Goal: Task Accomplishment & Management: Manage account settings

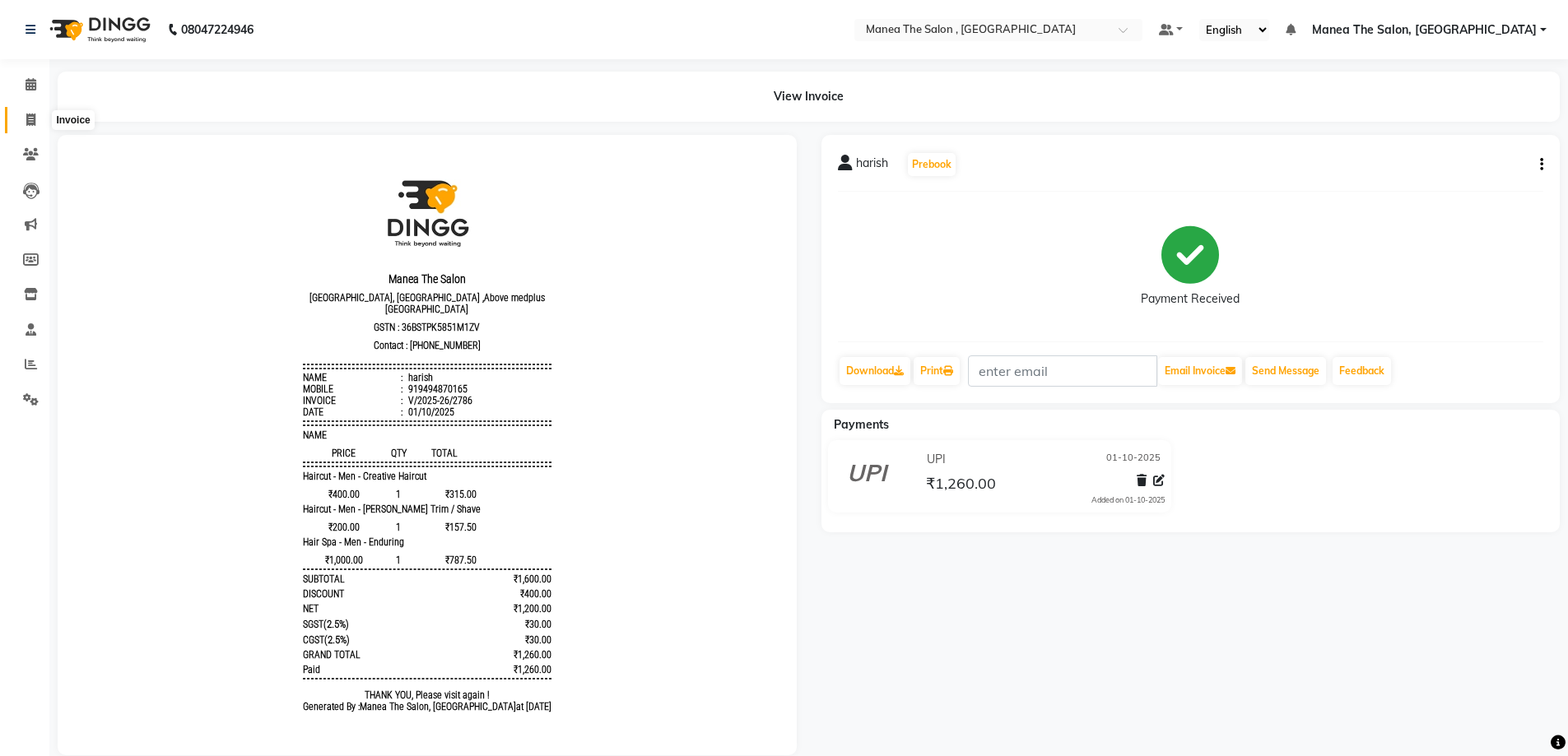
click at [31, 119] on icon at bounding box center [31, 119] width 9 height 12
select select "service"
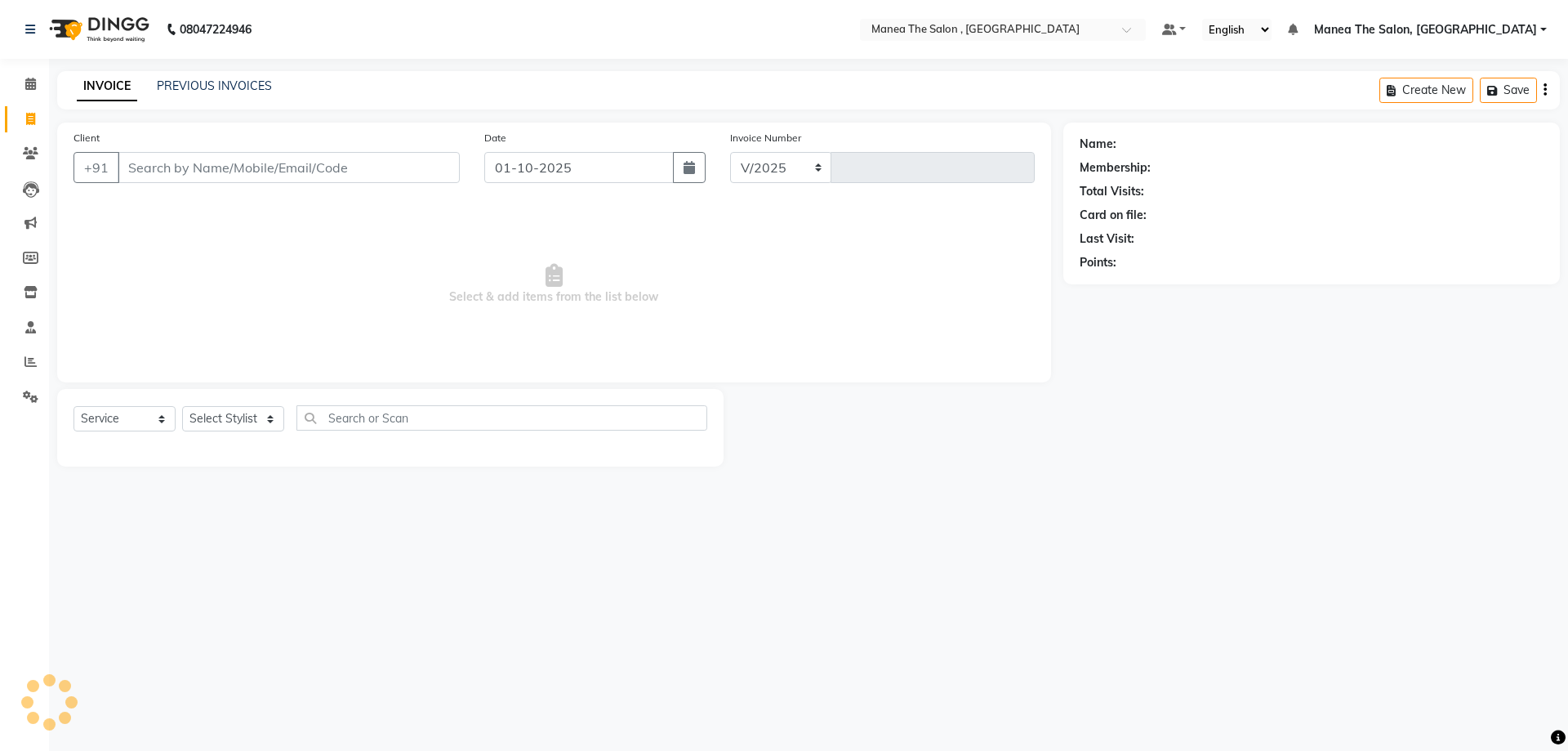
select select "7201"
type input "2787"
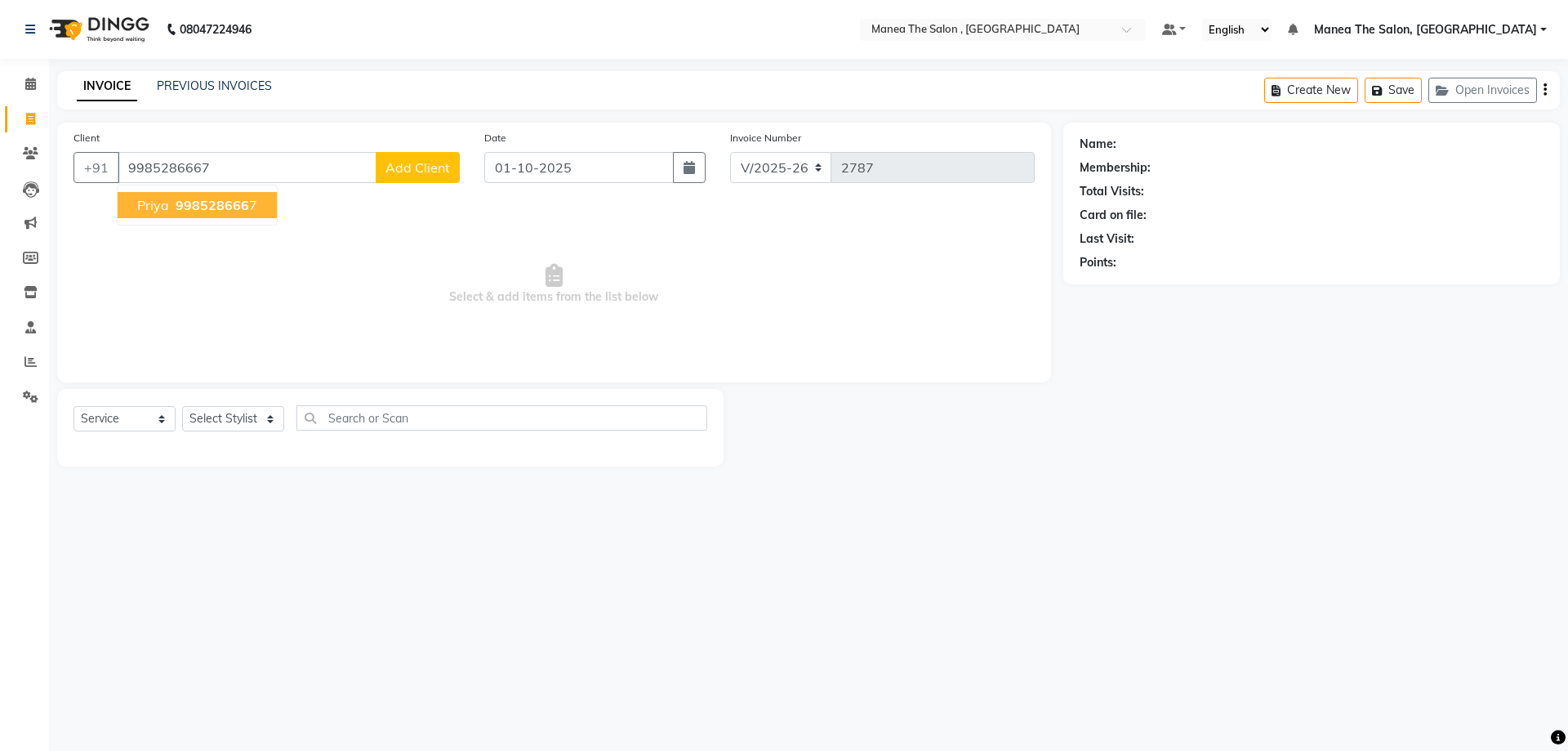
type input "9985286667"
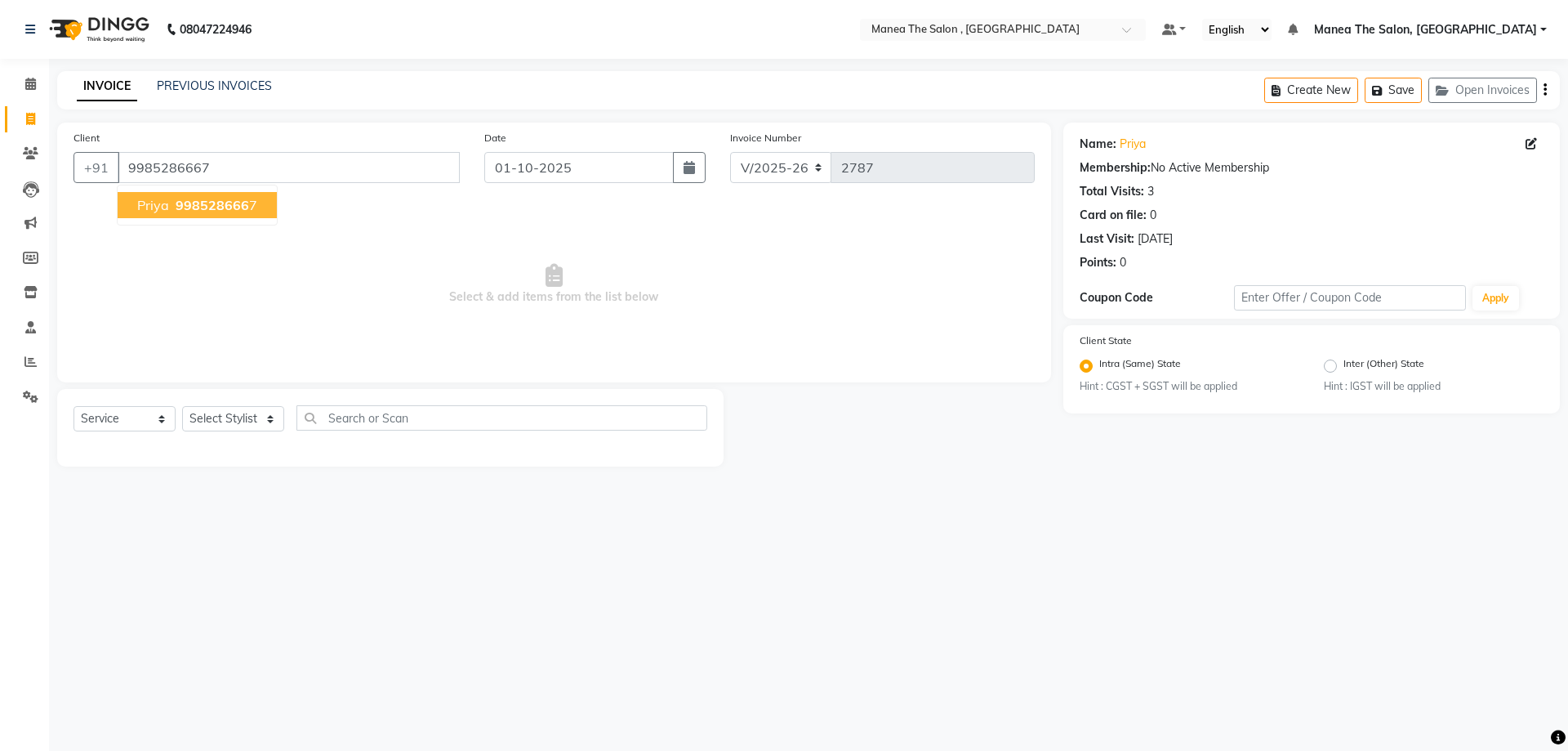
click at [166, 213] on button "priya 998528666 7" at bounding box center [197, 205] width 160 height 26
click at [261, 422] on select "Select Stylist AYAZ Manager NAVEEN NIKITHA prameela Raj tillu SALMAN Soujanya z…" at bounding box center [233, 419] width 102 height 26
select select "70825"
click at [182, 406] on select "Select Stylist AYAZ Manager NAVEEN NIKITHA prameela Raj tillu SALMAN Soujanya z…" at bounding box center [233, 419] width 102 height 26
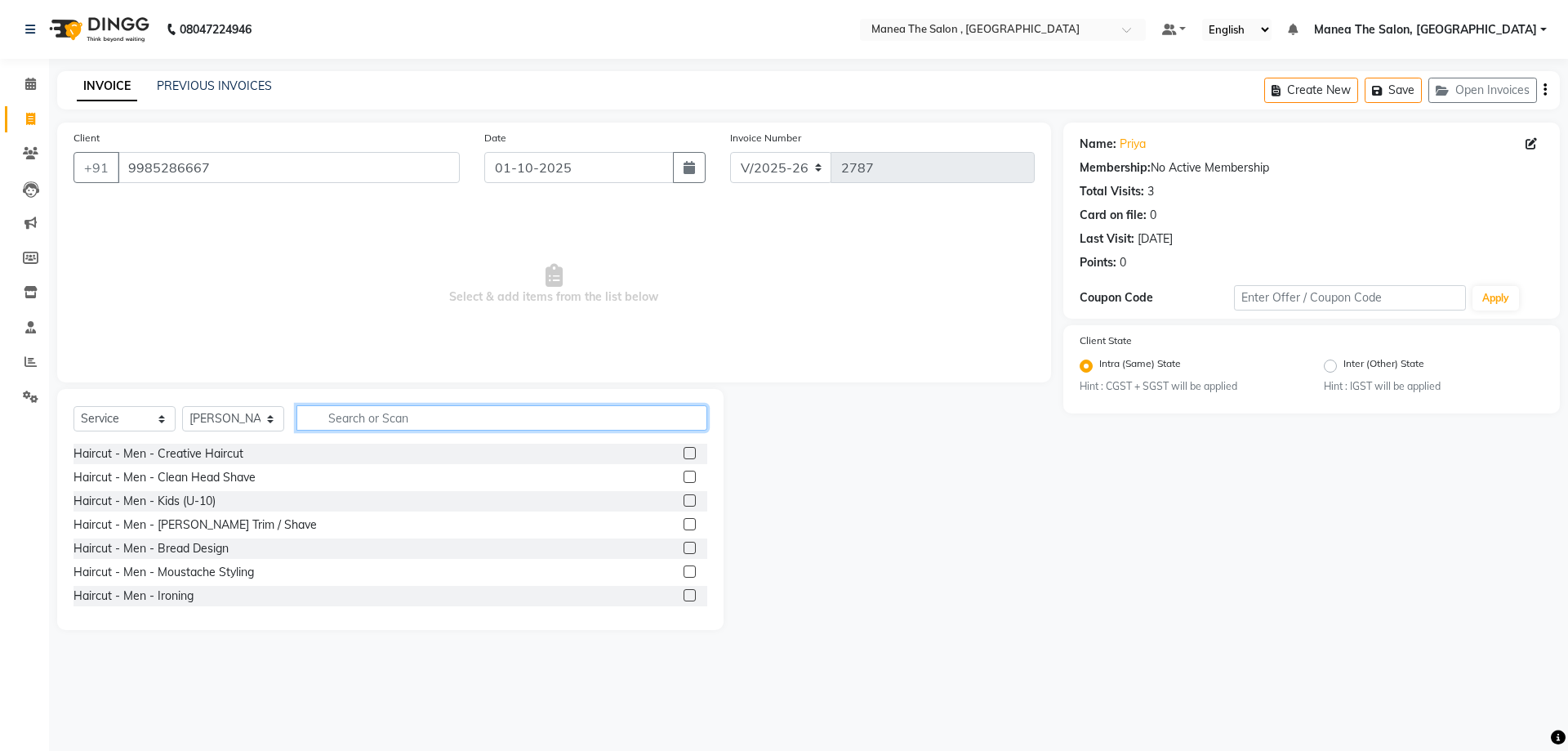
click at [504, 412] on input "text" at bounding box center [502, 418] width 411 height 26
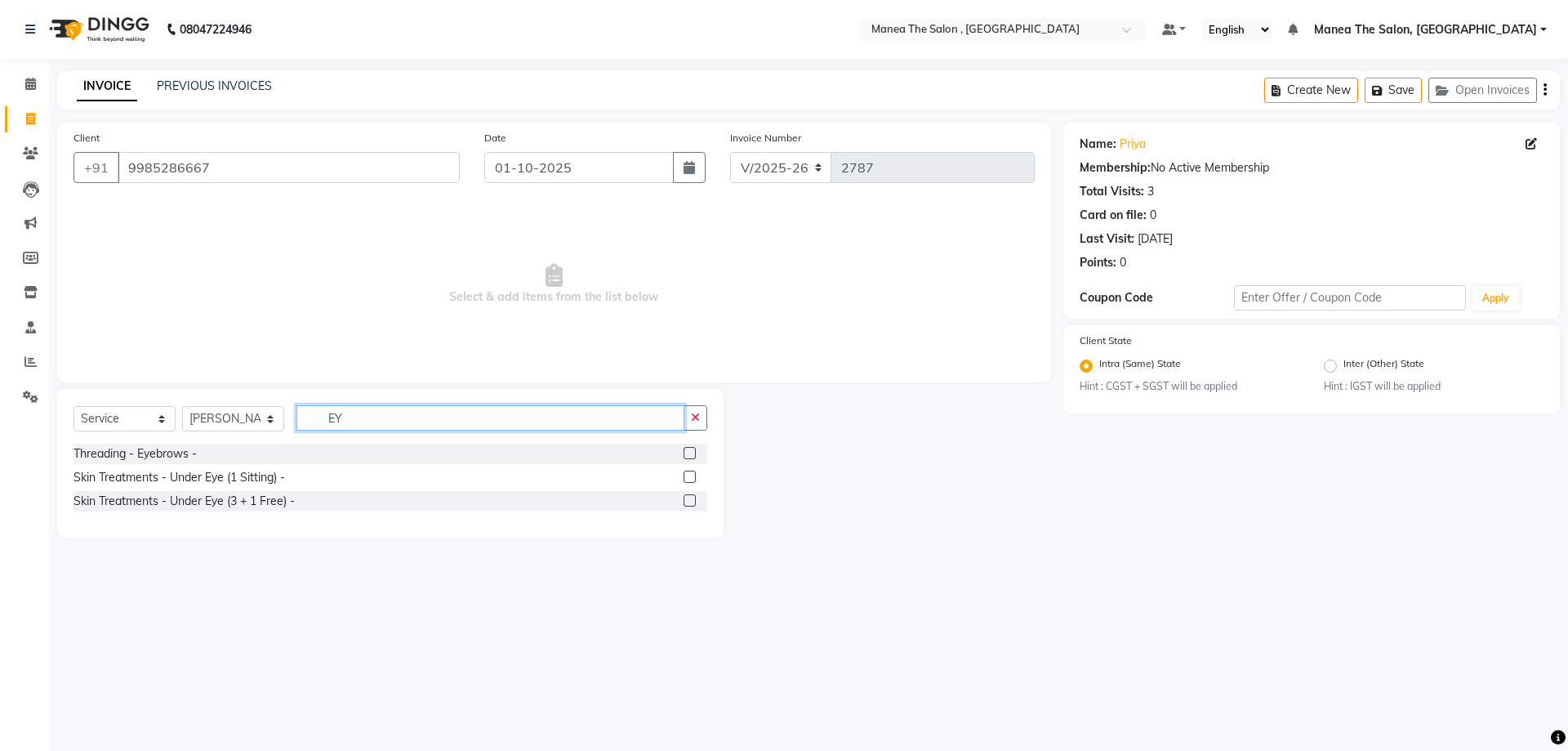
type input "EY"
click at [687, 453] on label at bounding box center [689, 453] width 12 height 12
click at [687, 453] on input "checkbox" at bounding box center [688, 454] width 10 height 10
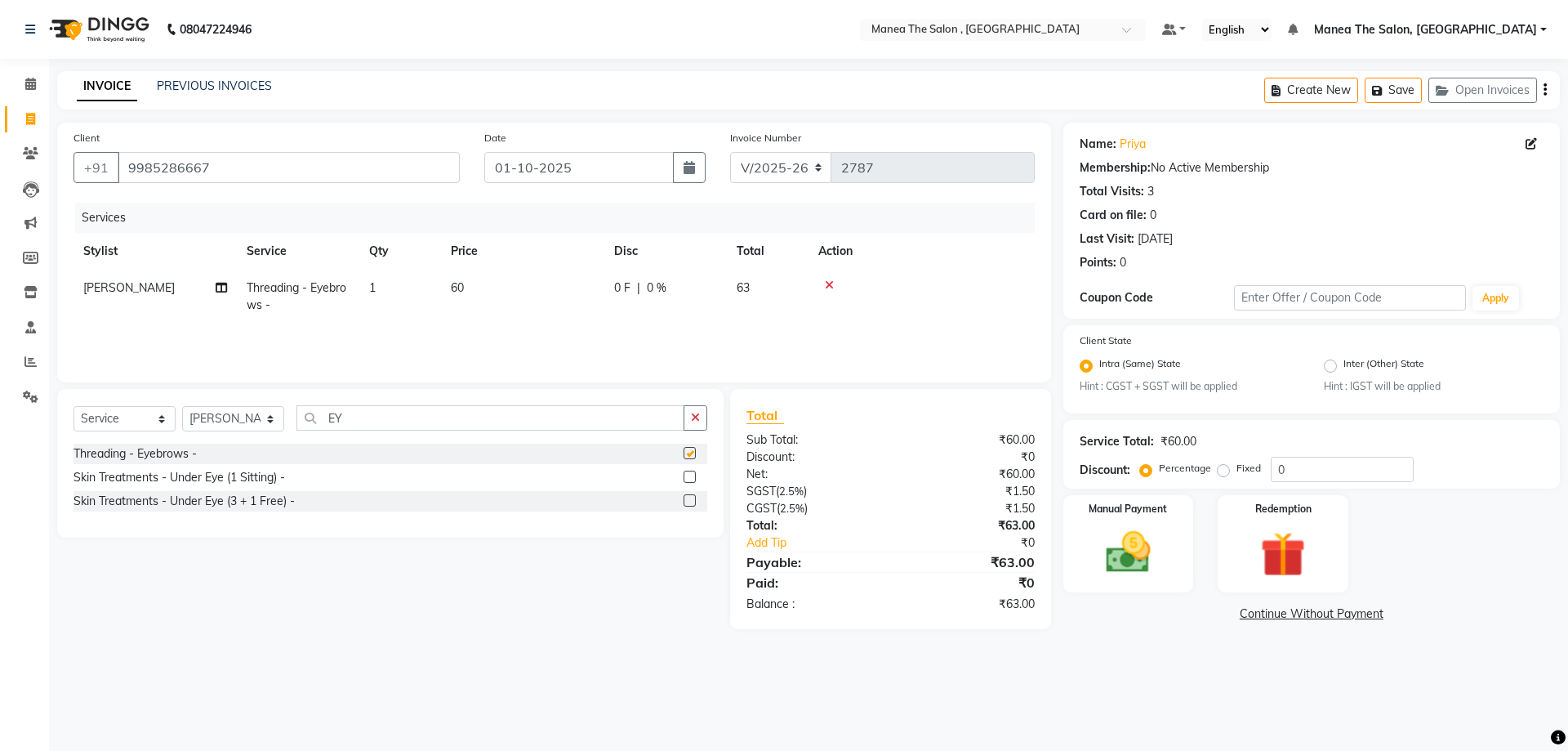
checkbox input "false"
click at [1170, 549] on div "Manual Payment" at bounding box center [1128, 544] width 136 height 101
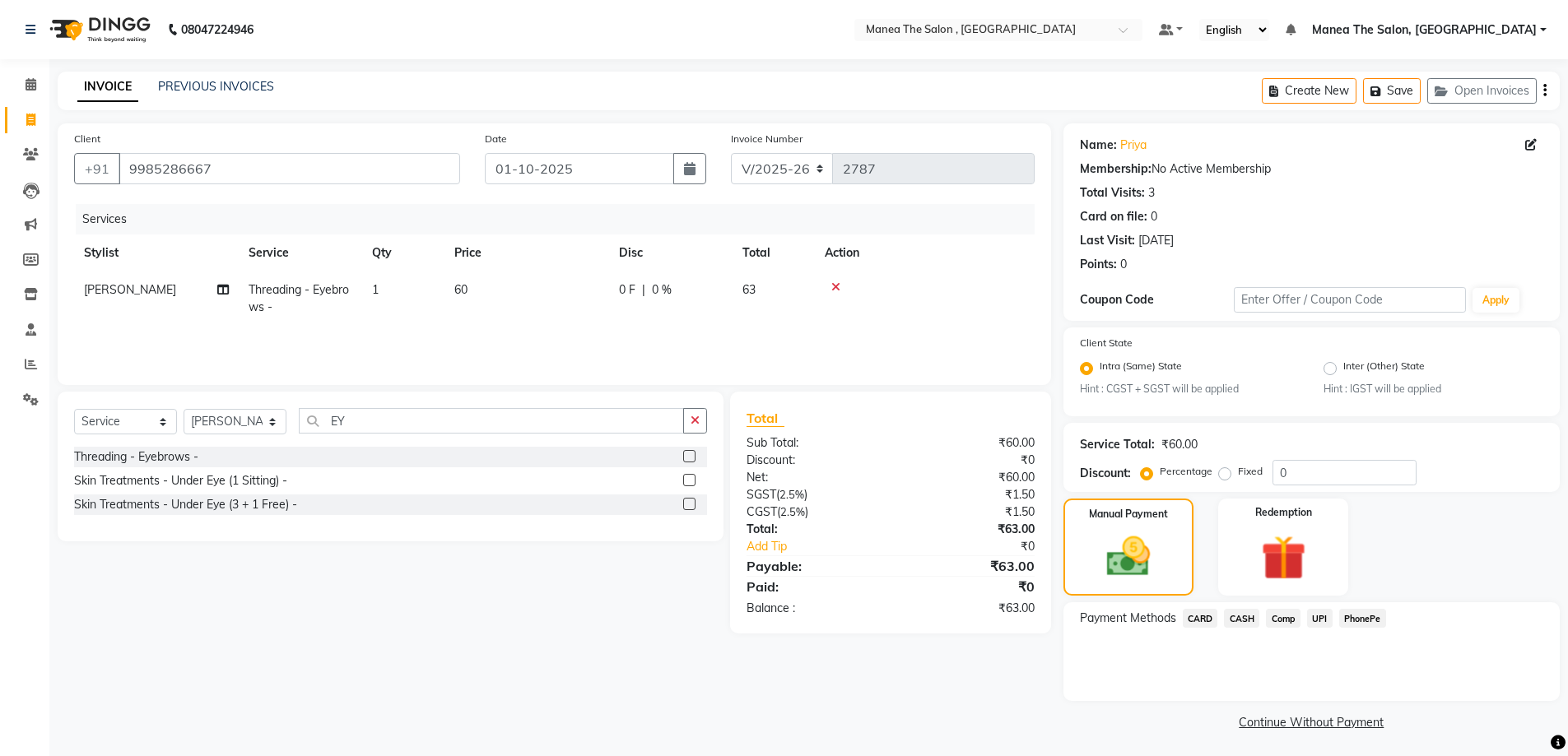
click at [1317, 619] on span "UPI" at bounding box center [1320, 618] width 26 height 19
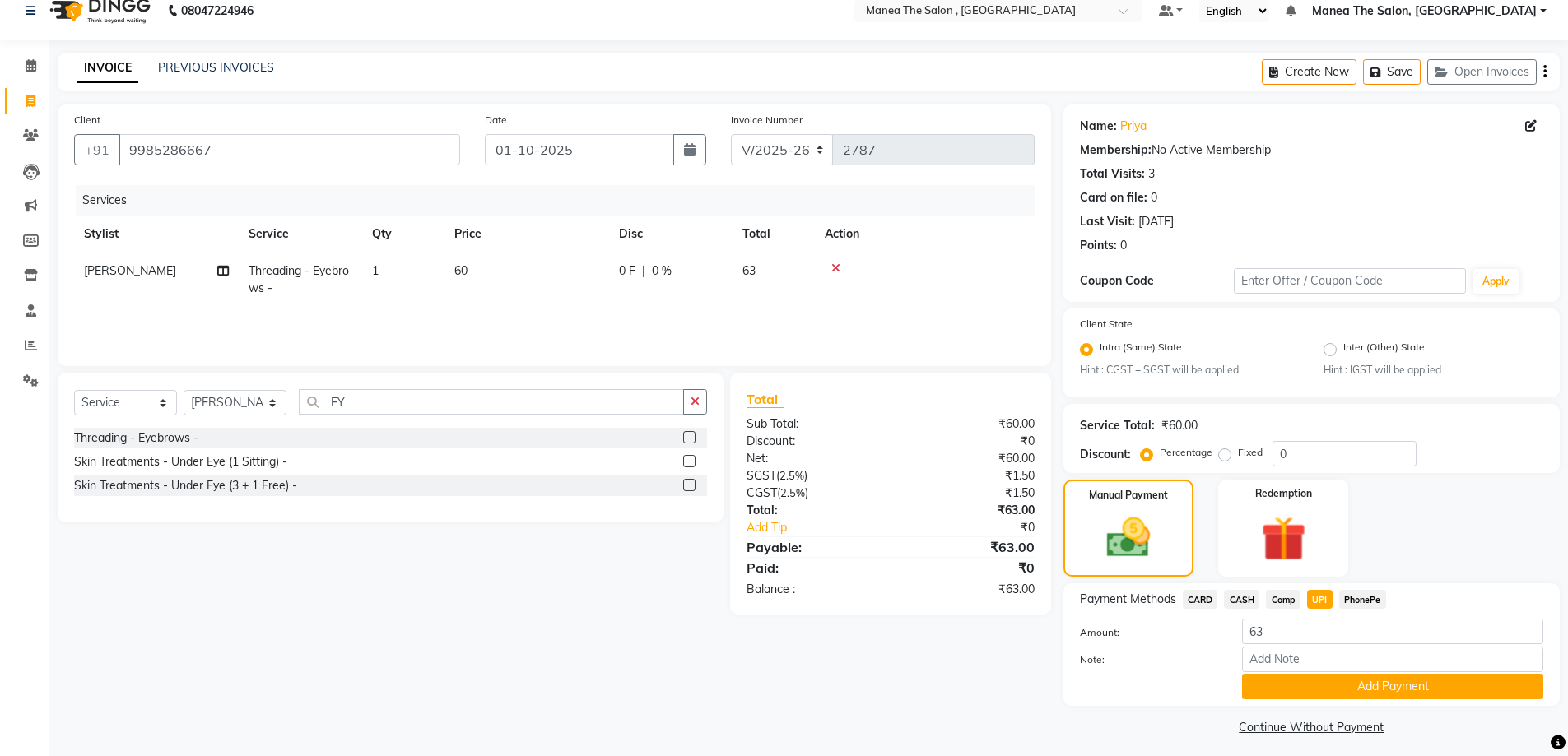
scroll to position [27, 0]
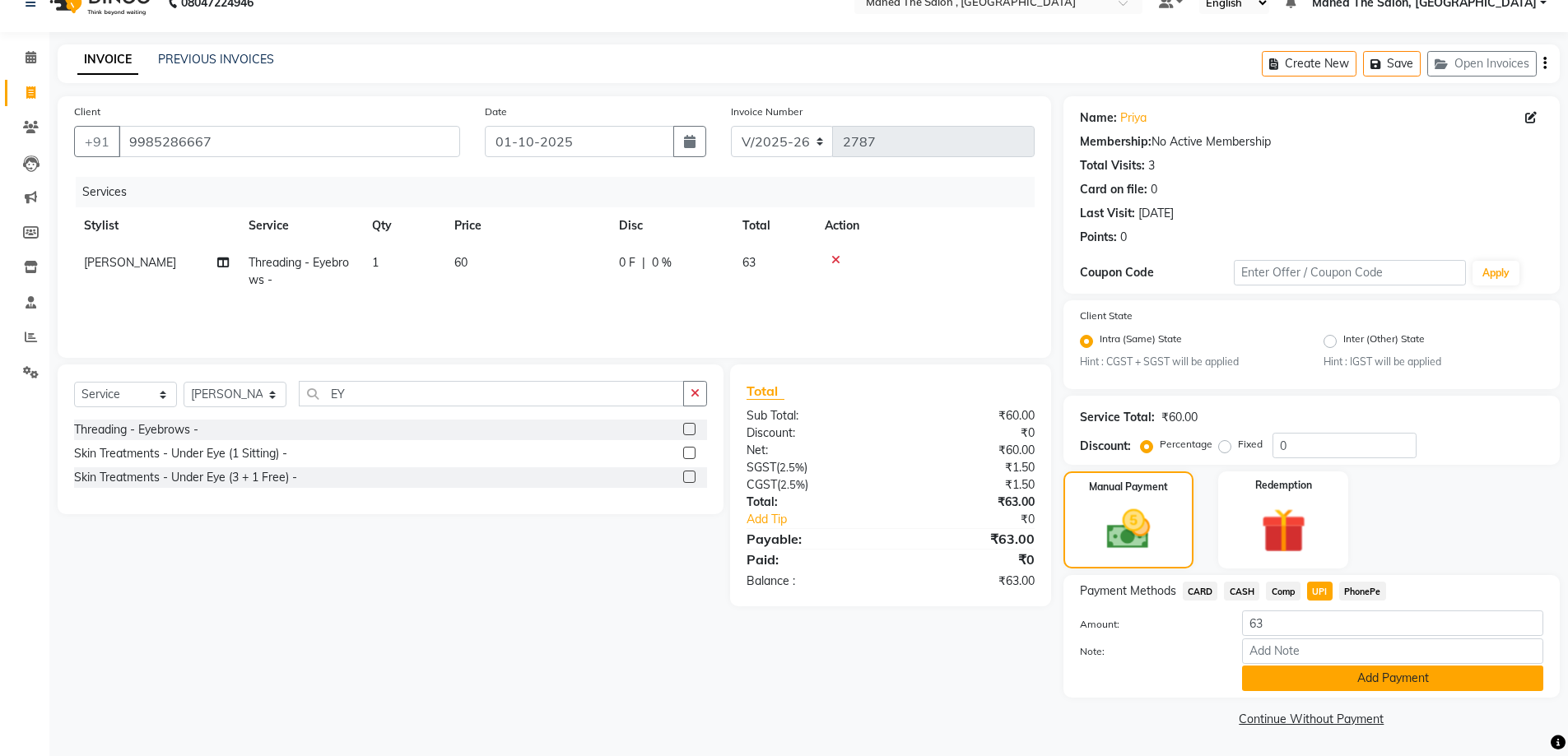
click at [1375, 673] on button "Add Payment" at bounding box center [1393, 679] width 301 height 26
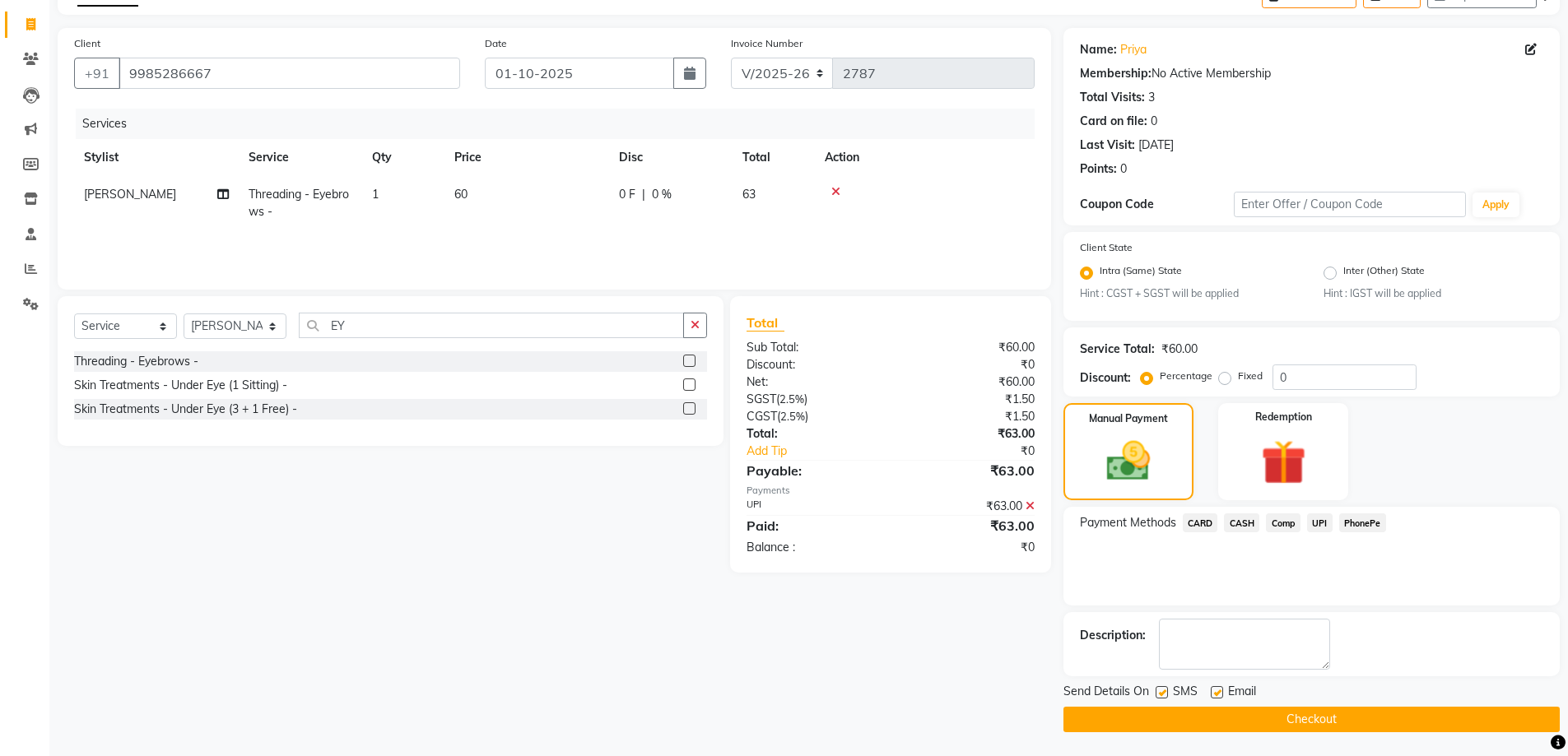
scroll to position [96, 0]
click at [1400, 715] on button "Checkout" at bounding box center [1311, 718] width 496 height 26
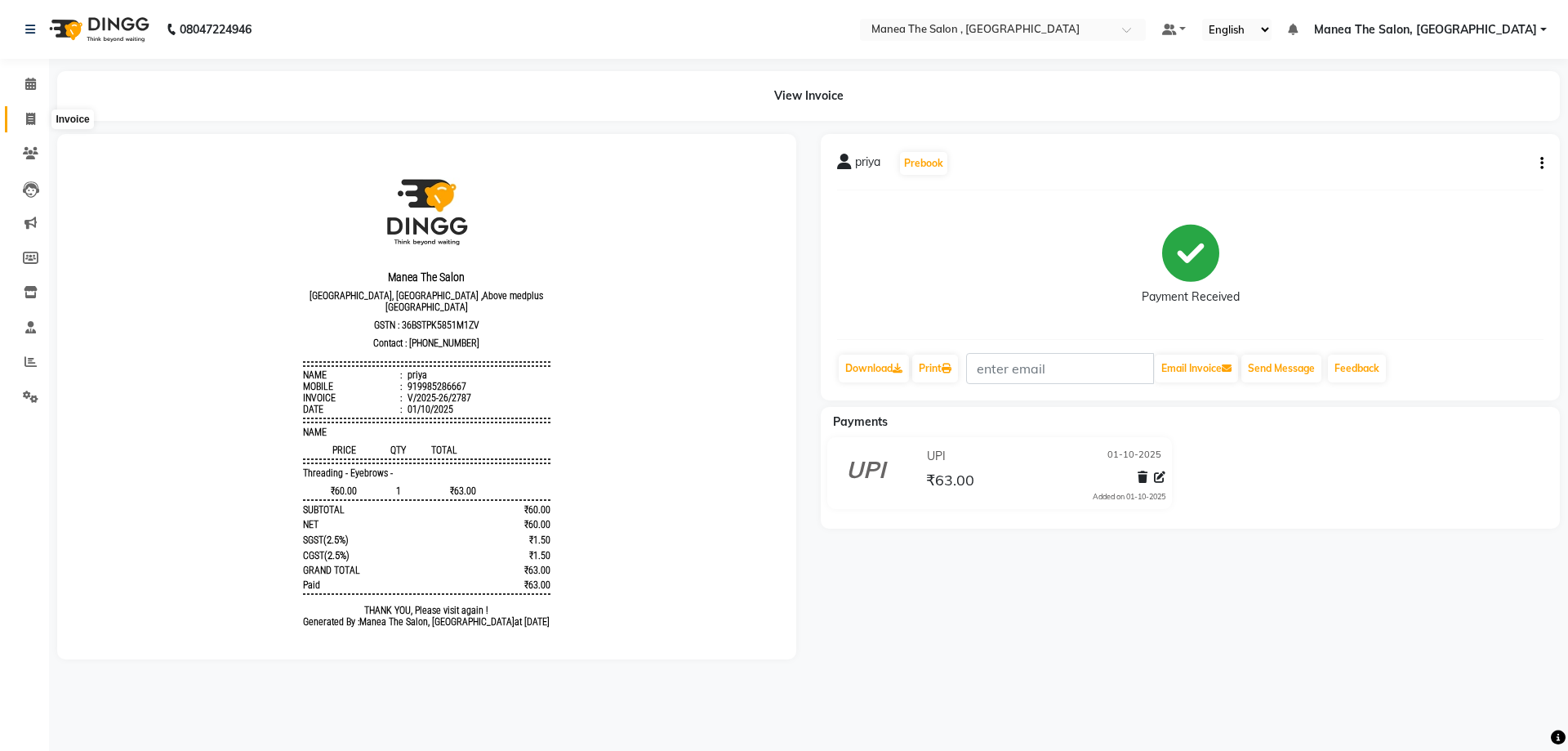
click at [26, 119] on icon at bounding box center [31, 119] width 9 height 12
select select "service"
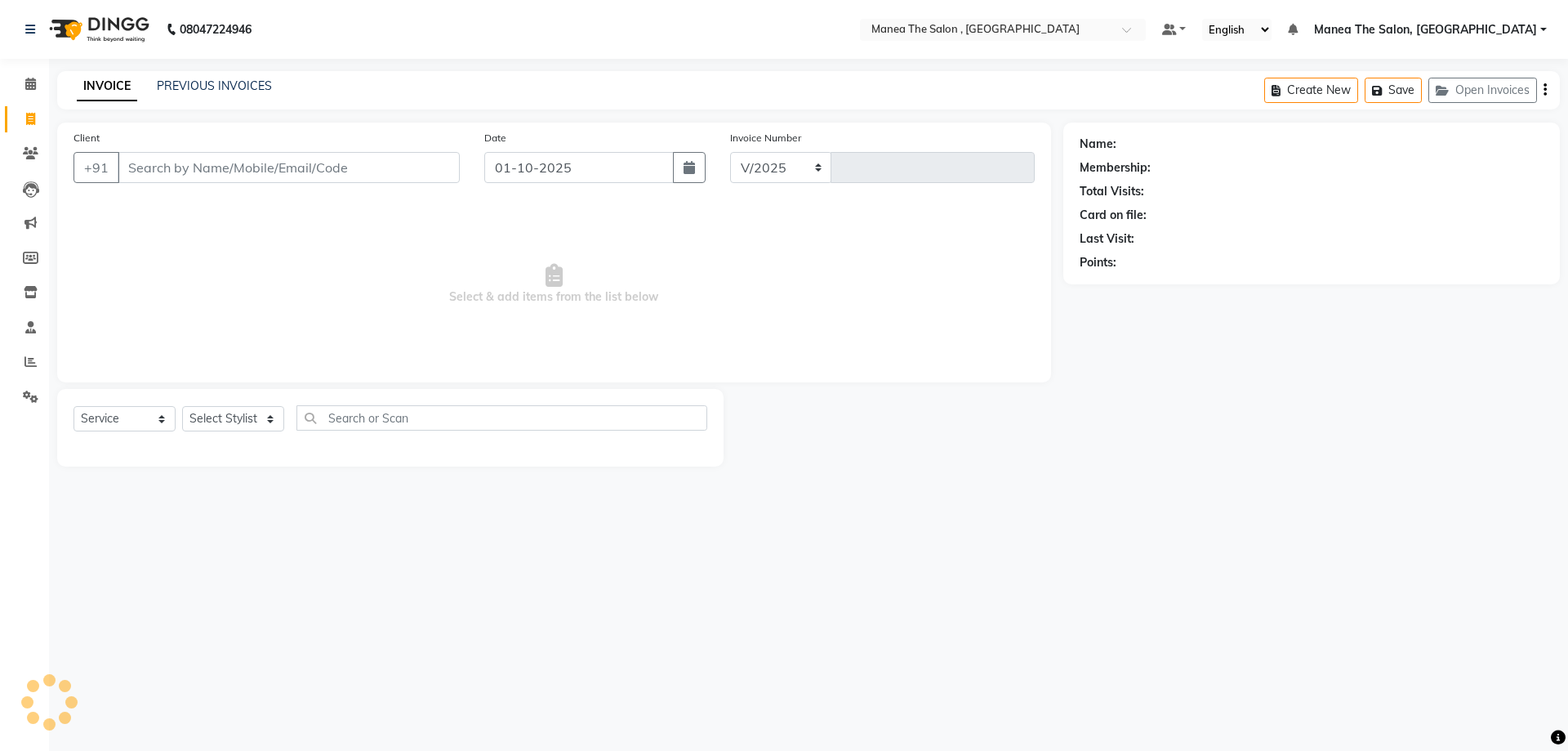
select select "7201"
type input "2788"
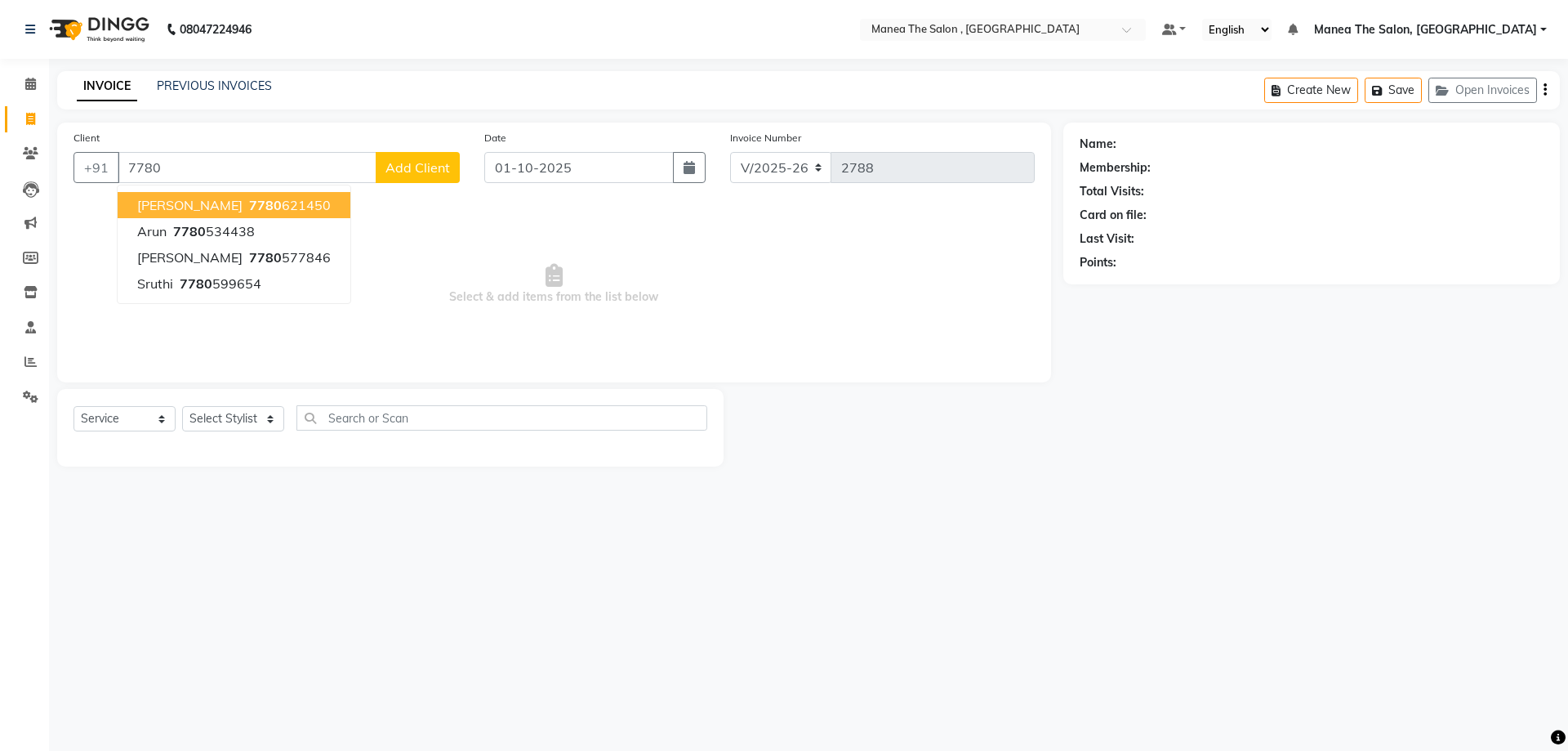
click at [254, 201] on ngb-highlight "7780 621450" at bounding box center [288, 205] width 85 height 16
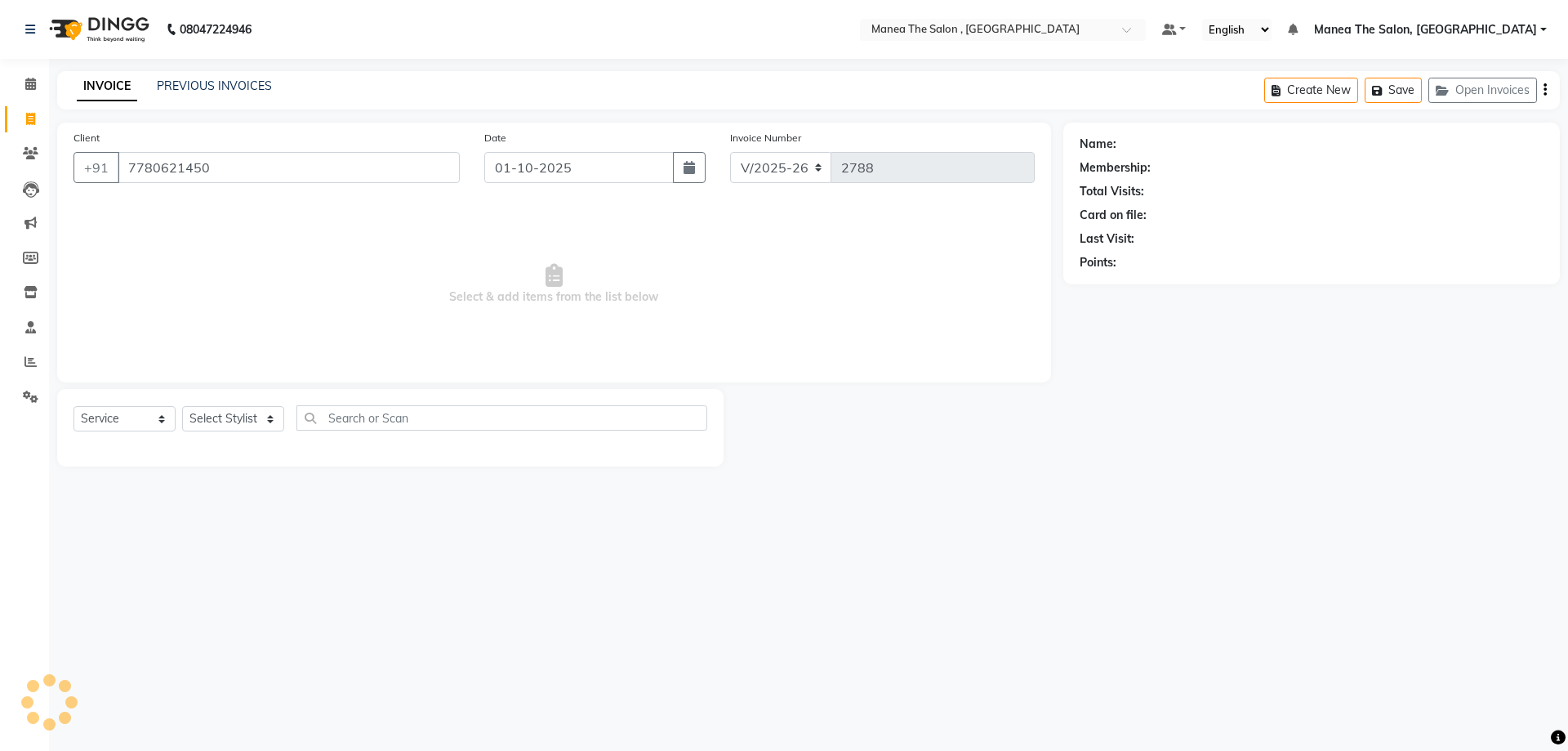
type input "7780621450"
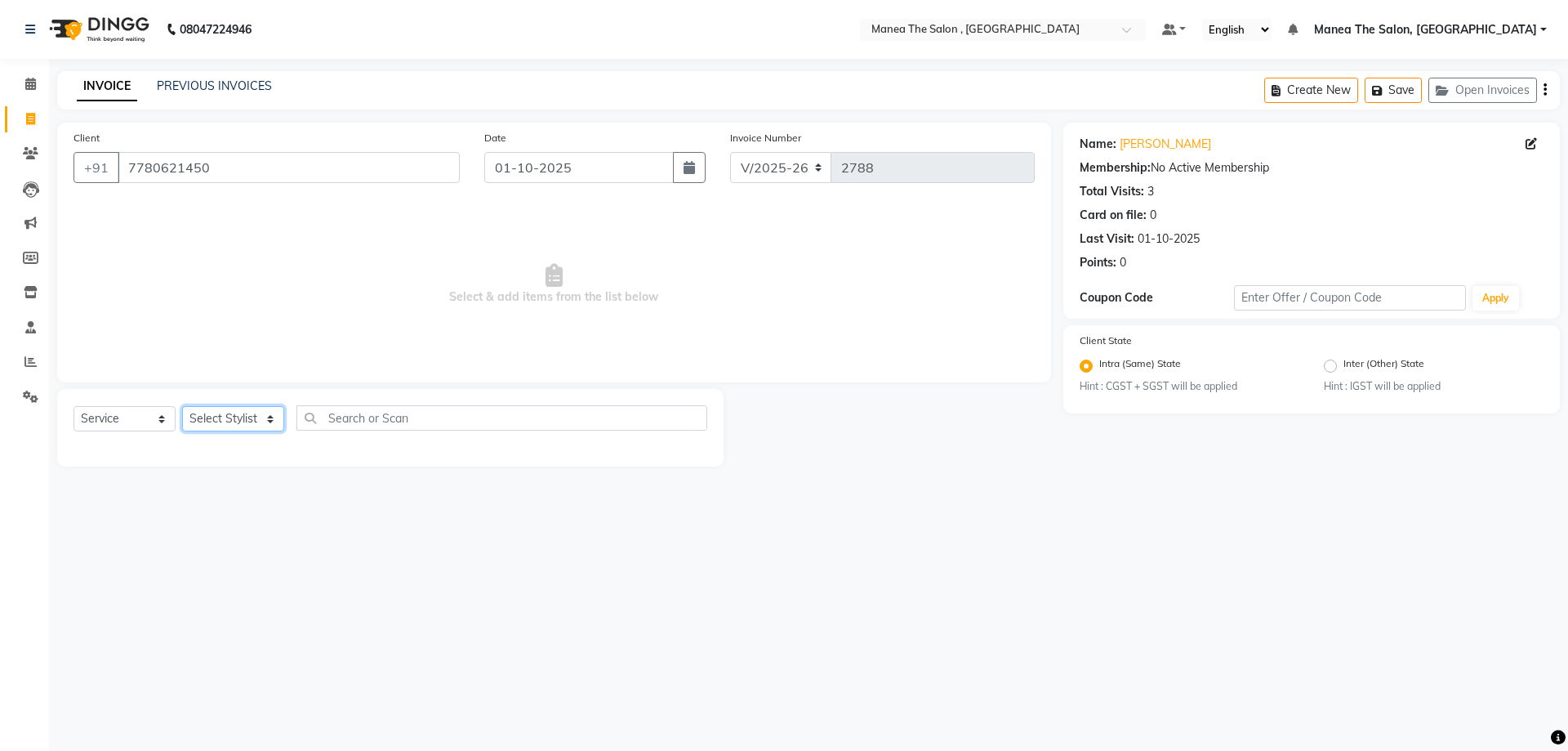
click at [227, 416] on select "Select Stylist AYAZ Manager NAVEEN NIKITHA prameela Raj tillu SALMAN Soujanya z…" at bounding box center [233, 419] width 102 height 26
click at [182, 406] on select "Select Stylist AYAZ Manager NAVEEN NIKITHA prameela Raj tillu SALMAN Soujanya z…" at bounding box center [233, 419] width 102 height 26
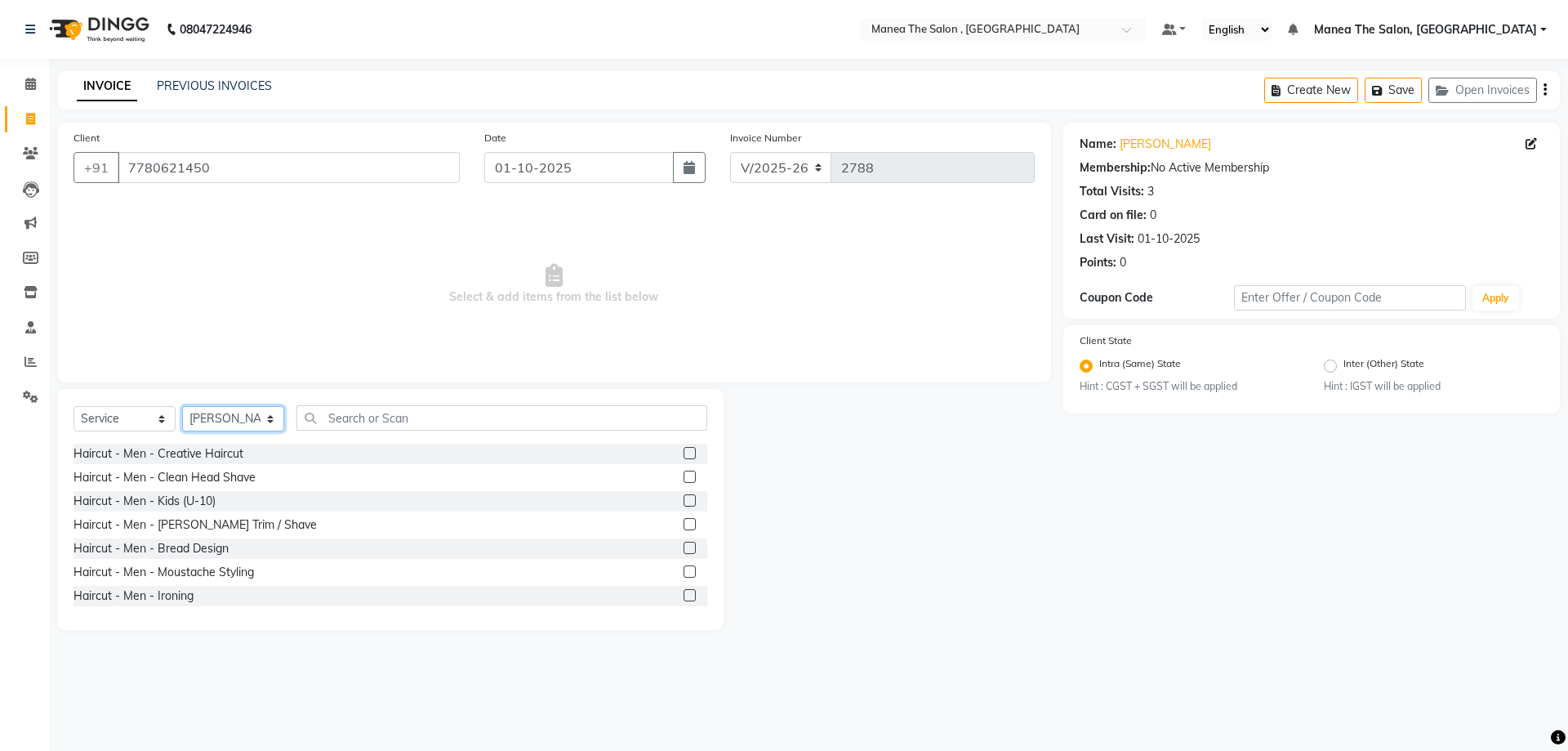
click at [248, 412] on select "Select Stylist AYAZ Manager NAVEEN NIKITHA prameela Raj tillu SALMAN Soujanya z…" at bounding box center [233, 419] width 102 height 26
select select "70825"
click at [182, 406] on select "Select Stylist AYAZ Manager NAVEEN NIKITHA prameela Raj tillu SALMAN Soujanya z…" at bounding box center [233, 419] width 102 height 26
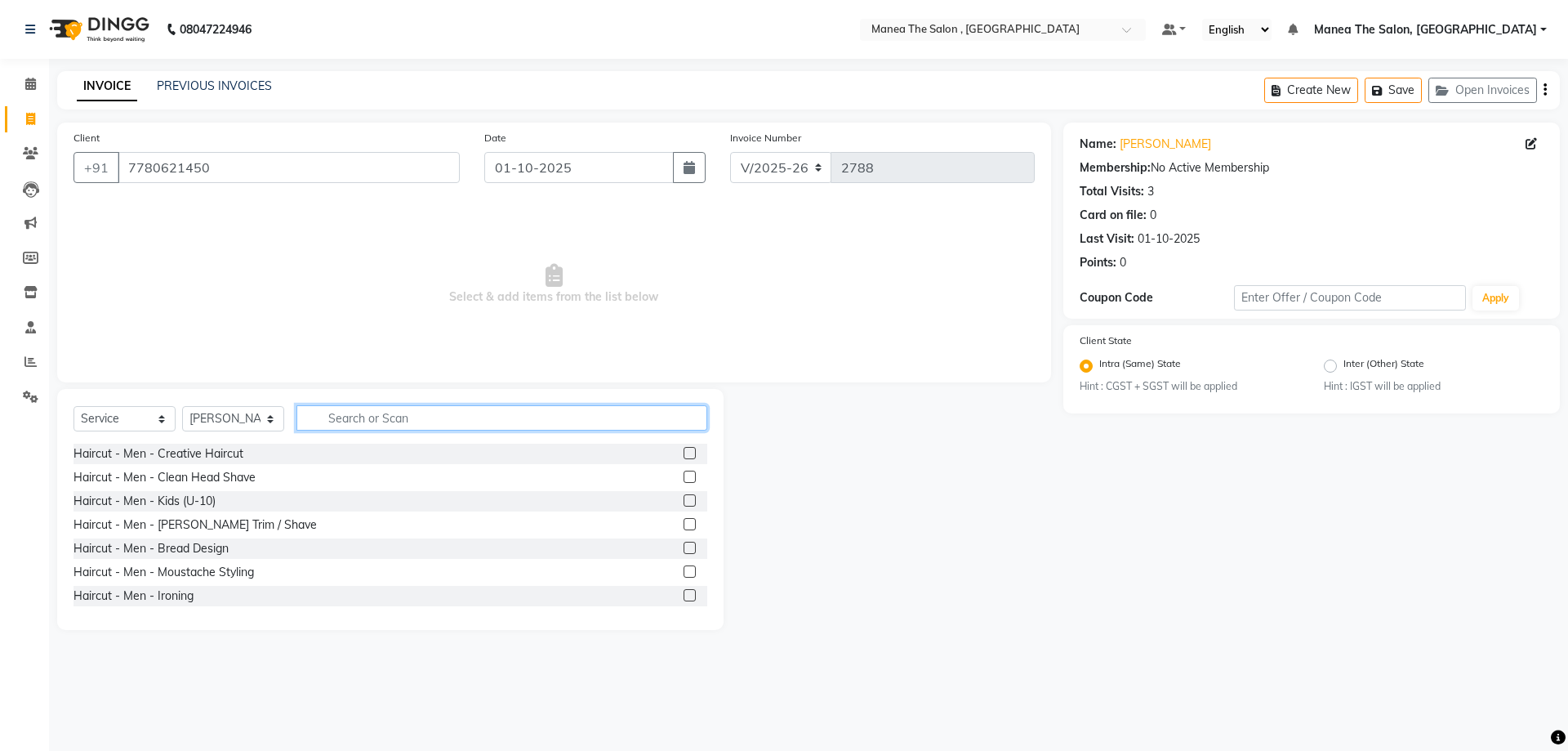
click at [396, 422] on input "text" at bounding box center [502, 418] width 411 height 26
type input "WHI"
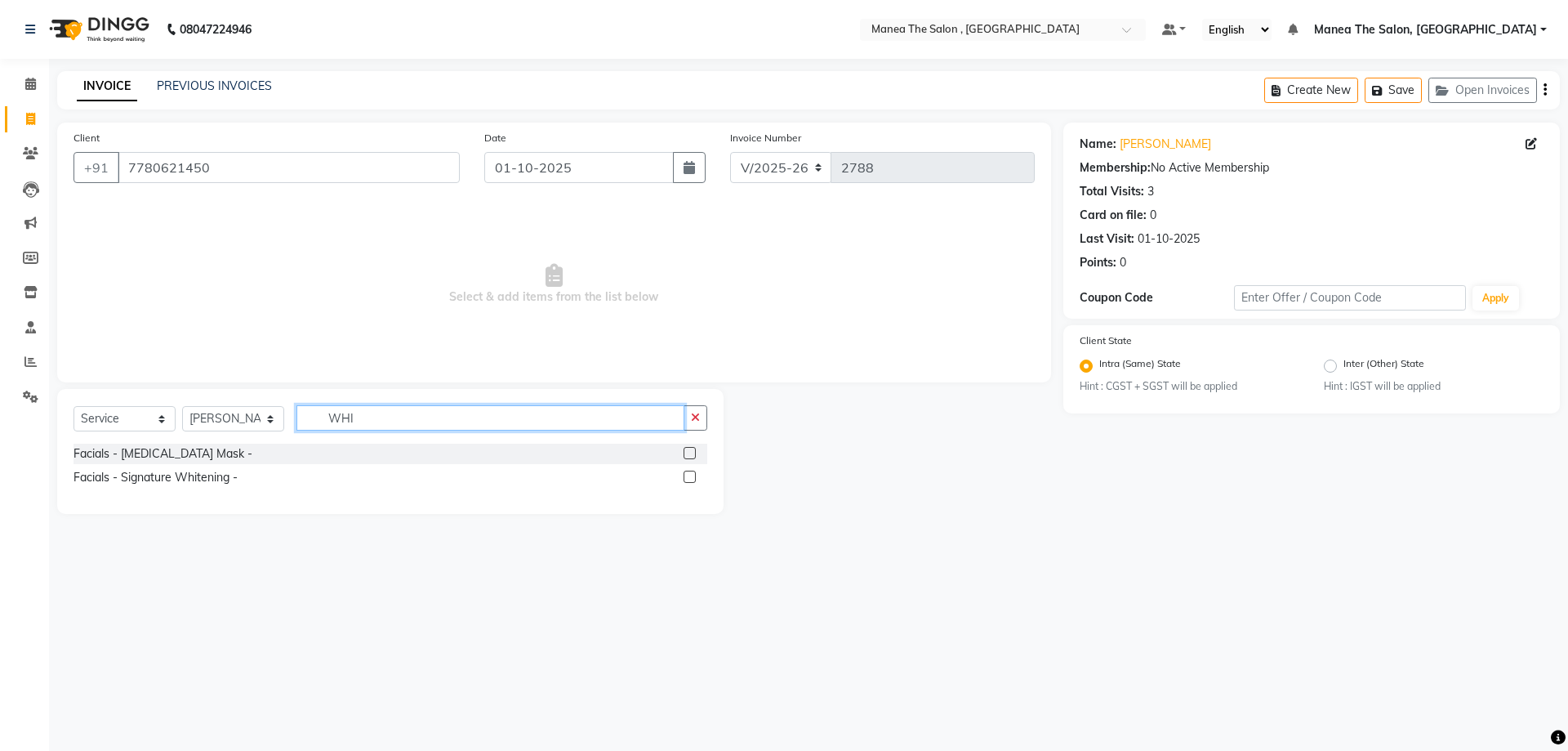
drag, startPoint x: 363, startPoint y: 418, endPoint x: 125, endPoint y: 411, distance: 238.1
click at [125, 411] on div "Select Service Product Membership Package Voucher Prepaid Gift Card Select Styl…" at bounding box center [390, 424] width 634 height 38
type input "HYDR"
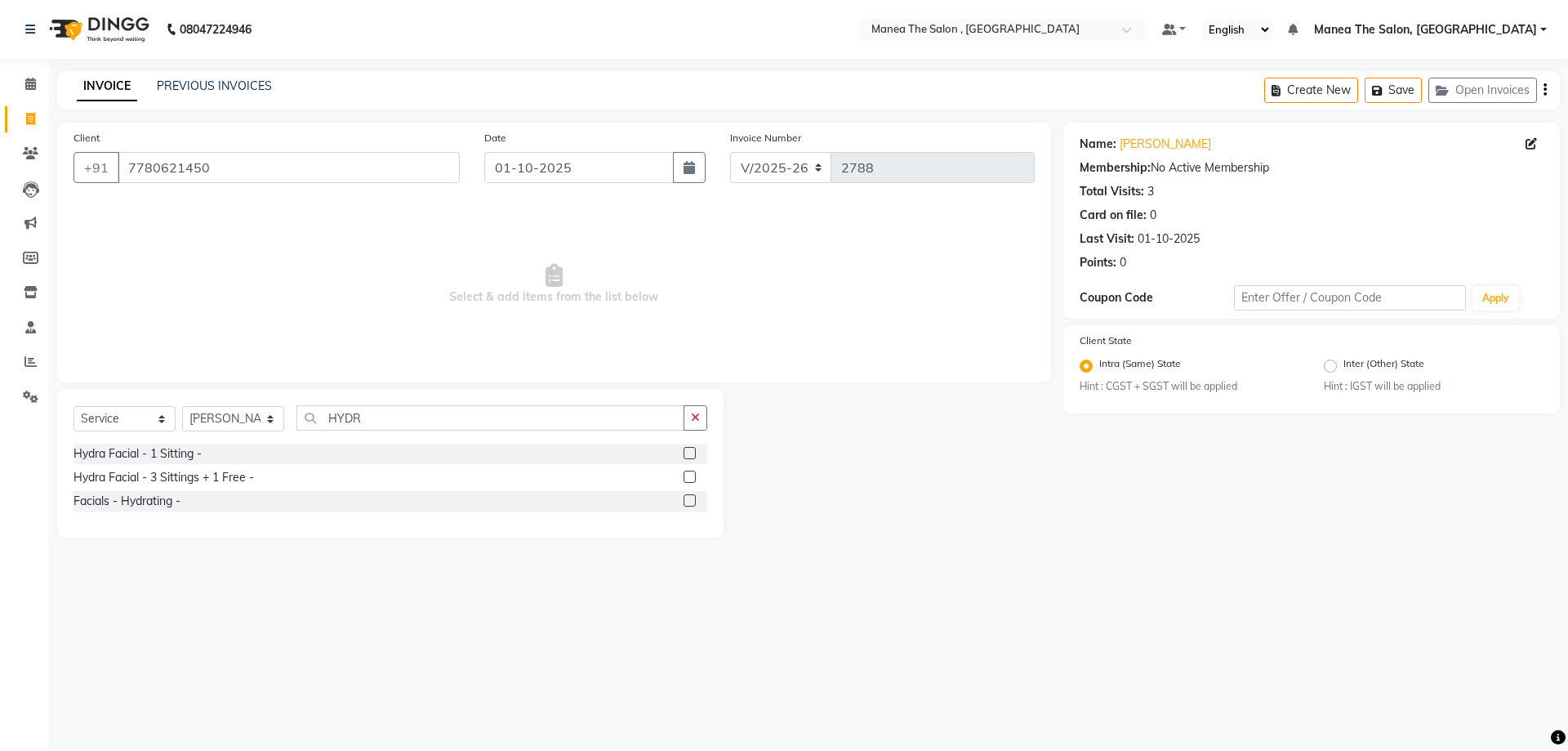
click at [691, 501] on label at bounding box center [689, 500] width 12 height 12
click at [691, 501] on input "checkbox" at bounding box center [688, 501] width 10 height 10
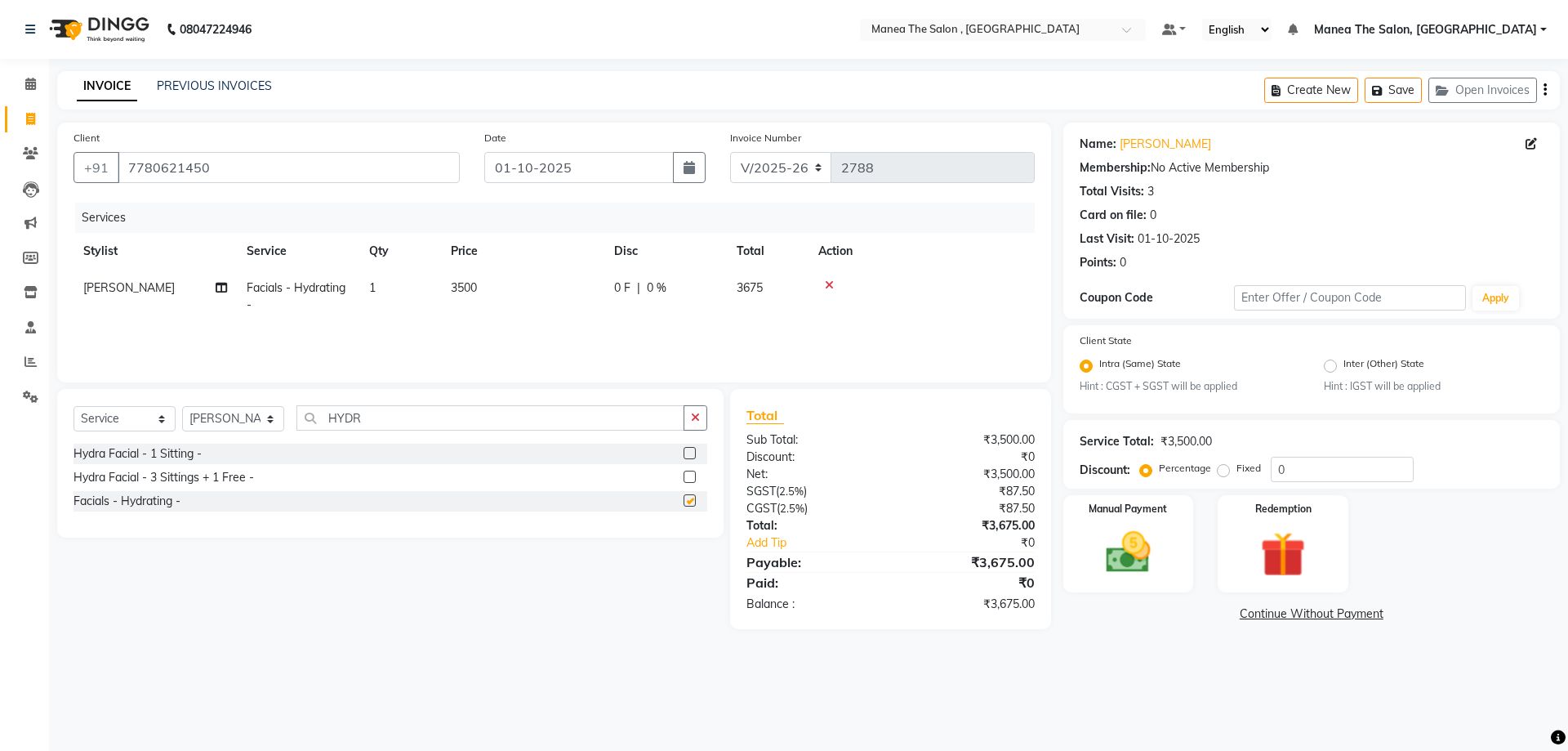
checkbox input "false"
click at [273, 416] on select "Select Stylist AYAZ Manager NAVEEN NIKITHA prameela Raj tillu SALMAN Soujanya z…" at bounding box center [233, 419] width 102 height 26
select select "90979"
click at [182, 406] on select "Select Stylist AYAZ Manager NAVEEN NIKITHA prameela Raj tillu SALMAN Soujanya z…" at bounding box center [233, 419] width 102 height 26
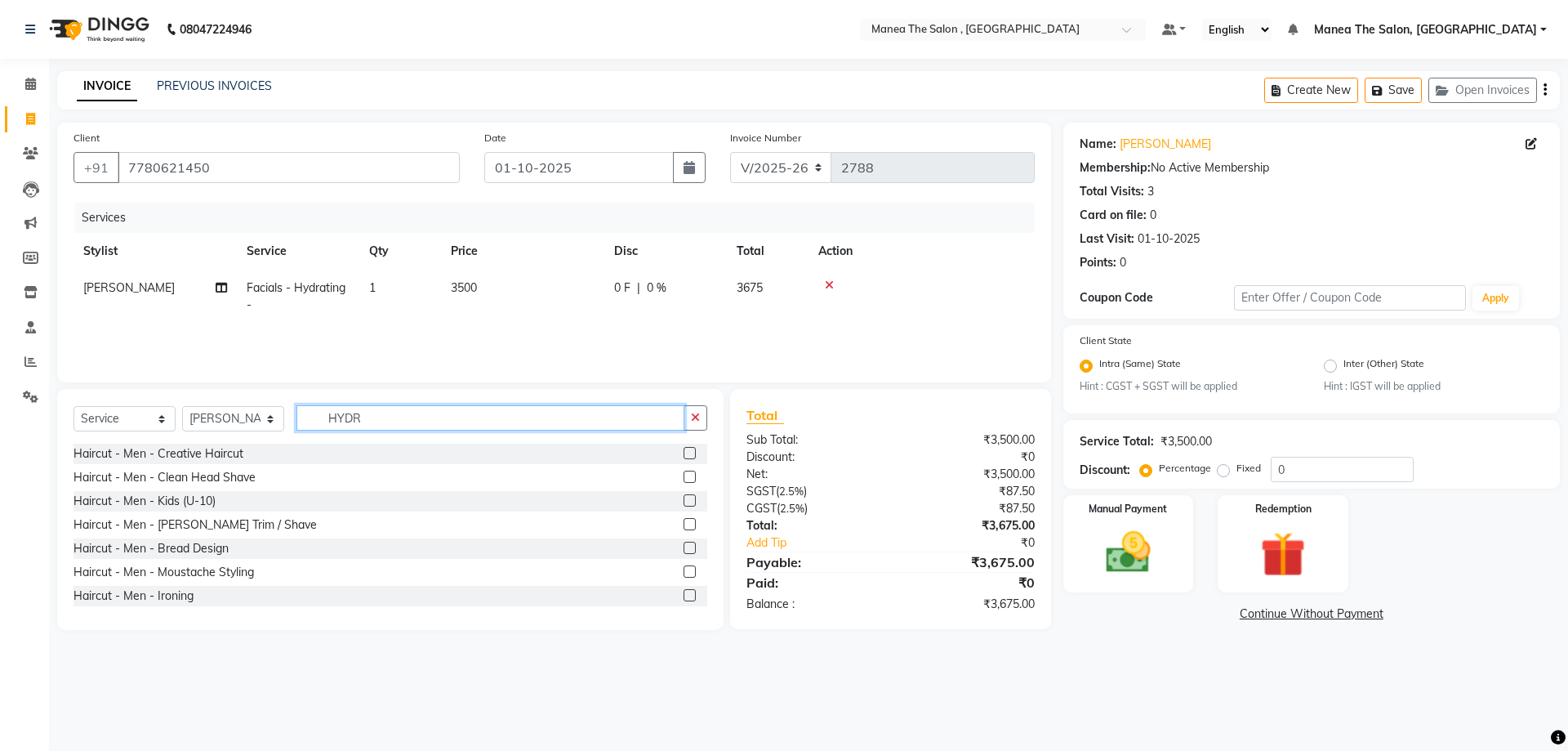
click at [491, 421] on input "HYDR" at bounding box center [491, 418] width 388 height 26
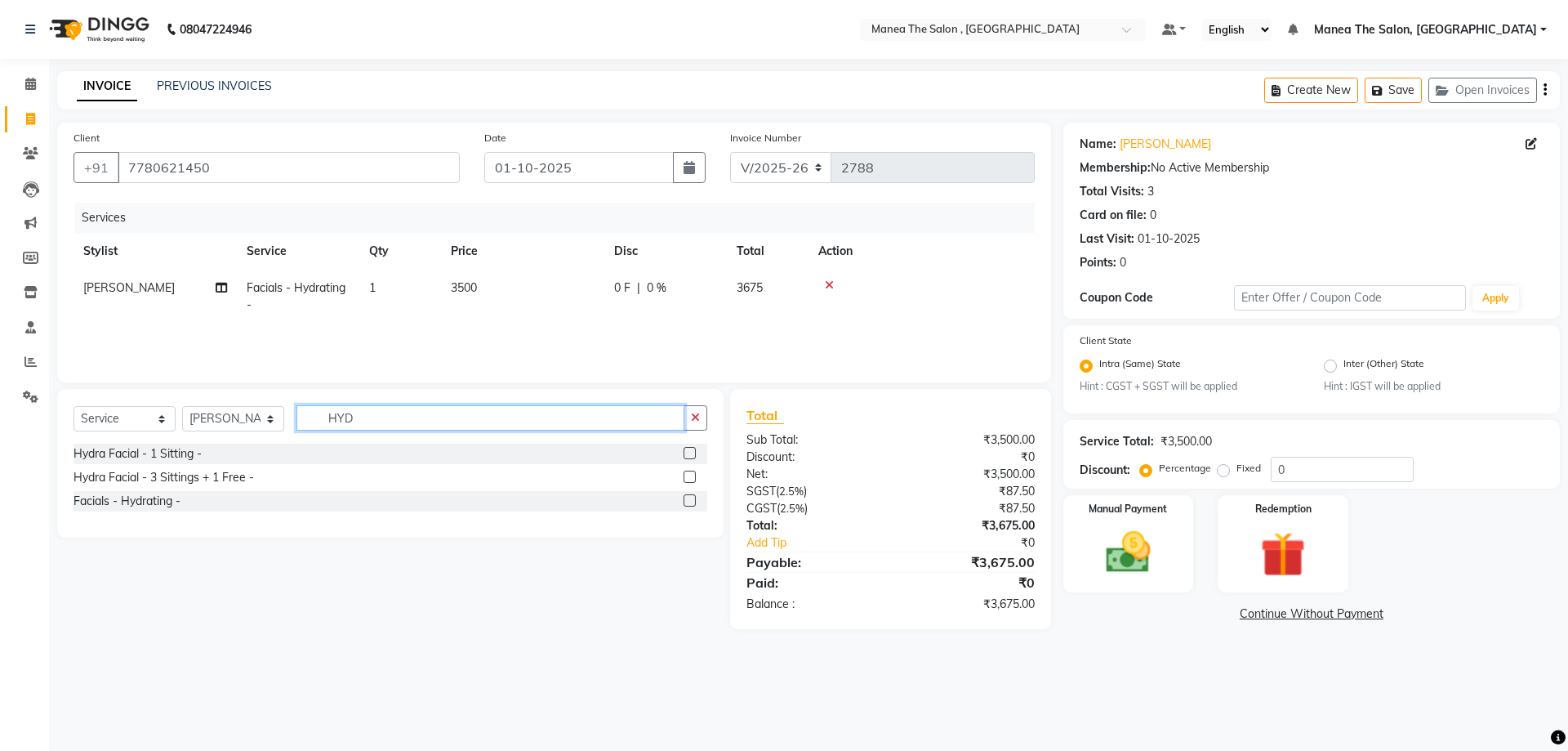
type input "HYD"
click at [684, 499] on label at bounding box center [689, 500] width 12 height 12
click at [684, 499] on input "checkbox" at bounding box center [688, 501] width 10 height 10
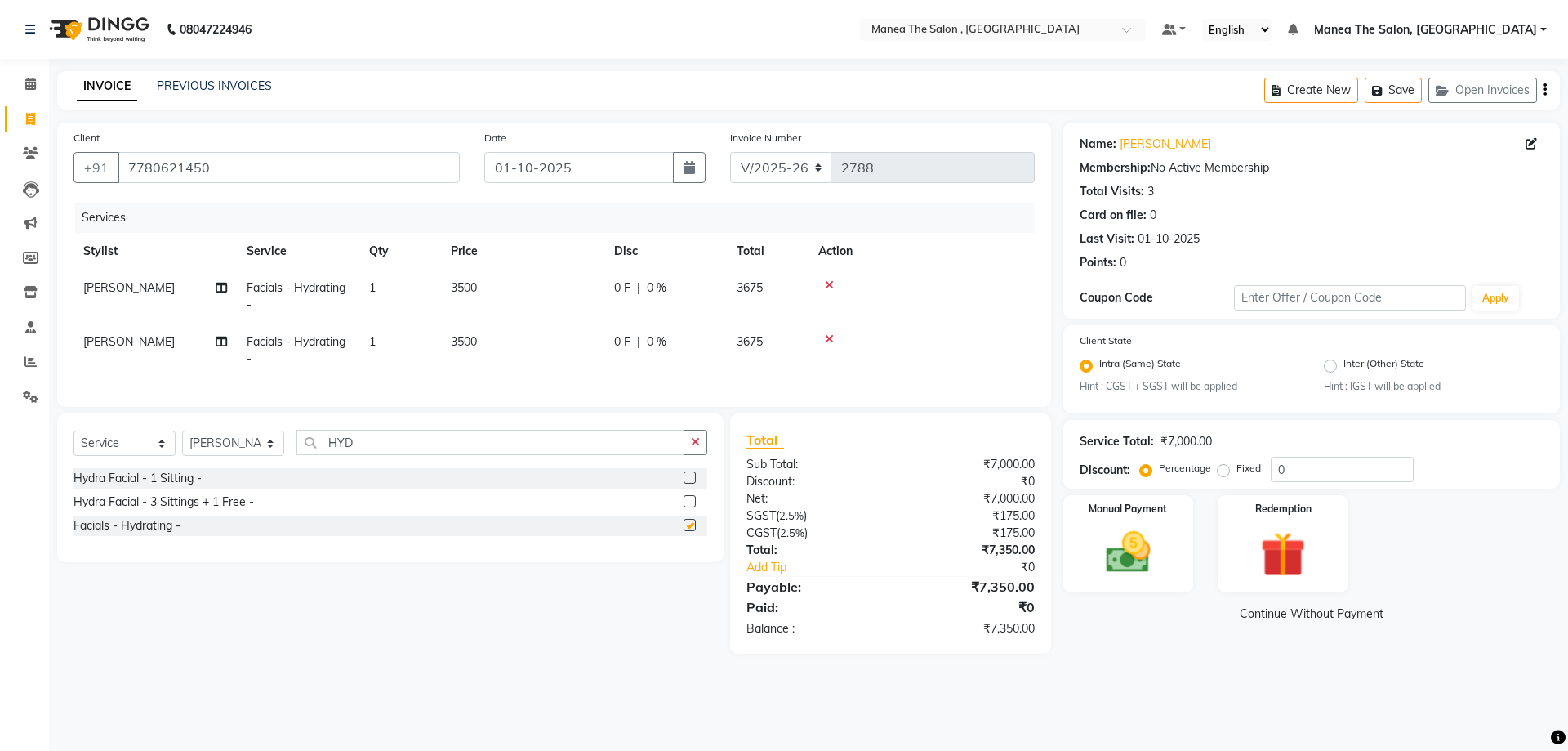
checkbox input "false"
drag, startPoint x: 1323, startPoint y: 465, endPoint x: 1207, endPoint y: 475, distance: 116.4
click at [1217, 473] on div "Percentage Fixed 0" at bounding box center [1278, 469] width 270 height 26
type input "30"
click at [1205, 678] on main "INVOICE PREVIOUS INVOICES Create New Save Open Invoices Client +91 7780621450 D…" at bounding box center [808, 374] width 1519 height 607
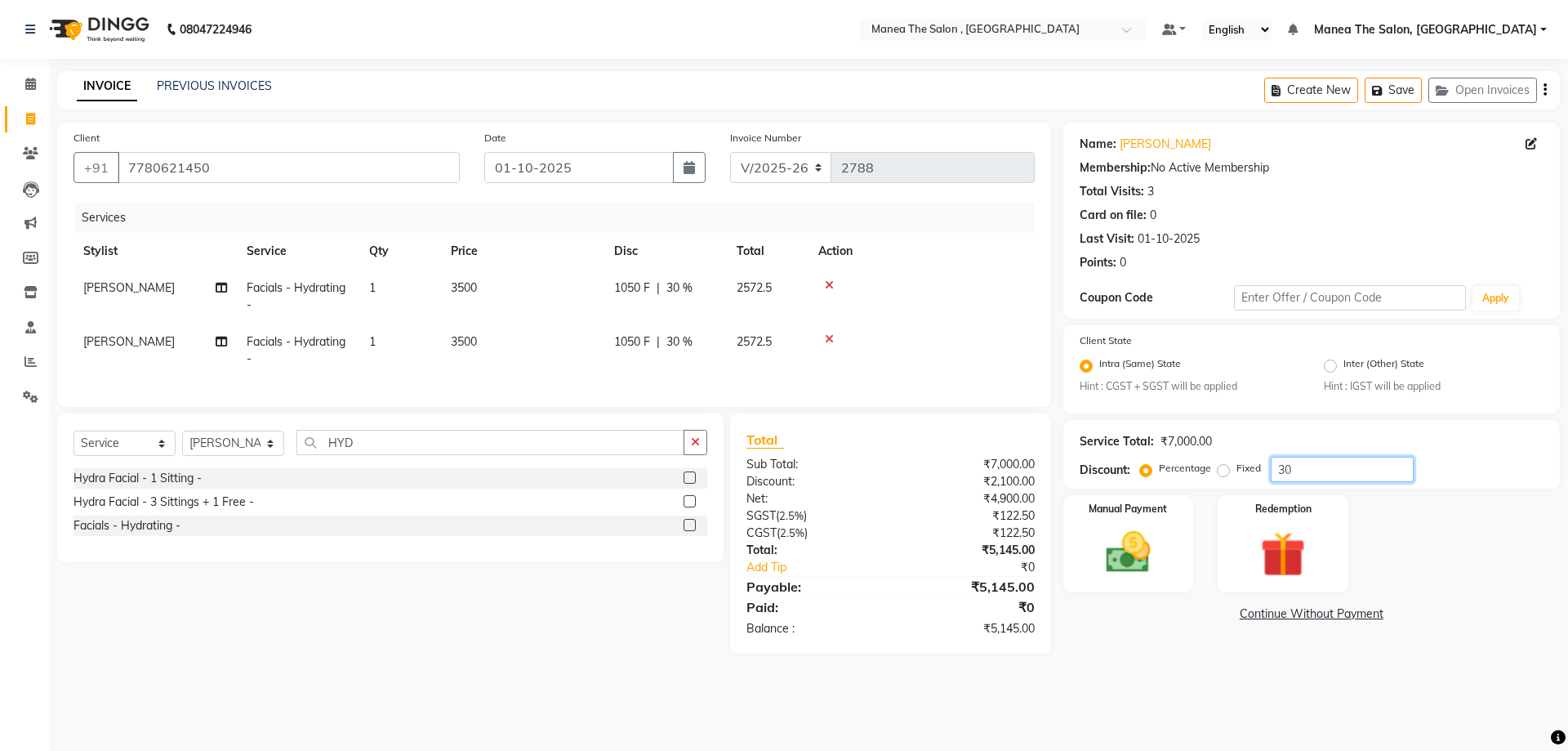
drag, startPoint x: 1340, startPoint y: 459, endPoint x: 971, endPoint y: 544, distance: 378.7
click at [959, 537] on div "Client +91 7780621450 Date 01-10-2025 Invoice Number V/2025 V/2025-26 2788 Serv…" at bounding box center [809, 388] width 1527 height 531
click at [1147, 554] on img at bounding box center [1128, 553] width 76 height 54
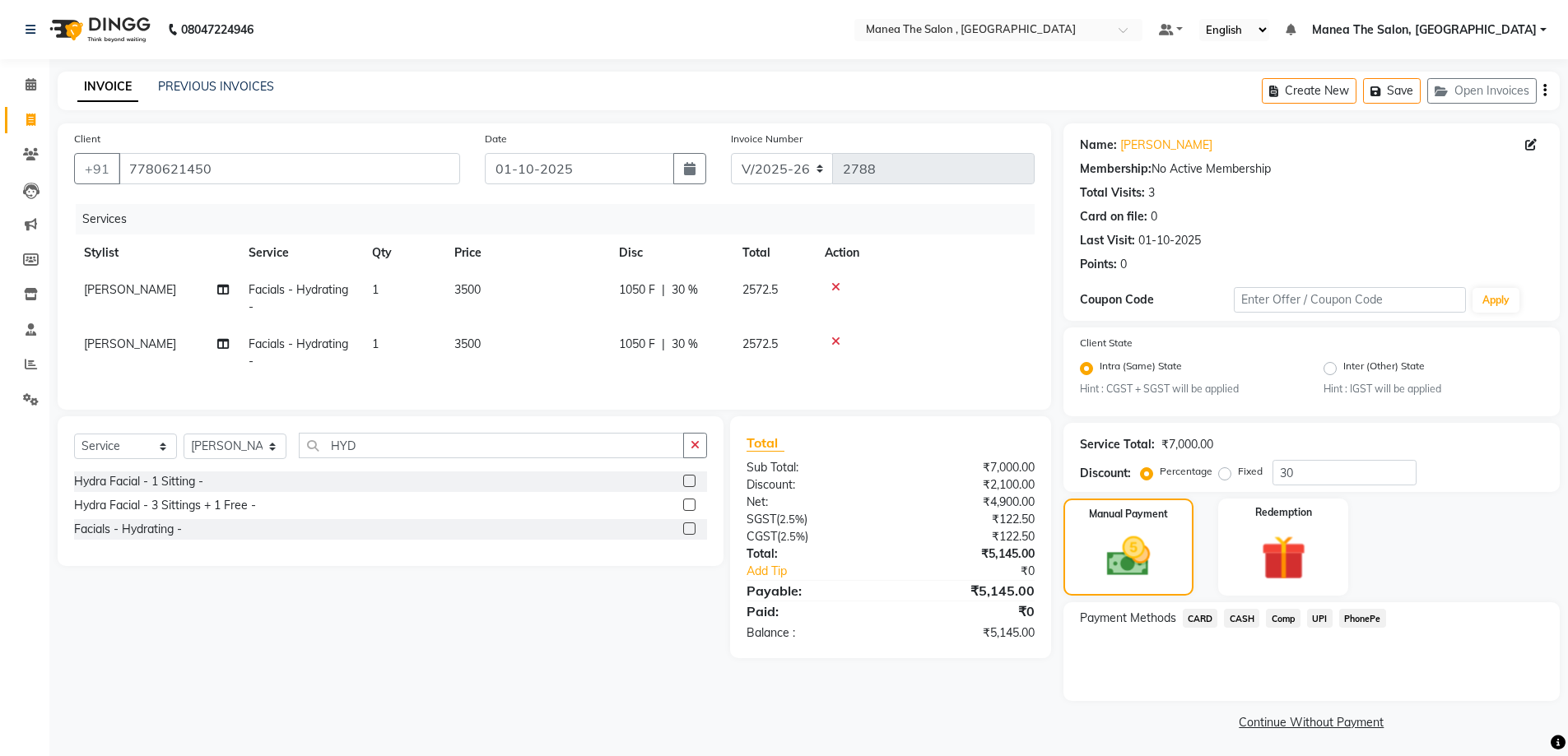
click at [1197, 620] on span "CARD" at bounding box center [1200, 618] width 35 height 19
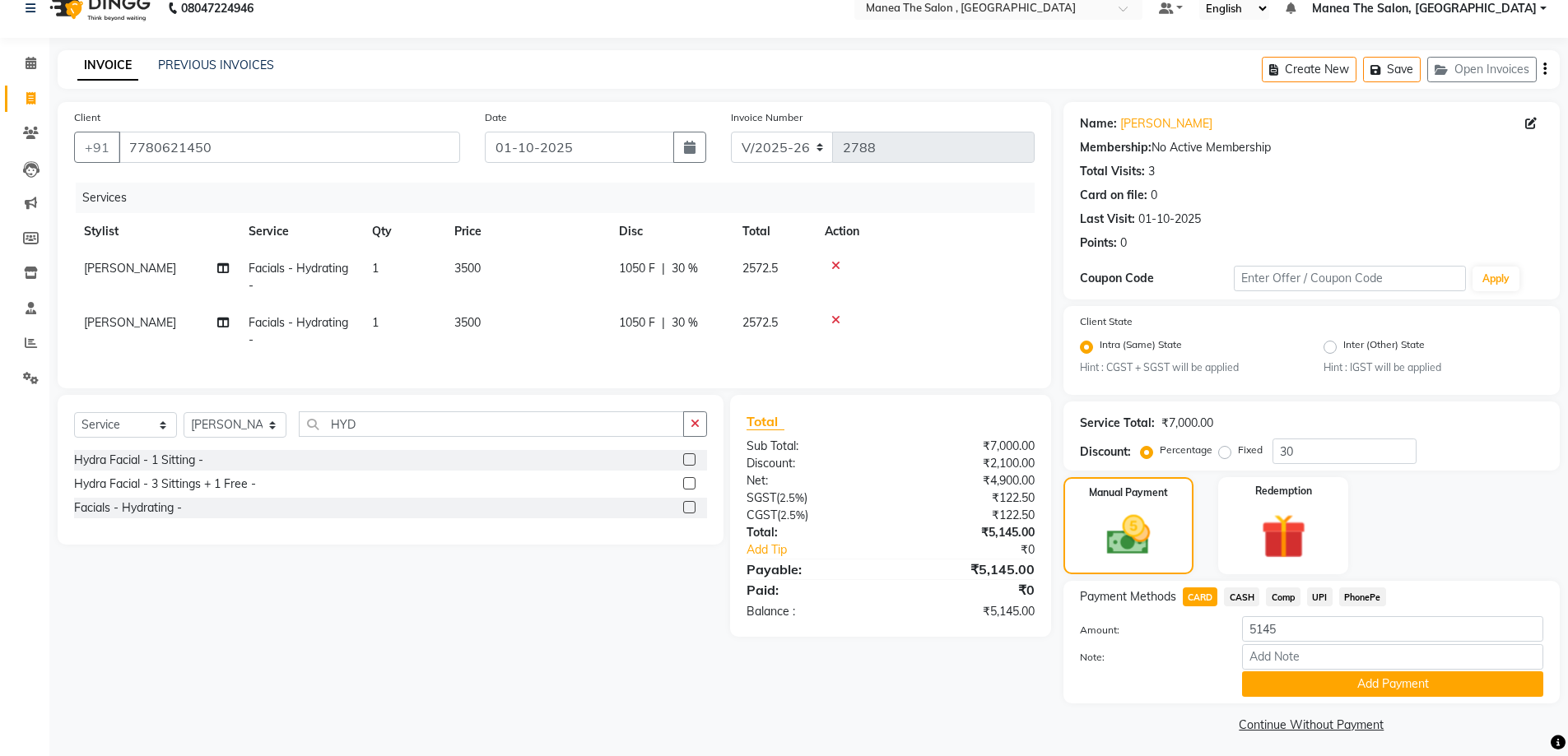
scroll to position [27, 0]
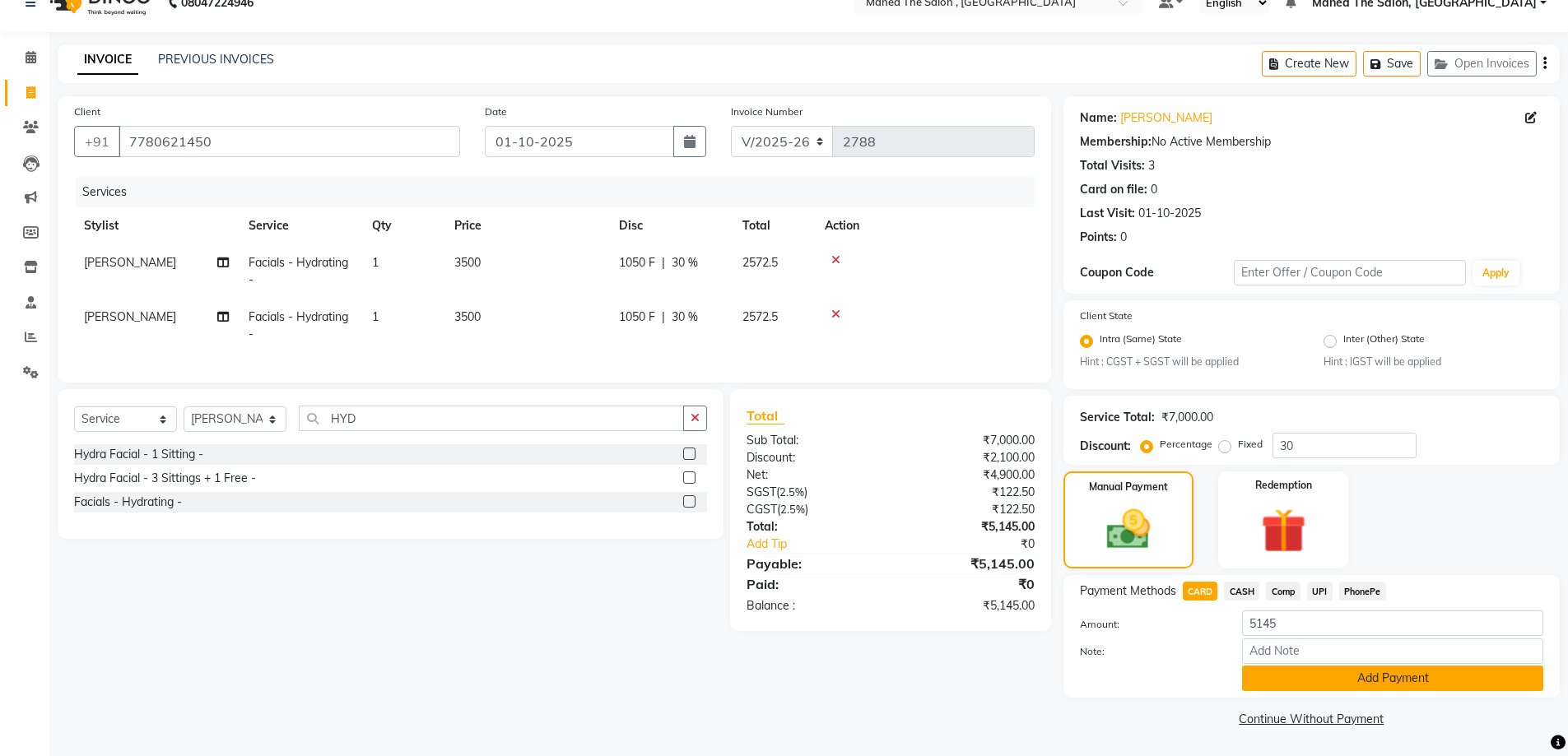
click at [1308, 674] on button "Add Payment" at bounding box center [1393, 679] width 301 height 26
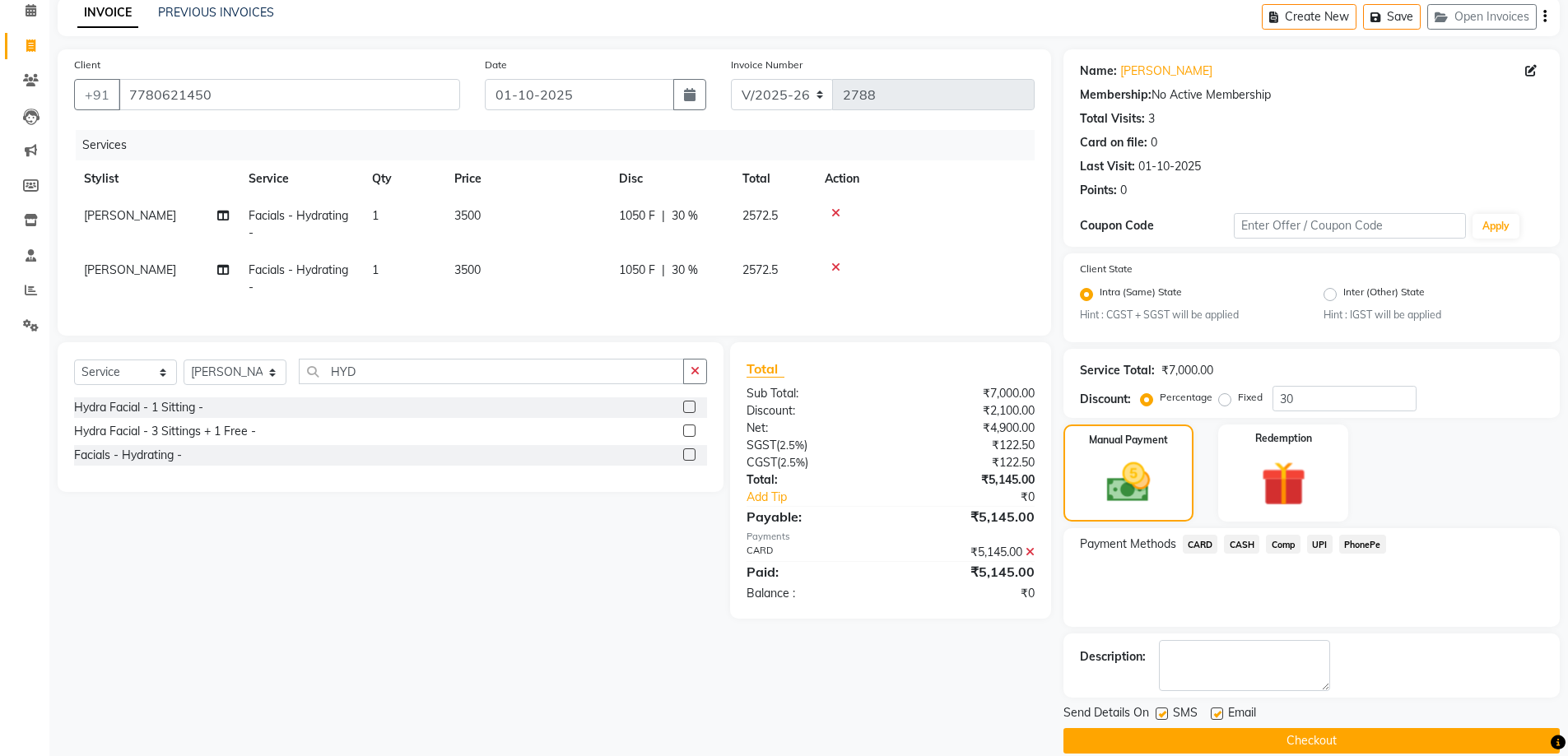
scroll to position [96, 0]
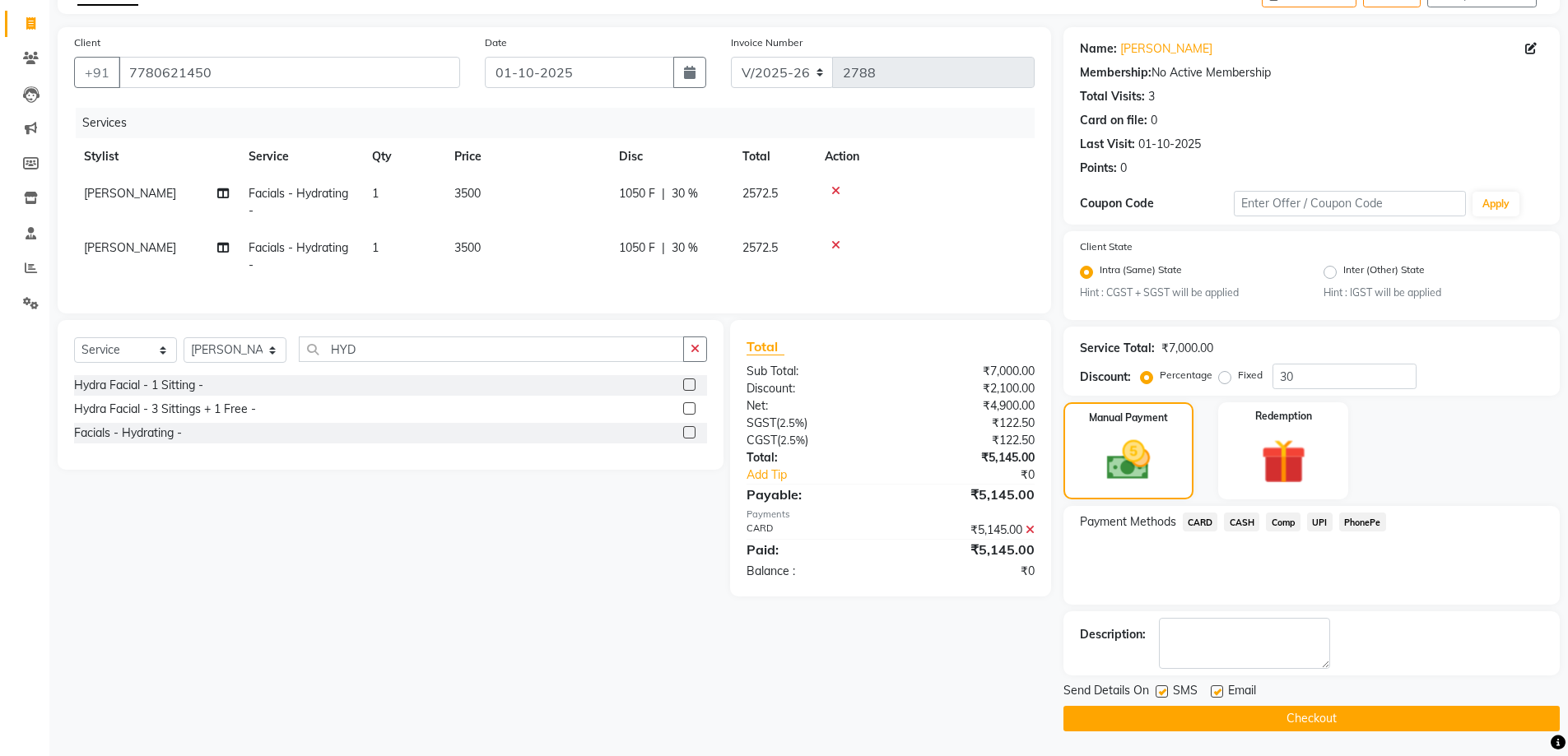
click at [1316, 719] on button "Checkout" at bounding box center [1311, 718] width 496 height 26
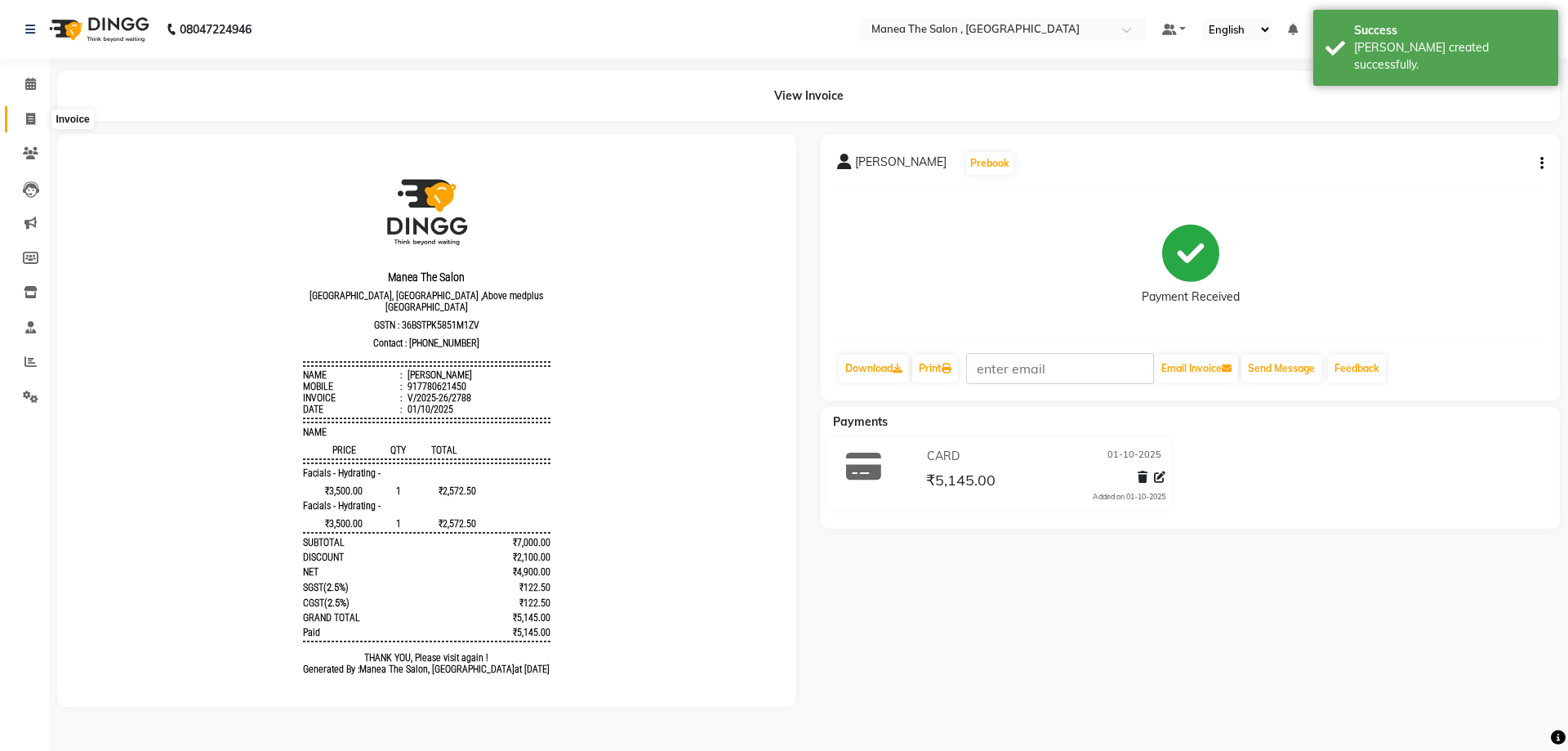
click at [32, 122] on icon at bounding box center [31, 119] width 9 height 12
select select "service"
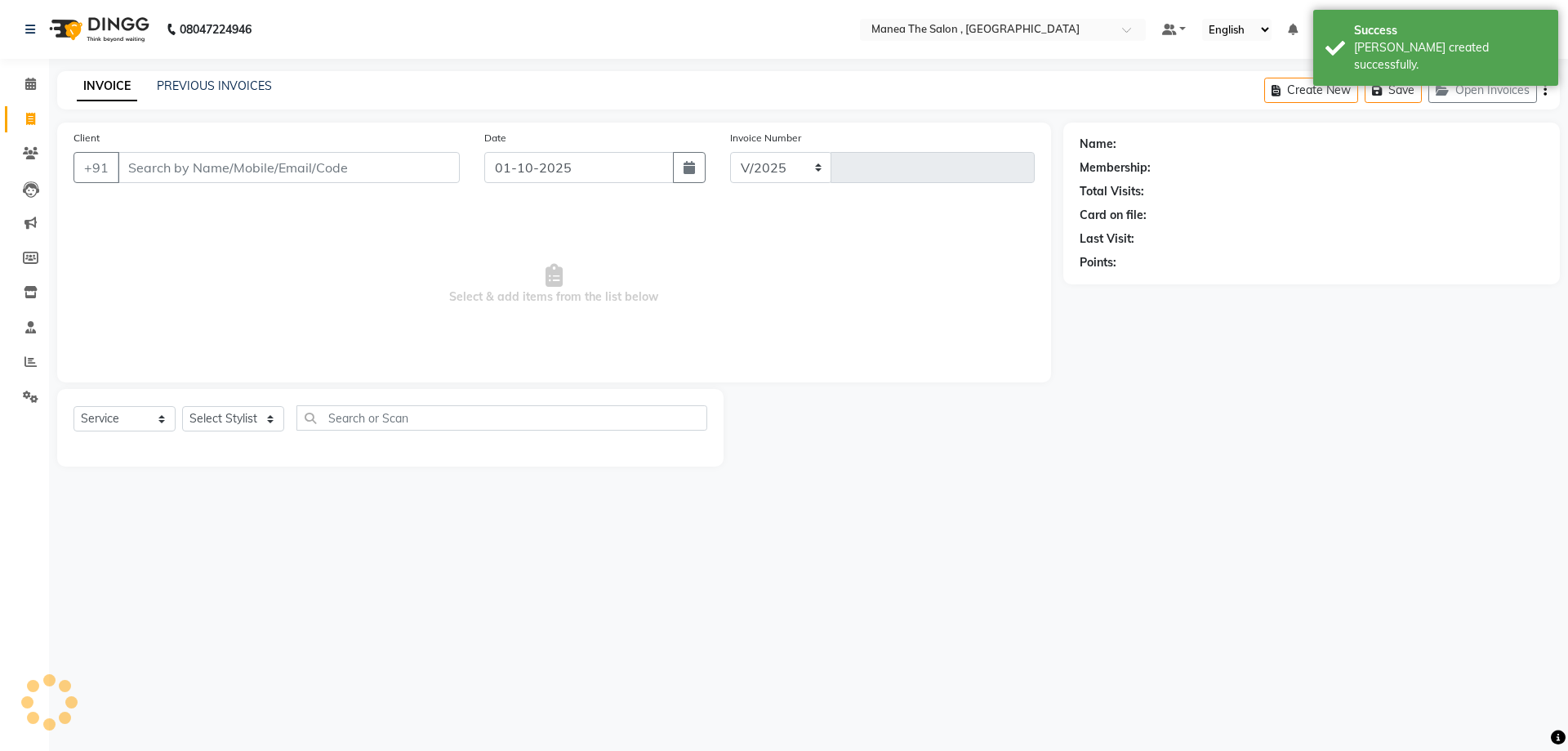
select select "7201"
type input "2789"
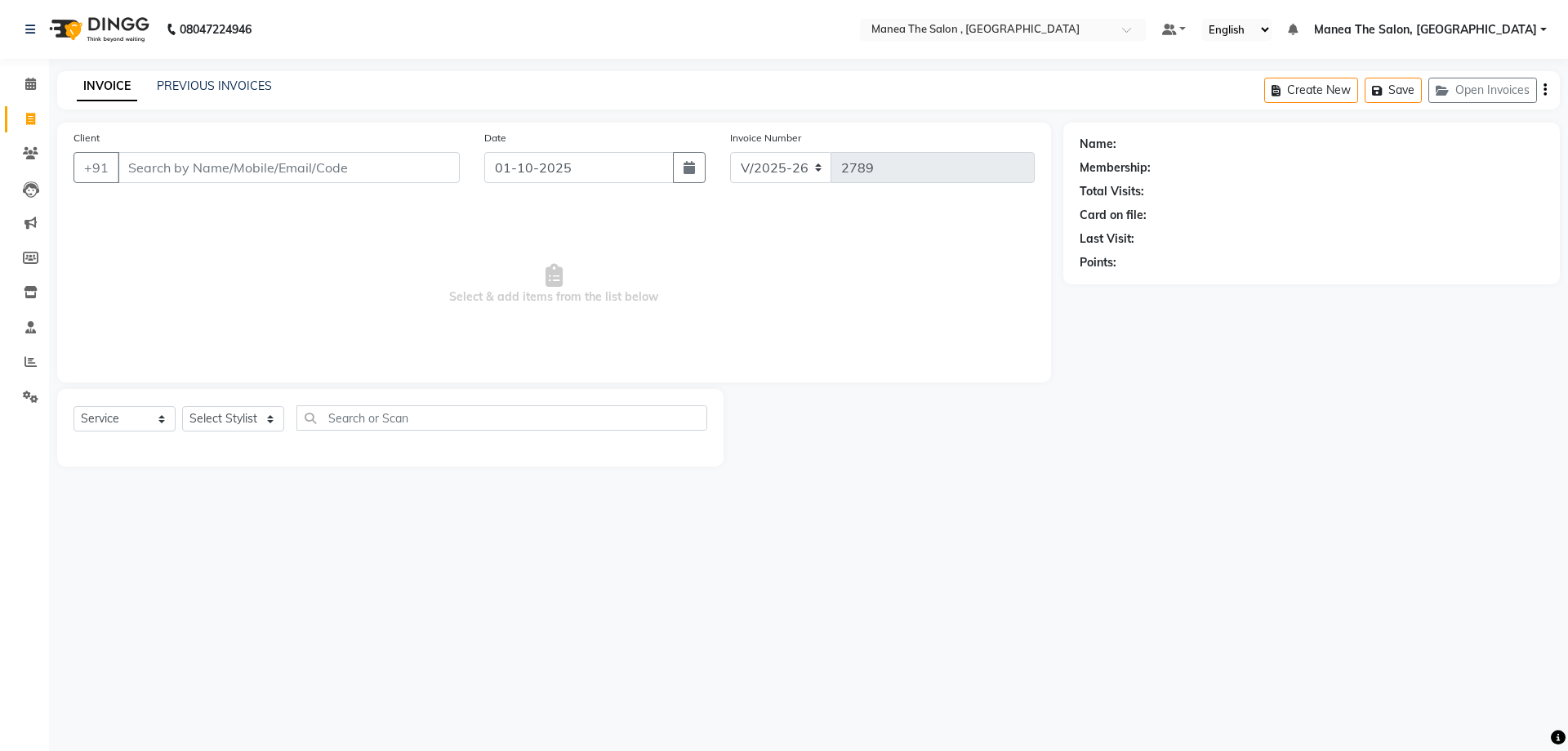
click at [248, 170] on input "Client" at bounding box center [288, 167] width 342 height 31
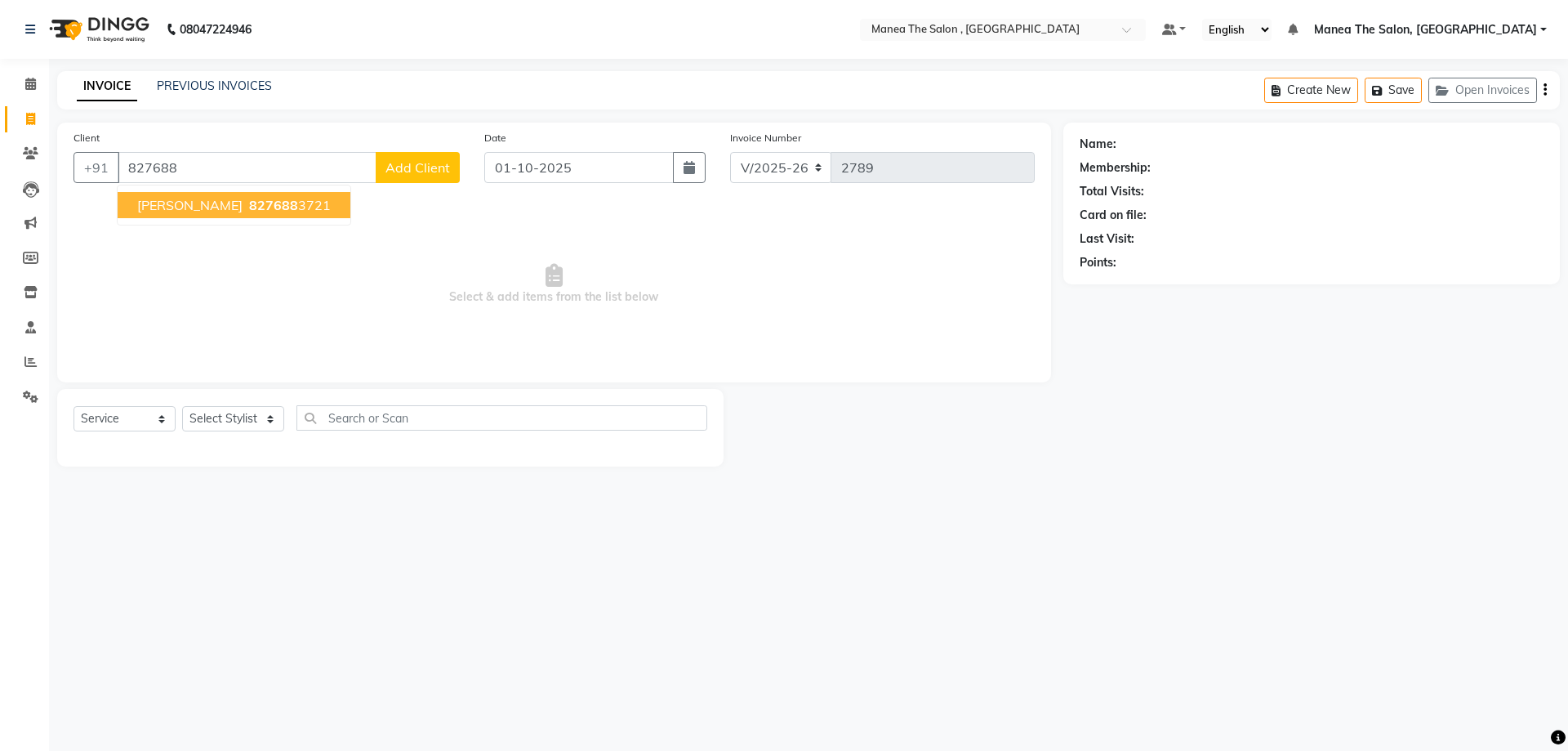
click at [249, 197] on span "827688" at bounding box center [273, 205] width 49 height 16
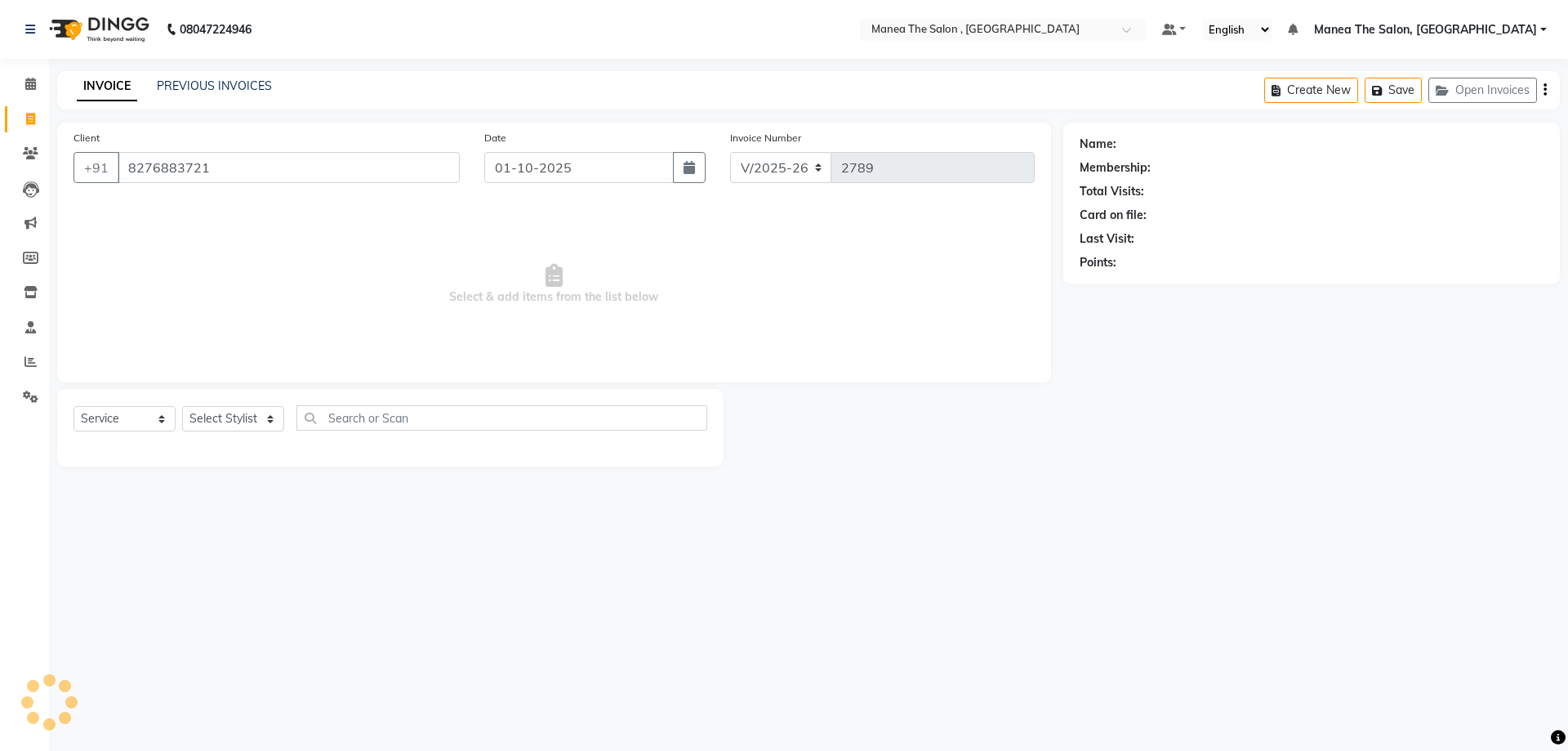
type input "8276883721"
click at [143, 423] on select "Select Service Product Membership Package Voucher Prepaid Gift Card" at bounding box center [125, 419] width 102 height 26
click at [226, 415] on select "Select Stylist AYAZ Manager NAVEEN NIKITHA prameela Raj tillu SALMAN Soujanya z…" at bounding box center [233, 419] width 102 height 26
select select "1: Object"
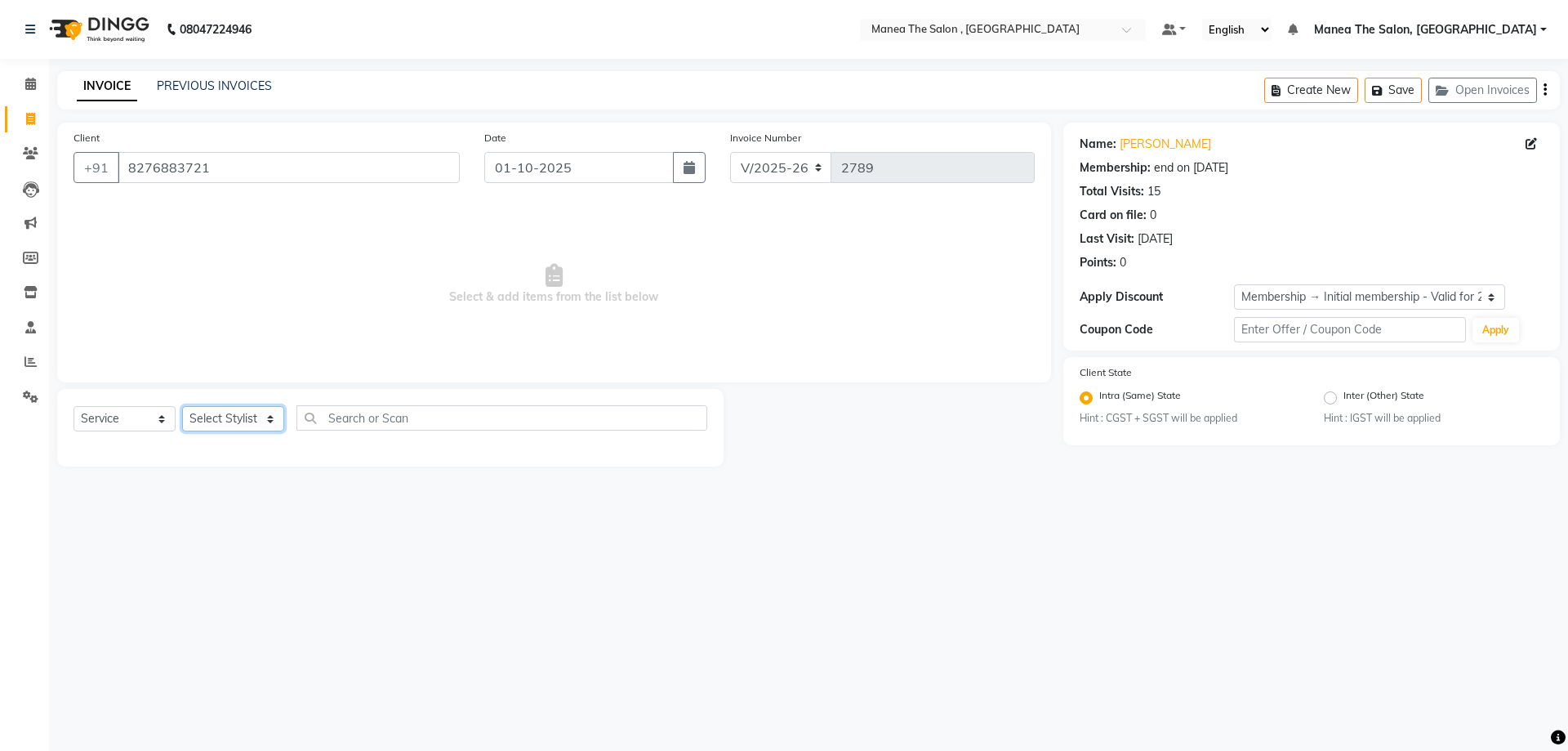
select select "70825"
click at [182, 406] on select "Select Stylist AYAZ Manager NAVEEN NIKITHA prameela Raj tillu SALMAN Soujanya z…" at bounding box center [233, 419] width 102 height 26
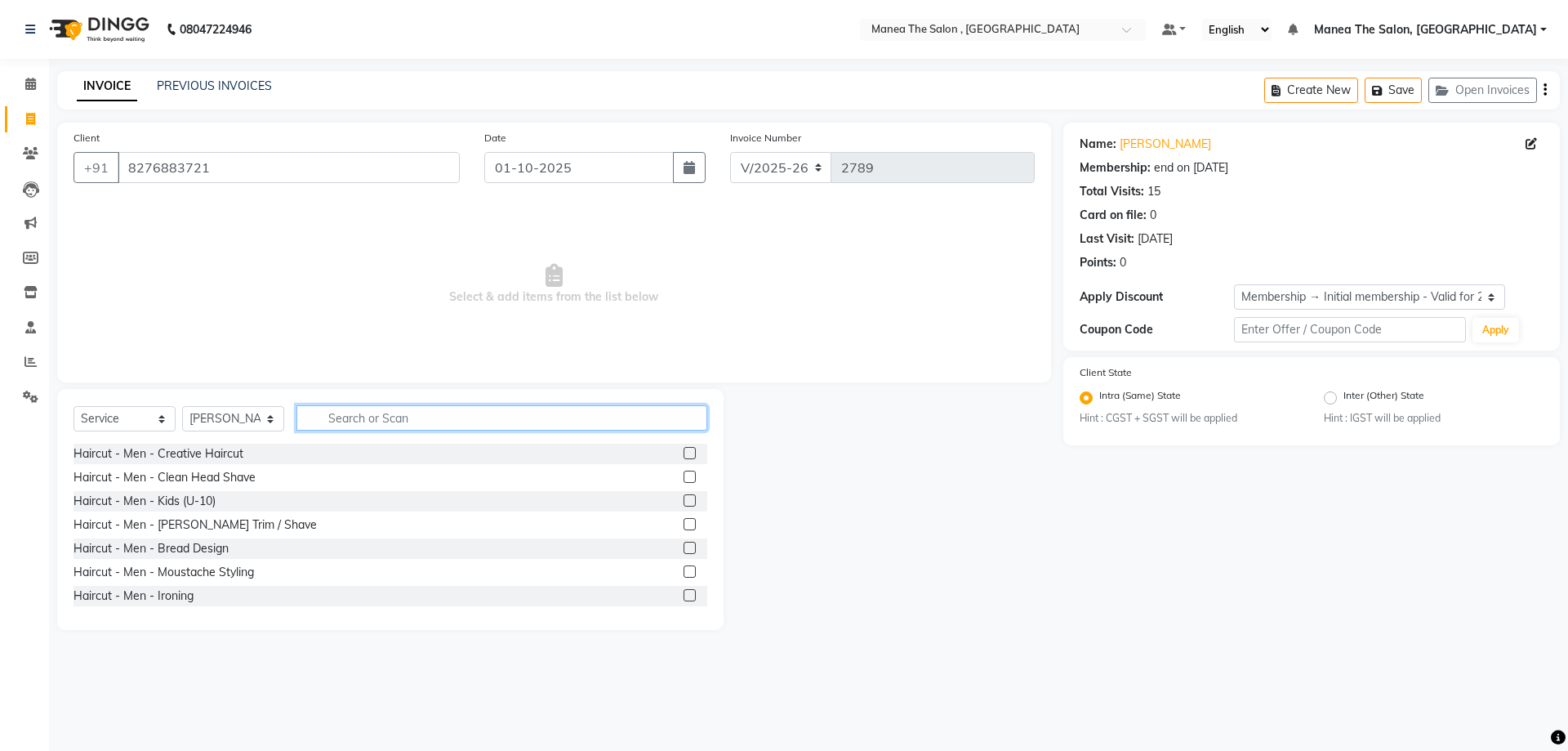
click at [344, 425] on input "text" at bounding box center [502, 418] width 411 height 26
type input "THR"
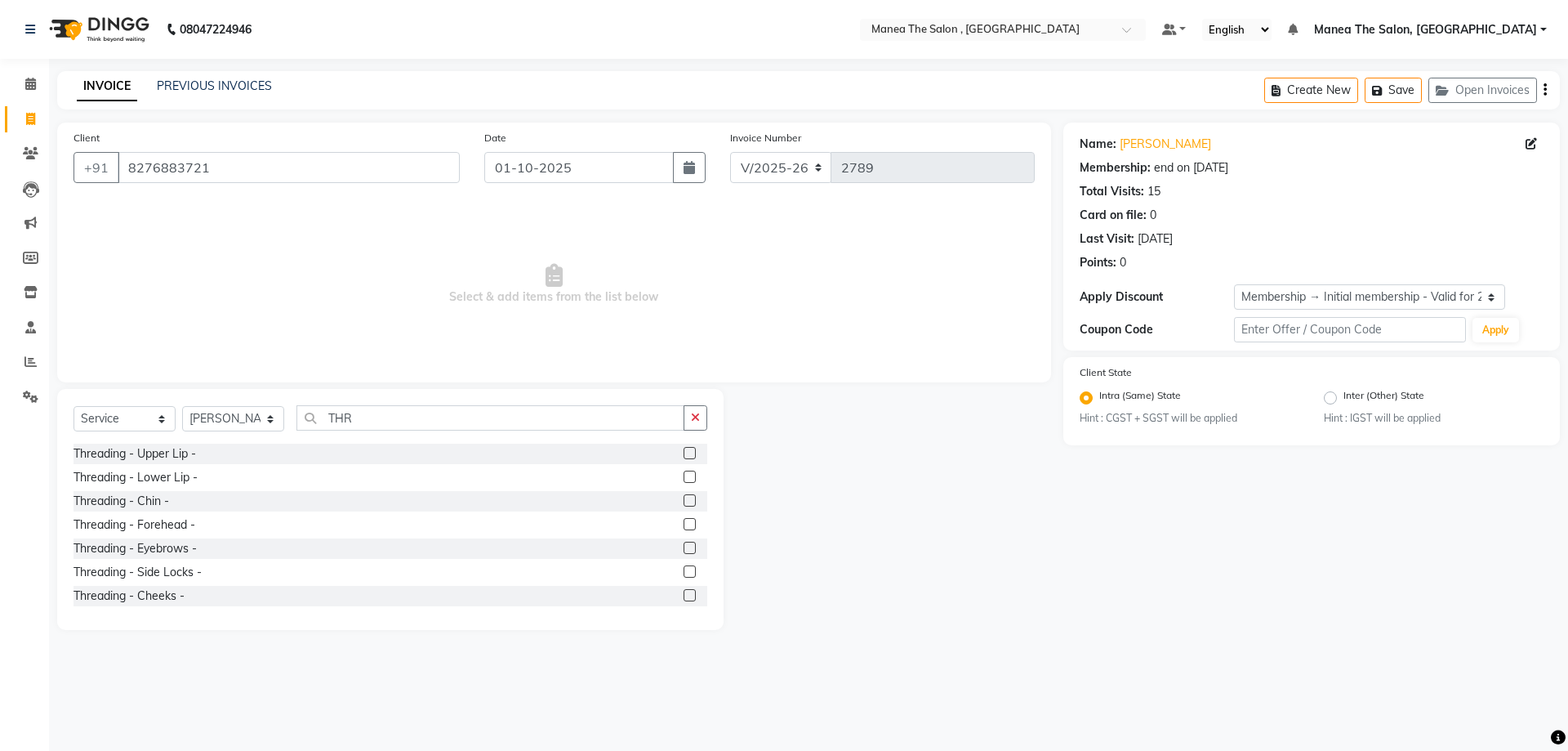
click at [683, 451] on label at bounding box center [689, 453] width 12 height 12
click at [683, 451] on input "checkbox" at bounding box center [688, 454] width 10 height 10
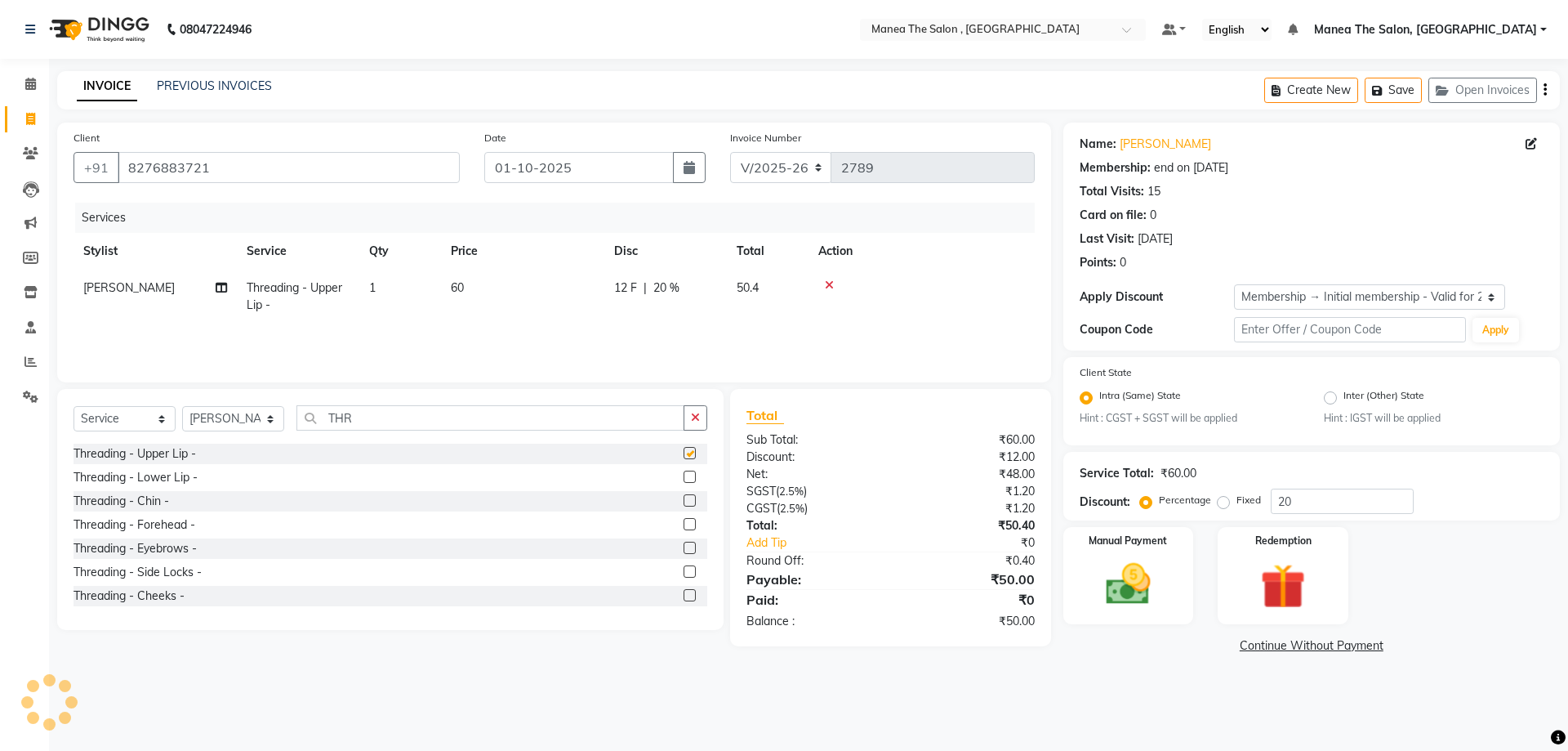
checkbox input "false"
click at [683, 474] on label at bounding box center [689, 476] width 12 height 12
click at [683, 474] on input "checkbox" at bounding box center [688, 477] width 10 height 10
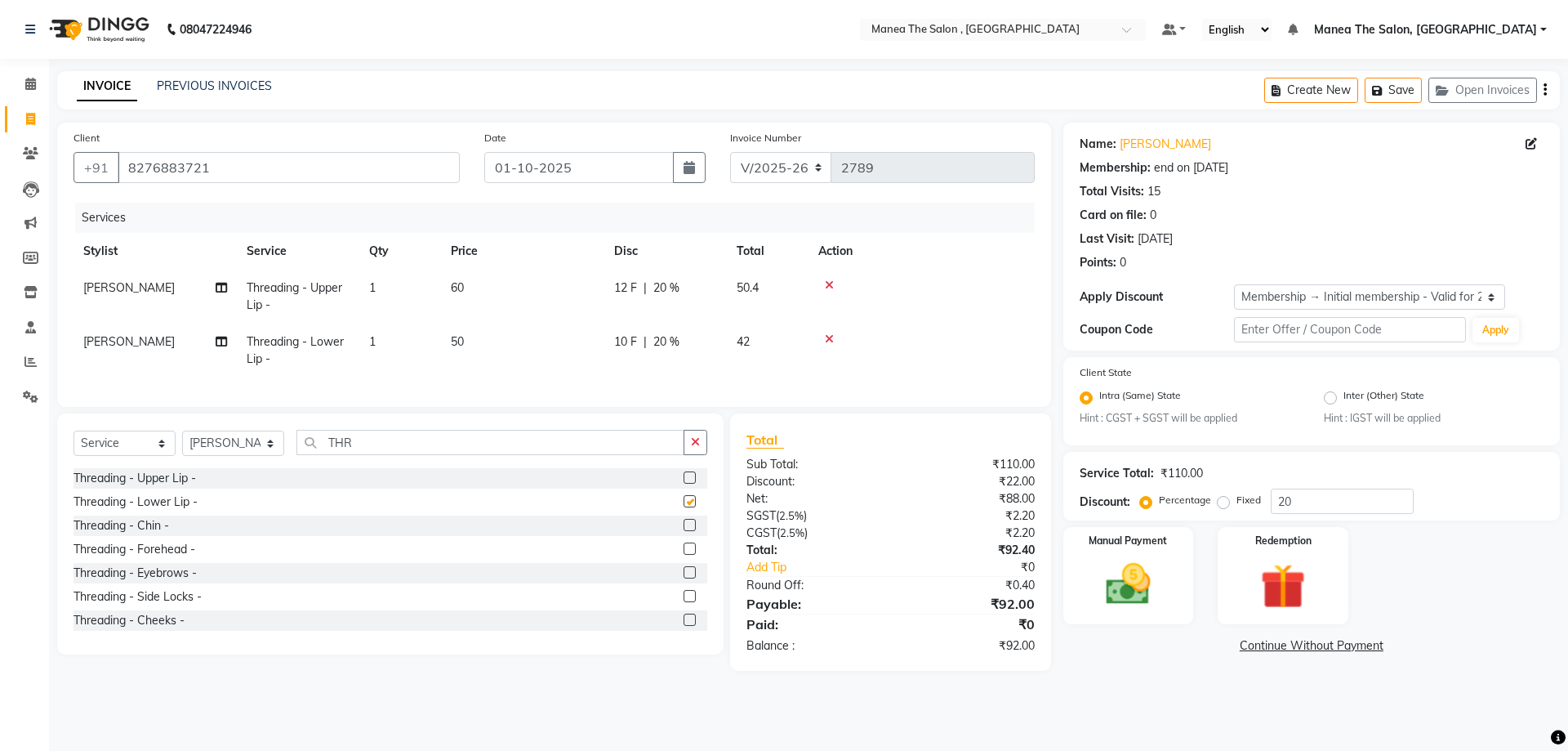
checkbox input "false"
click at [683, 579] on label at bounding box center [689, 572] width 12 height 12
click at [683, 579] on input "checkbox" at bounding box center [688, 573] width 10 height 10
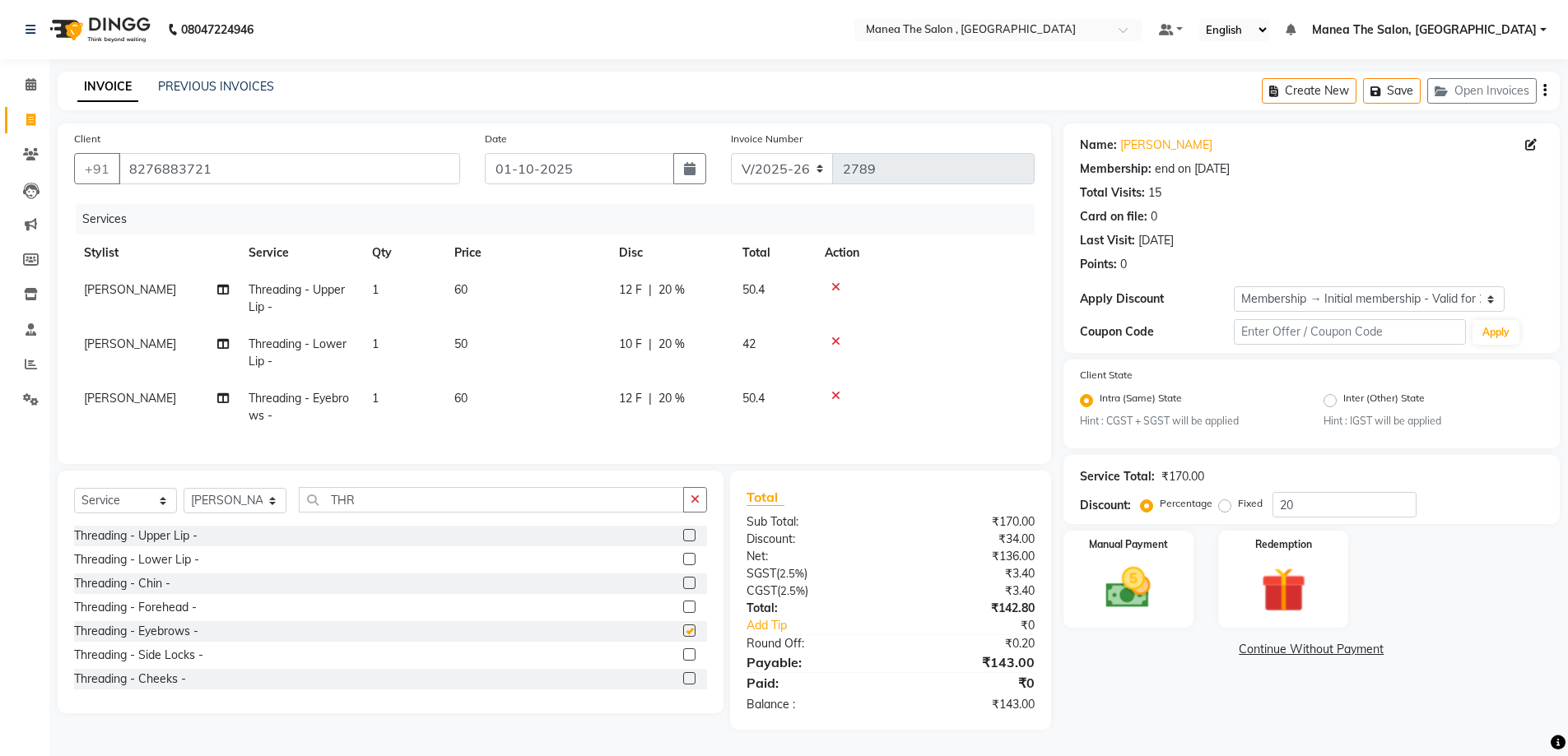
checkbox input "false"
drag, startPoint x: 388, startPoint y: 515, endPoint x: 160, endPoint y: 514, distance: 228.0
click at [161, 515] on div "Select Service Product Membership Package Voucher Prepaid Gift Card Select Styl…" at bounding box center [390, 506] width 633 height 39
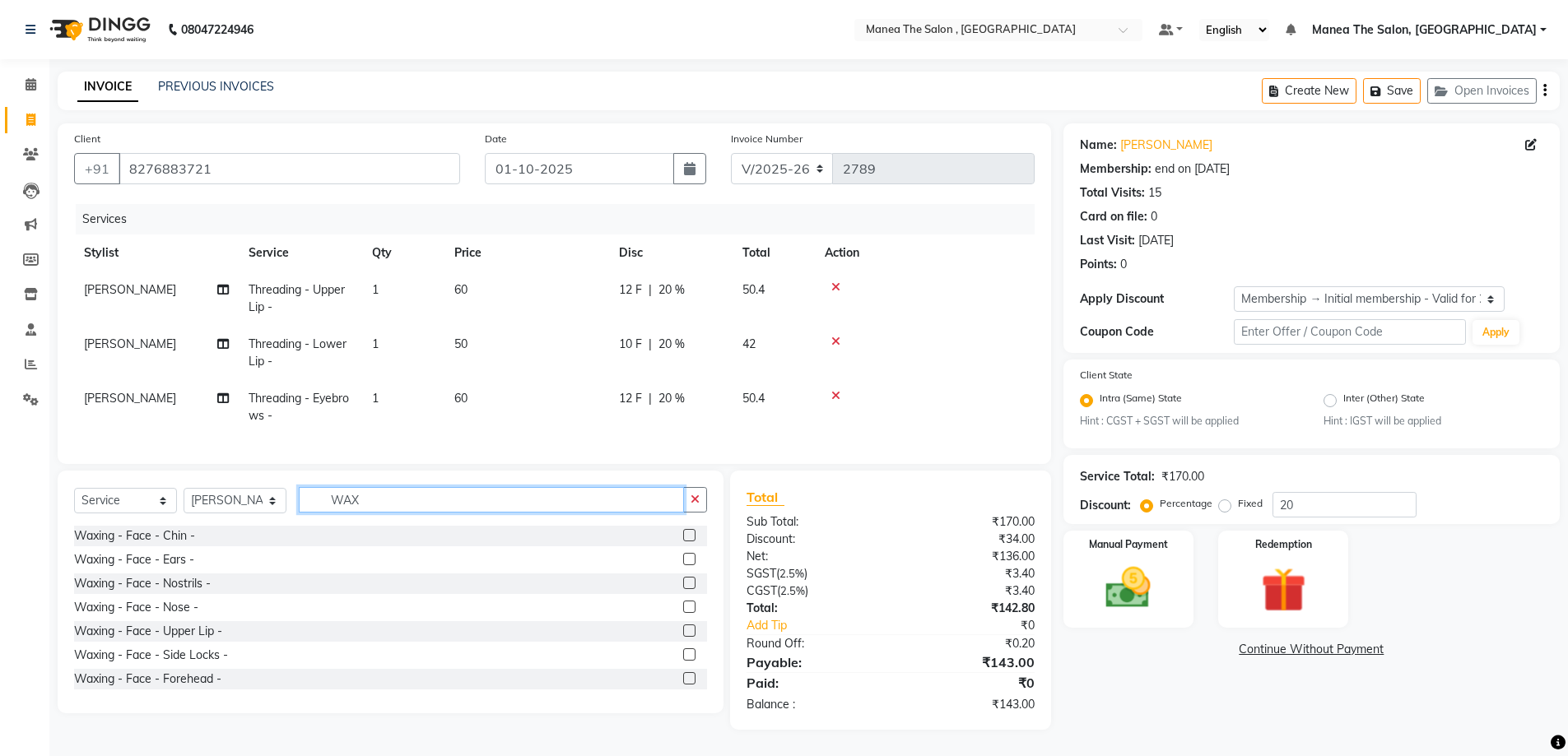
type input "WAX"
click at [836, 286] on icon at bounding box center [836, 286] width 9 height 11
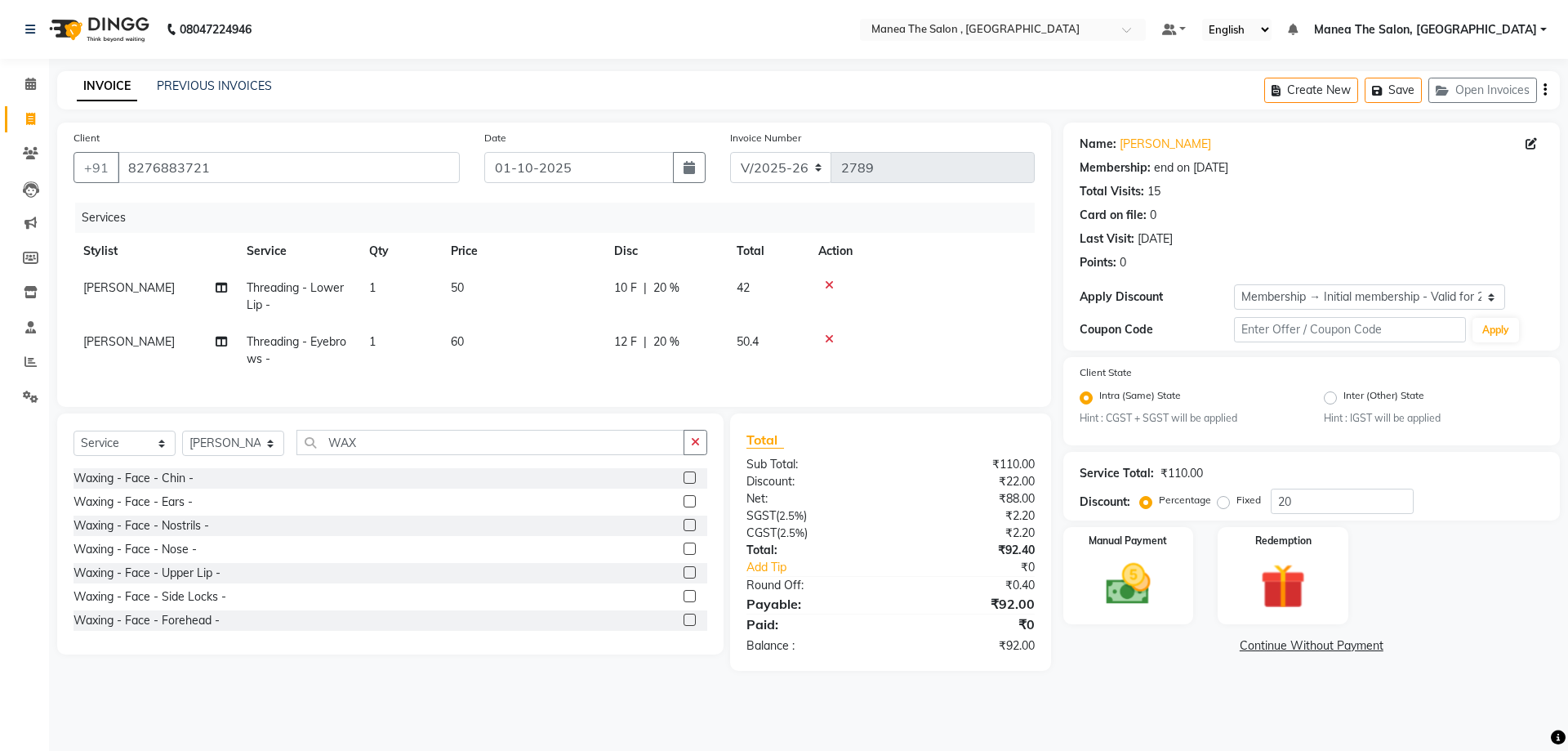
click at [833, 281] on icon at bounding box center [829, 284] width 9 height 11
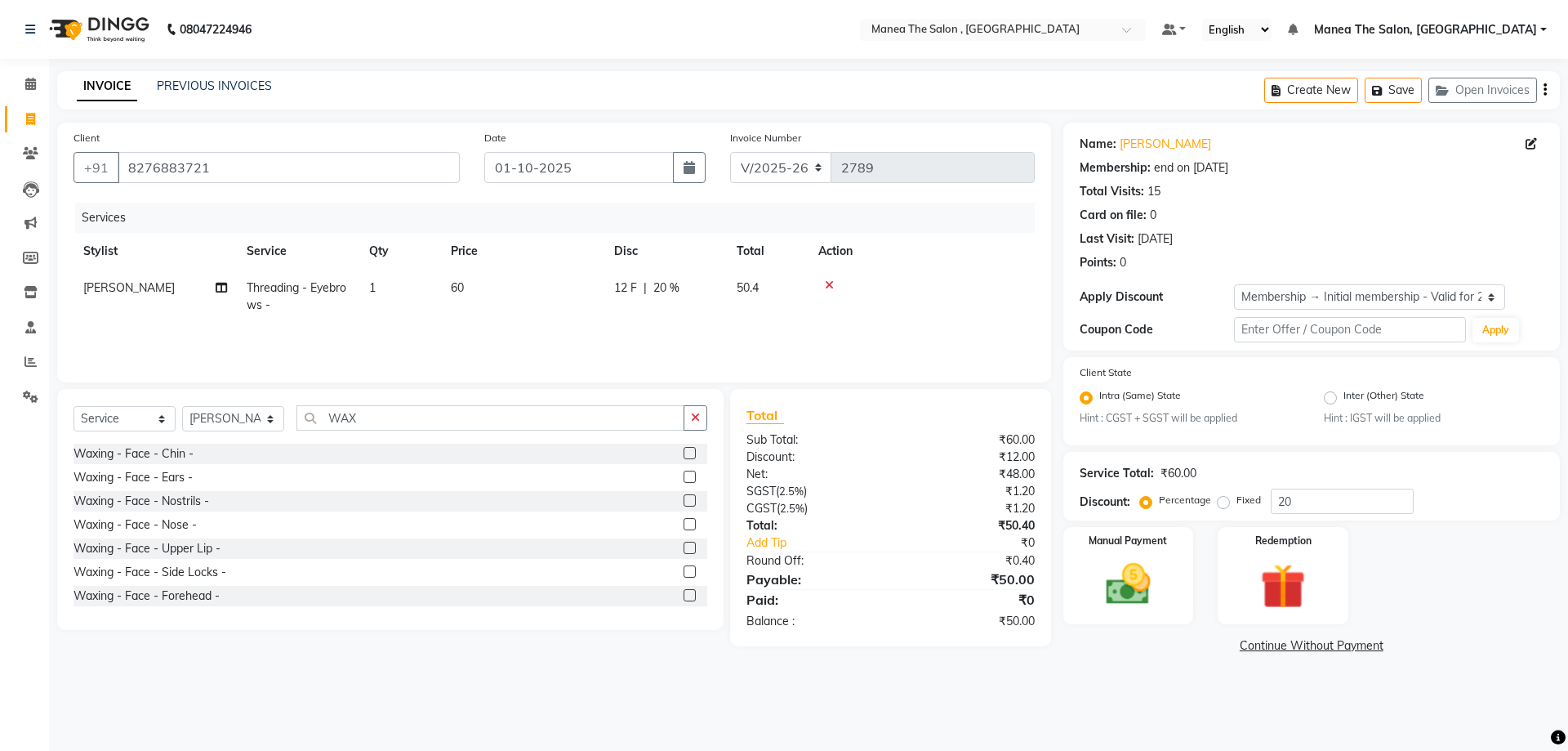
click at [683, 451] on label at bounding box center [689, 453] width 12 height 12
click at [683, 451] on input "checkbox" at bounding box center [688, 454] width 10 height 10
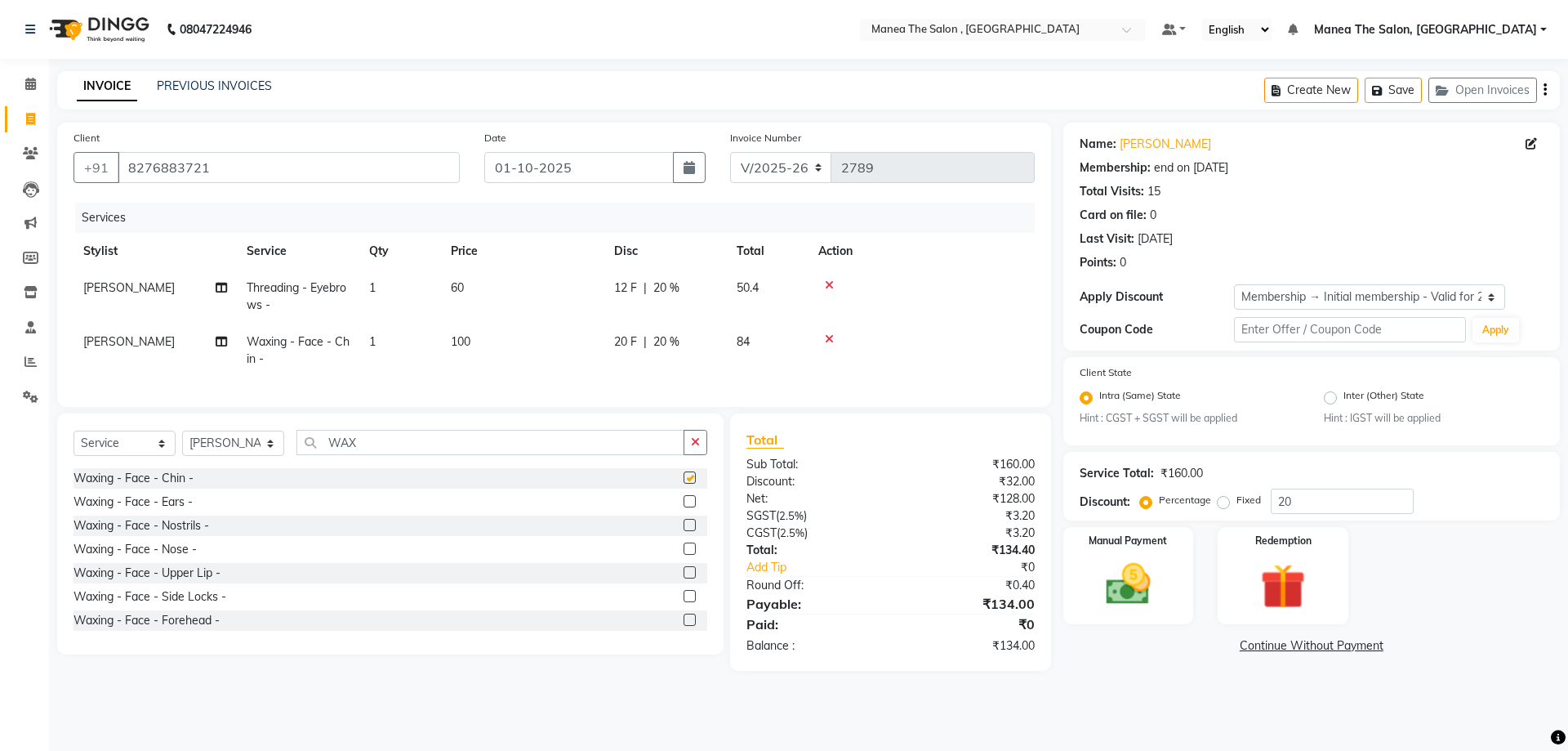
checkbox input "false"
click at [683, 579] on label at bounding box center [689, 572] width 12 height 12
click at [683, 579] on input "checkbox" at bounding box center [688, 573] width 10 height 10
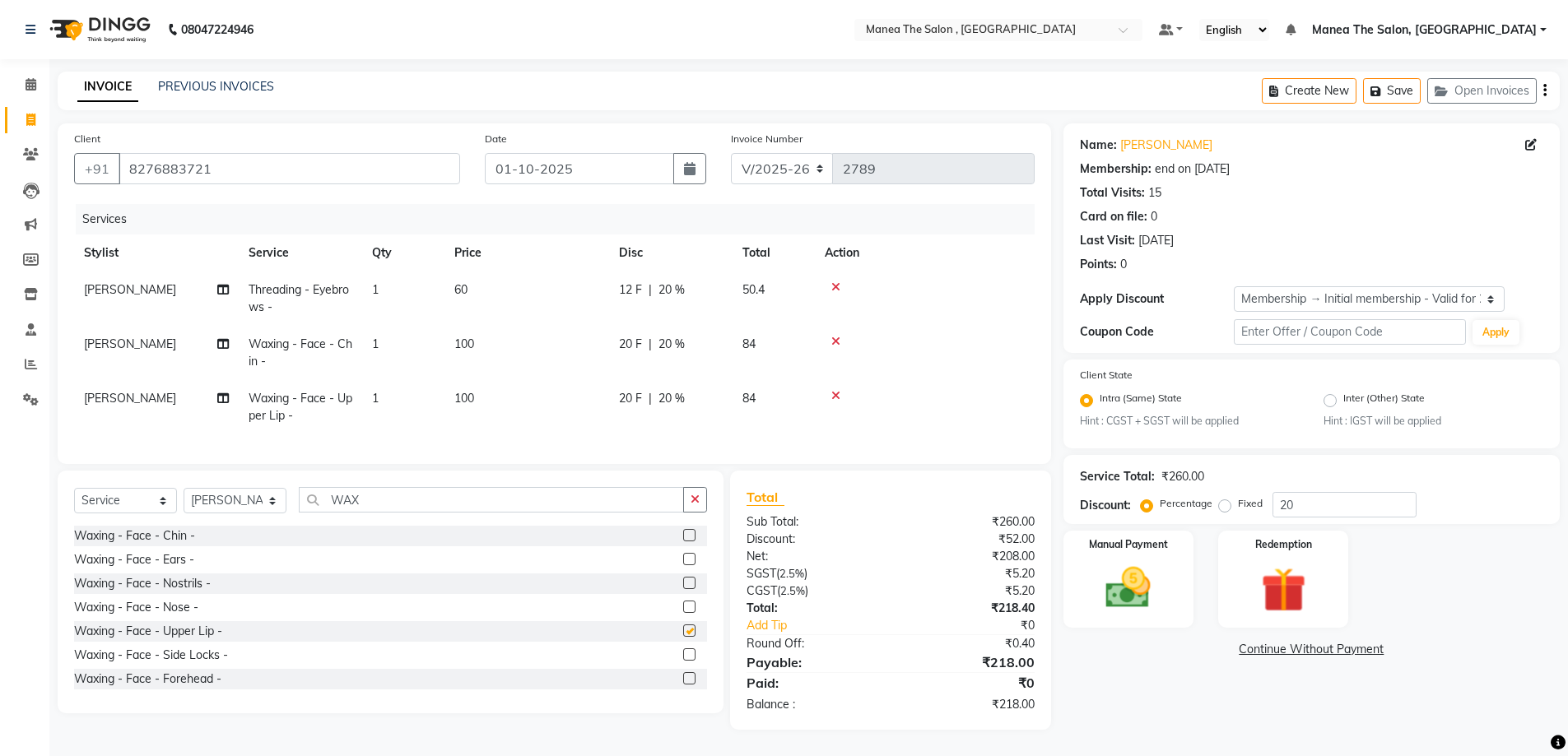
checkbox input "false"
click at [395, 400] on td "1" at bounding box center [403, 406] width 83 height 54
select select "70825"
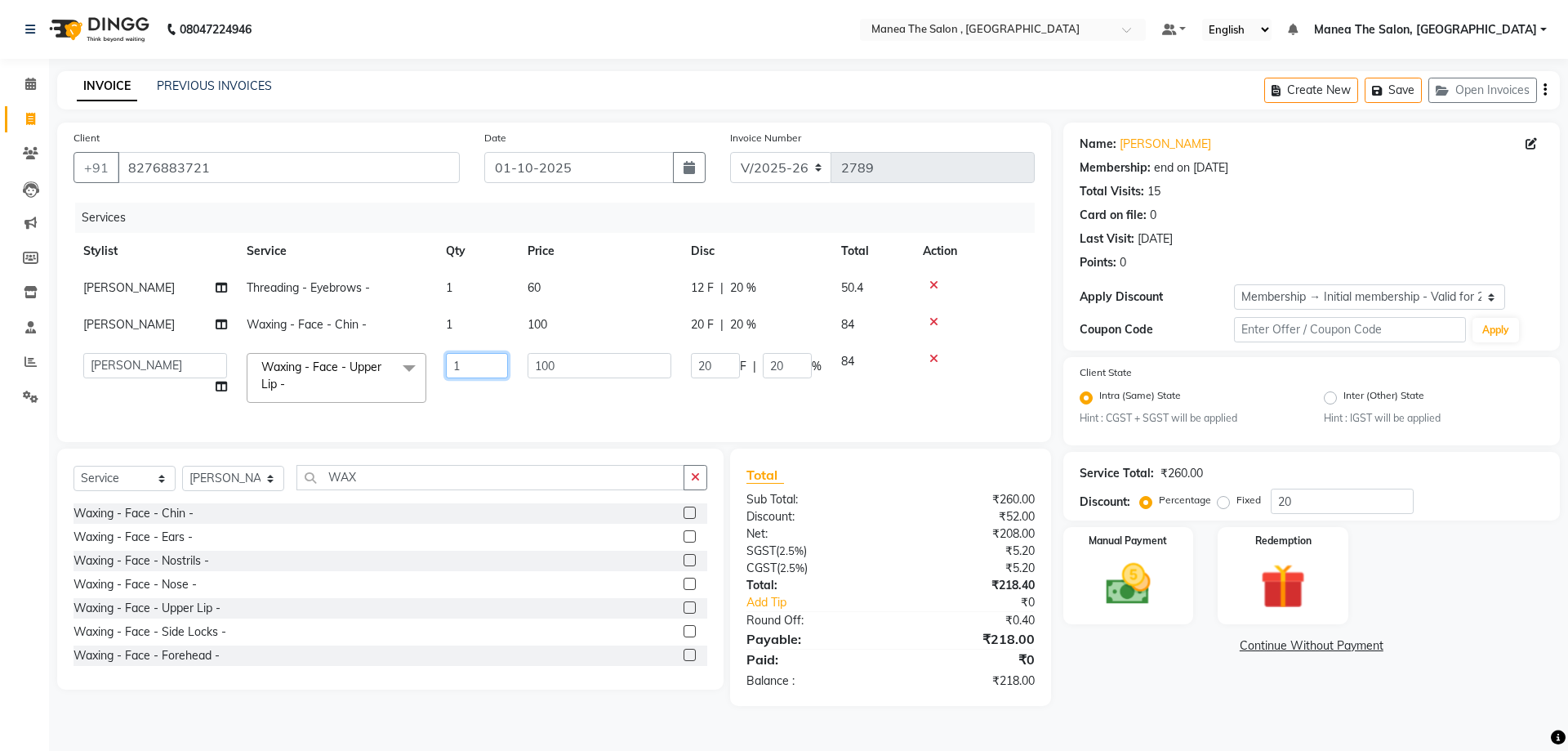
drag, startPoint x: 483, startPoint y: 372, endPoint x: 363, endPoint y: 364, distance: 120.3
click at [365, 364] on tr "AYAZ Manager NAVEEN NIKITHA prameela Raj tillu SALMAN Soujanya zishan Waxing - …" at bounding box center [554, 377] width 961 height 69
type input "2"
click at [616, 399] on tr "AYAZ Manager NAVEEN NIKITHA prameela Raj tillu SALMAN Soujanya zishan Waxing - …" at bounding box center [554, 377] width 961 height 69
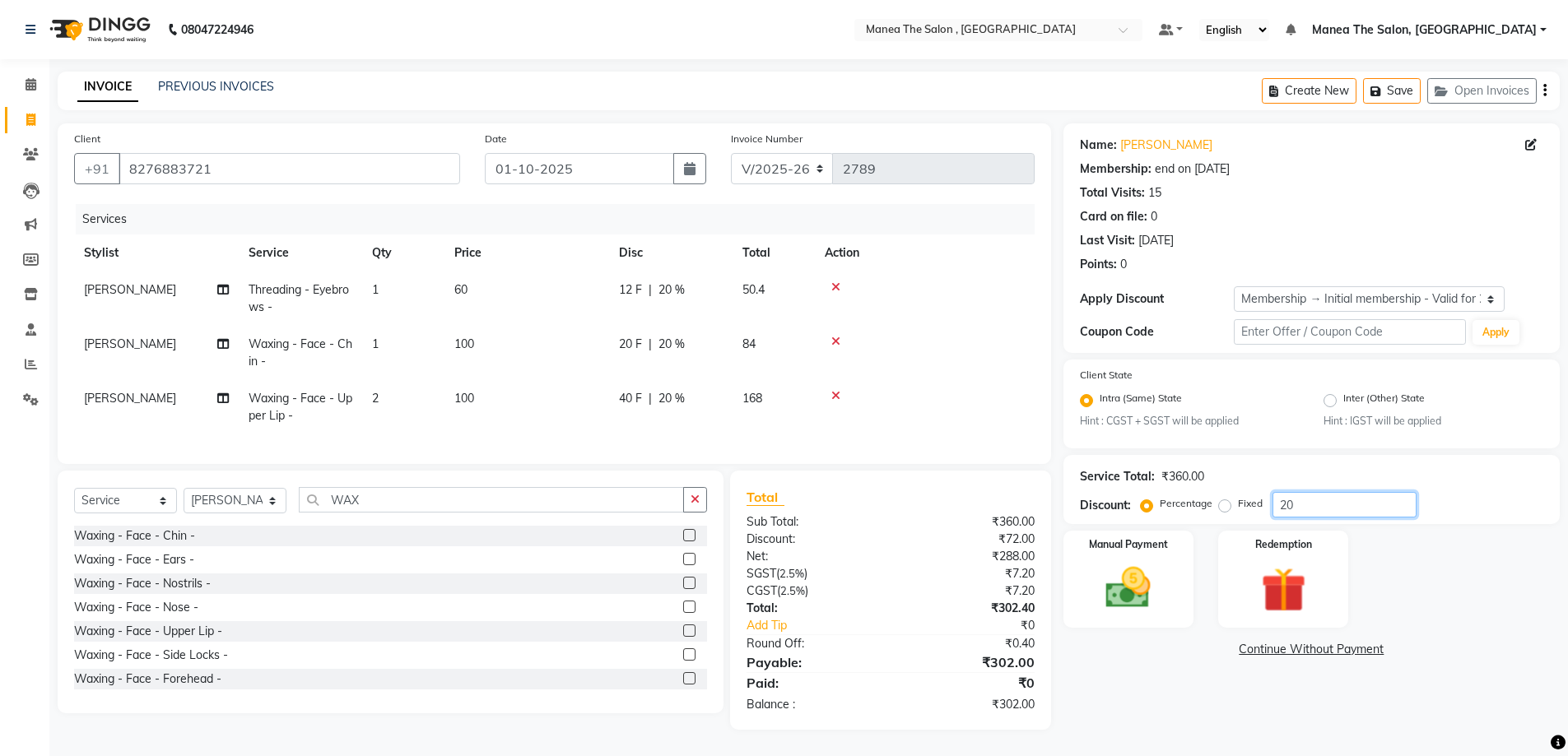
drag, startPoint x: 1340, startPoint y: 515, endPoint x: 888, endPoint y: 516, distance: 452.0
click at [891, 516] on div "Client +91 8276883721 Date 01-10-2025 Invoice Number V/2025 V/2025-26 2789 Serv…" at bounding box center [809, 427] width 1527 height 607
type input "0"
click at [1166, 593] on img at bounding box center [1136, 588] width 77 height 54
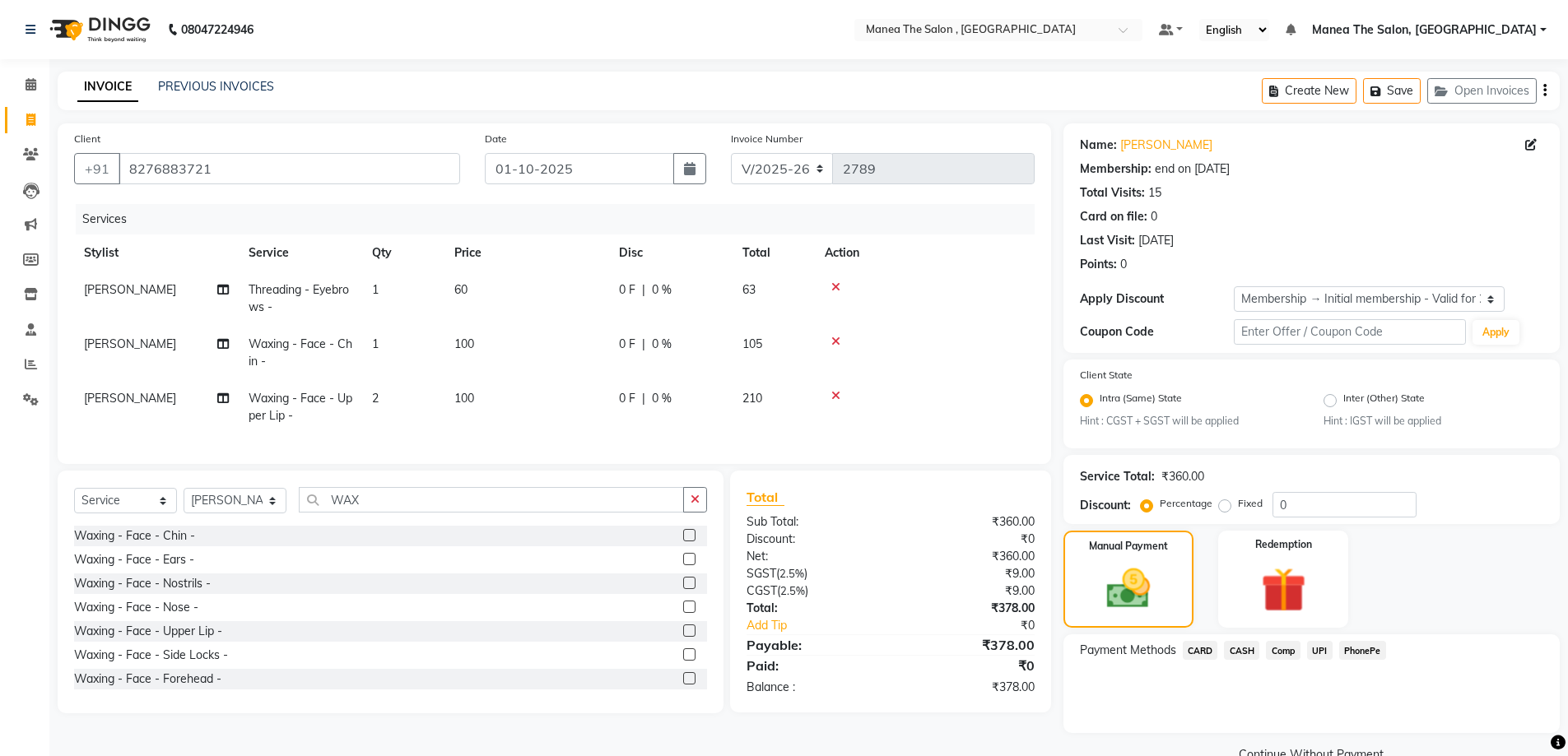
click at [1327, 654] on span "UPI" at bounding box center [1320, 650] width 26 height 19
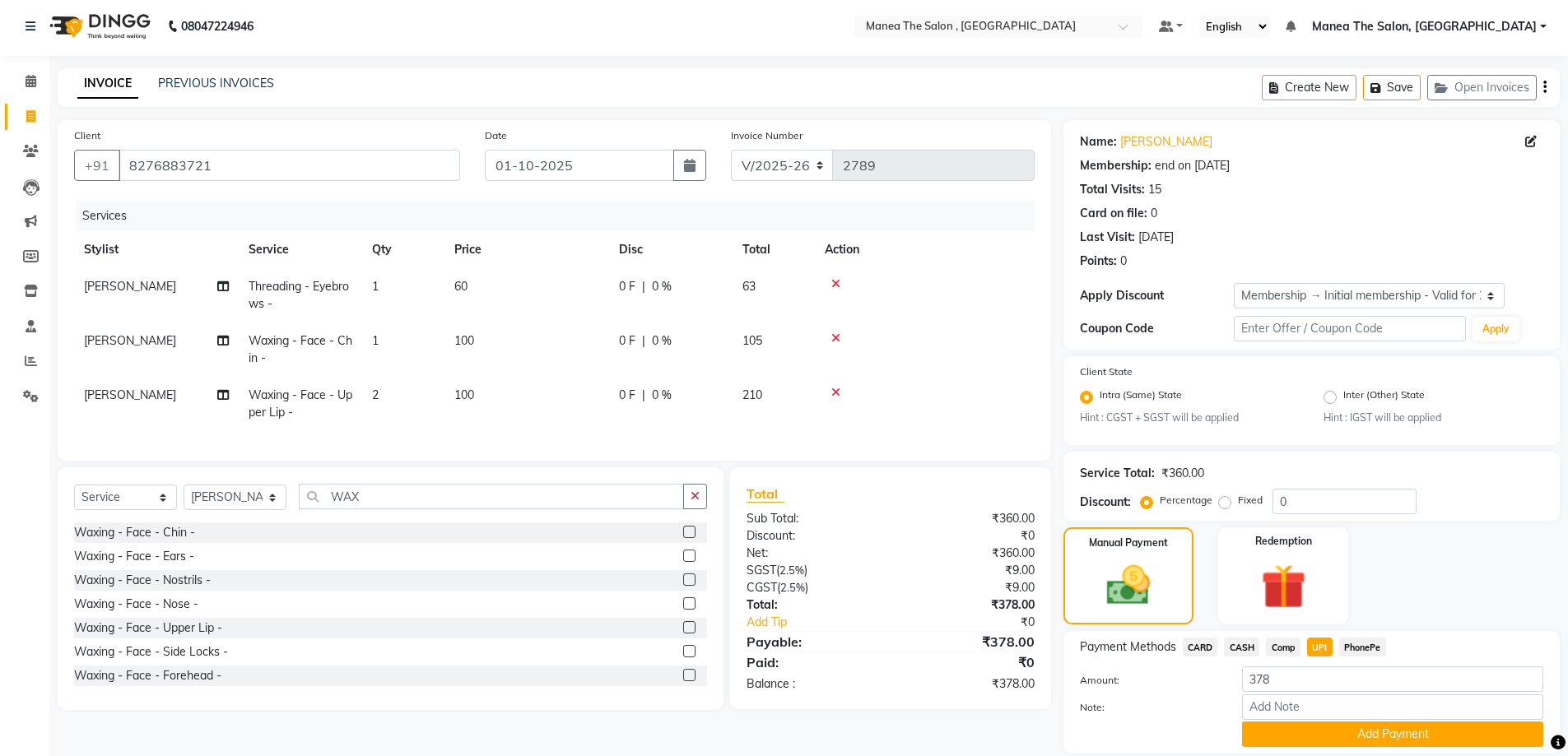
scroll to position [59, 0]
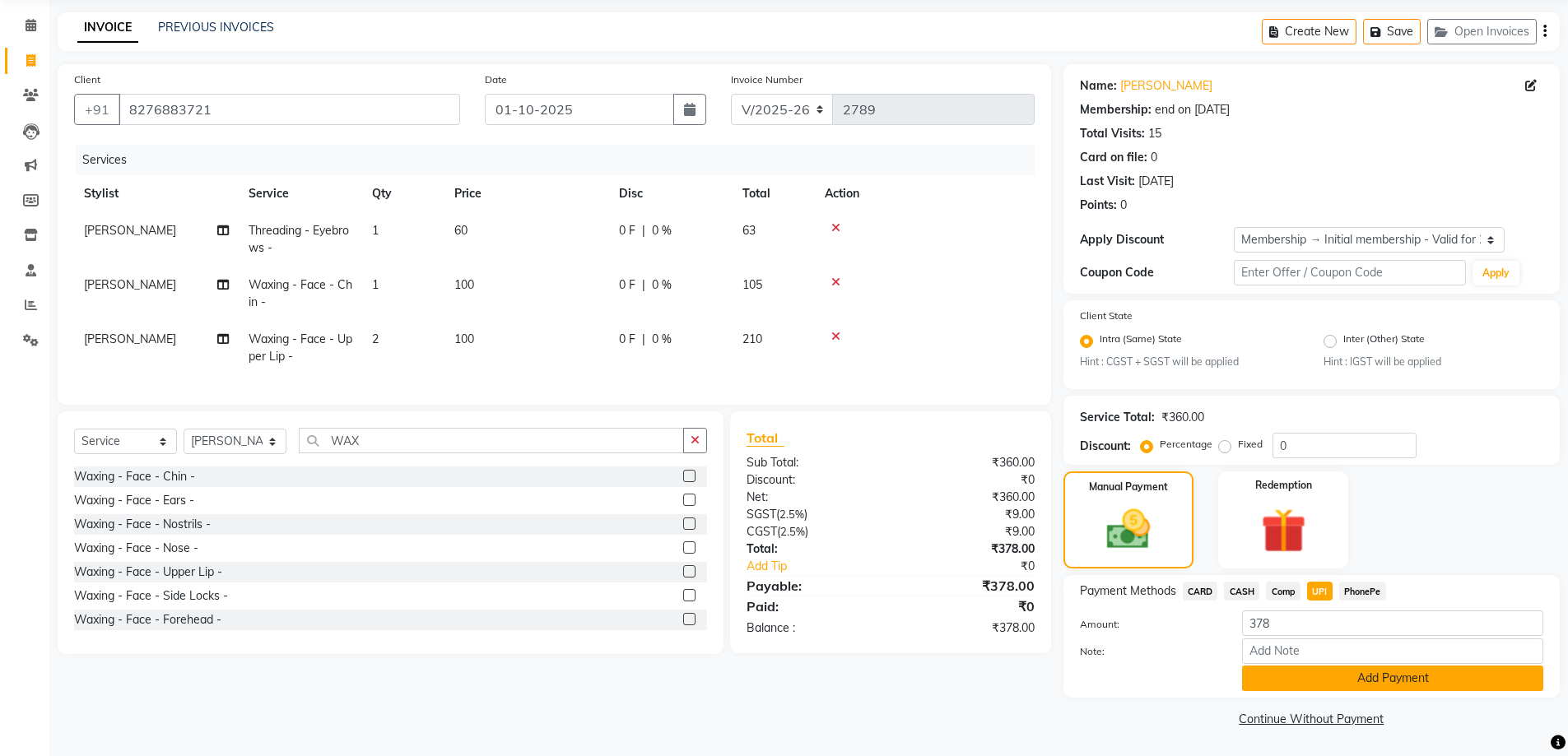
click at [1347, 690] on button "Add Payment" at bounding box center [1393, 679] width 301 height 26
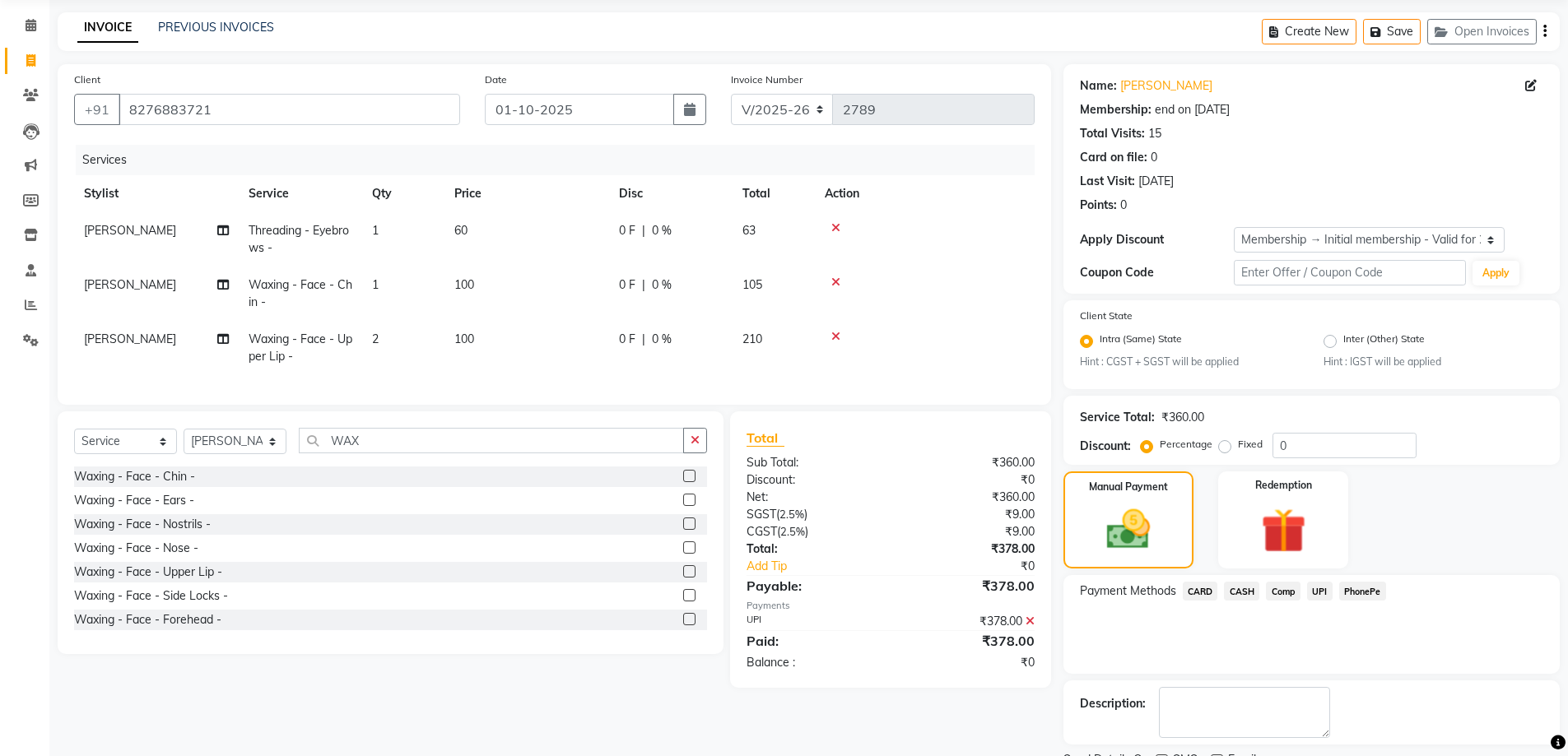
scroll to position [128, 0]
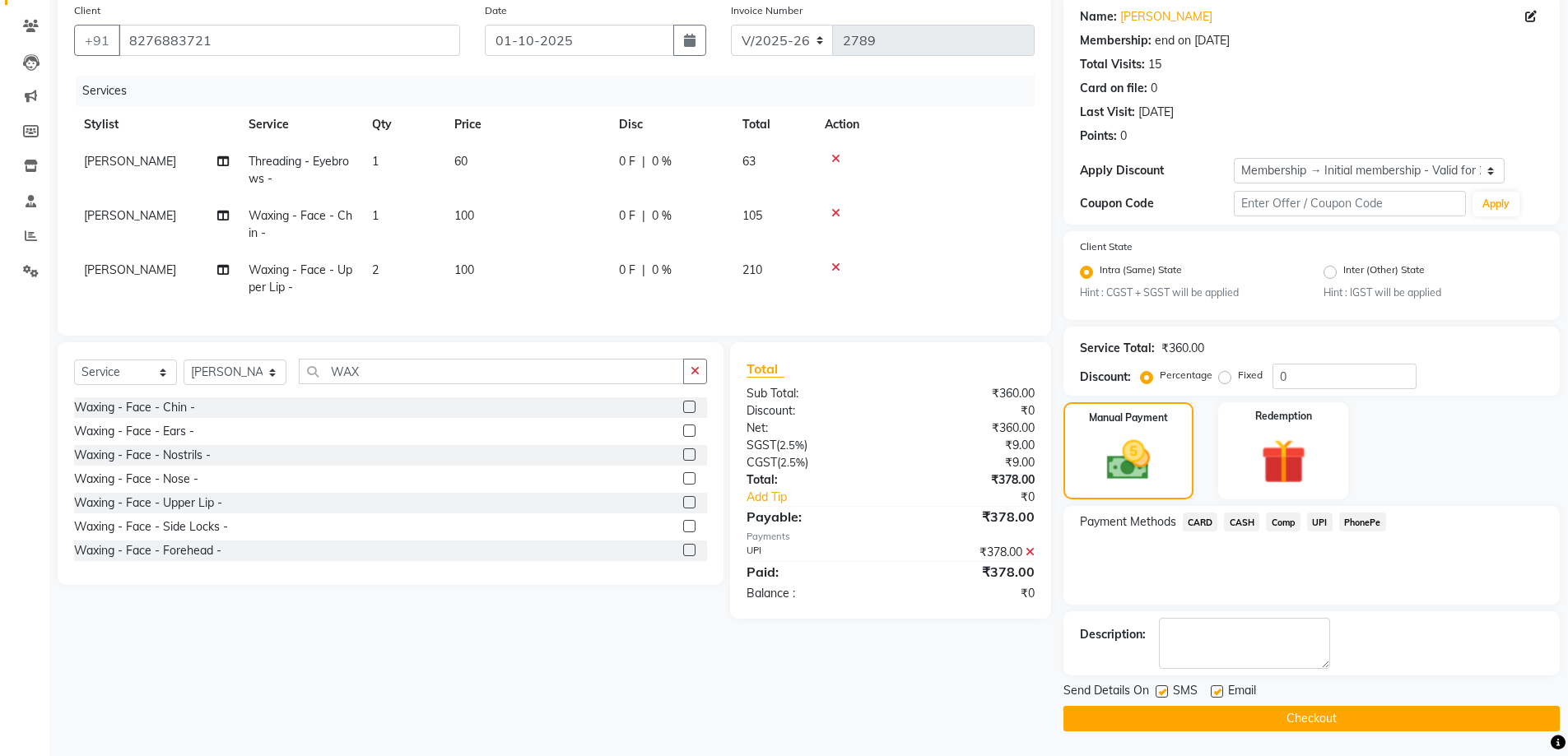
click at [1291, 719] on button "Checkout" at bounding box center [1311, 718] width 496 height 26
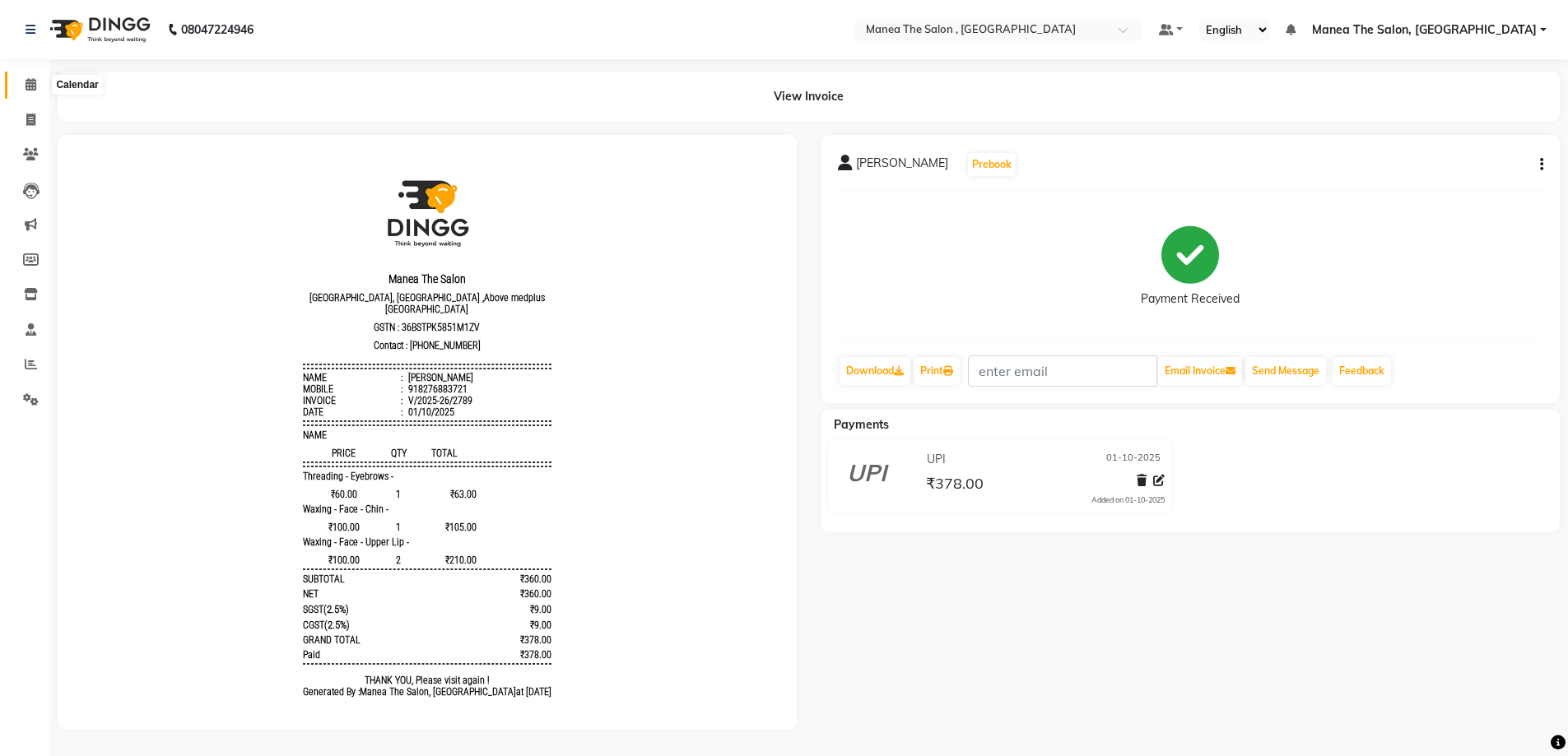
click at [34, 87] on icon at bounding box center [31, 84] width 10 height 12
click at [34, 125] on icon at bounding box center [31, 119] width 9 height 12
select select "service"
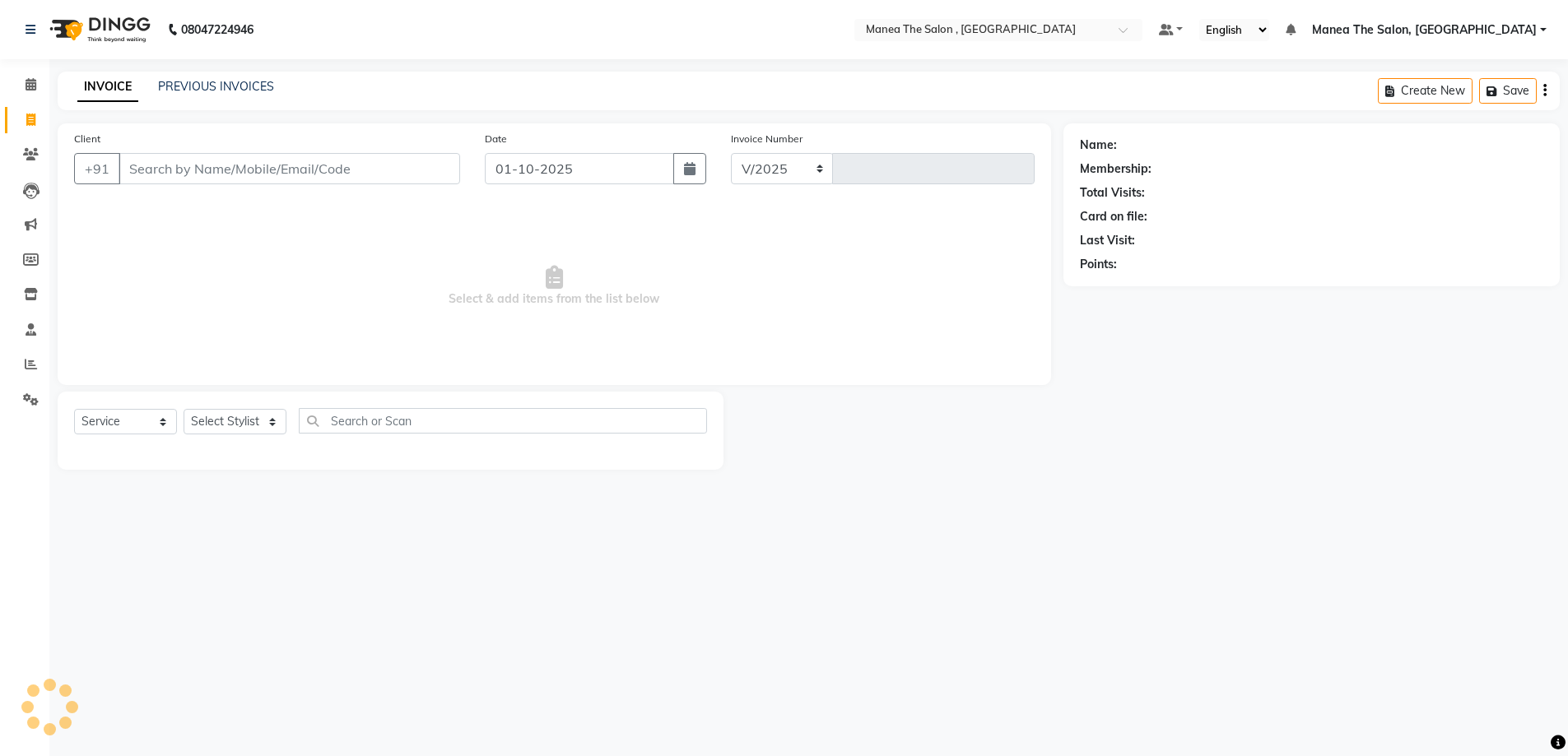
select select "7201"
type input "2790"
click at [232, 87] on link "PREVIOUS INVOICES" at bounding box center [216, 86] width 116 height 15
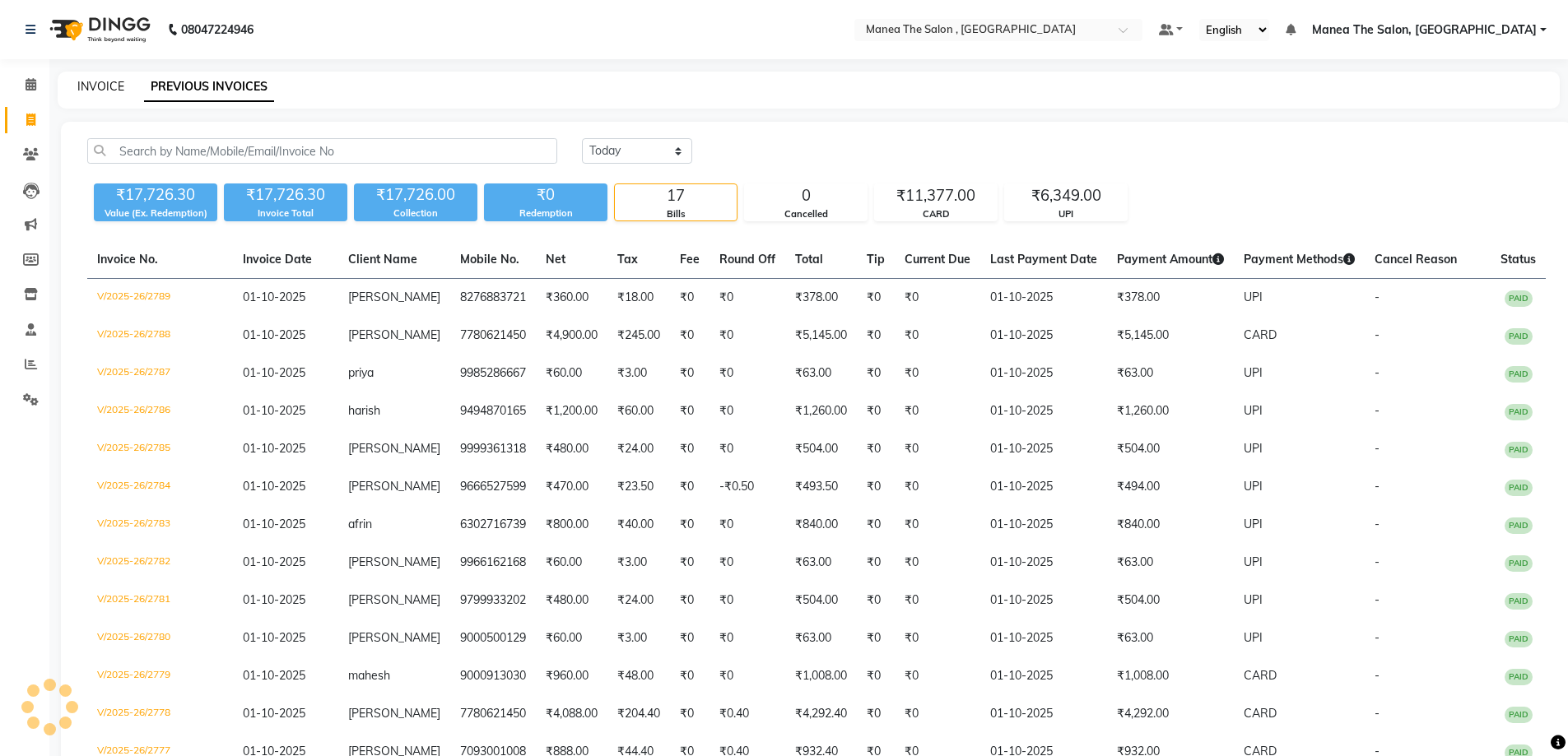
click at [101, 82] on link "INVOICE" at bounding box center [101, 86] width 47 height 15
select select "service"
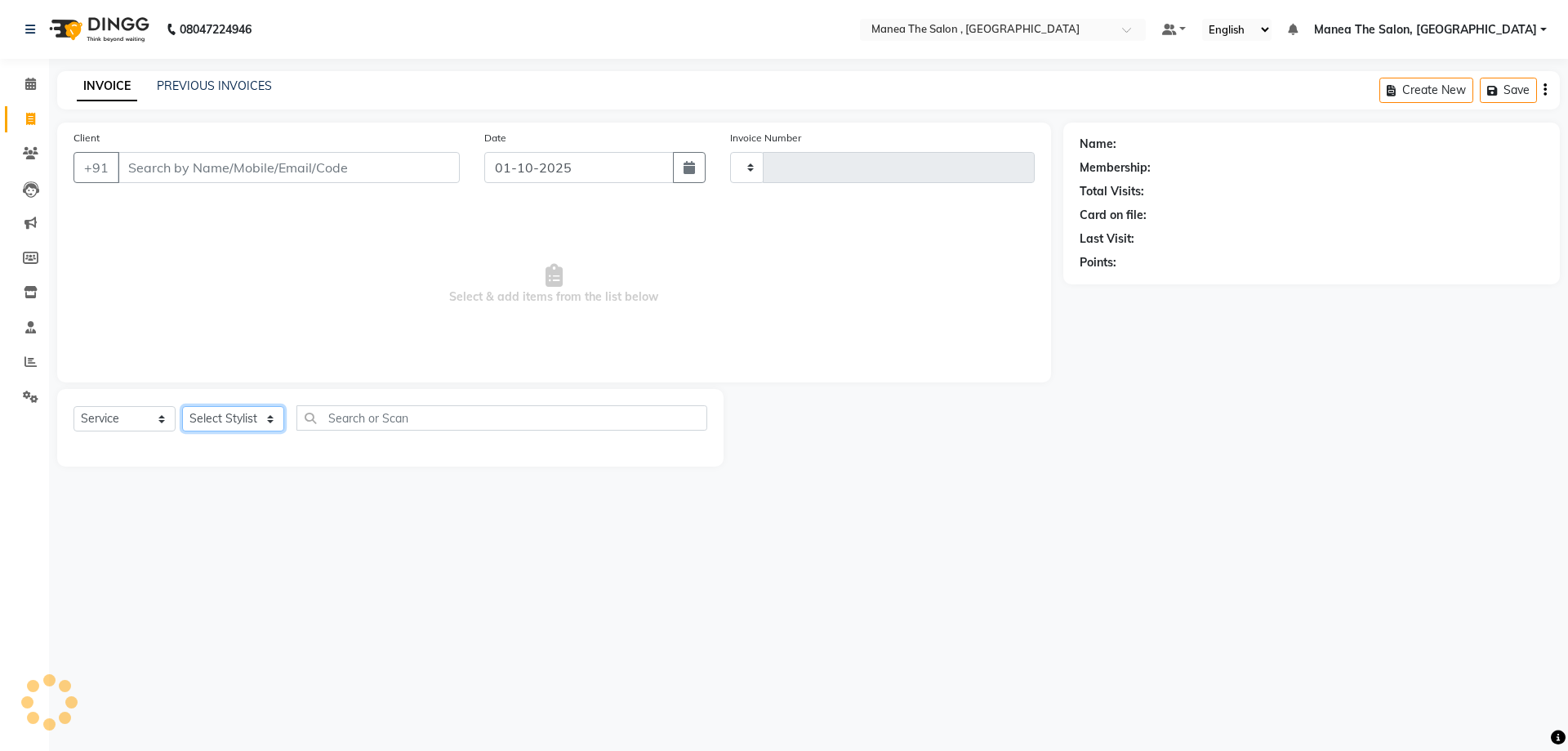
click at [255, 414] on select "Select Stylist" at bounding box center [233, 419] width 102 height 26
type input "2790"
select select "7201"
select select "90979"
click at [182, 406] on select "Select Stylist AYAZ Manager NAVEEN NIKITHA prameela Raj tillu SALMAN Soujanya z…" at bounding box center [233, 419] width 102 height 26
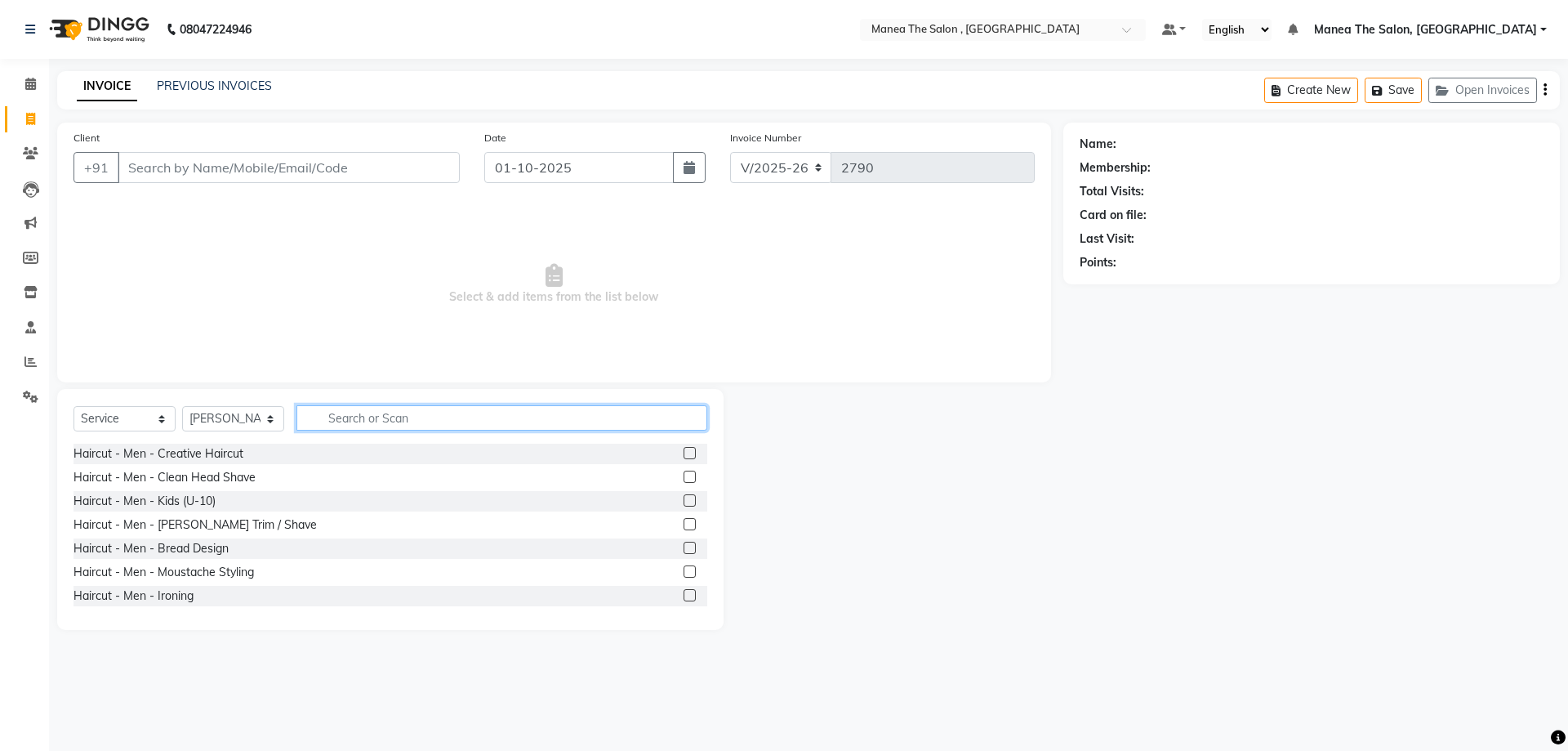
click at [367, 422] on input "text" at bounding box center [502, 418] width 411 height 26
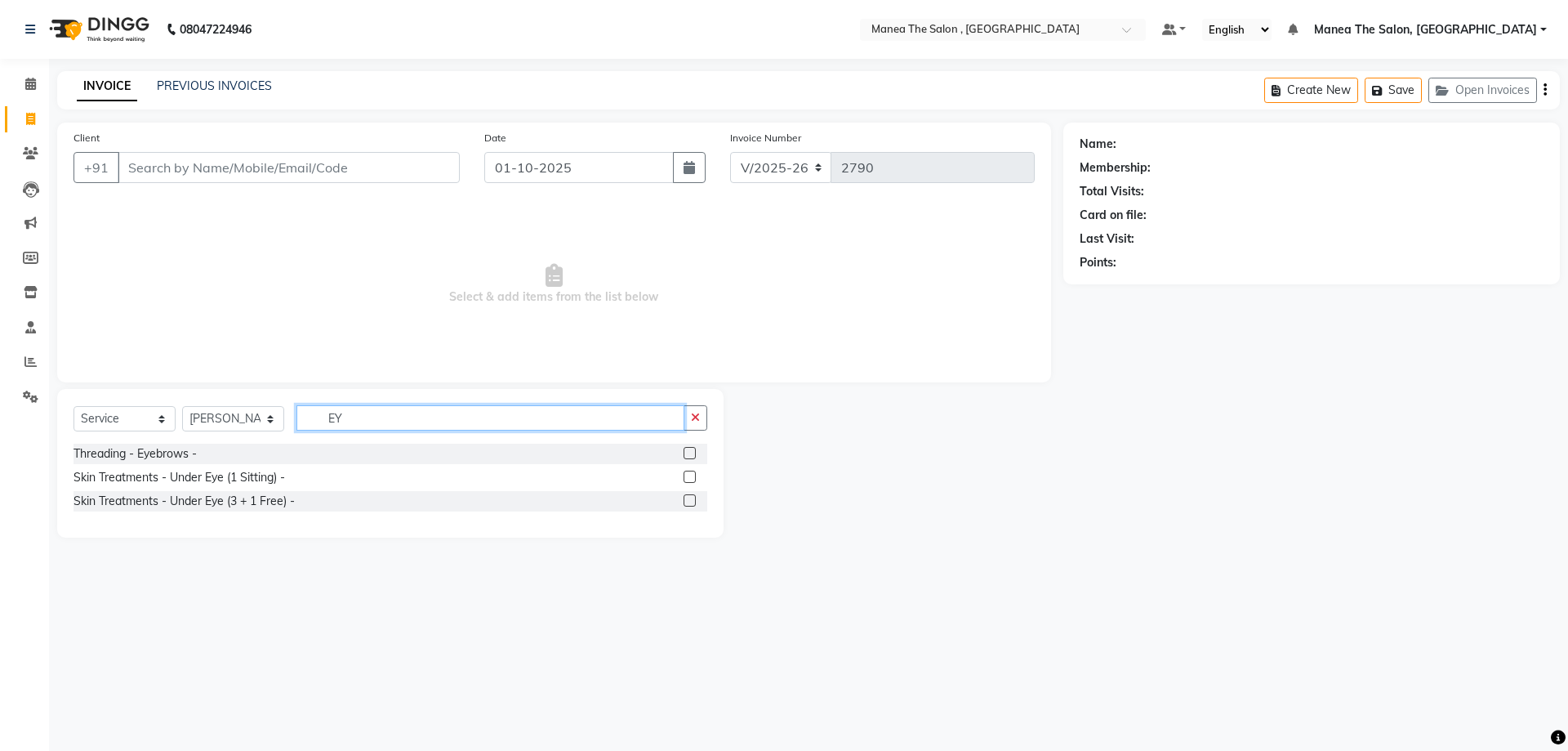
type input "EY"
click at [688, 451] on label at bounding box center [689, 453] width 12 height 12
click at [688, 451] on input "checkbox" at bounding box center [688, 454] width 10 height 10
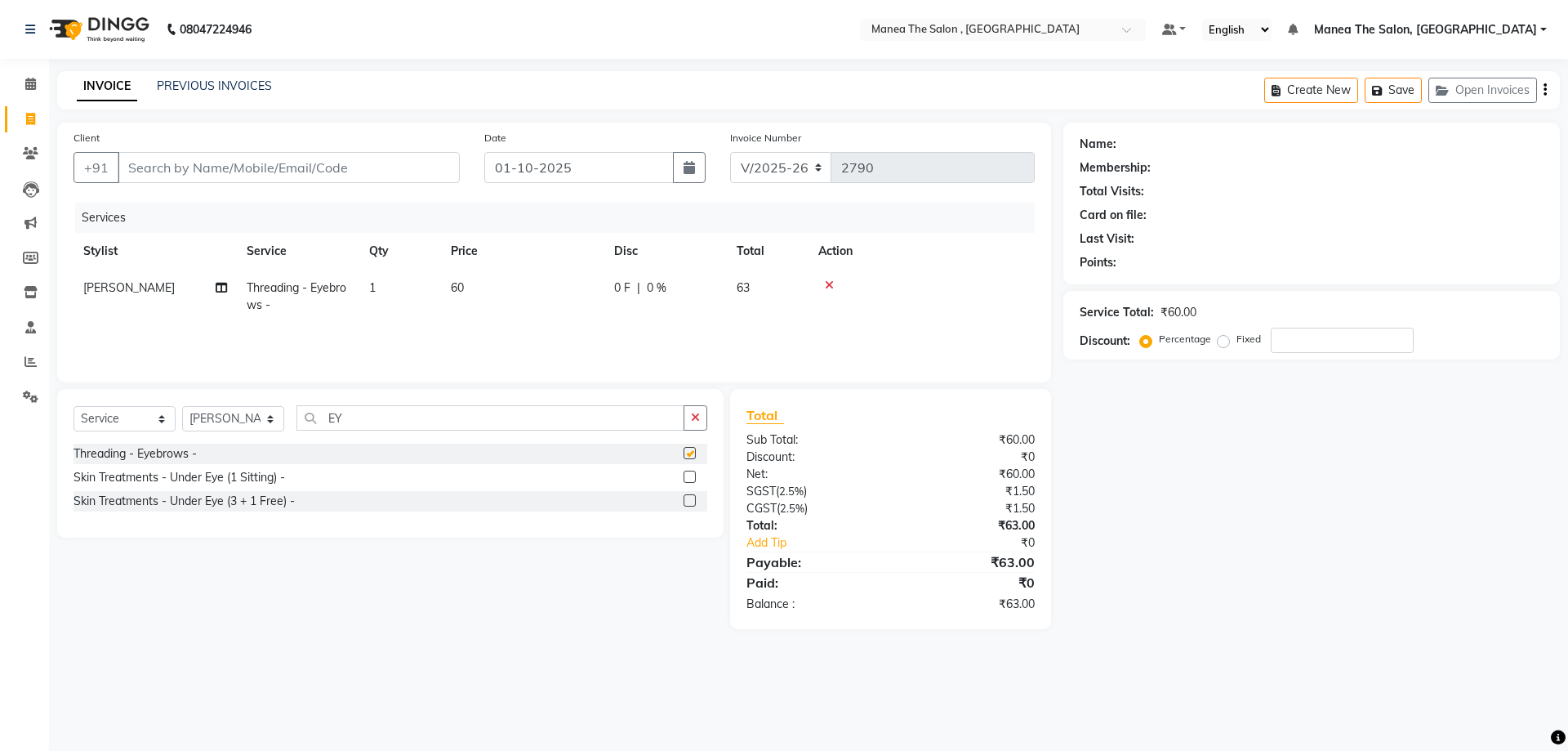
checkbox input "false"
drag, startPoint x: 246, startPoint y: 420, endPoint x: 234, endPoint y: 422, distance: 12.2
click at [236, 421] on div "Select Service Product Membership Package Voucher Prepaid Gift Card Select Styl…" at bounding box center [390, 424] width 634 height 38
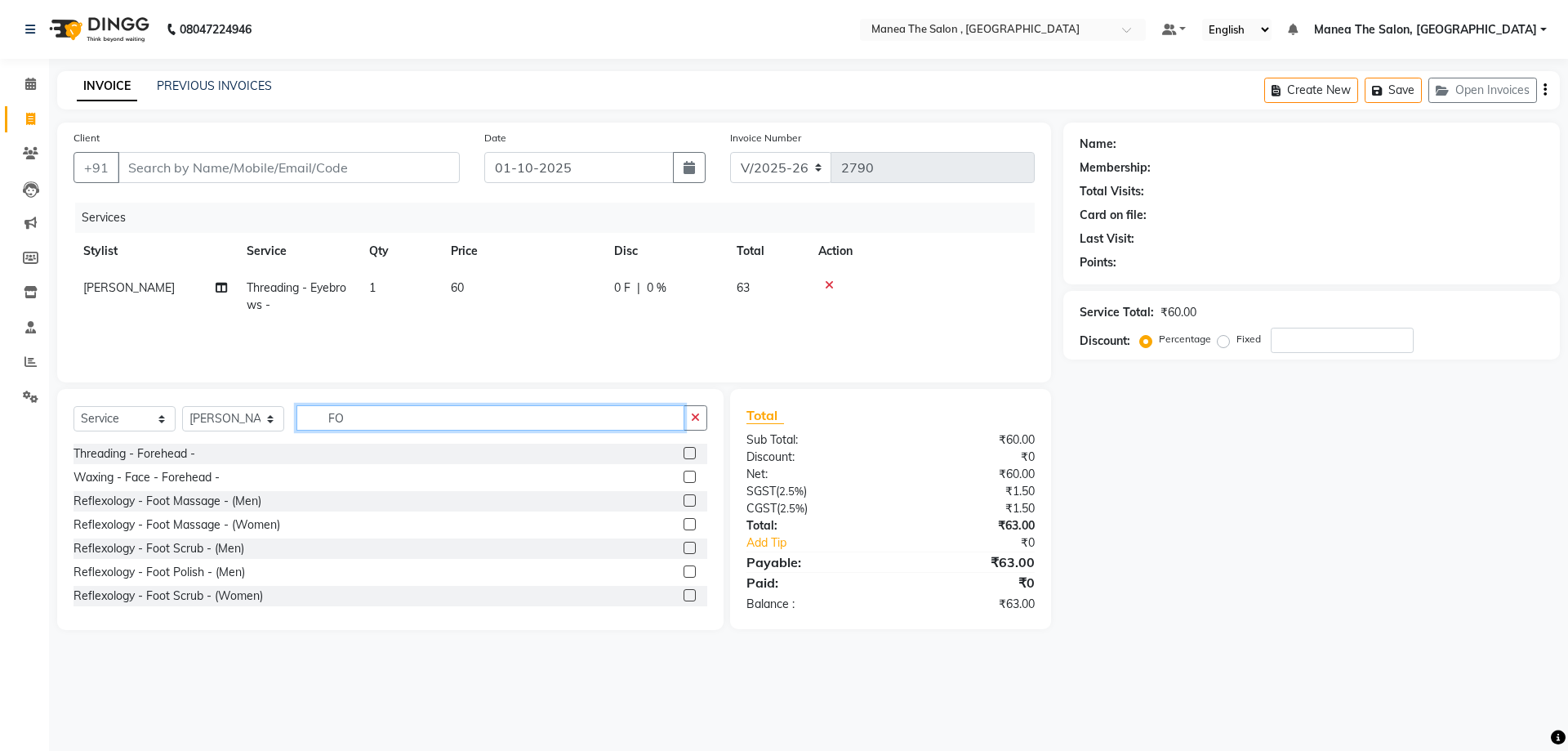
type input "FO"
click at [683, 454] on label at bounding box center [689, 453] width 12 height 12
click at [683, 454] on input "checkbox" at bounding box center [688, 454] width 10 height 10
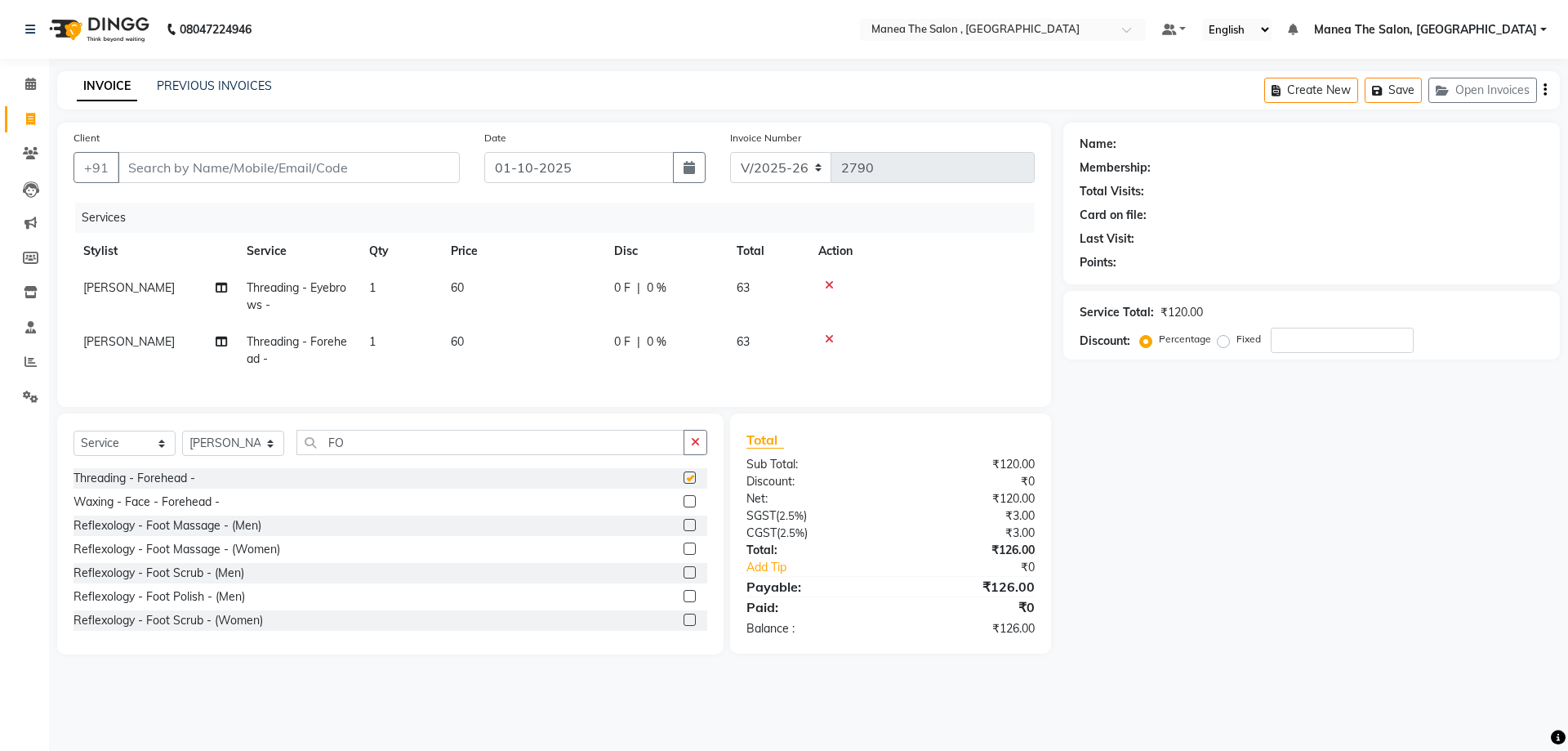
checkbox input "false"
click at [692, 448] on icon "button" at bounding box center [695, 441] width 9 height 11
type input "FULL"
click at [683, 603] on label at bounding box center [689, 596] width 12 height 12
click at [683, 603] on input "checkbox" at bounding box center [688, 597] width 10 height 10
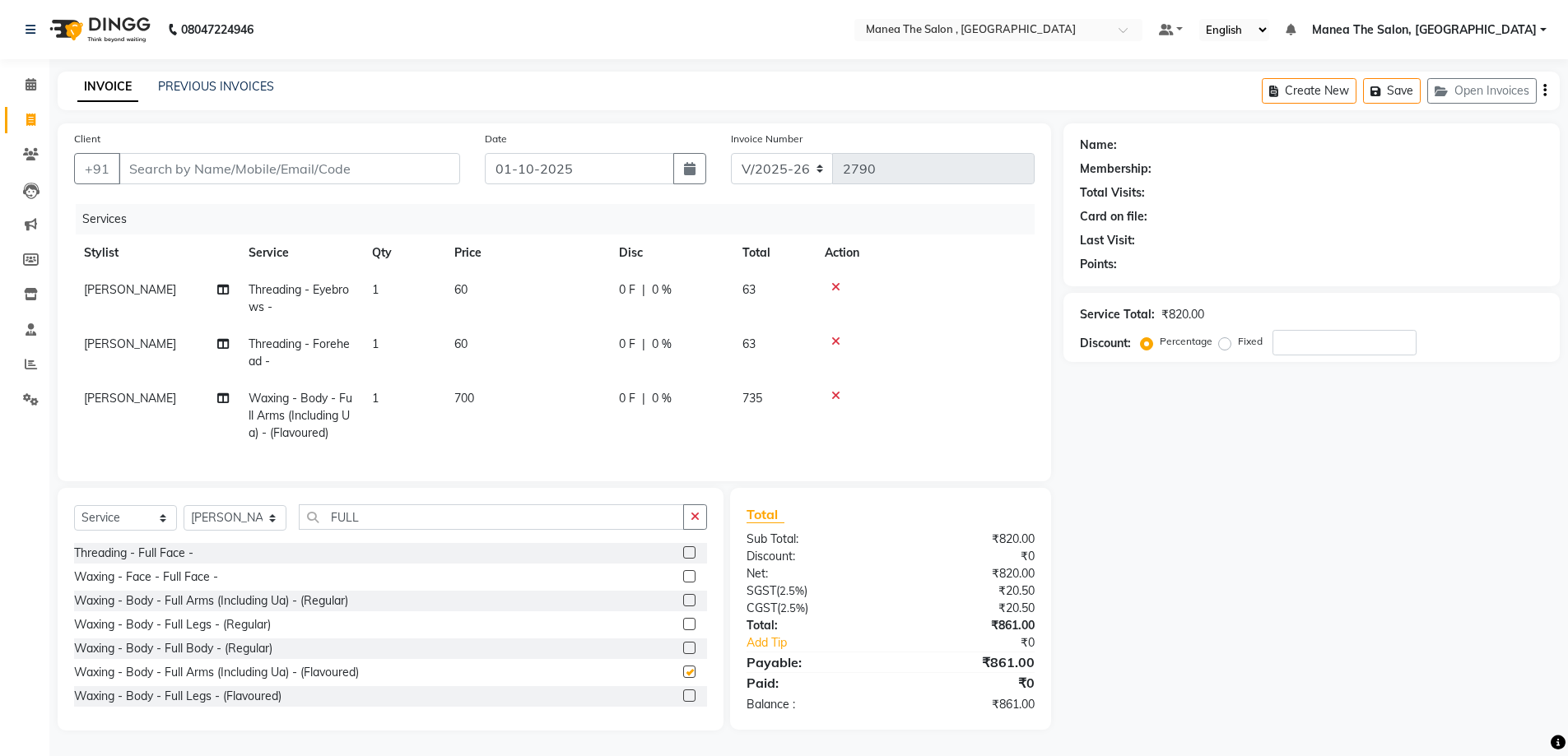
checkbox input "false"
click at [255, 157] on input "Client" at bounding box center [289, 168] width 341 height 31
type input "8"
type input "0"
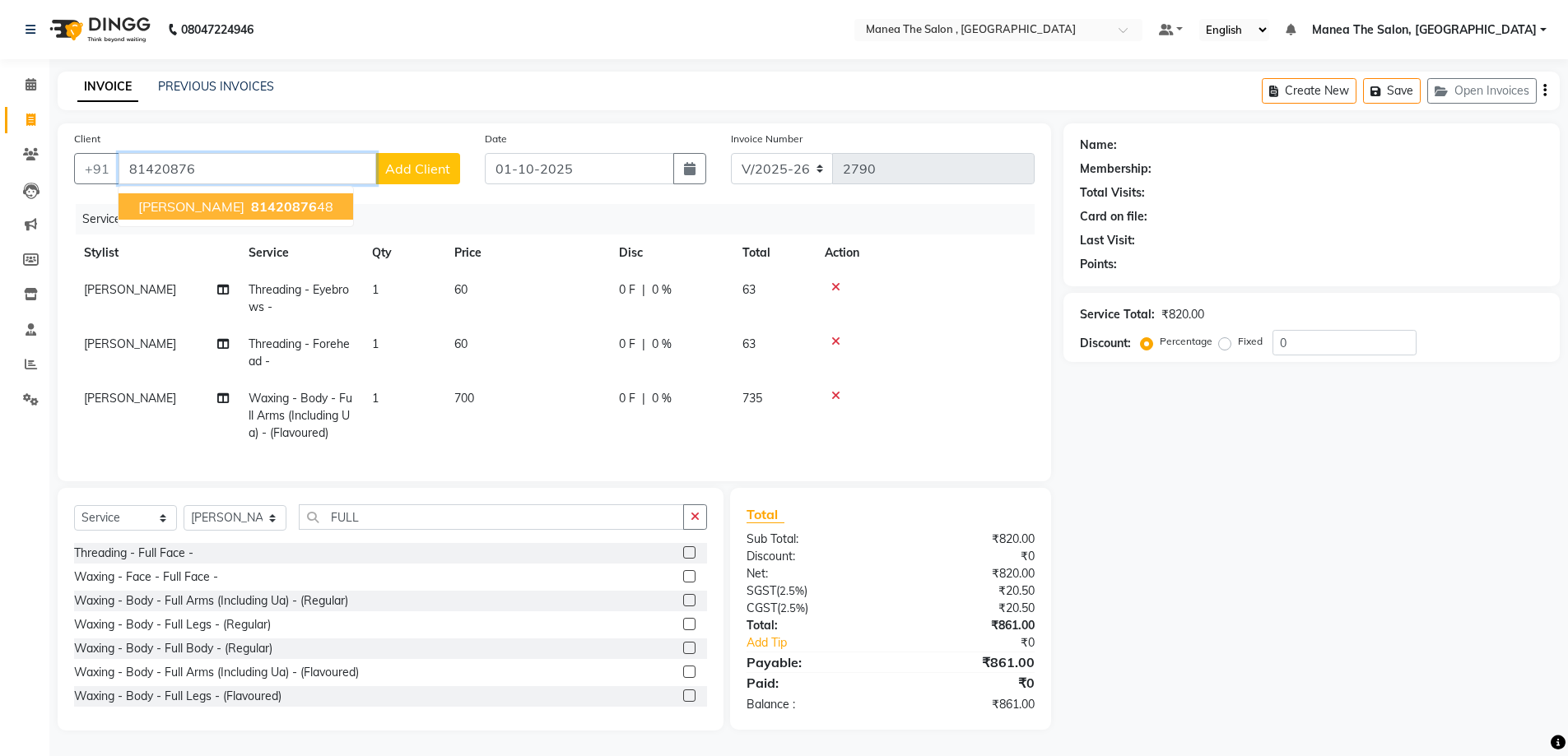
click at [251, 198] on span "81420876" at bounding box center [284, 206] width 66 height 16
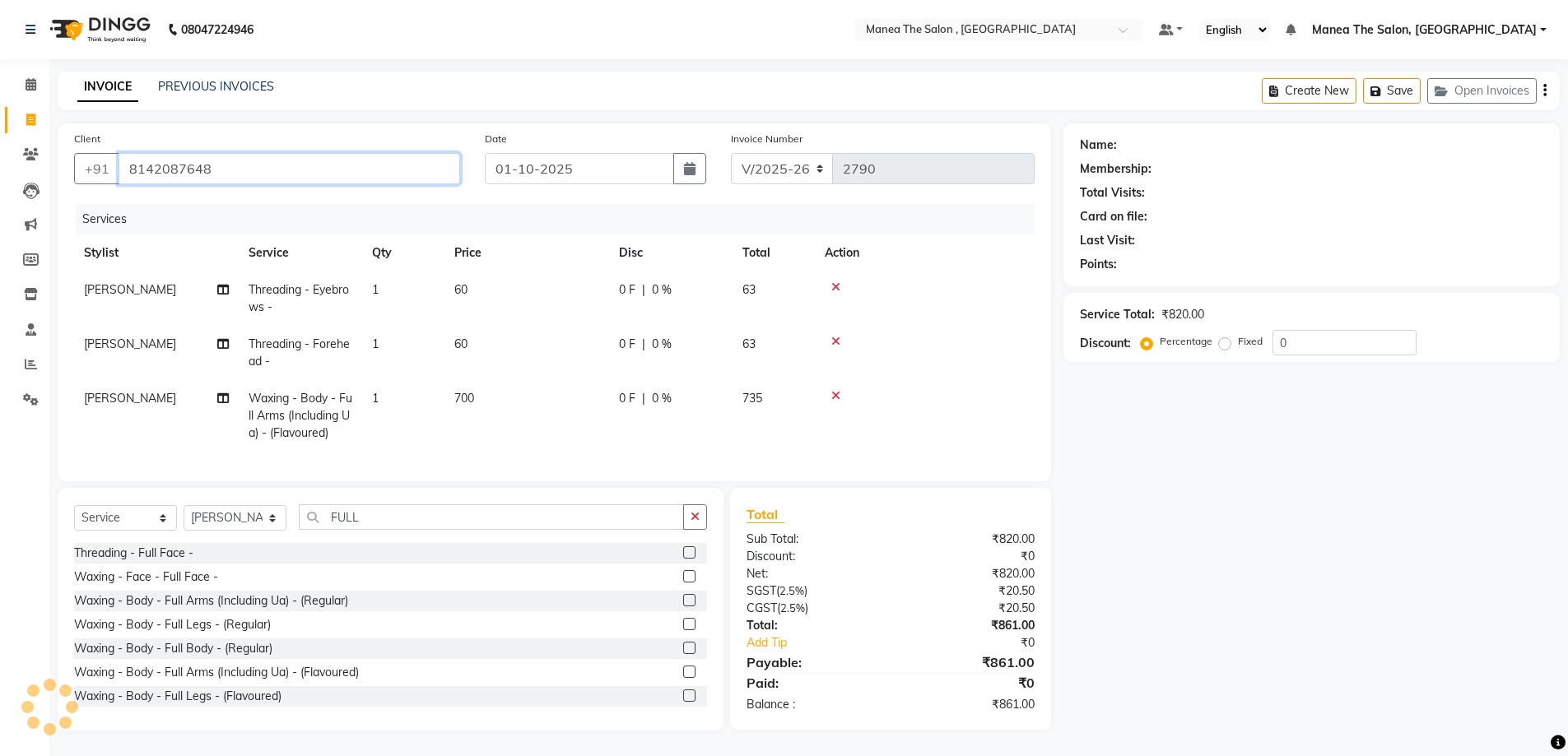
type input "8142087648"
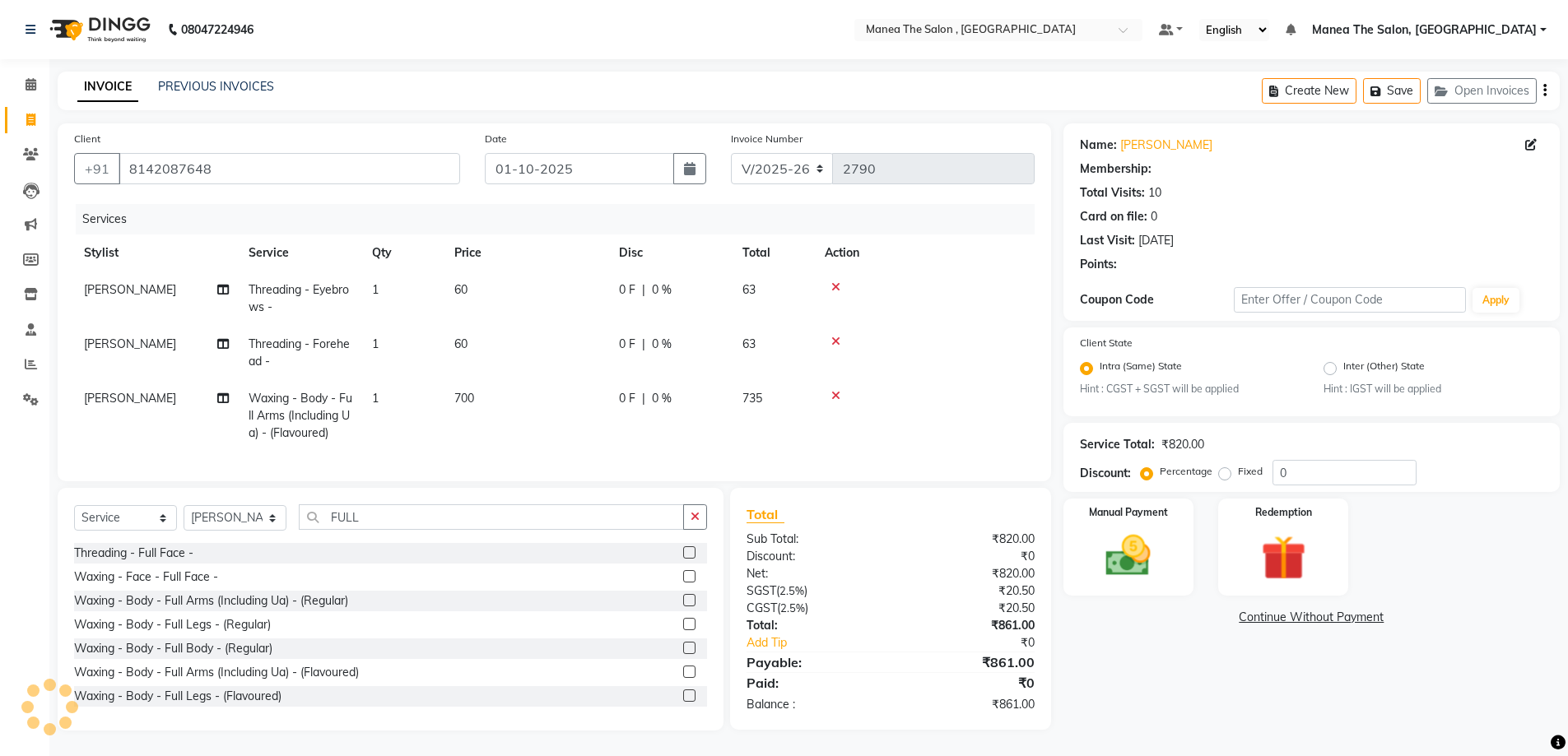
select select "1: Object"
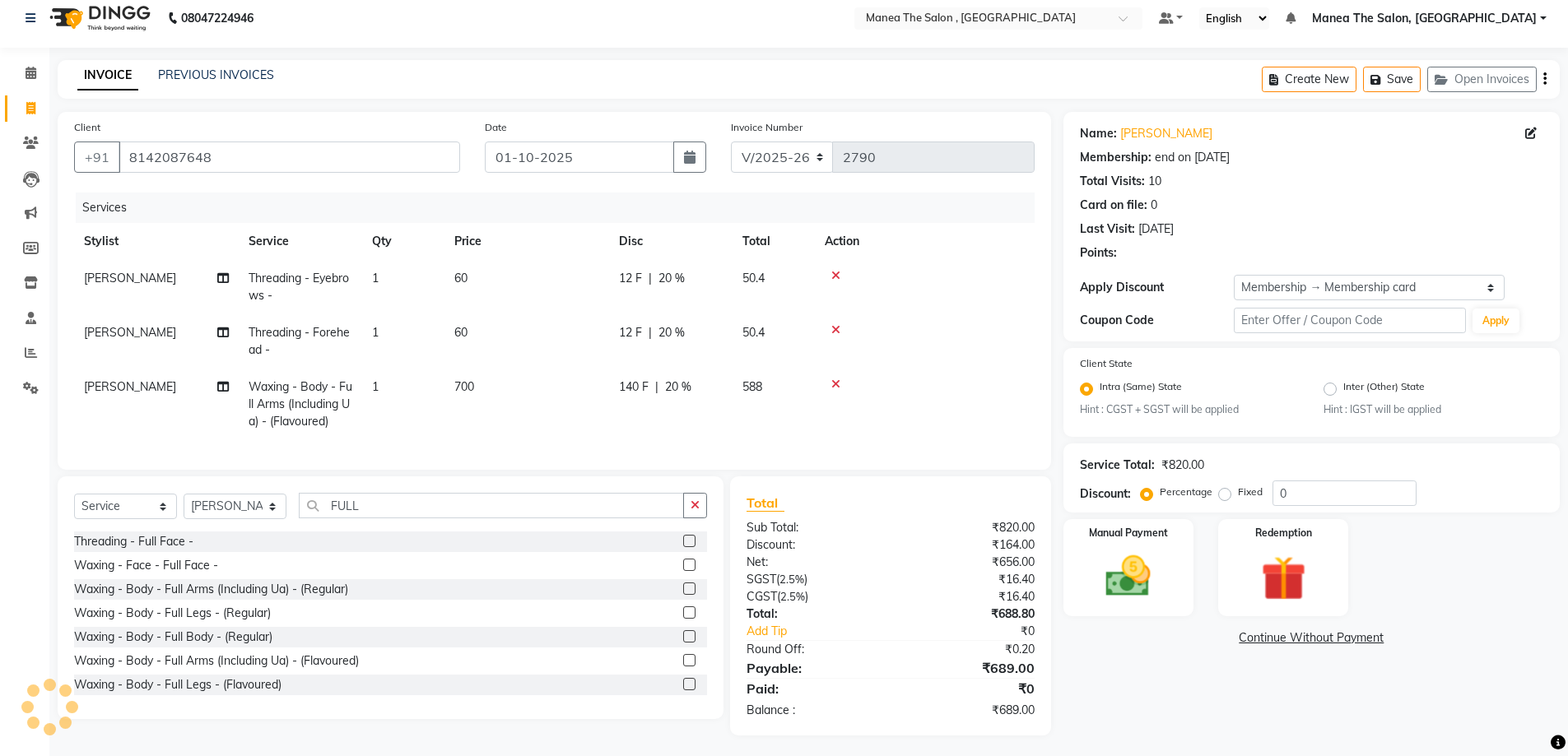
type input "20"
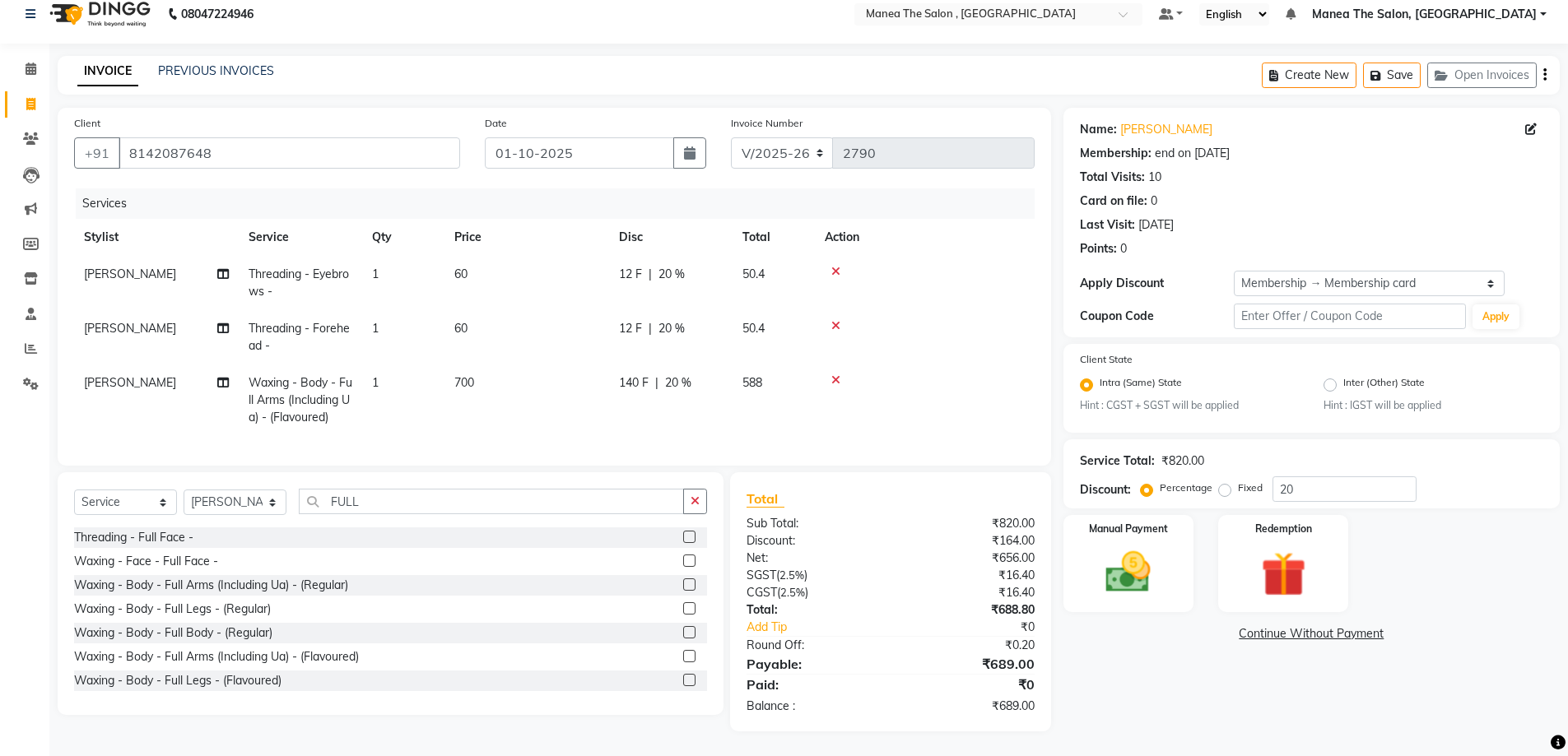
scroll to position [28, 0]
click at [1143, 529] on div "Manual Payment" at bounding box center [1128, 564] width 136 height 101
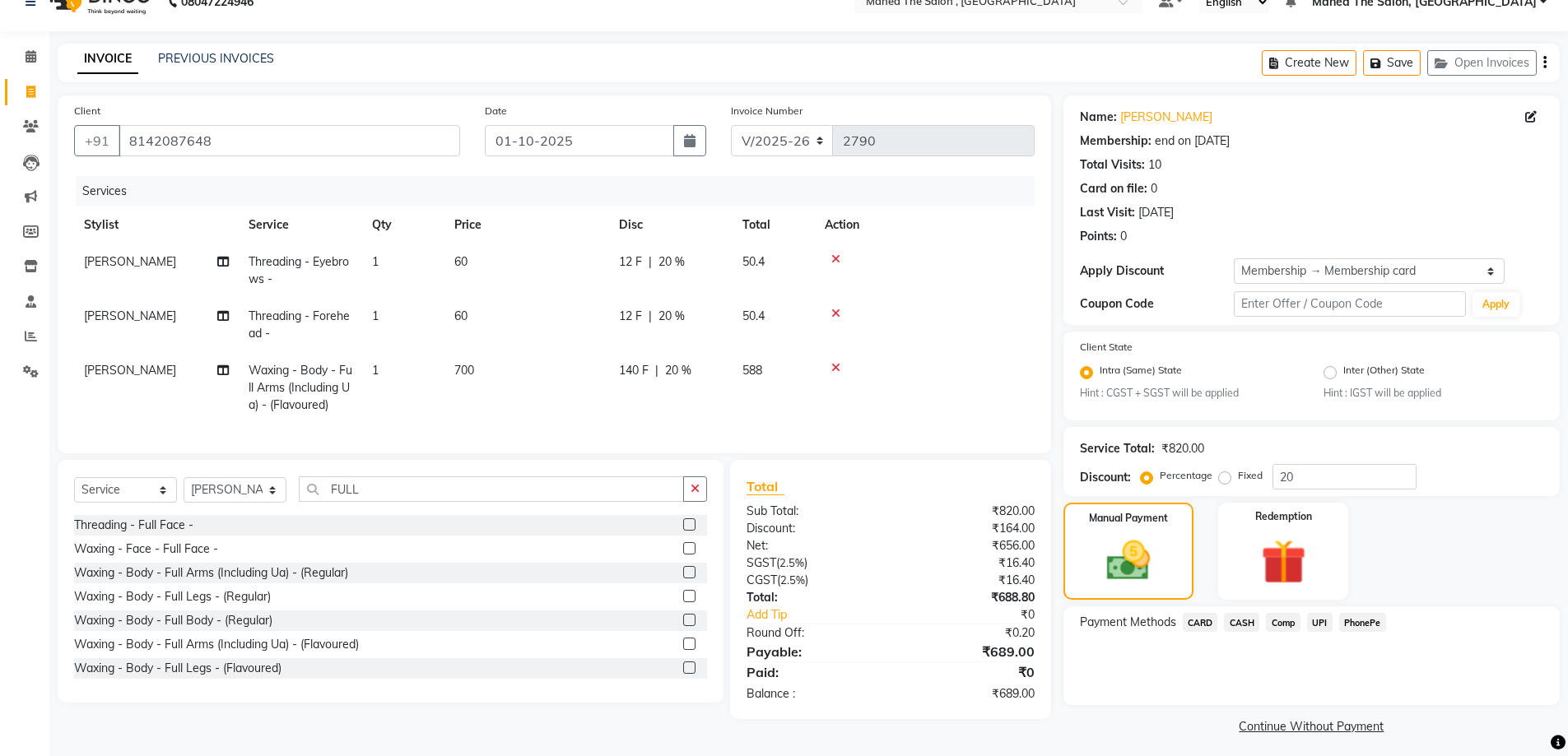
click at [1322, 627] on span "UPI" at bounding box center [1320, 622] width 26 height 19
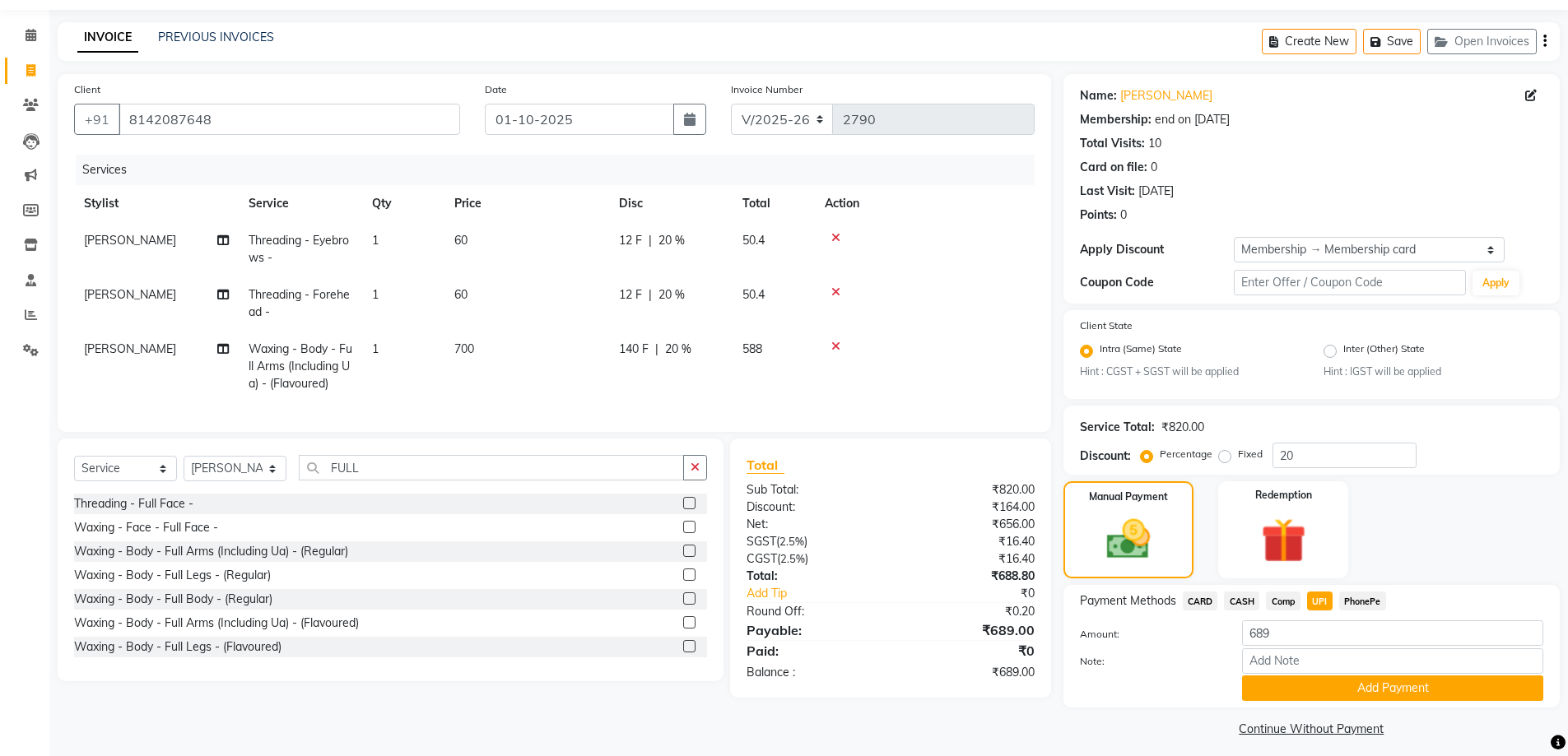
scroll to position [59, 0]
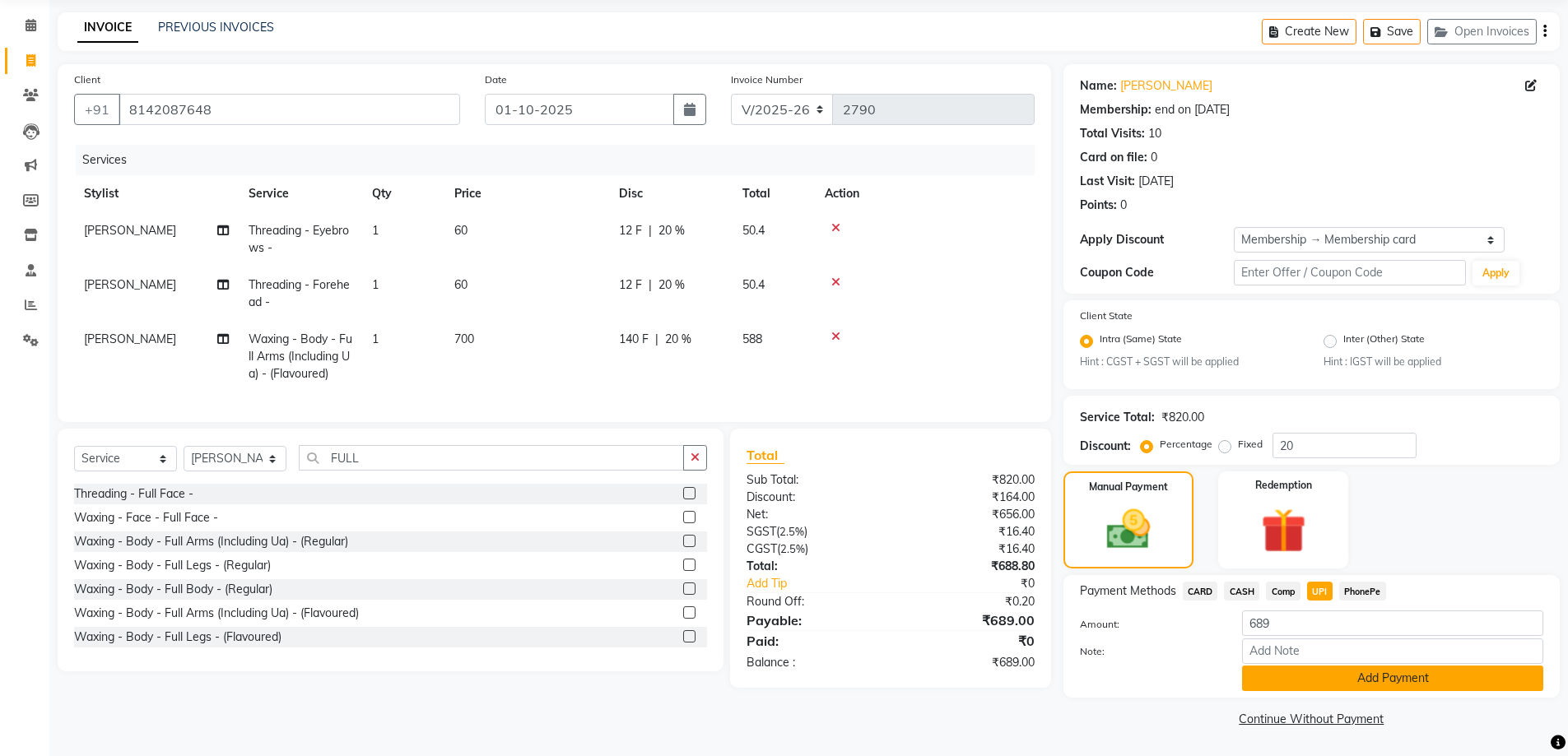
click at [1327, 684] on button "Add Payment" at bounding box center [1393, 679] width 301 height 26
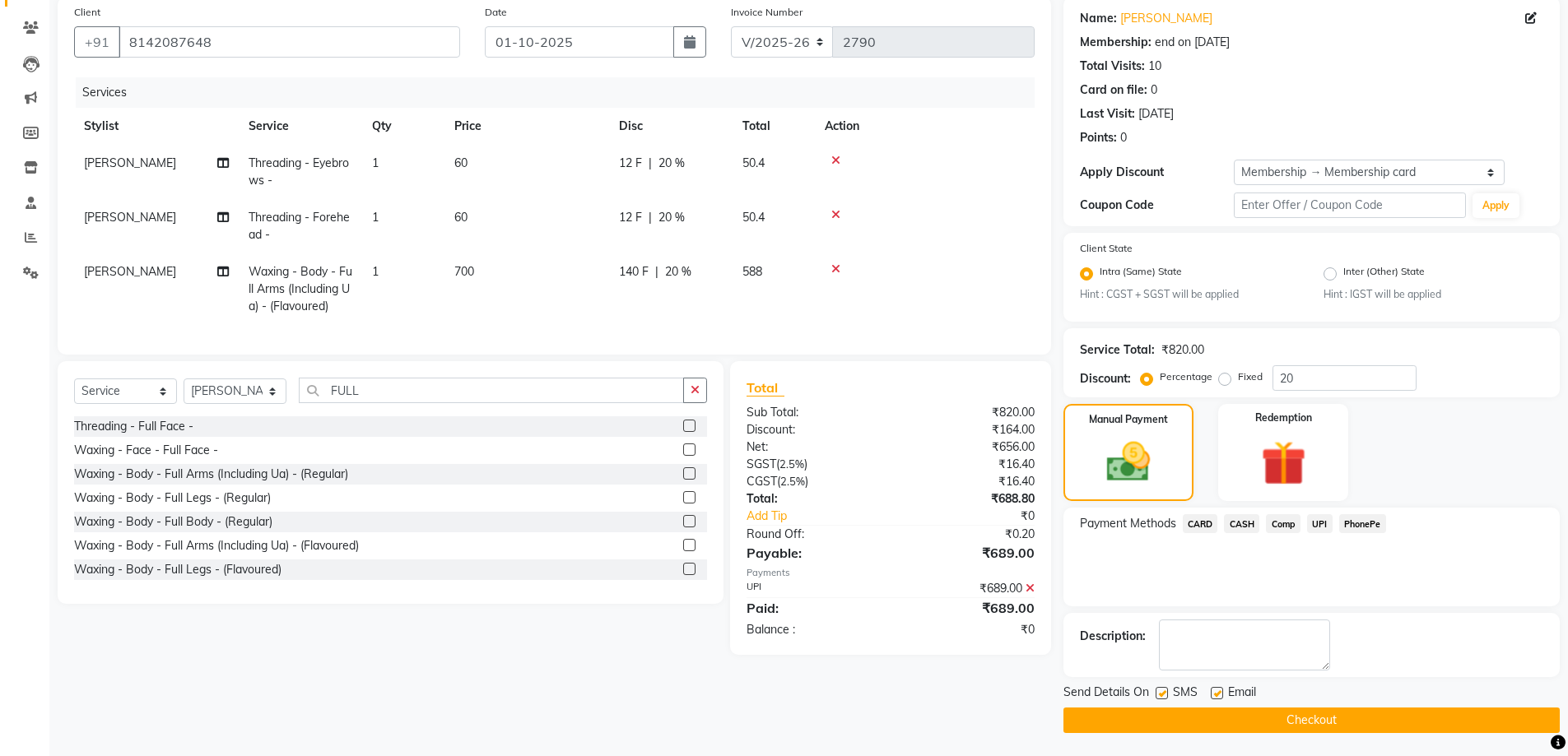
scroll to position [128, 0]
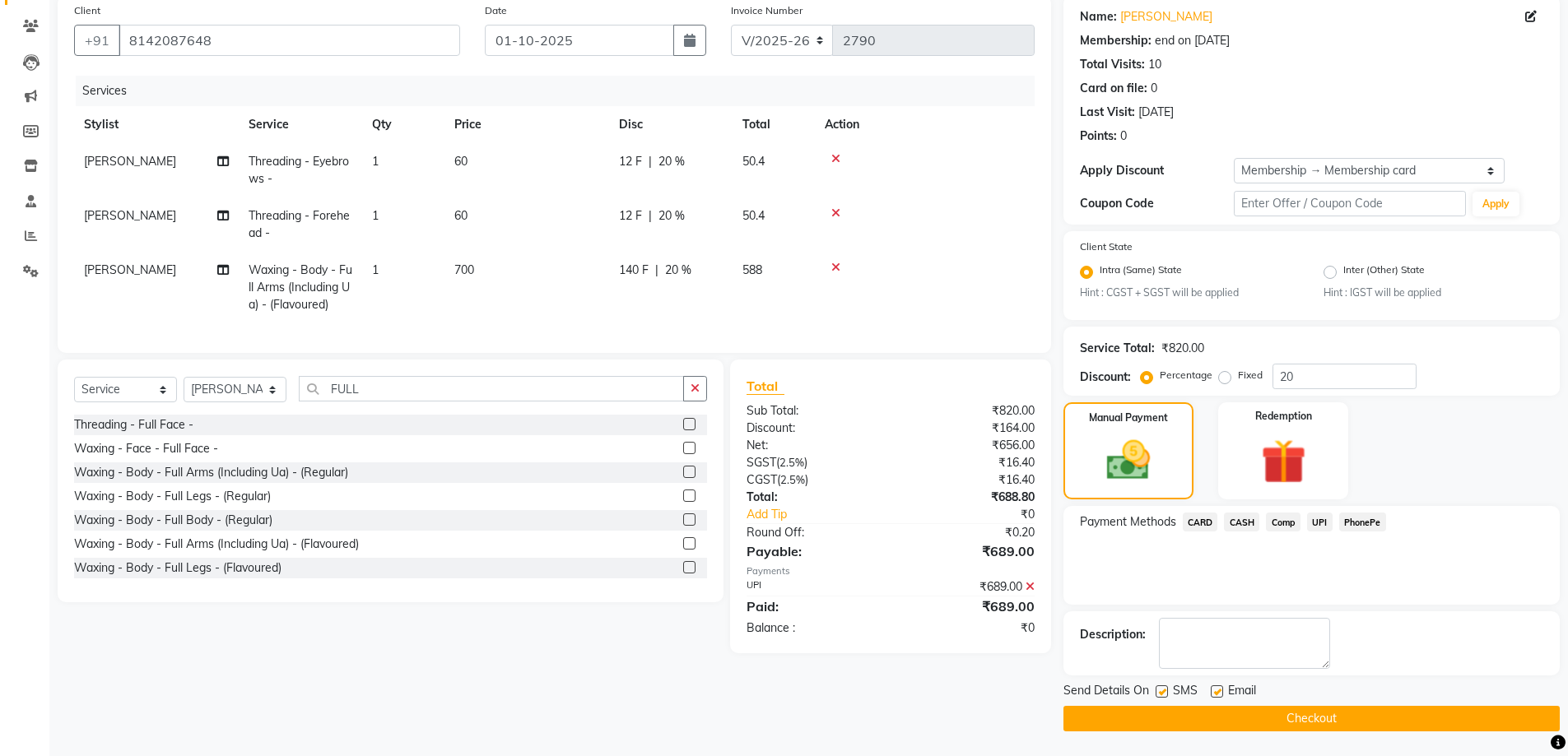
click at [1308, 715] on button "Checkout" at bounding box center [1311, 718] width 496 height 26
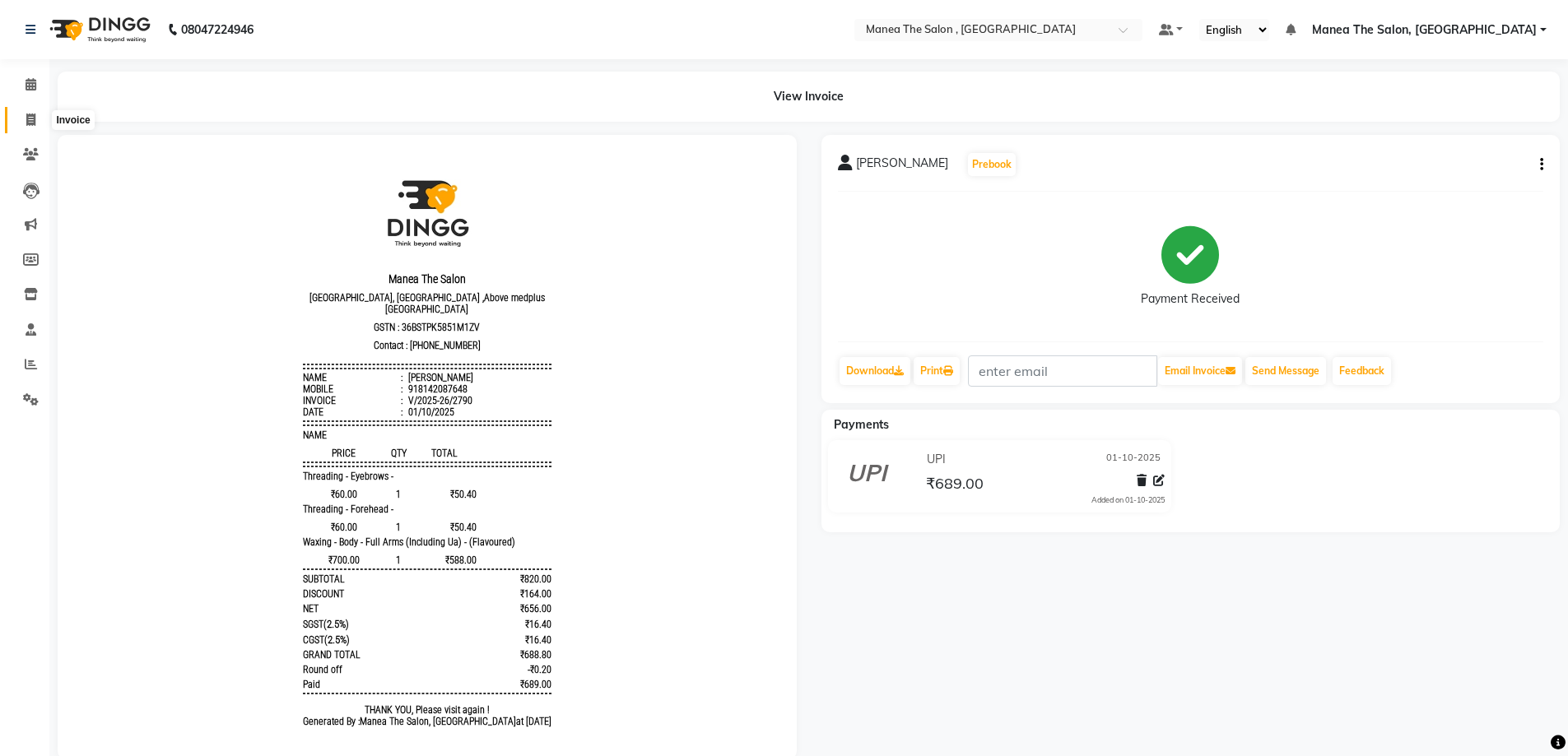
click at [33, 119] on icon at bounding box center [31, 119] width 9 height 12
select select "service"
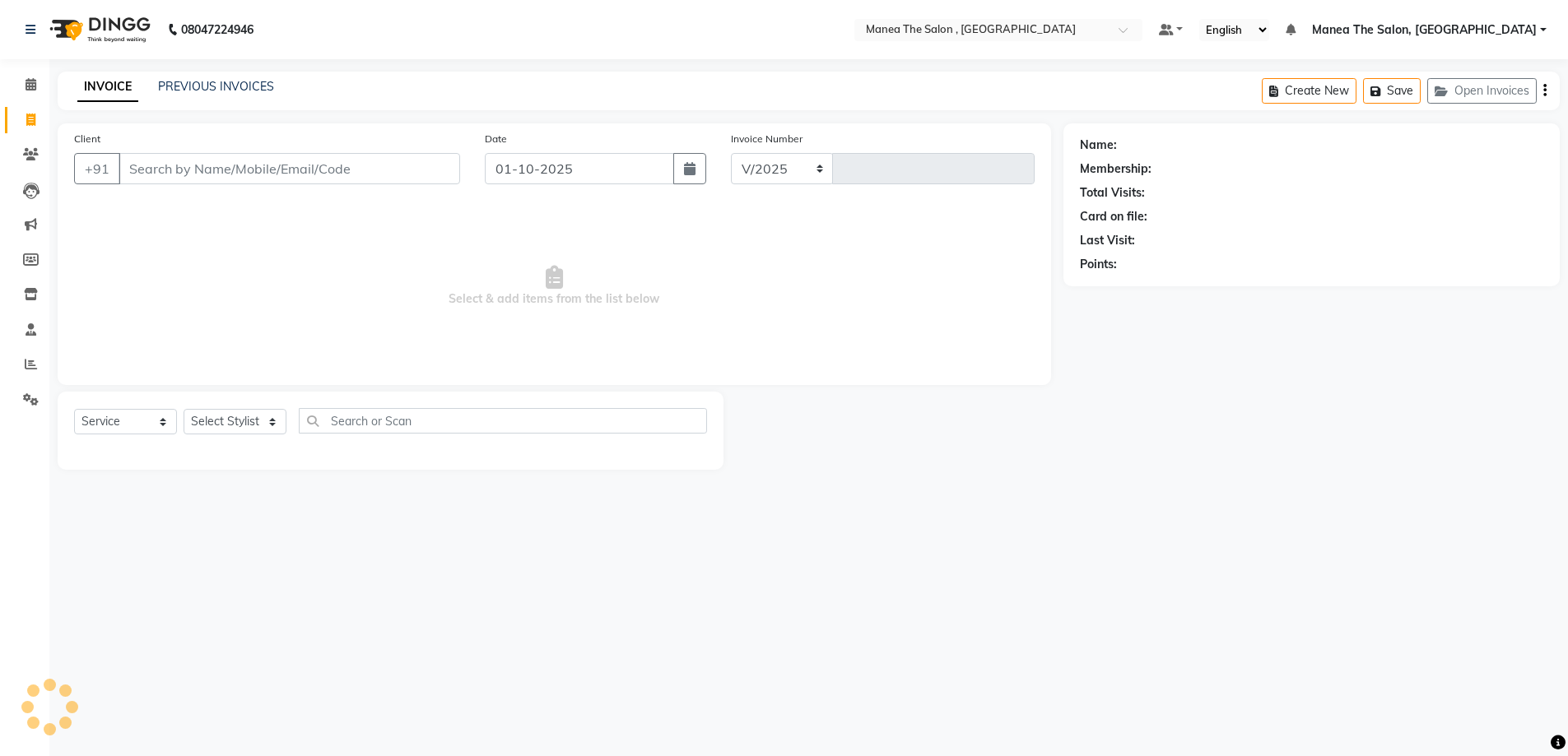
select select "7201"
type input "2791"
click at [216, 85] on link "PREVIOUS INVOICES" at bounding box center [216, 86] width 116 height 15
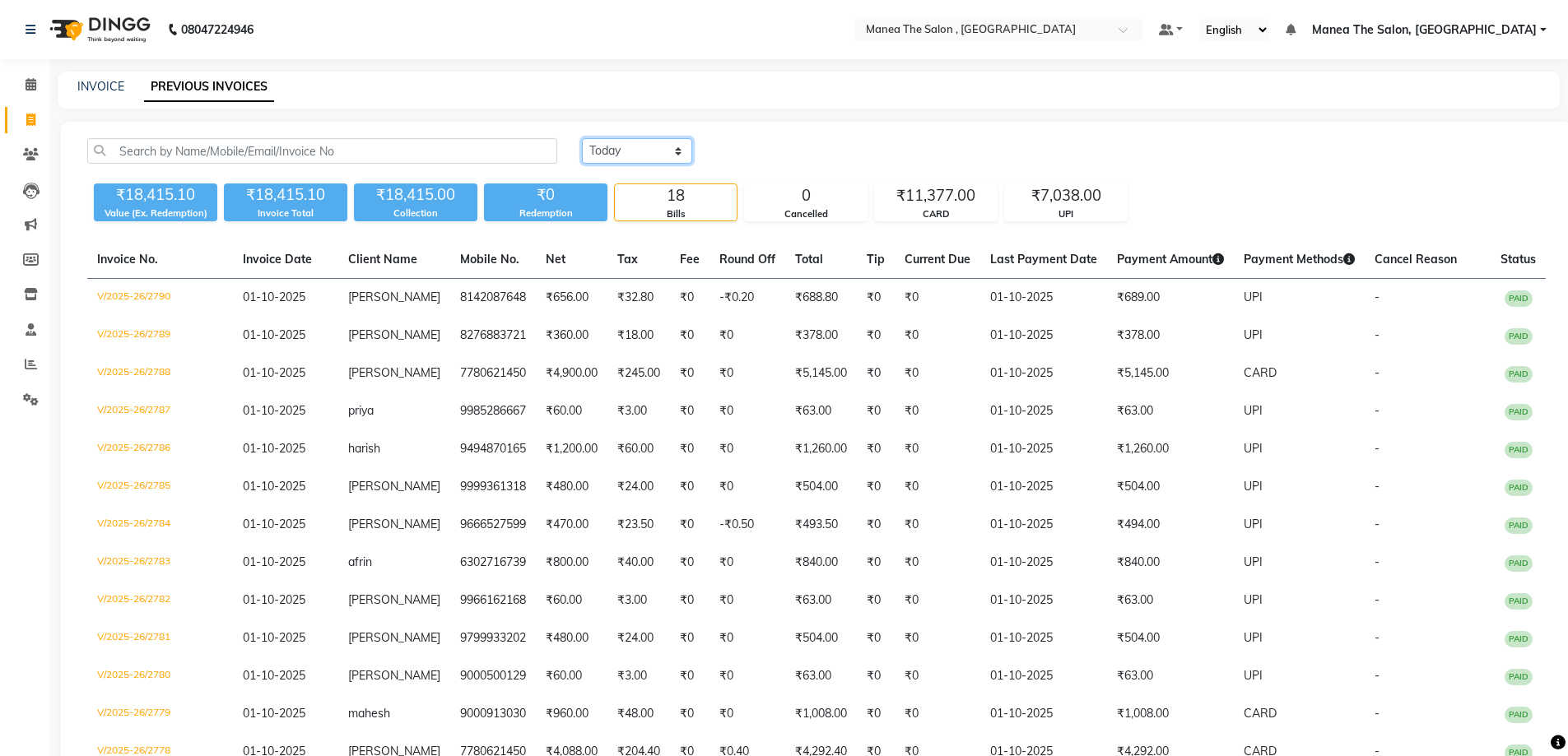
click at [630, 153] on select "Today Yesterday Custom Range" at bounding box center [637, 151] width 110 height 26
select select "yesterday"
click at [582, 138] on select "Today Yesterday Custom Range" at bounding box center [637, 151] width 110 height 26
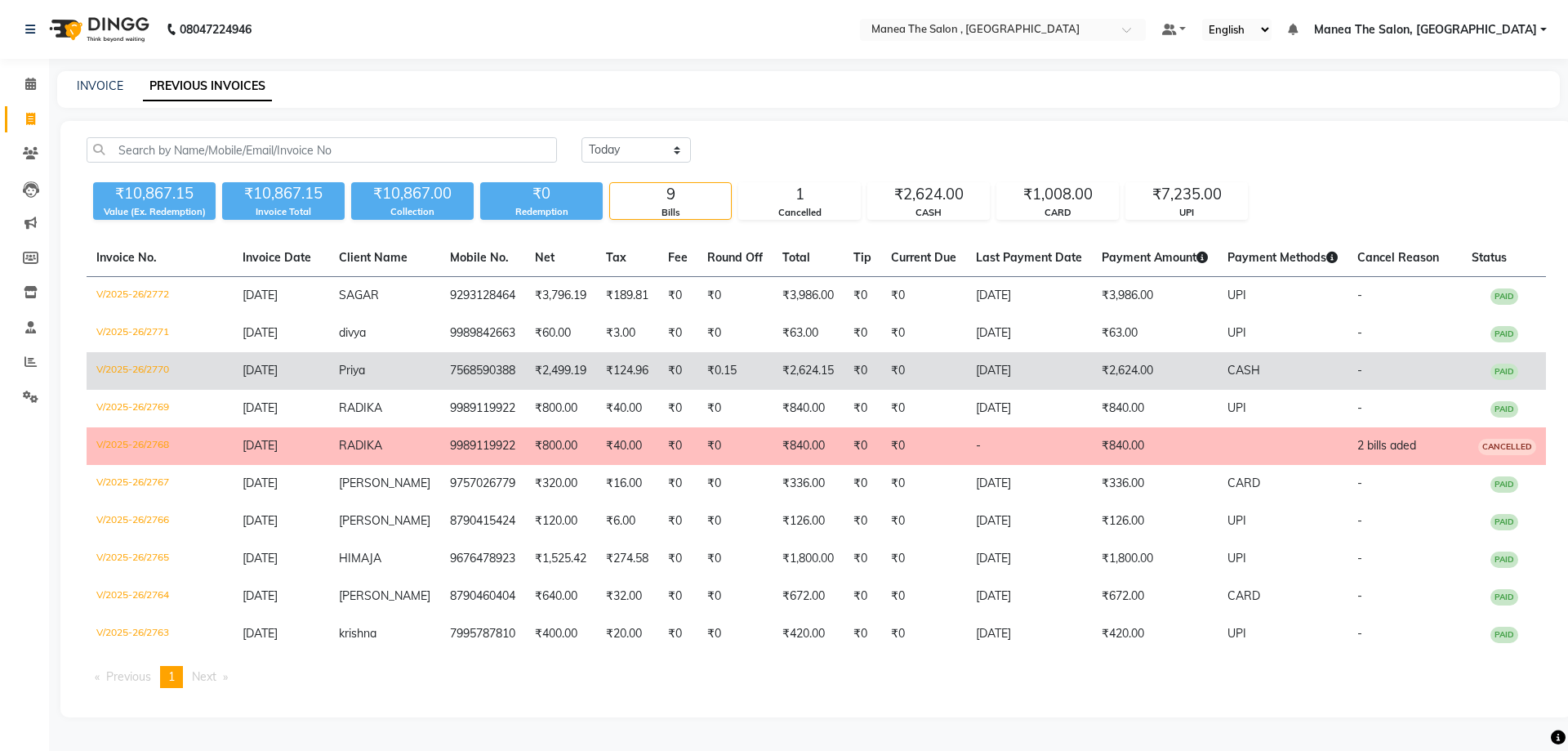
click at [495, 367] on td "7568590388" at bounding box center [483, 371] width 85 height 38
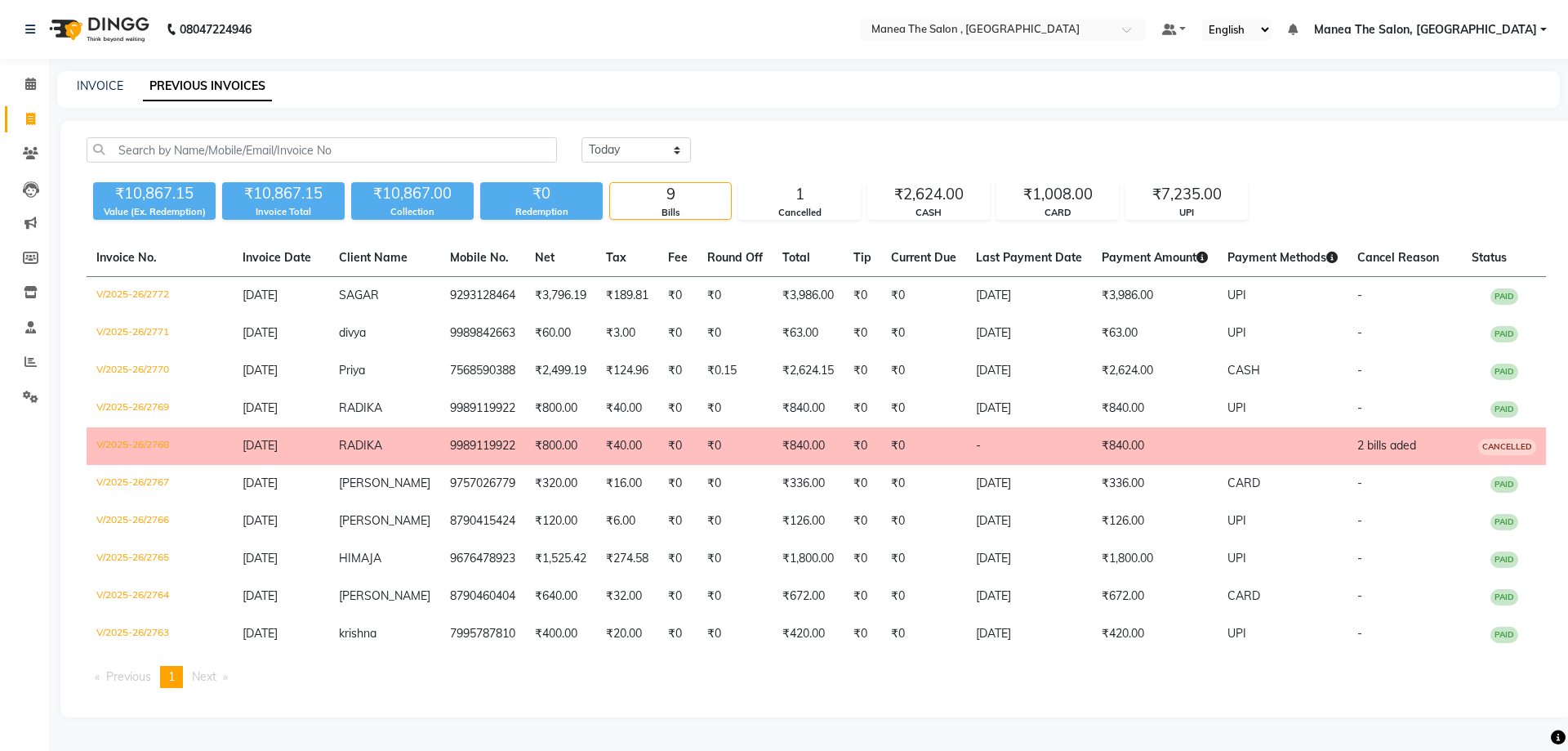
click at [86, 94] on div "INVOICE" at bounding box center [100, 86] width 47 height 17
click at [32, 84] on icon at bounding box center [31, 84] width 10 height 12
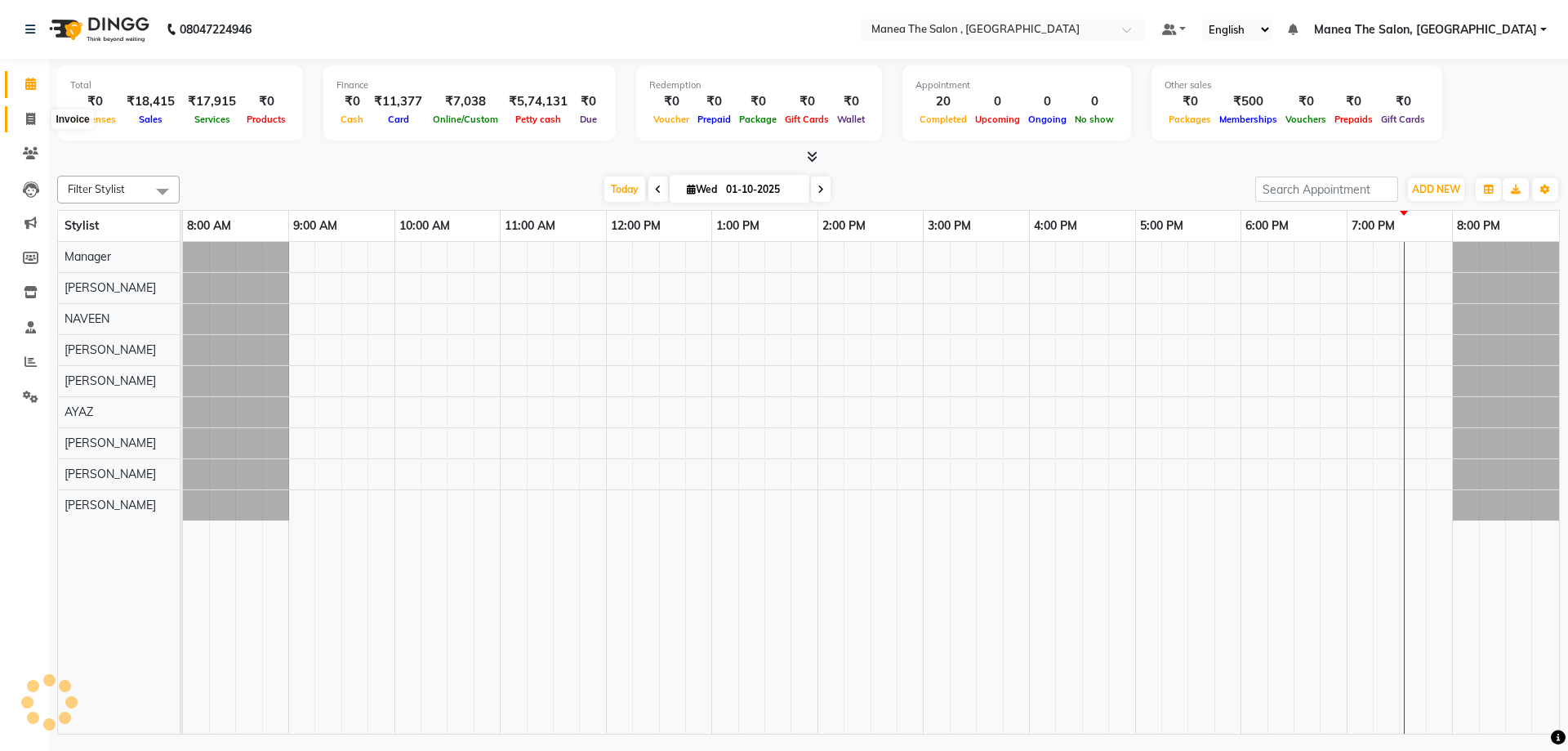
click at [32, 122] on icon at bounding box center [31, 119] width 9 height 12
select select "service"
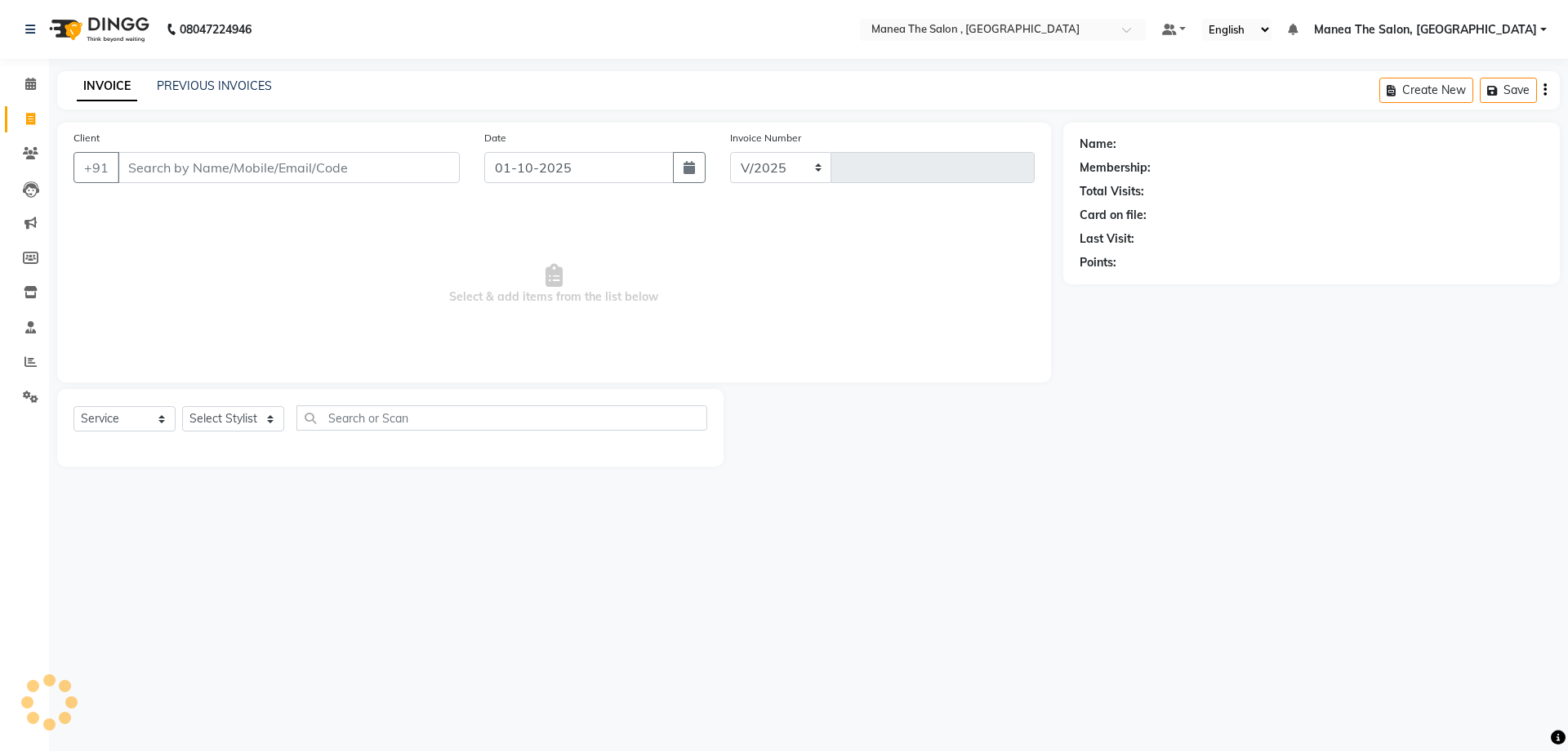
select select "7201"
type input "2791"
type input "9"
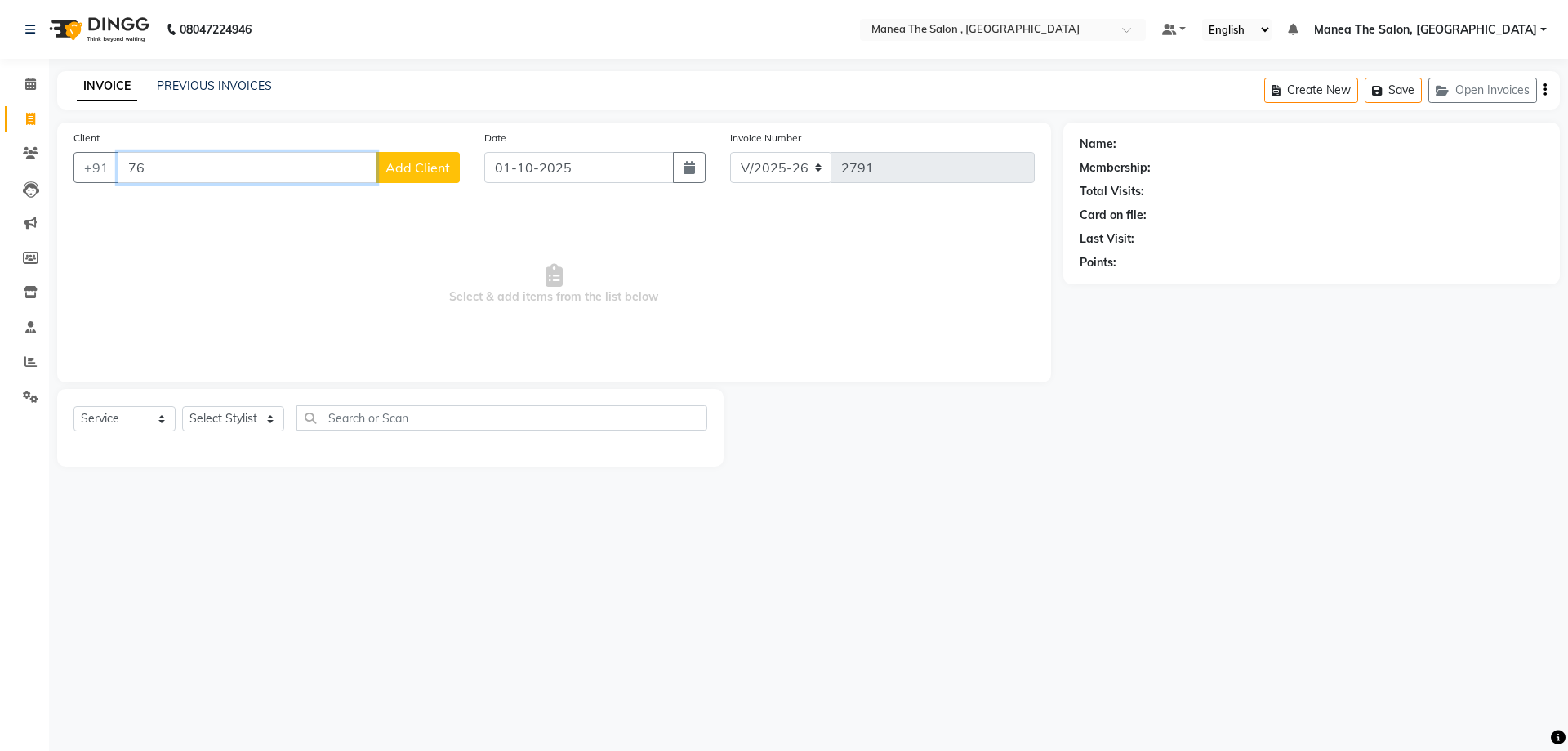
type input "7"
click at [139, 203] on span "rakesh" at bounding box center [160, 205] width 45 height 16
type input "9676447774"
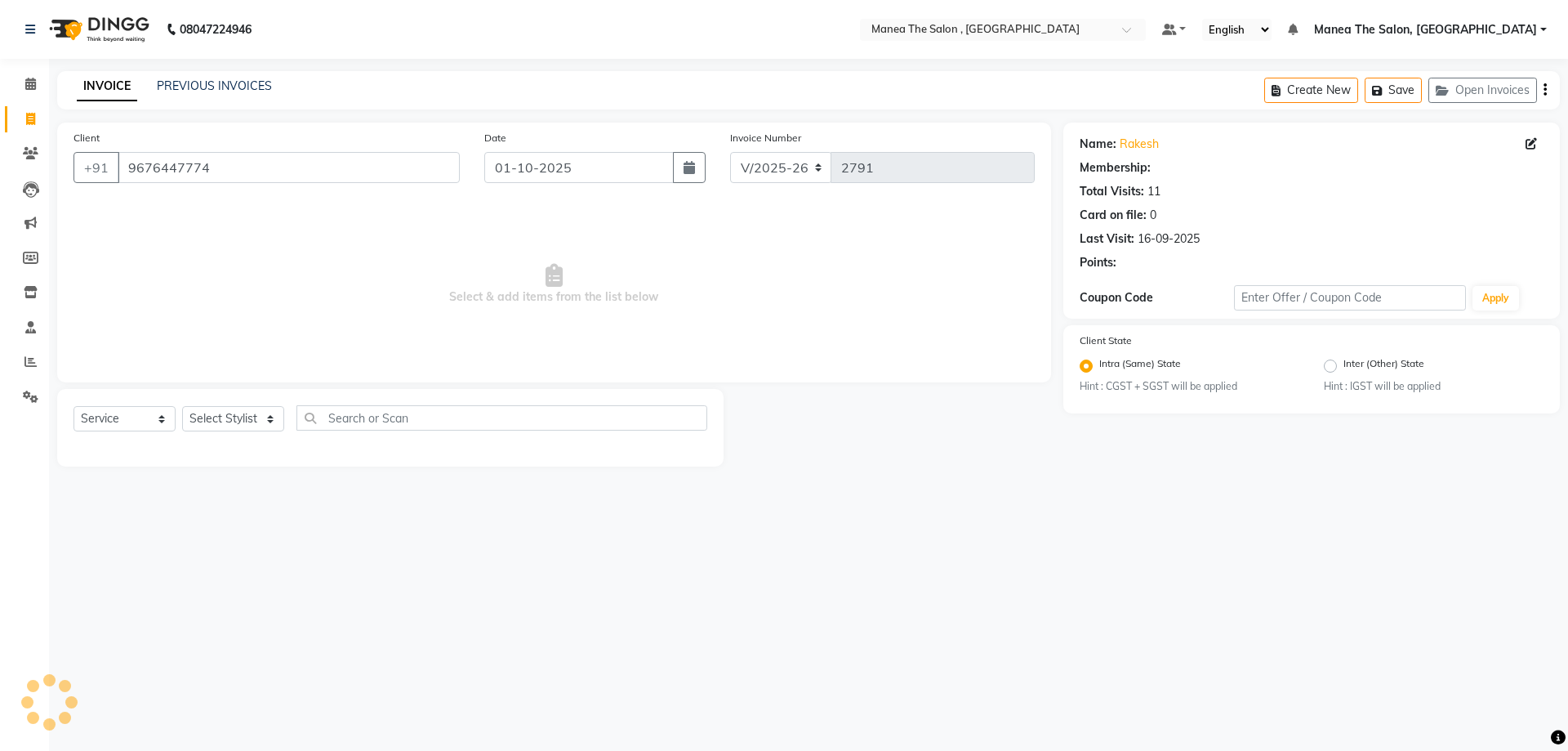
select select "1: Object"
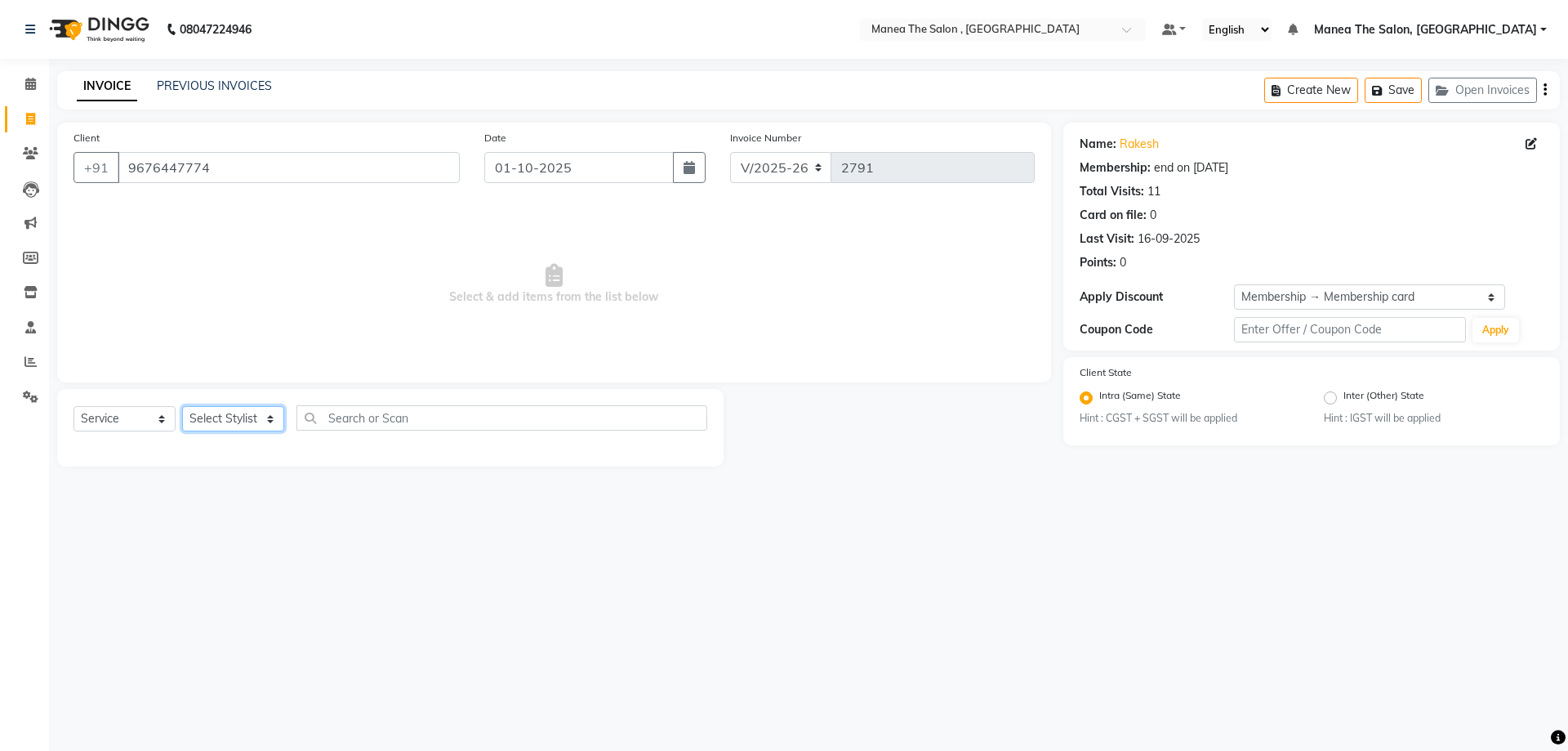
click at [275, 424] on select "Select Stylist AYAZ Manager NAVEEN NIKITHA prameela Raj tillu SALMAN Soujanya z…" at bounding box center [233, 419] width 102 height 26
select select "93250"
click at [182, 406] on select "Select Stylist AYAZ Manager NAVEEN NIKITHA prameela Raj tillu SALMAN Soujanya z…" at bounding box center [233, 419] width 102 height 26
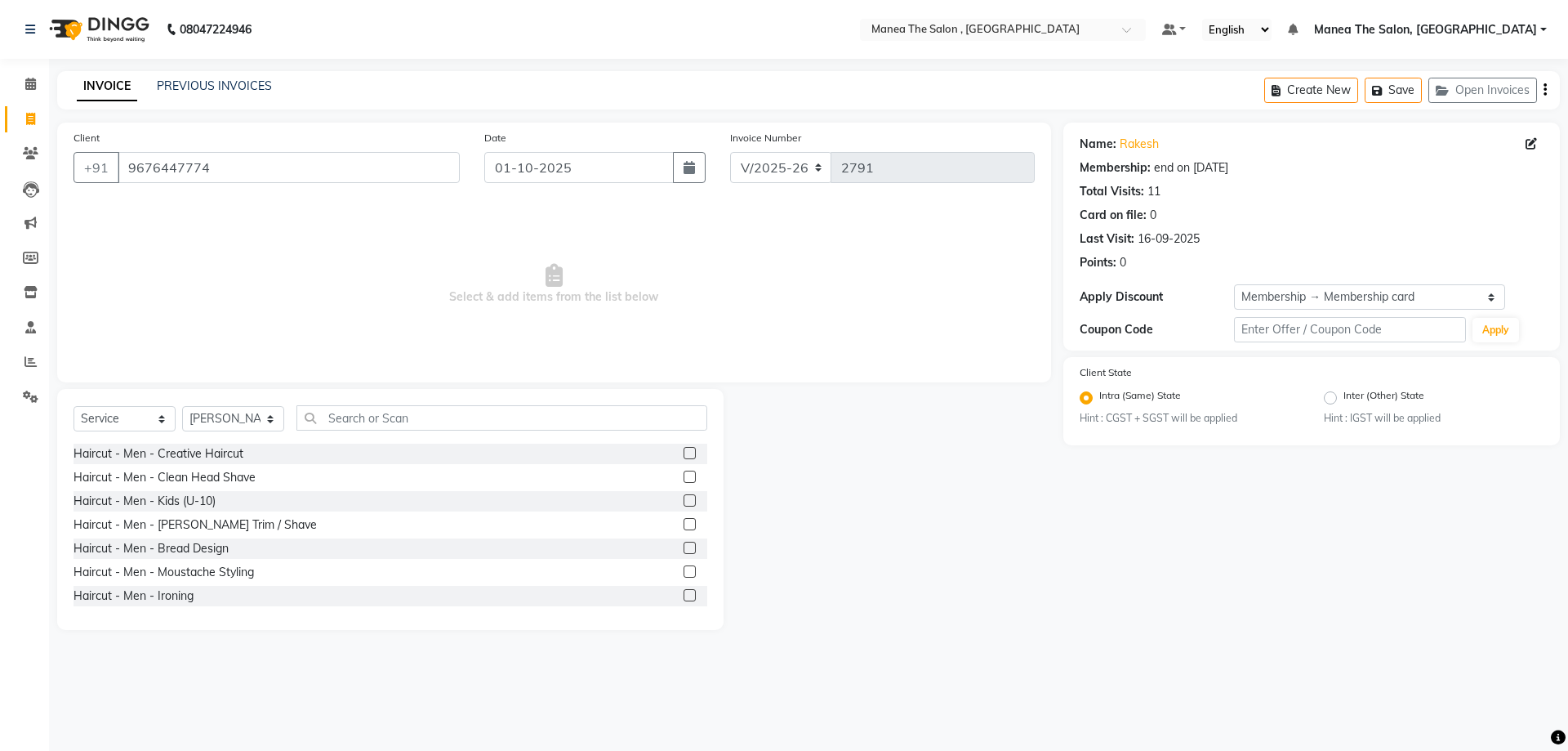
click at [683, 451] on label at bounding box center [689, 453] width 12 height 12
click at [683, 451] on input "checkbox" at bounding box center [688, 454] width 10 height 10
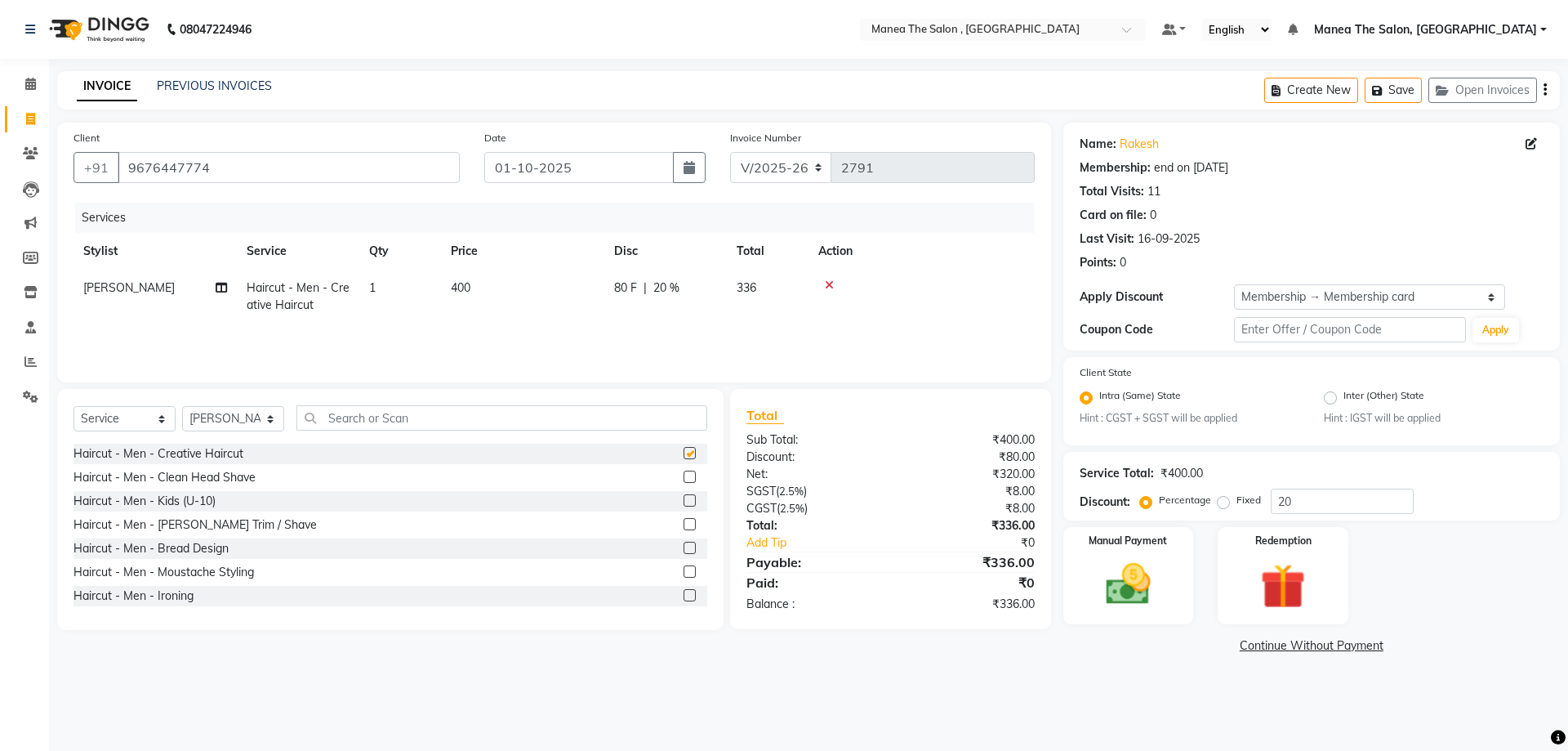
checkbox input "false"
click at [683, 524] on label at bounding box center [689, 524] width 12 height 12
click at [683, 524] on input "checkbox" at bounding box center [688, 525] width 10 height 10
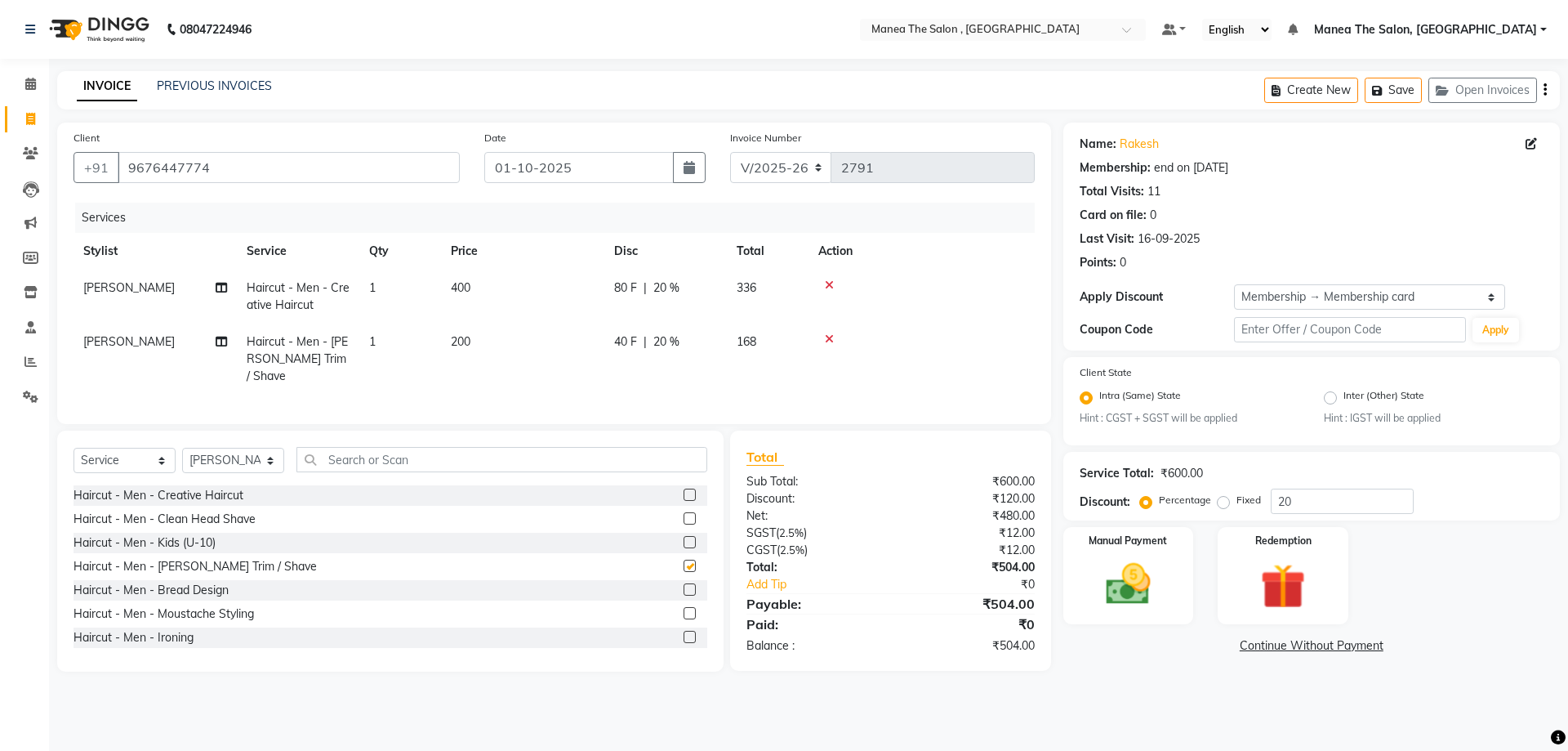
checkbox input "false"
click at [1147, 591] on img at bounding box center [1128, 585] width 76 height 54
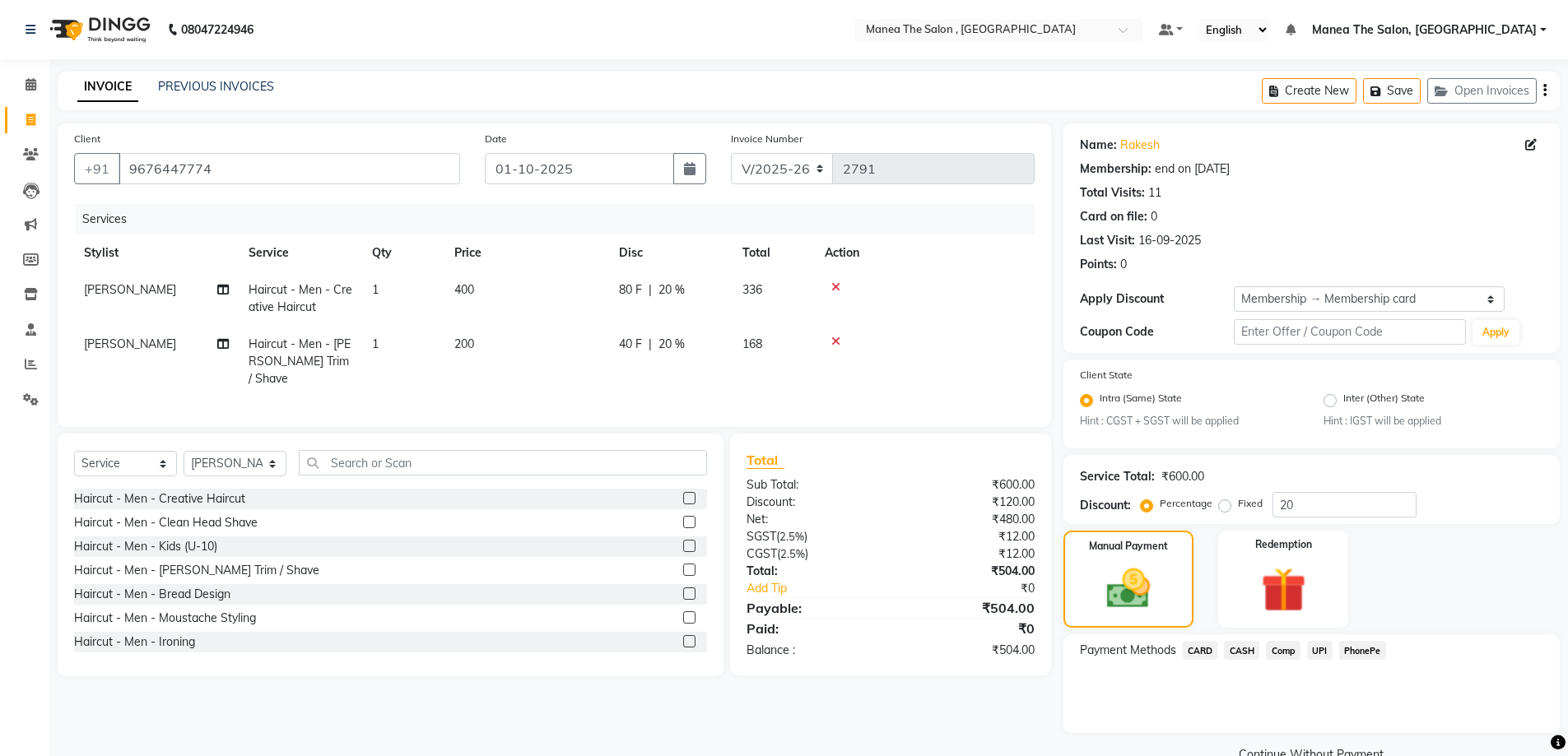
click at [1197, 651] on span "CARD" at bounding box center [1200, 650] width 35 height 19
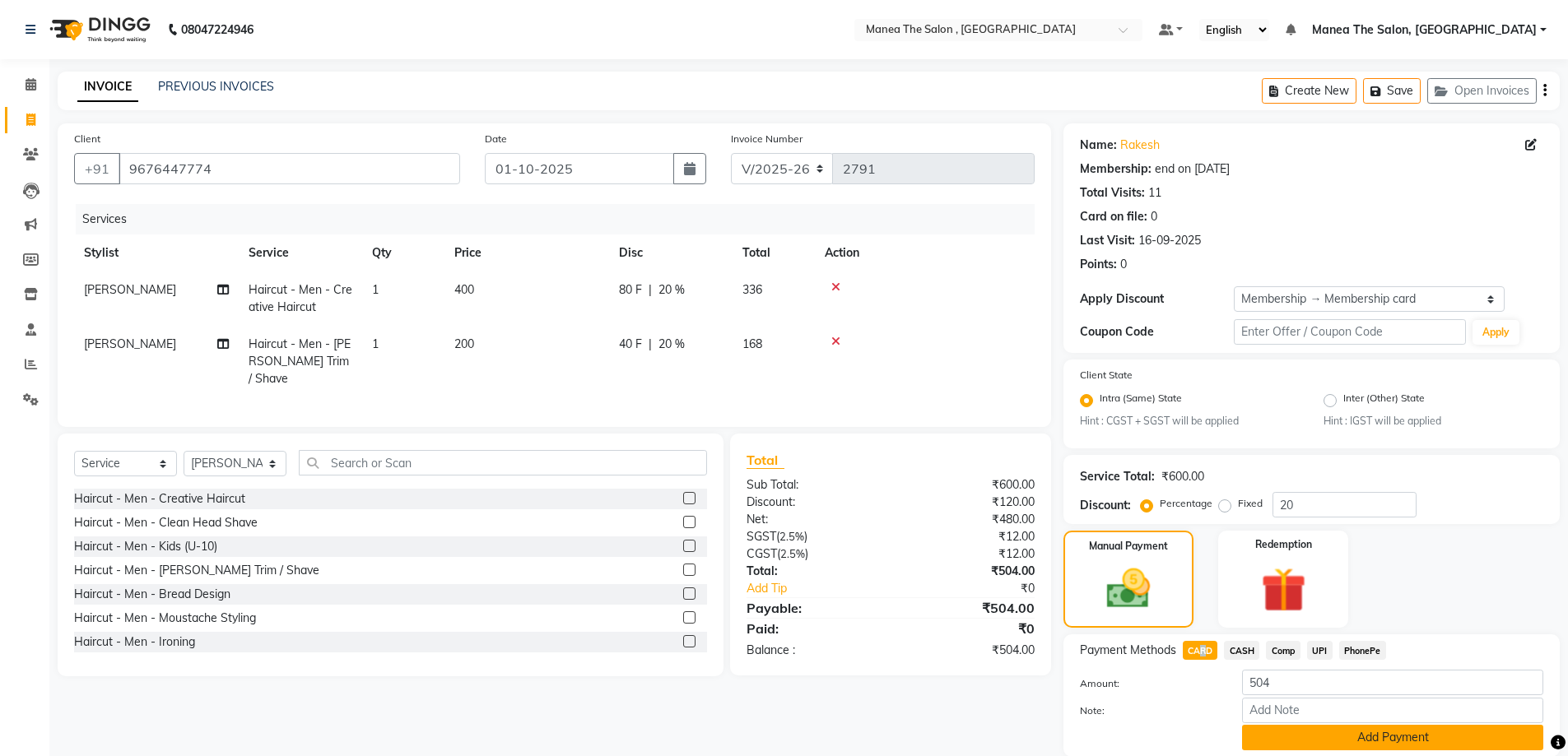
click at [1303, 736] on button "Add Payment" at bounding box center [1393, 737] width 301 height 26
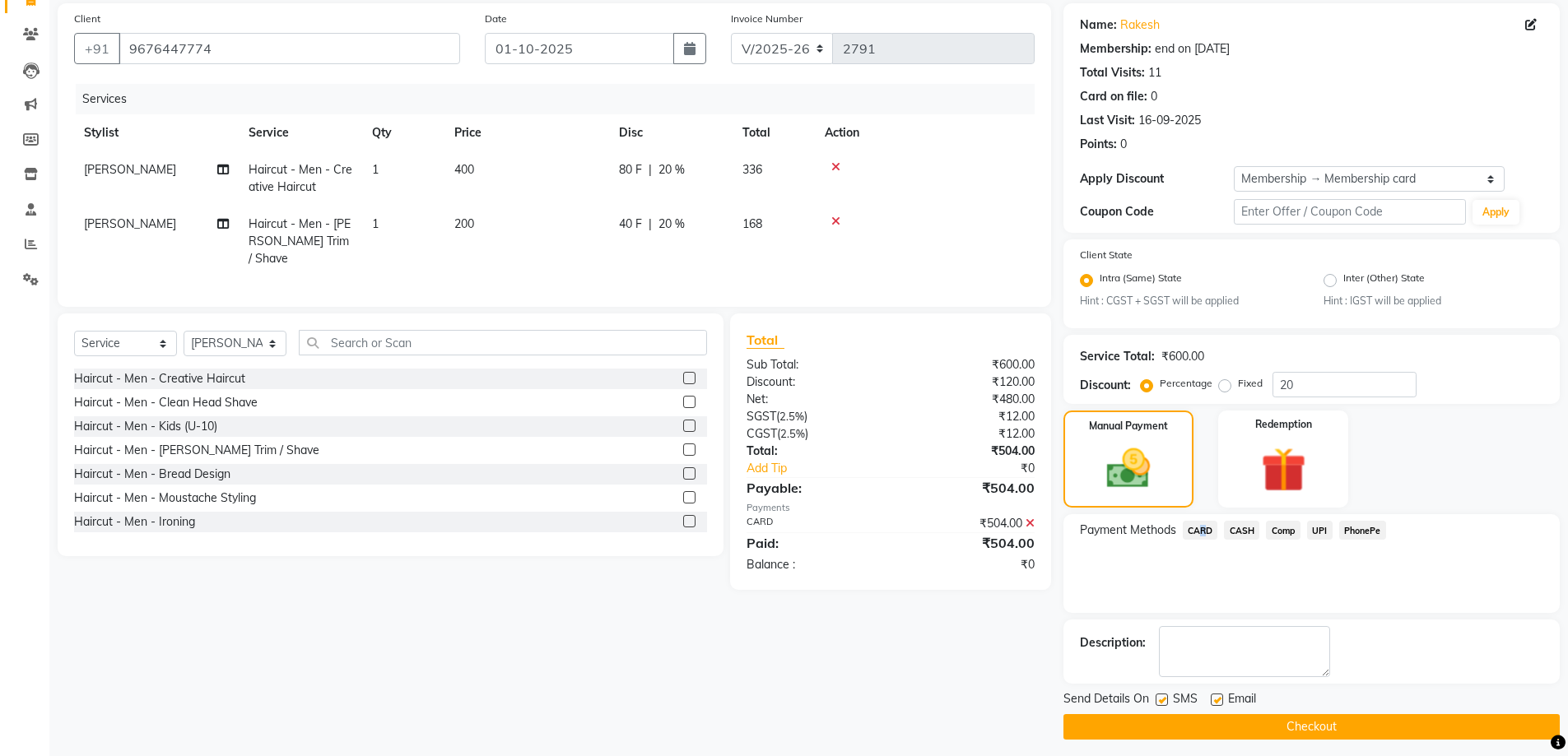
scroll to position [128, 0]
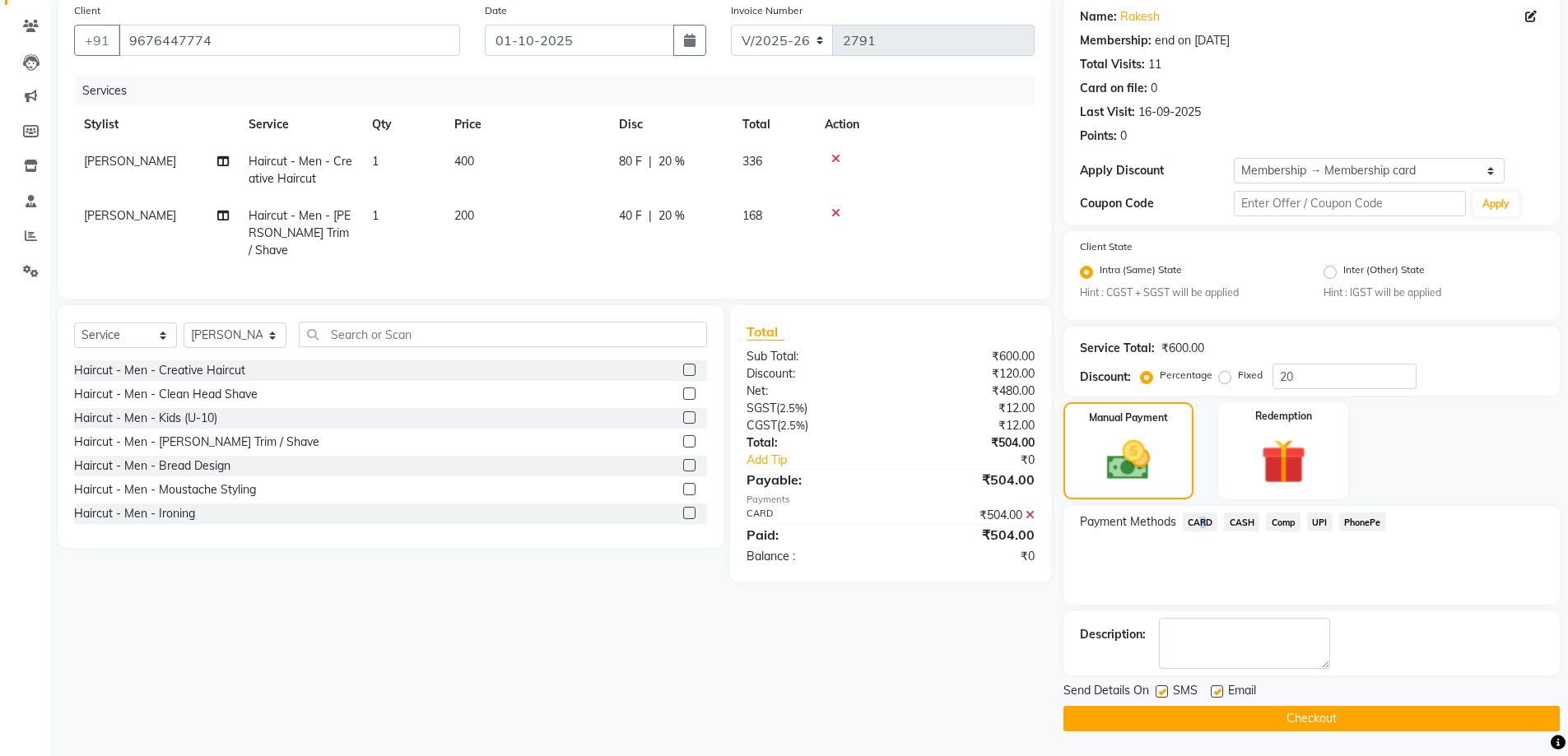
click at [1294, 718] on button "Checkout" at bounding box center [1311, 718] width 496 height 26
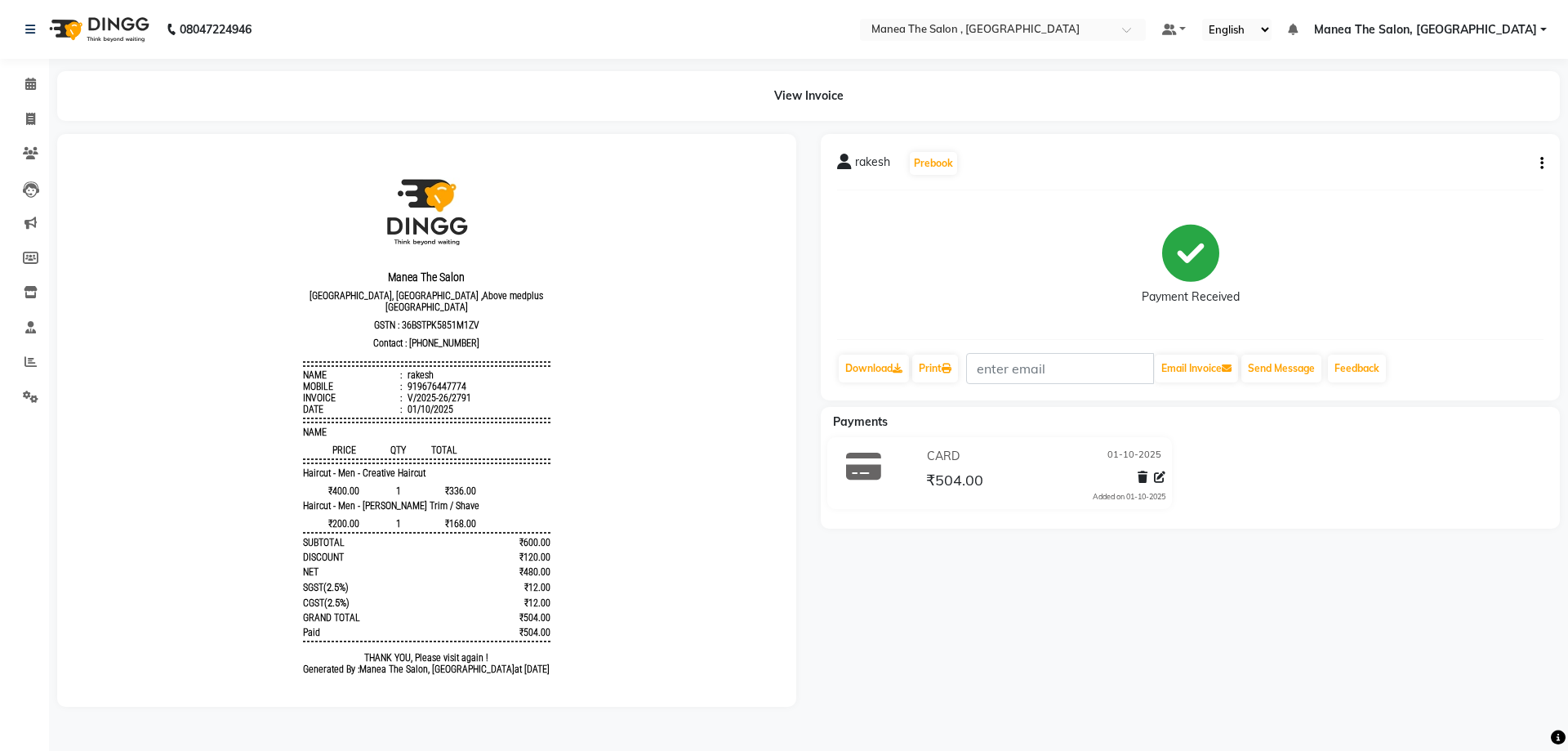
click at [959, 651] on div "rakesh Prebook Payment Received Download Print Email Invoice Send Message Feedb…" at bounding box center [1190, 420] width 764 height 573
click at [30, 85] on icon at bounding box center [31, 84] width 10 height 12
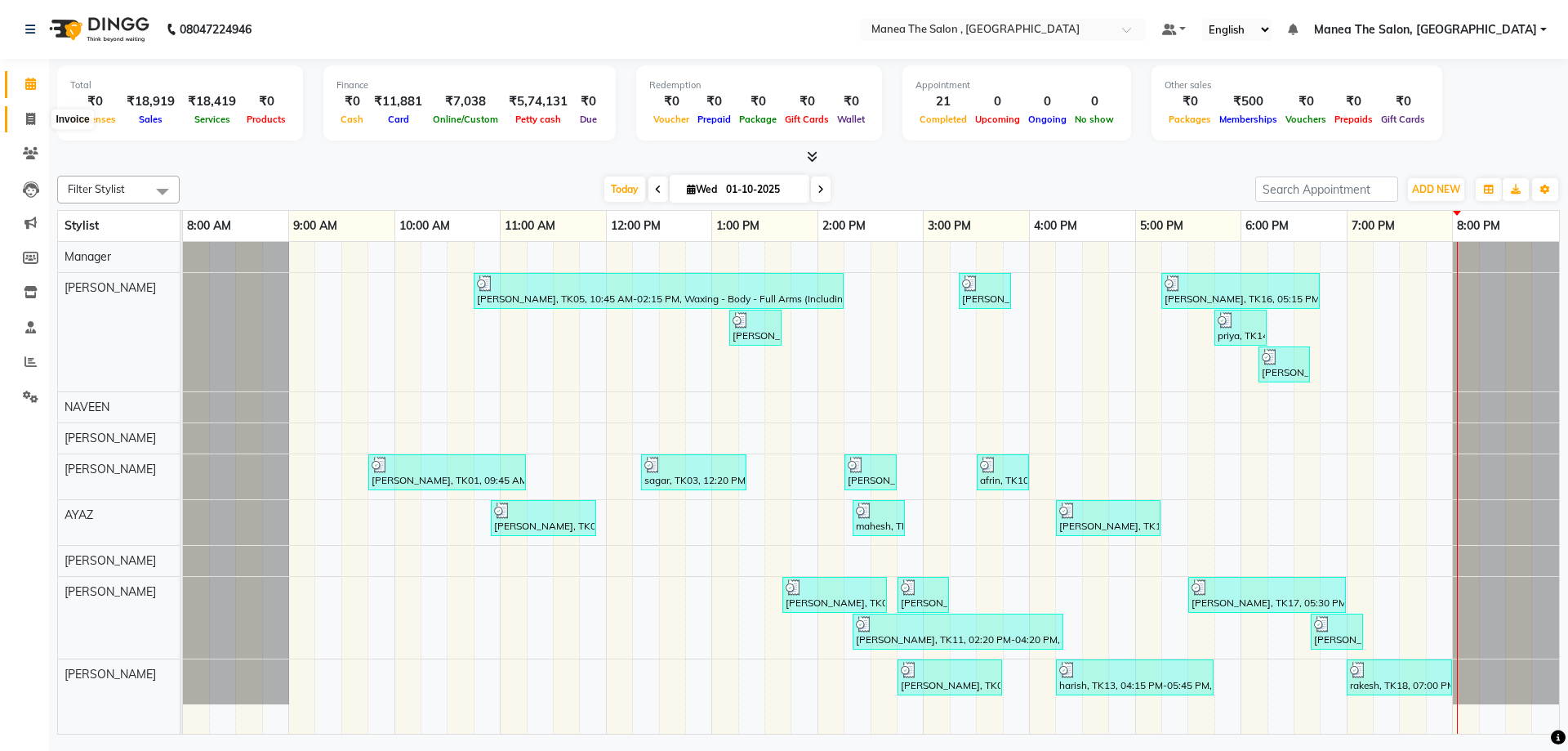
click at [29, 125] on icon at bounding box center [31, 119] width 9 height 12
select select "7201"
select select "service"
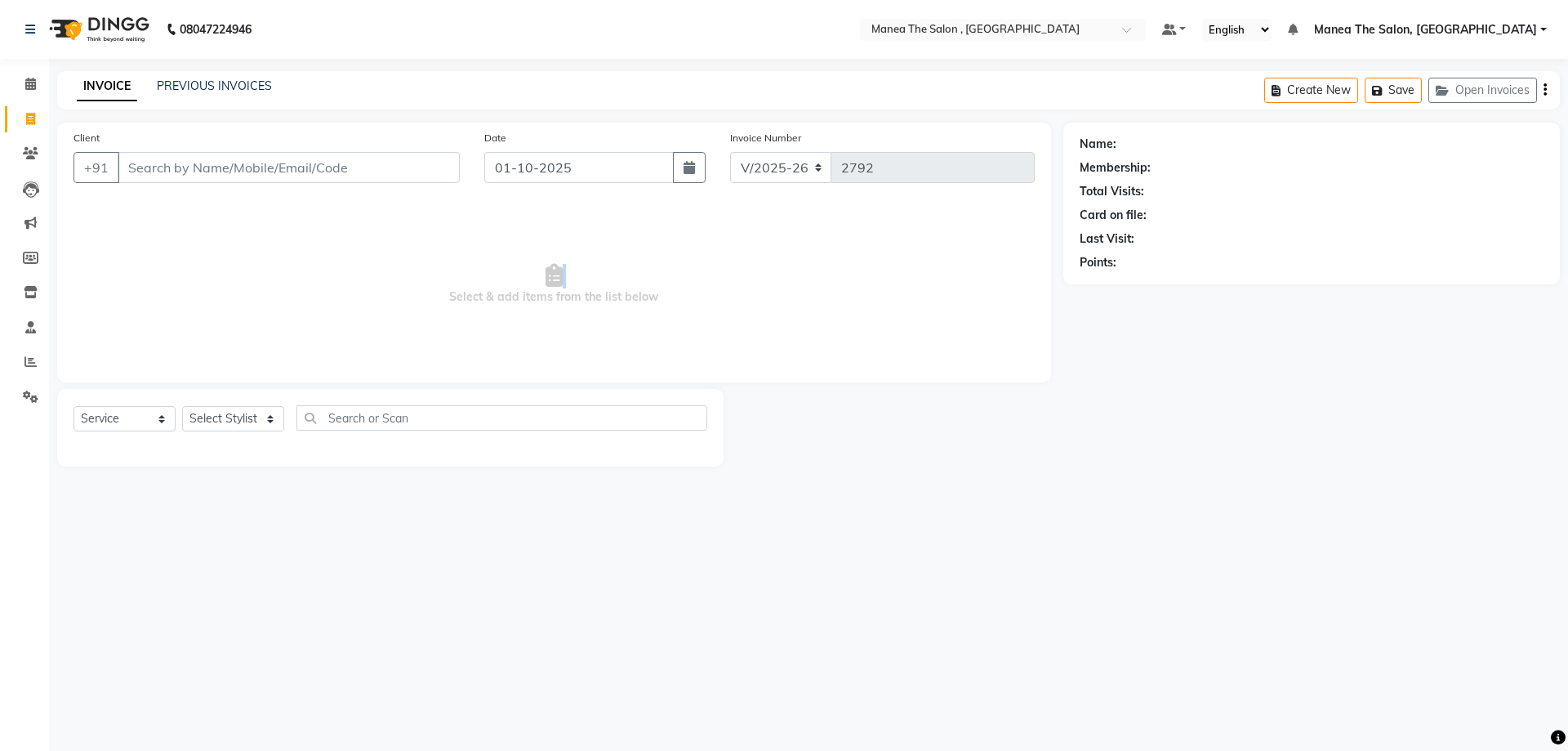
drag, startPoint x: 447, startPoint y: 299, endPoint x: 693, endPoint y: 272, distance: 247.5
click at [693, 272] on span "Select & add items from the list below" at bounding box center [554, 283] width 961 height 163
click at [351, 147] on div "Client +91" at bounding box center [267, 162] width 411 height 67
click at [364, 158] on input "Client" at bounding box center [288, 167] width 342 height 31
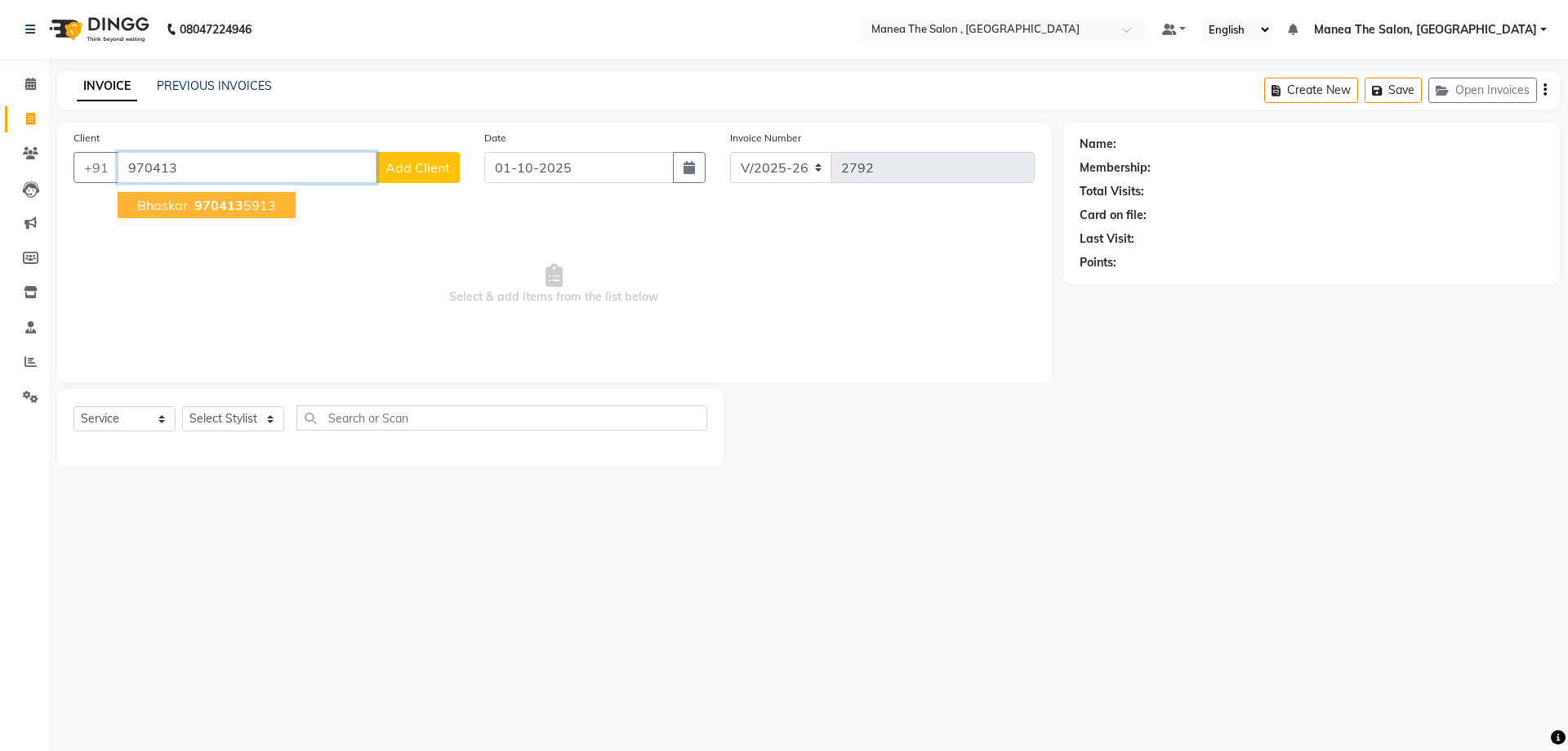
click at [229, 207] on span "970413" at bounding box center [218, 205] width 49 height 16
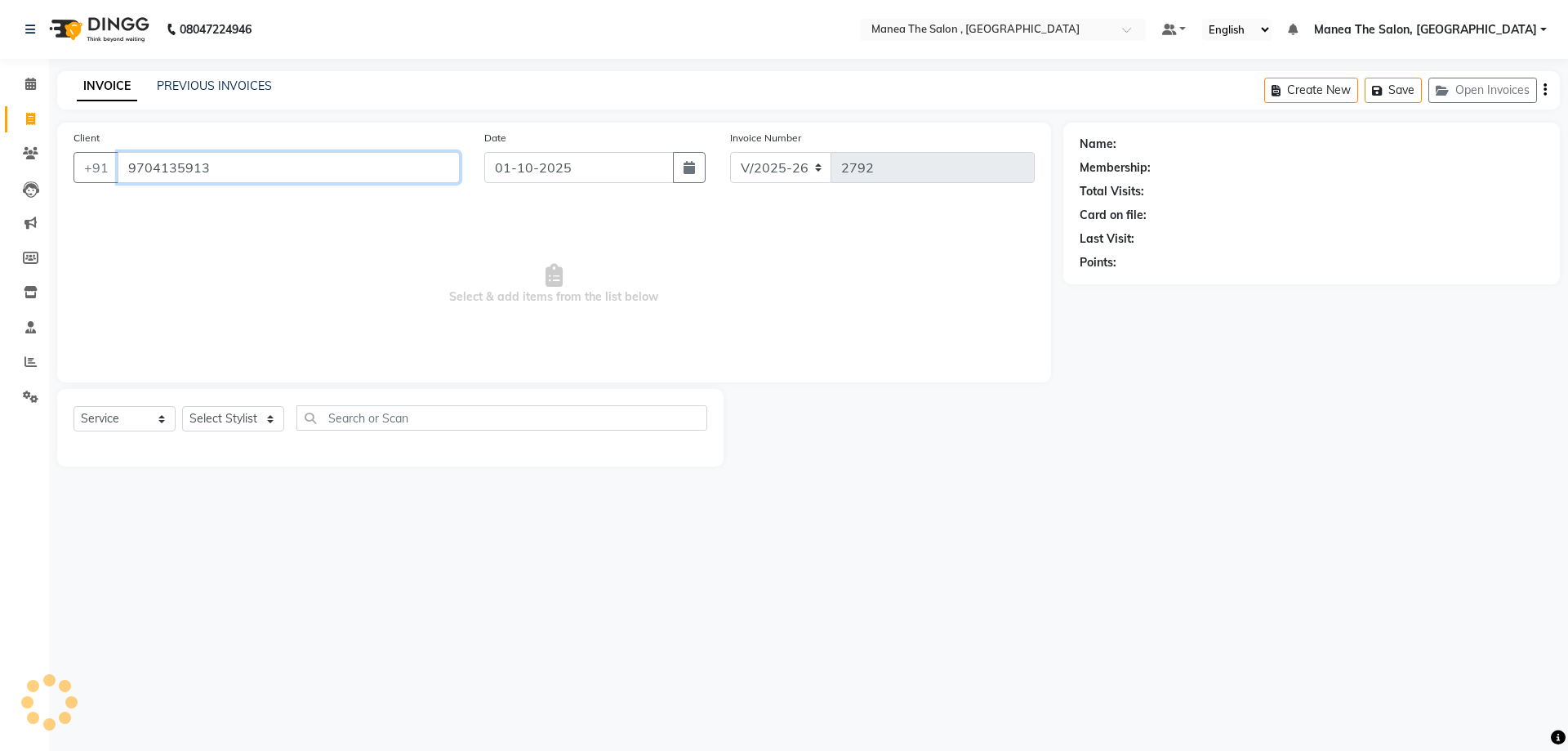
type input "9704135913"
select select "1: Object"
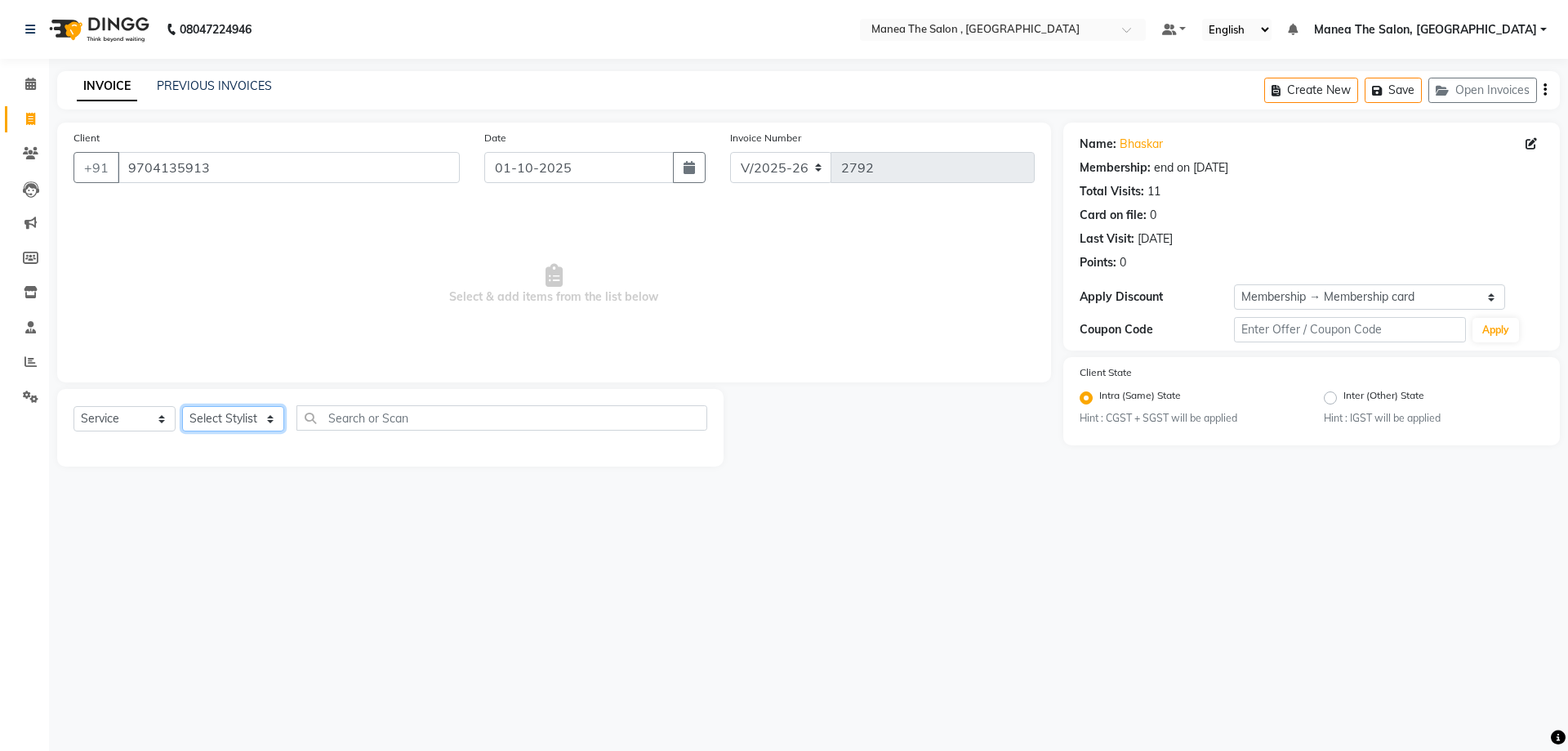
click at [247, 412] on select "Select Stylist AYAZ Manager NAVEEN NIKITHA prameela Raj tillu SALMAN Soujanya z…" at bounding box center [233, 419] width 102 height 26
select select "93250"
click at [182, 406] on select "Select Stylist AYAZ Manager NAVEEN NIKITHA prameela Raj tillu SALMAN Soujanya z…" at bounding box center [233, 419] width 102 height 26
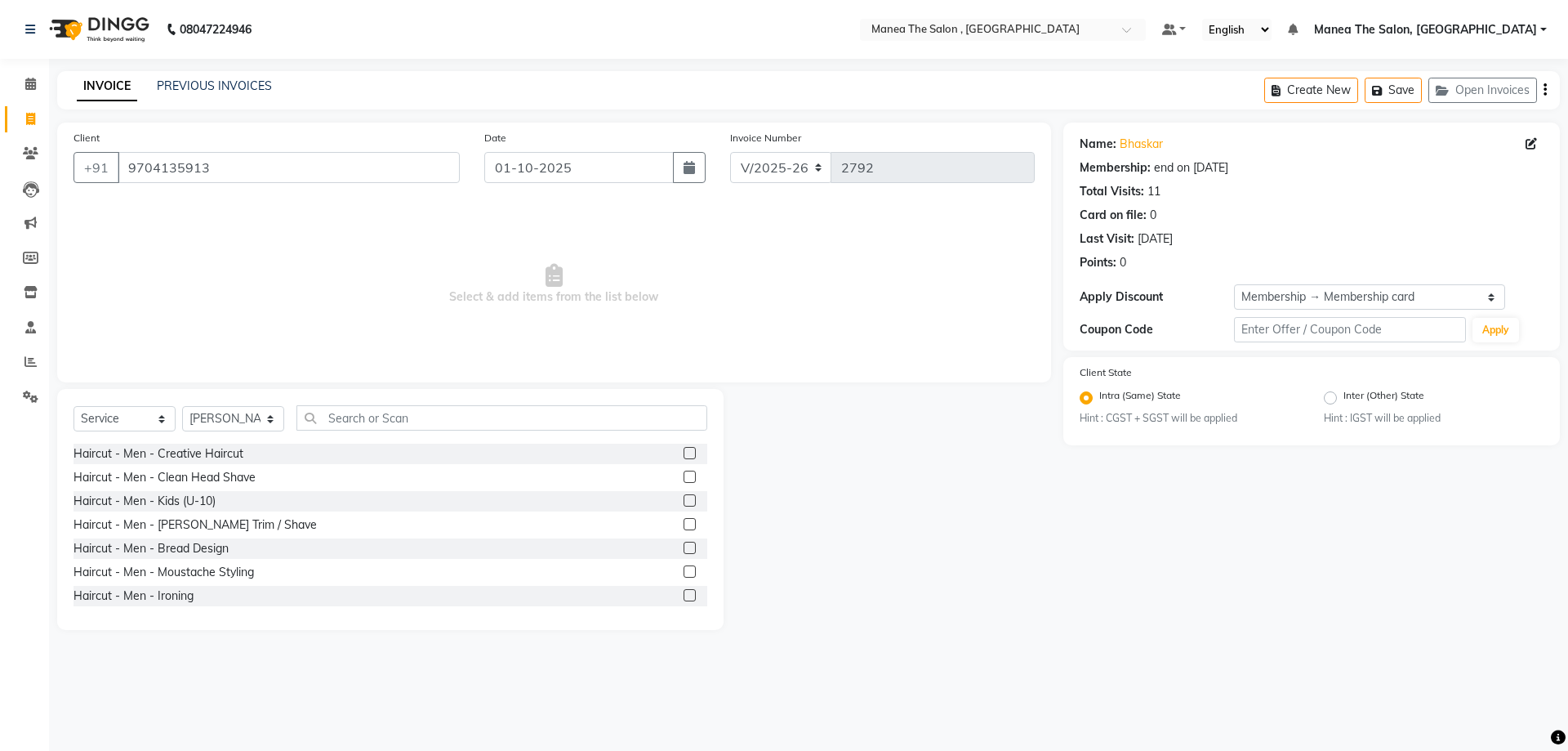
click at [683, 499] on label at bounding box center [689, 500] width 12 height 12
click at [683, 499] on input "checkbox" at bounding box center [688, 501] width 10 height 10
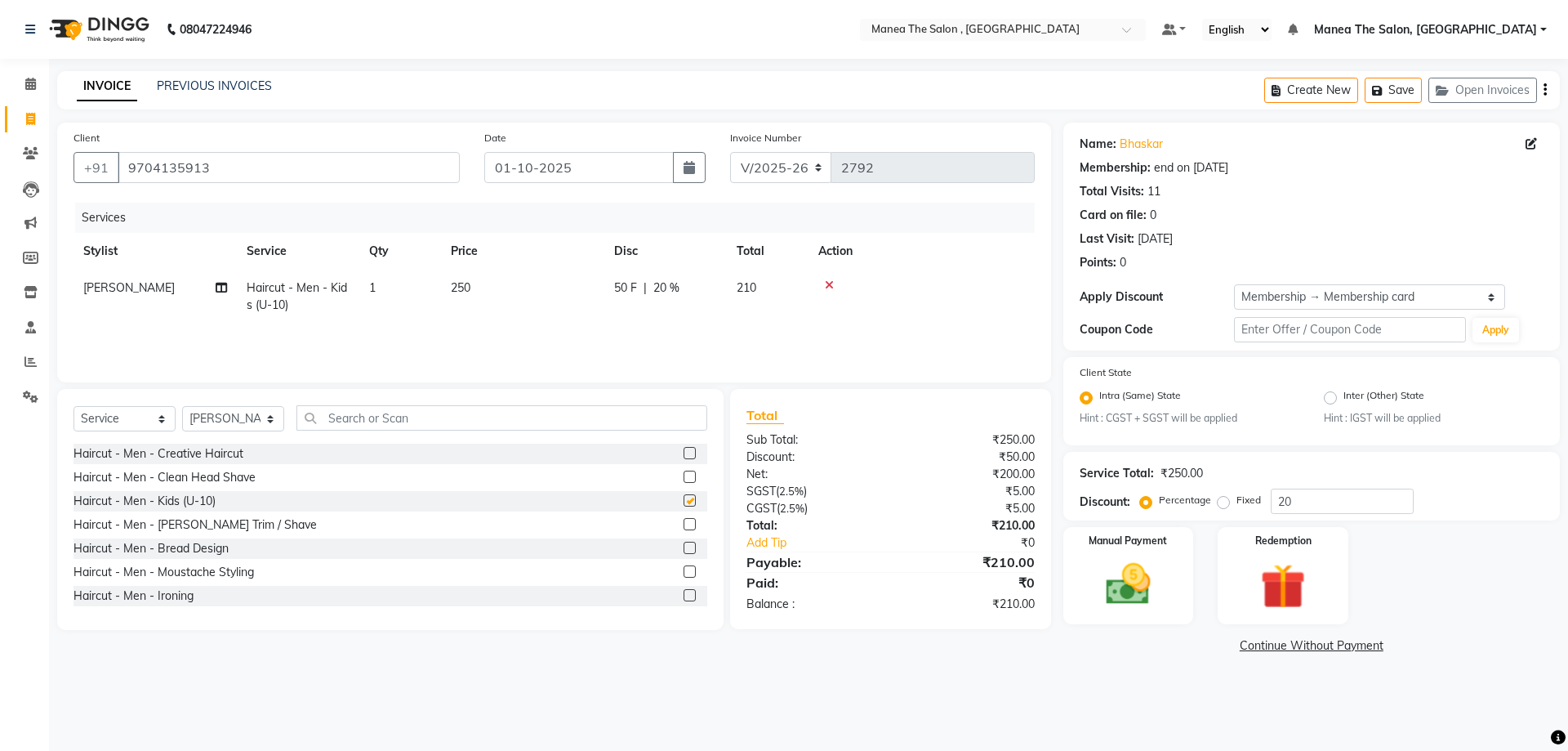
checkbox input "false"
drag, startPoint x: 479, startPoint y: 286, endPoint x: 338, endPoint y: 283, distance: 141.0
click at [340, 283] on tr "zishan Haircut - Men - Kids (U-10) 1 250 50 F | 20 % 210" at bounding box center [554, 296] width 961 height 54
click at [461, 286] on span "250" at bounding box center [460, 287] width 20 height 15
select select "93250"
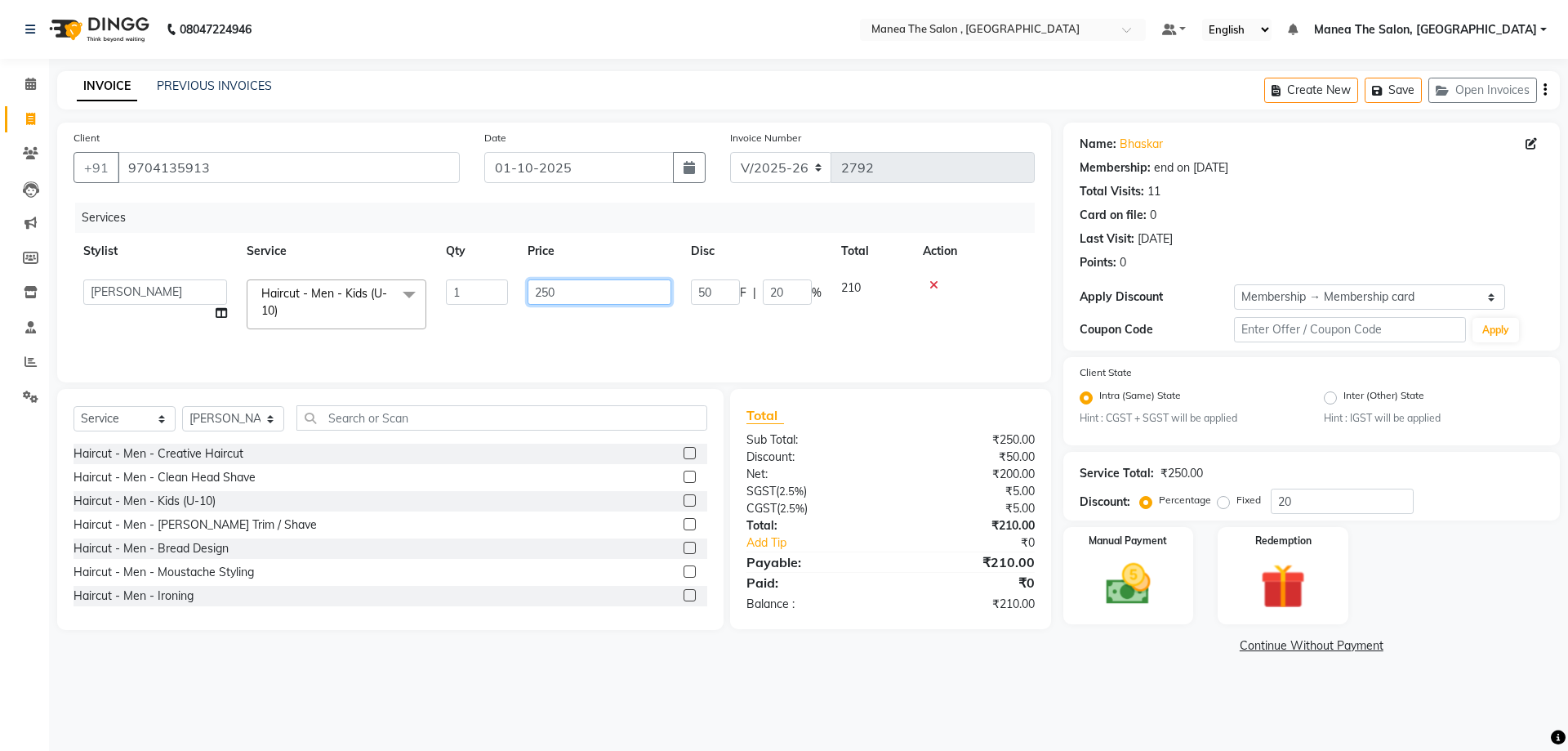
drag, startPoint x: 579, startPoint y: 297, endPoint x: 365, endPoint y: 272, distance: 215.5
click at [367, 272] on tr "AYAZ Manager NAVEEN NIKITHA prameela Raj tillu SALMAN Soujanya zishan Haircut -…" at bounding box center [554, 304] width 961 height 69
type input "300"
click at [1016, 716] on div "08047224946 Select Location × Manea The Salon , Kondapur Default Panel My Panel…" at bounding box center [784, 376] width 1568 height 751
drag, startPoint x: 1154, startPoint y: 594, endPoint x: 1198, endPoint y: 606, distance: 45.6
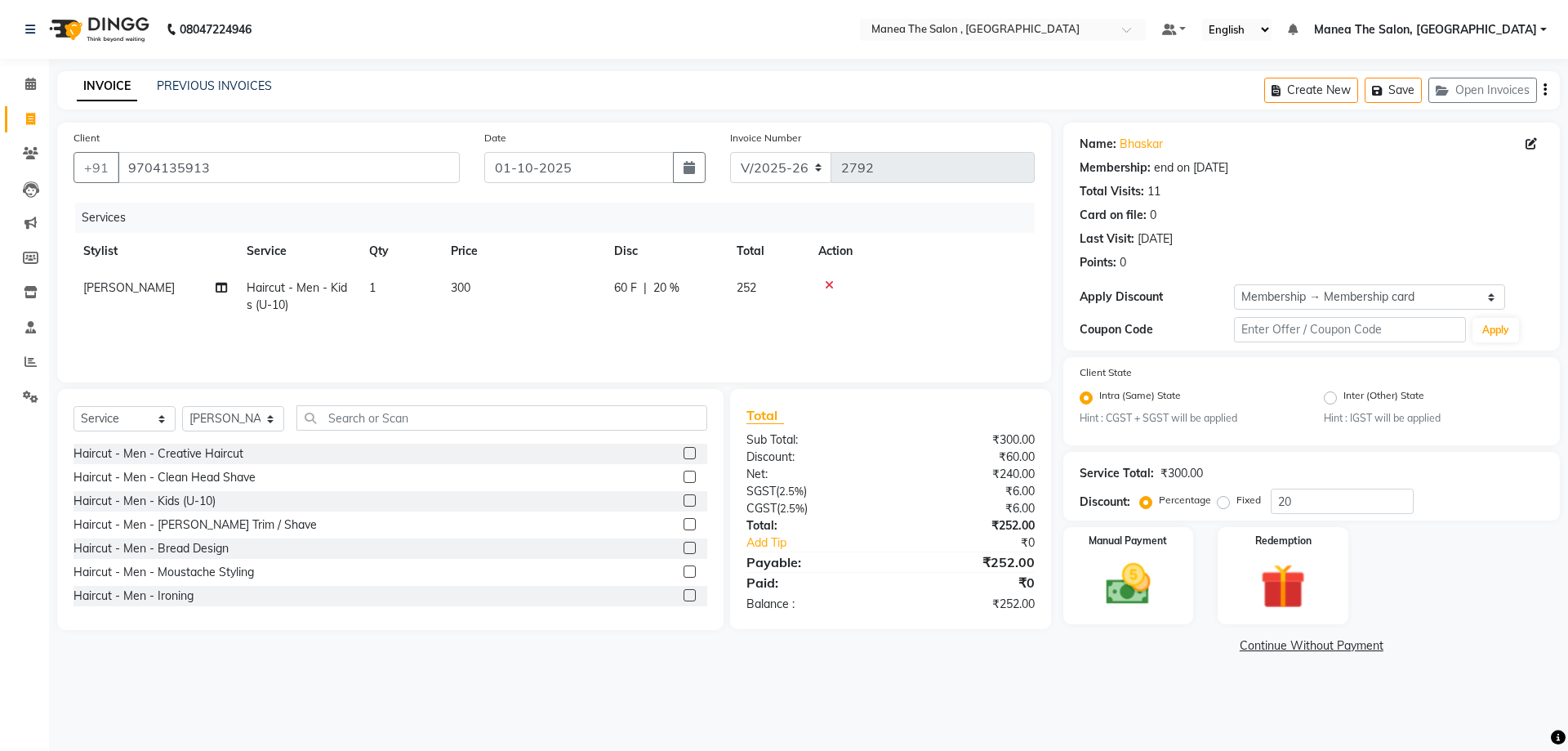
click at [1156, 594] on img at bounding box center [1129, 584] width 73 height 52
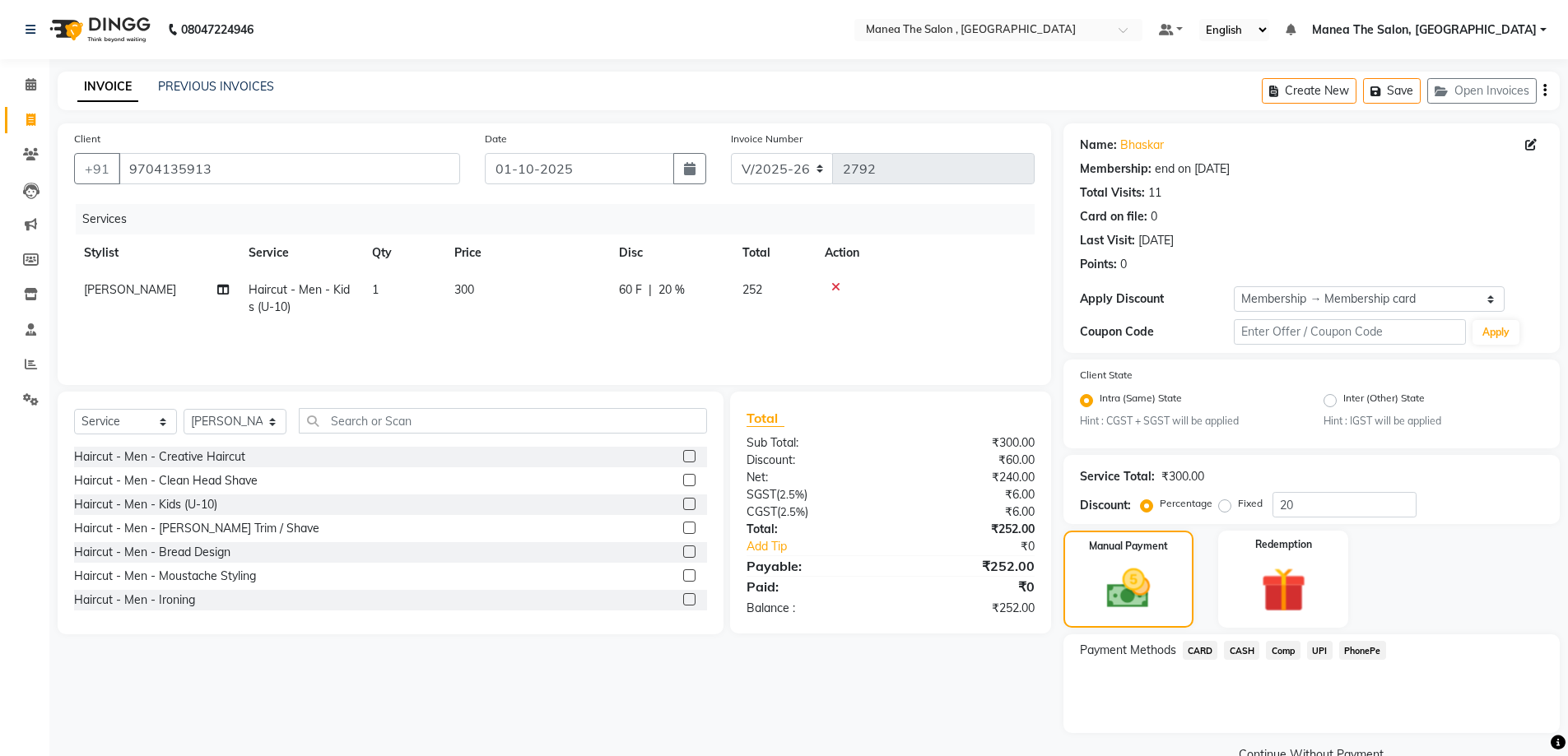
click at [1320, 651] on span "UPI" at bounding box center [1320, 650] width 26 height 19
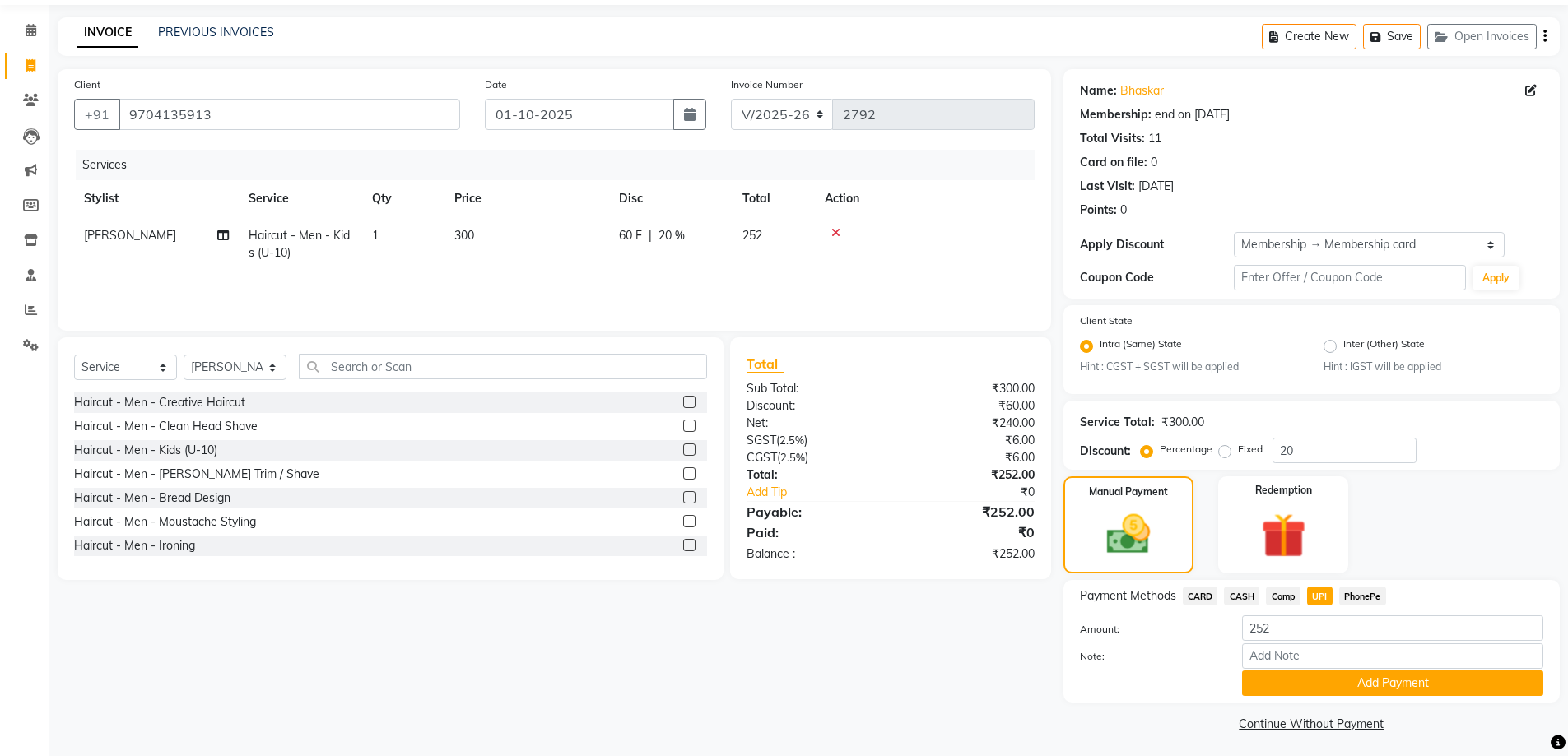
scroll to position [59, 0]
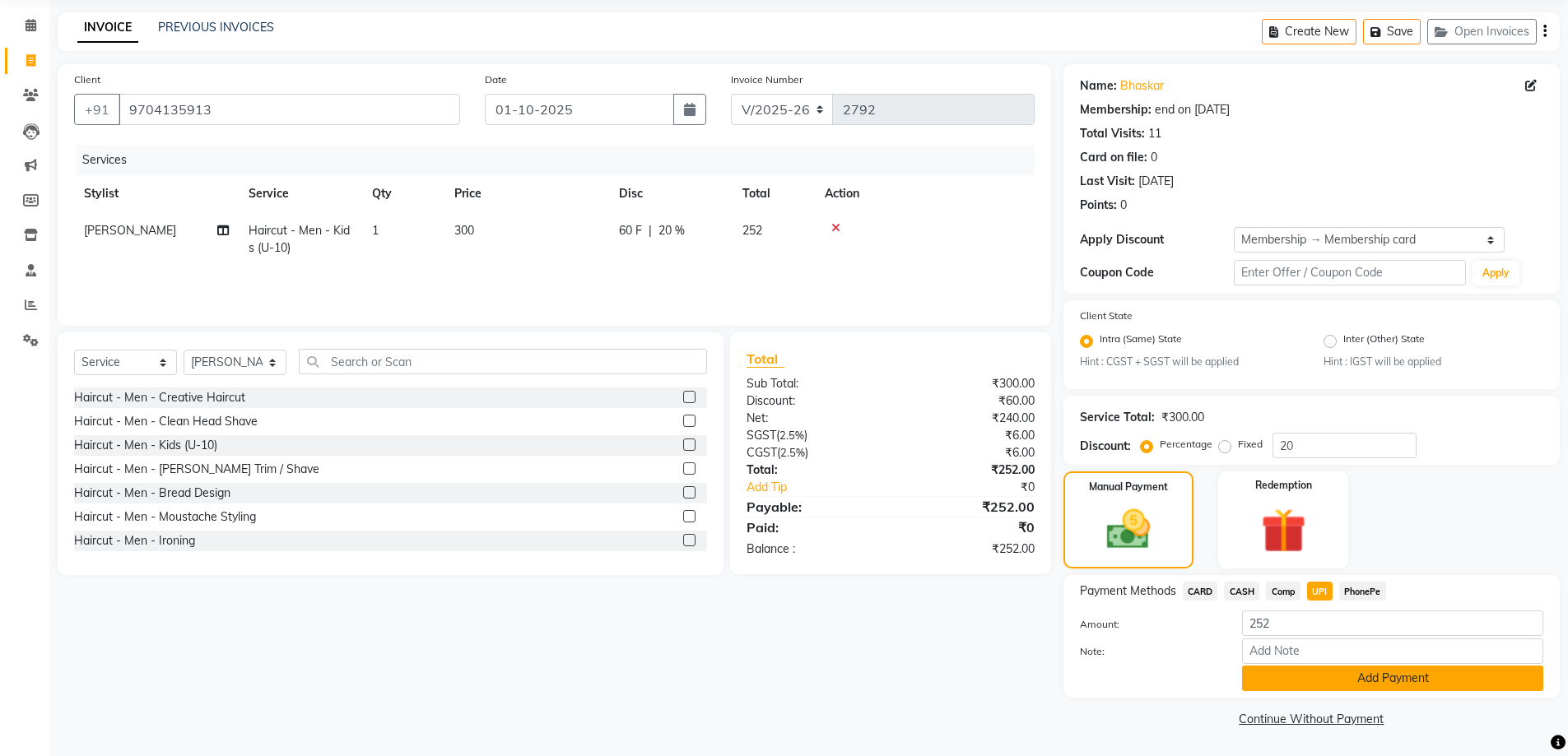
click at [1345, 678] on button "Add Payment" at bounding box center [1393, 679] width 301 height 26
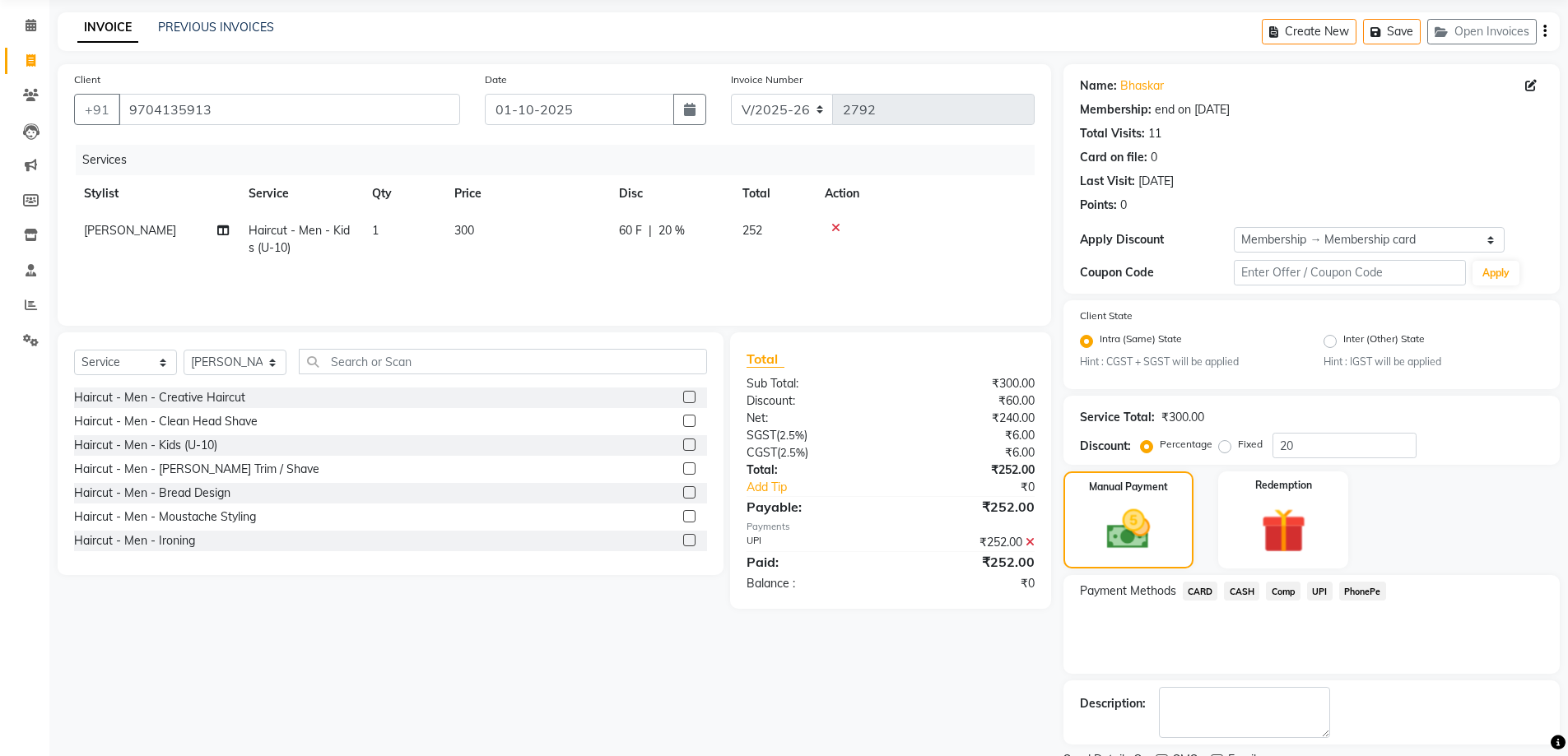
click at [1321, 589] on span "UPI" at bounding box center [1320, 591] width 26 height 19
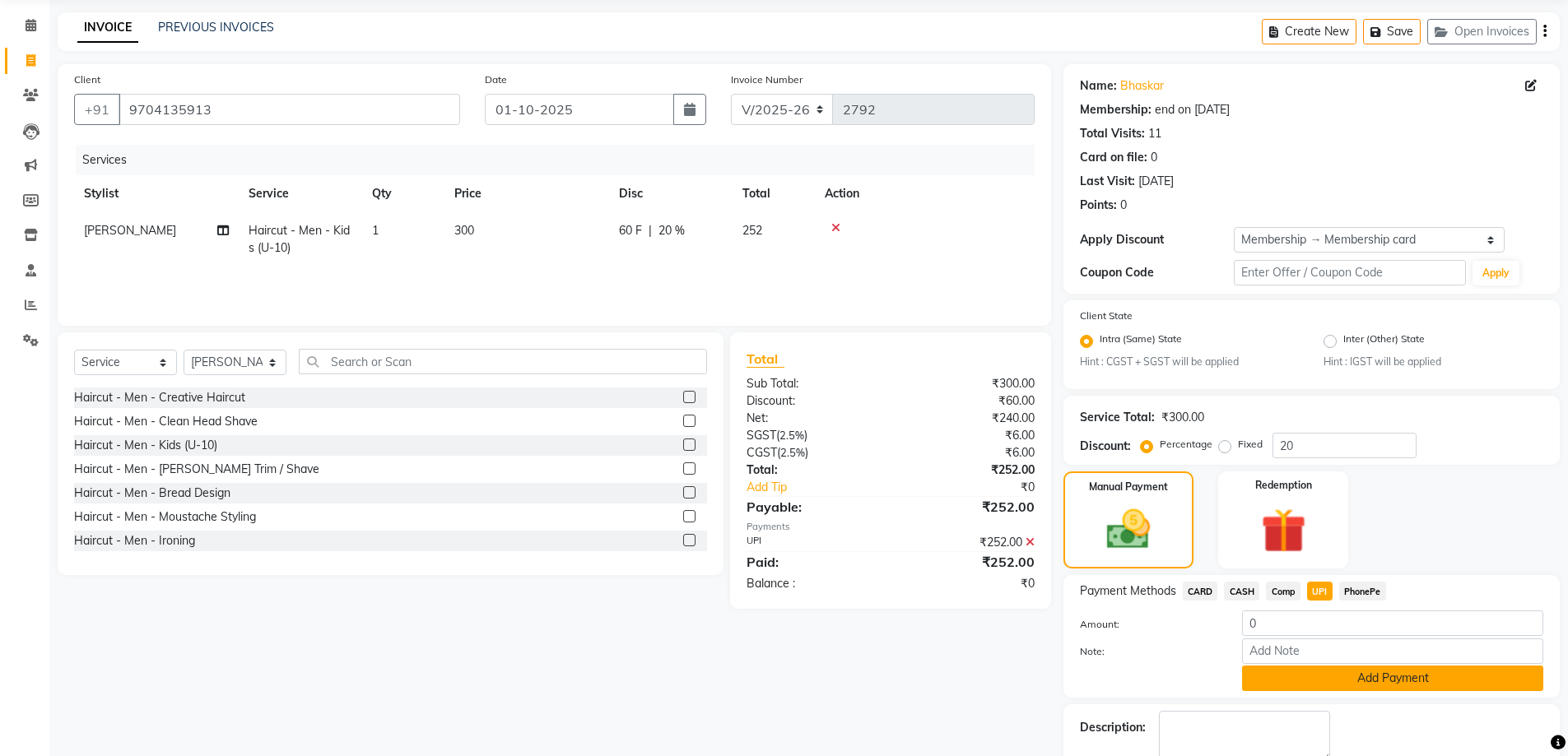
click at [1337, 678] on button "Add Payment" at bounding box center [1393, 679] width 301 height 26
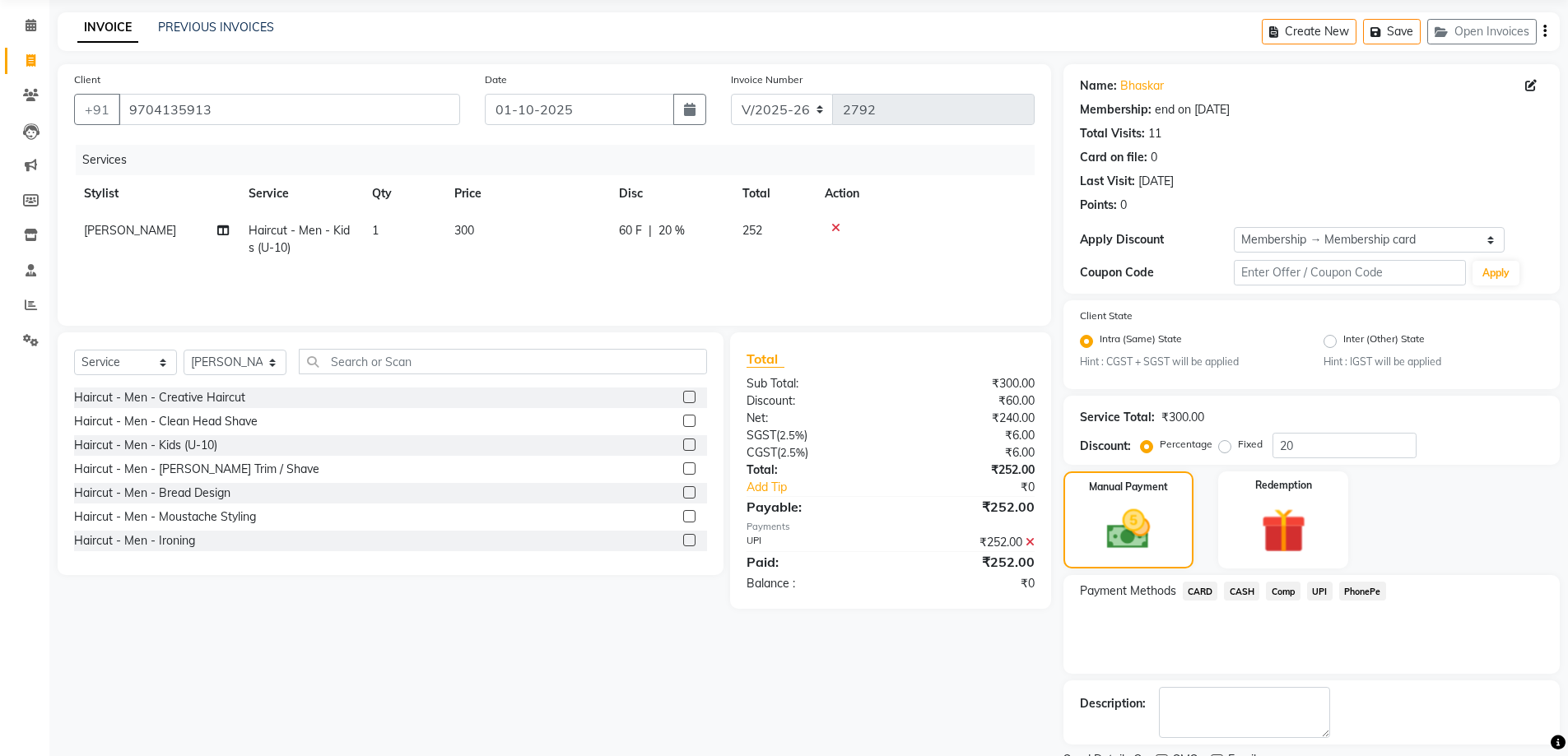
scroll to position [128, 0]
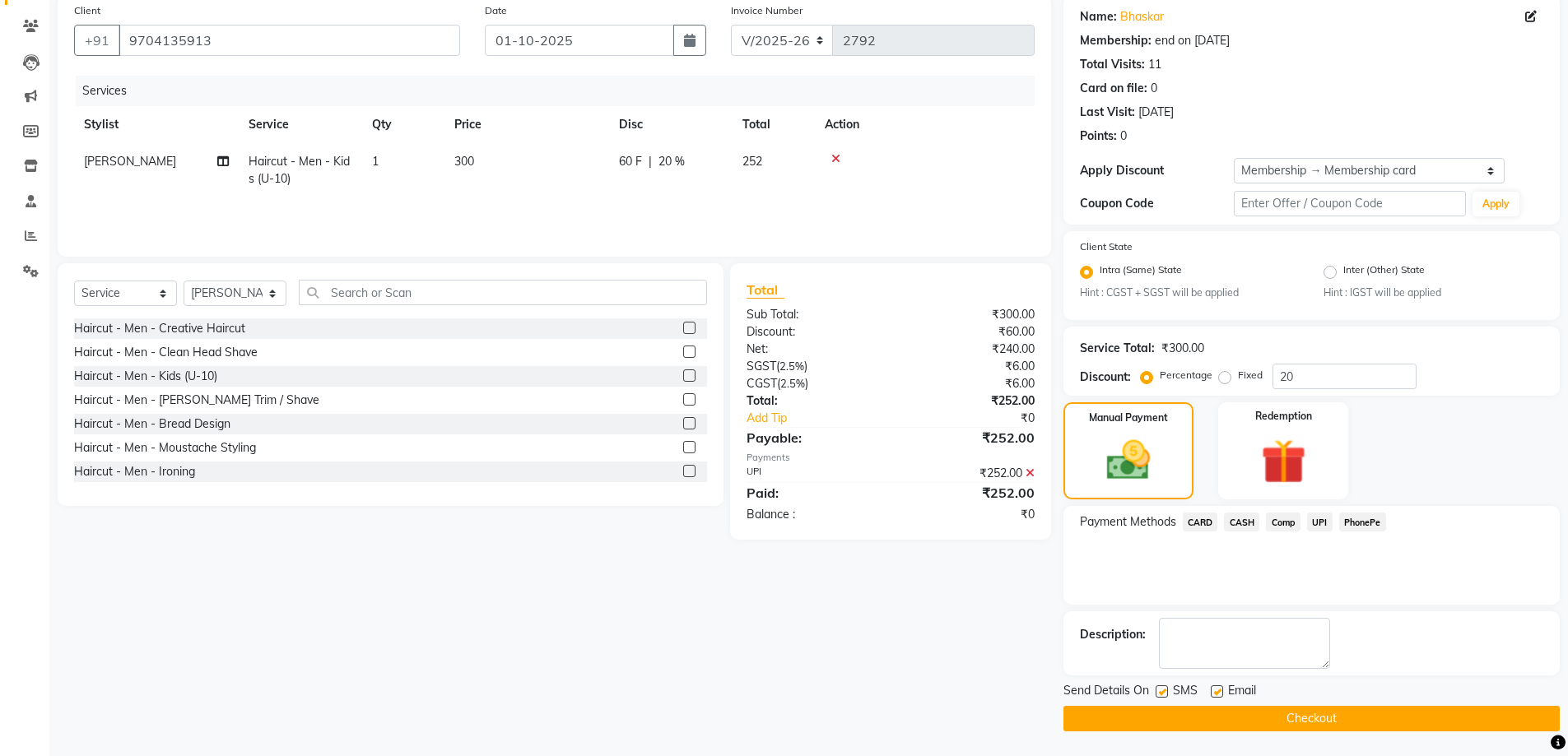
click at [1322, 712] on button "Checkout" at bounding box center [1311, 718] width 496 height 26
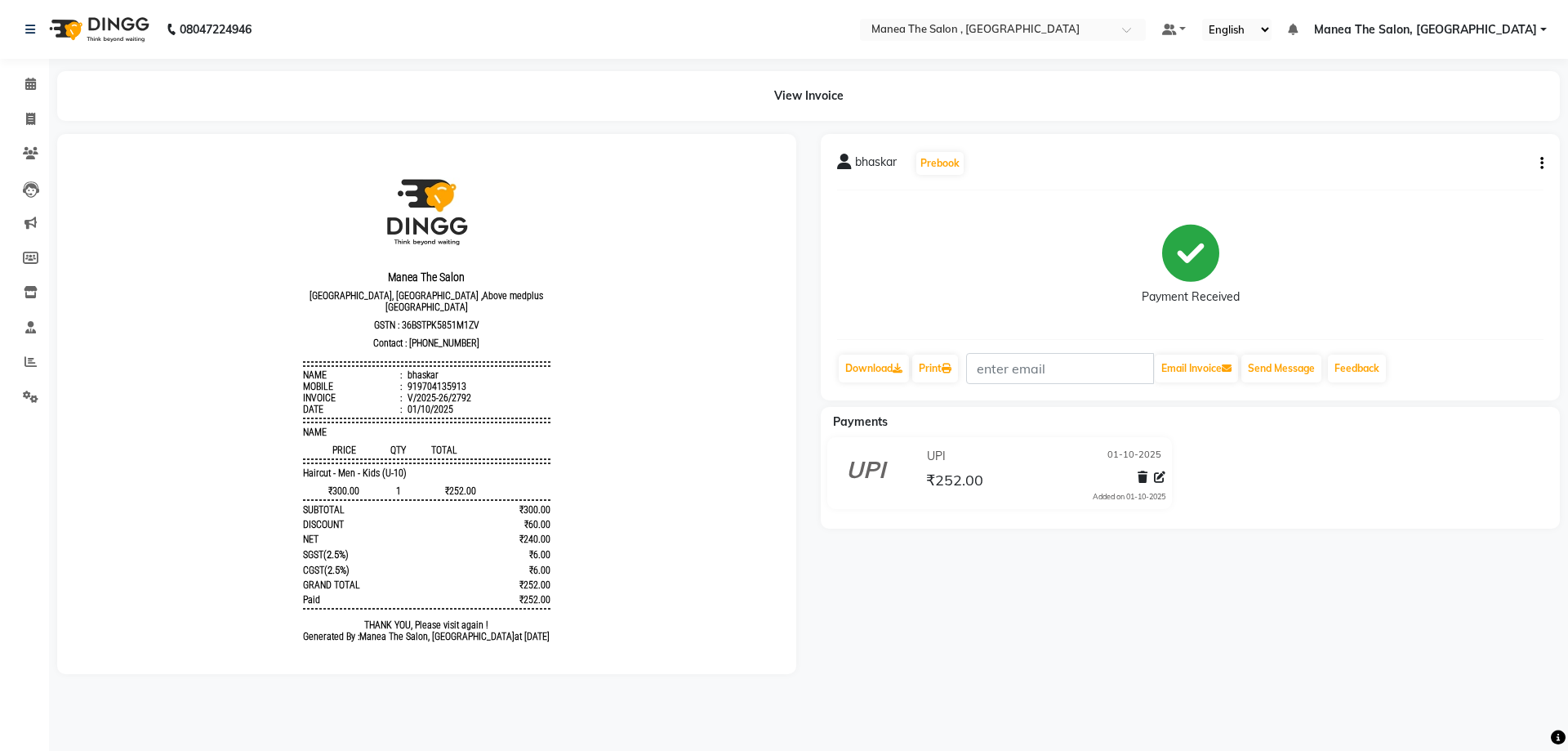
click at [644, 622] on body "Manea The Salon Botanical Garden Rd, Masjid Banda ,Above medplus 3rd floor, Kon…" at bounding box center [427, 408] width 694 height 502
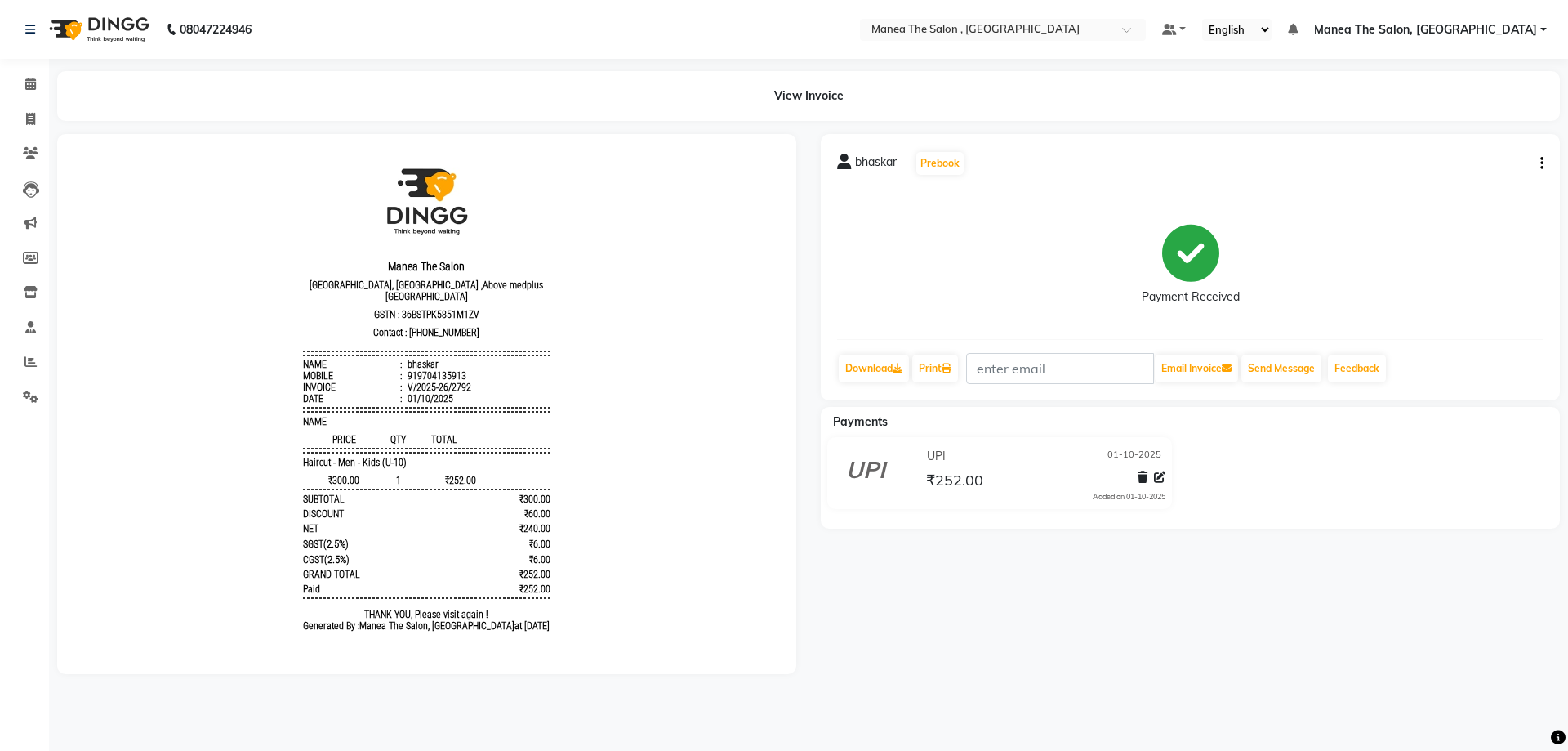
scroll to position [13, 0]
drag, startPoint x: 317, startPoint y: 183, endPoint x: 544, endPoint y: 616, distance: 488.9
click at [520, 629] on div "Manea The Salon Botanical Garden Rd, Masjid Banda ,Above medplus 3rd floor, Kon…" at bounding box center [427, 395] width 259 height 502
click at [595, 585] on body "Manea The Salon Botanical Garden Rd, Masjid Banda ,Above medplus 3rd floor, Kon…" at bounding box center [427, 395] width 694 height 502
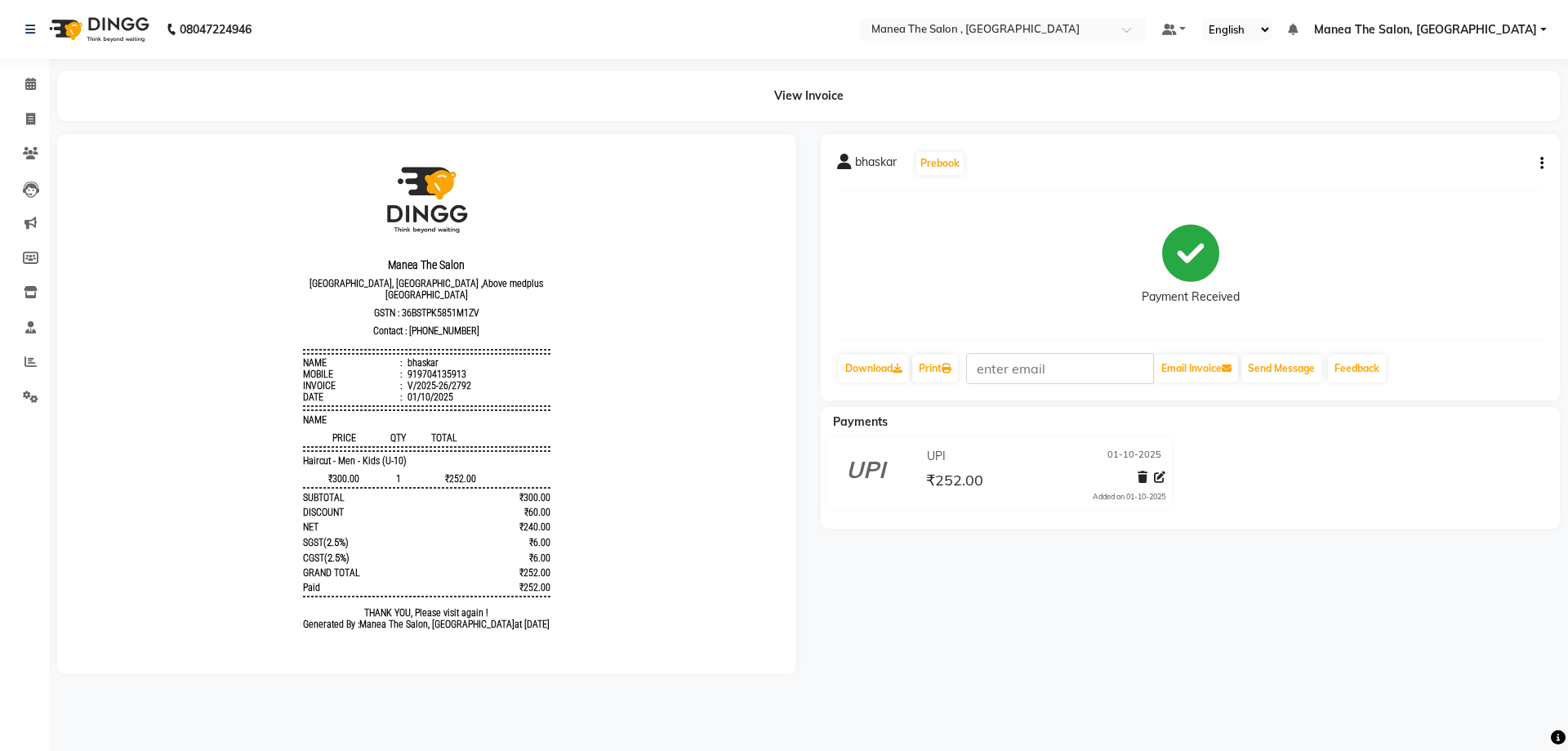
drag, startPoint x: 522, startPoint y: 432, endPoint x: 1151, endPoint y: 698, distance: 682.9
click at [1151, 698] on main "View Invoice bhaskar Prebook Payment Received Download Print Email Invoice Send…" at bounding box center [808, 384] width 1519 height 627
click at [603, 515] on body "Manea The Salon Botanical Garden Rd, Masjid Banda ,Above medplus 3rd floor, Kon…" at bounding box center [427, 395] width 694 height 502
drag, startPoint x: 319, startPoint y: 193, endPoint x: 616, endPoint y: 660, distance: 553.4
click at [616, 653] on html "Manea The Salon Botanical Garden Rd, Masjid Banda ,Above medplus 3rd floor, Kon…" at bounding box center [427, 395] width 706 height 515
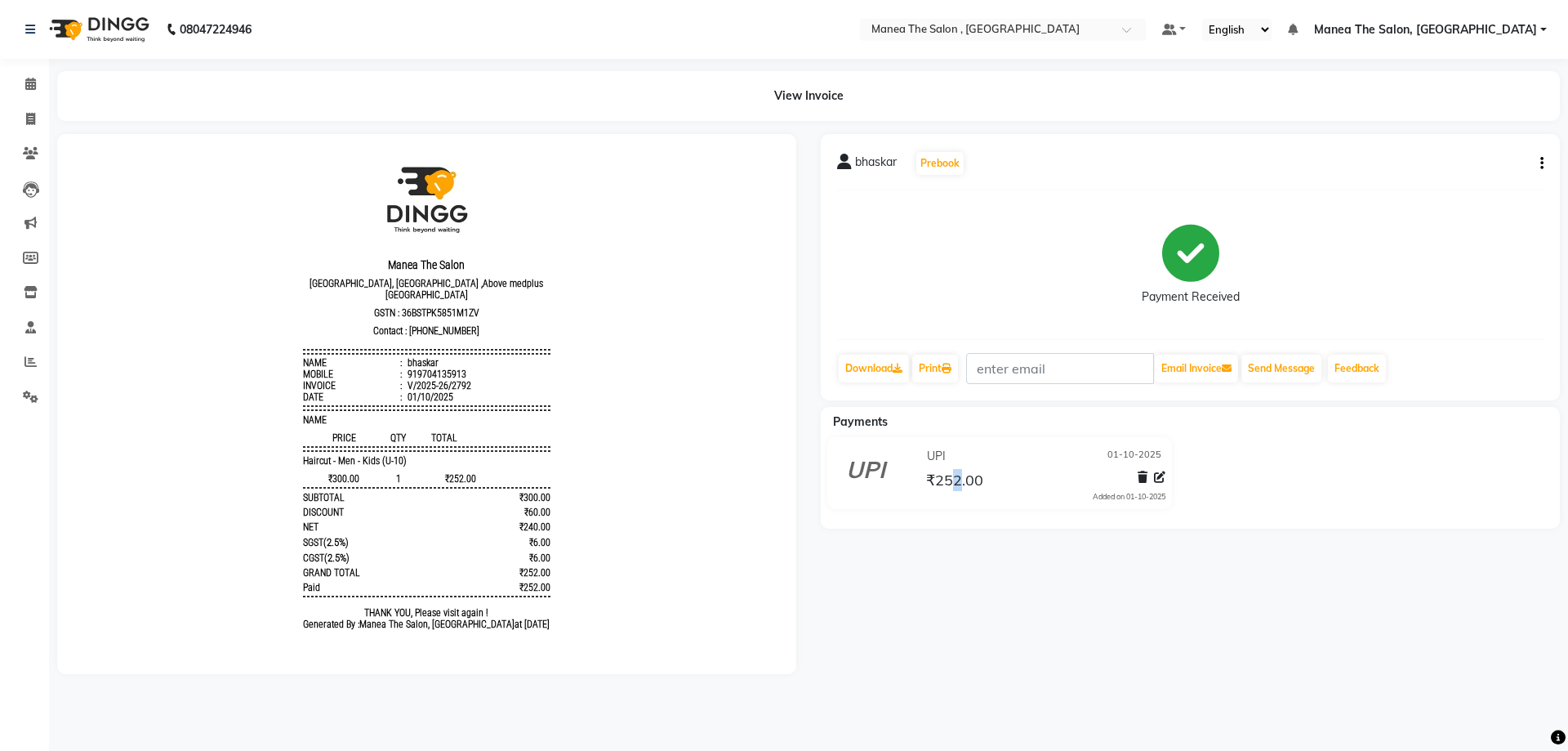
click at [956, 663] on div "bhaskar Prebook Payment Received Download Print Email Invoice Send Message Feed…" at bounding box center [1190, 404] width 764 height 540
click at [905, 656] on div "bhaskar Prebook Payment Received Download Print Email Invoice Send Message Feed…" at bounding box center [1190, 404] width 764 height 540
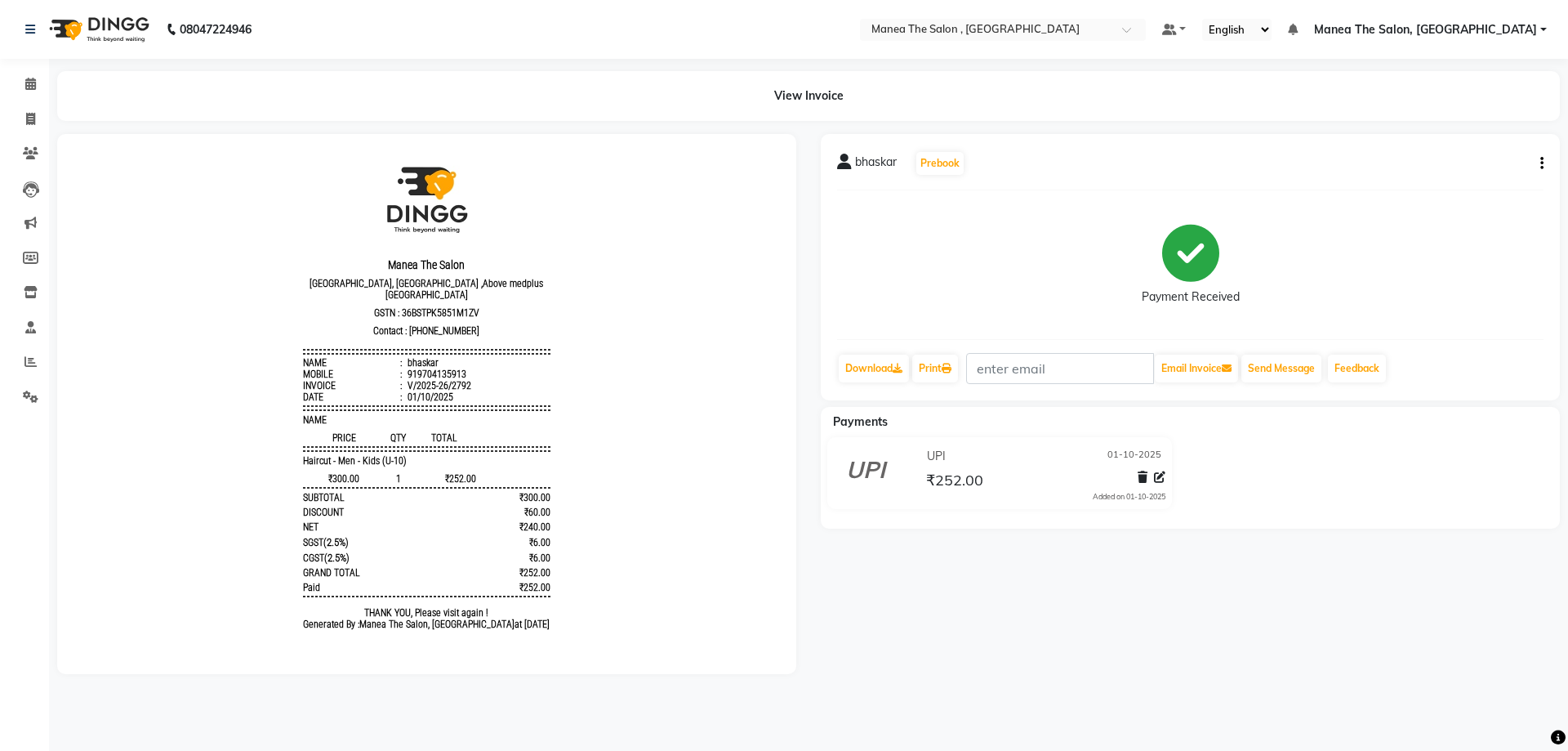
click at [680, 495] on body "Manea The Salon Botanical Garden Rd, Masjid Banda ,Above medplus 3rd floor, Kon…" at bounding box center [427, 395] width 694 height 502
click at [1006, 661] on div "bhaskar Prebook Payment Received Download Print Email Invoice Send Message Feed…" at bounding box center [1190, 404] width 764 height 540
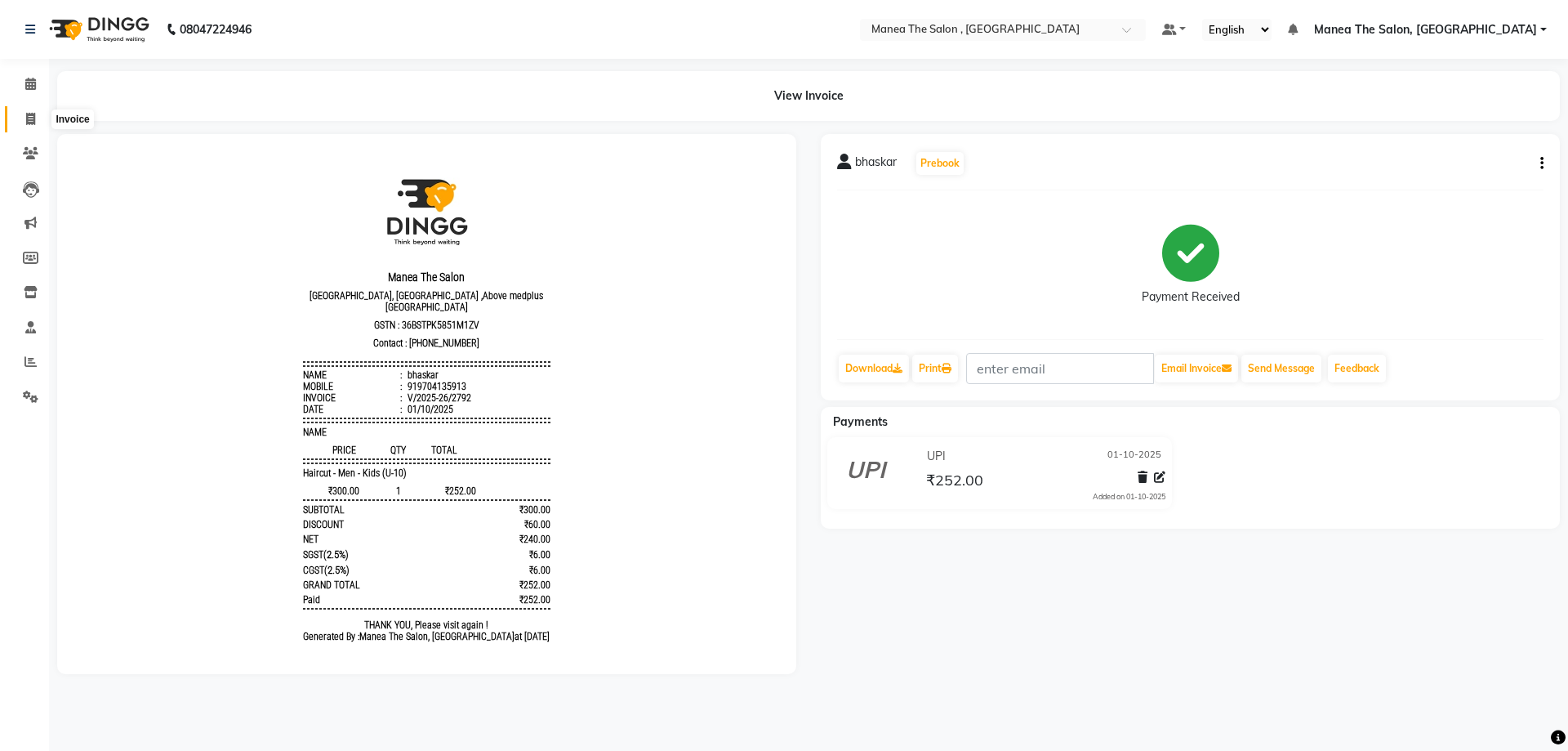
click at [32, 125] on icon at bounding box center [31, 119] width 9 height 12
select select "service"
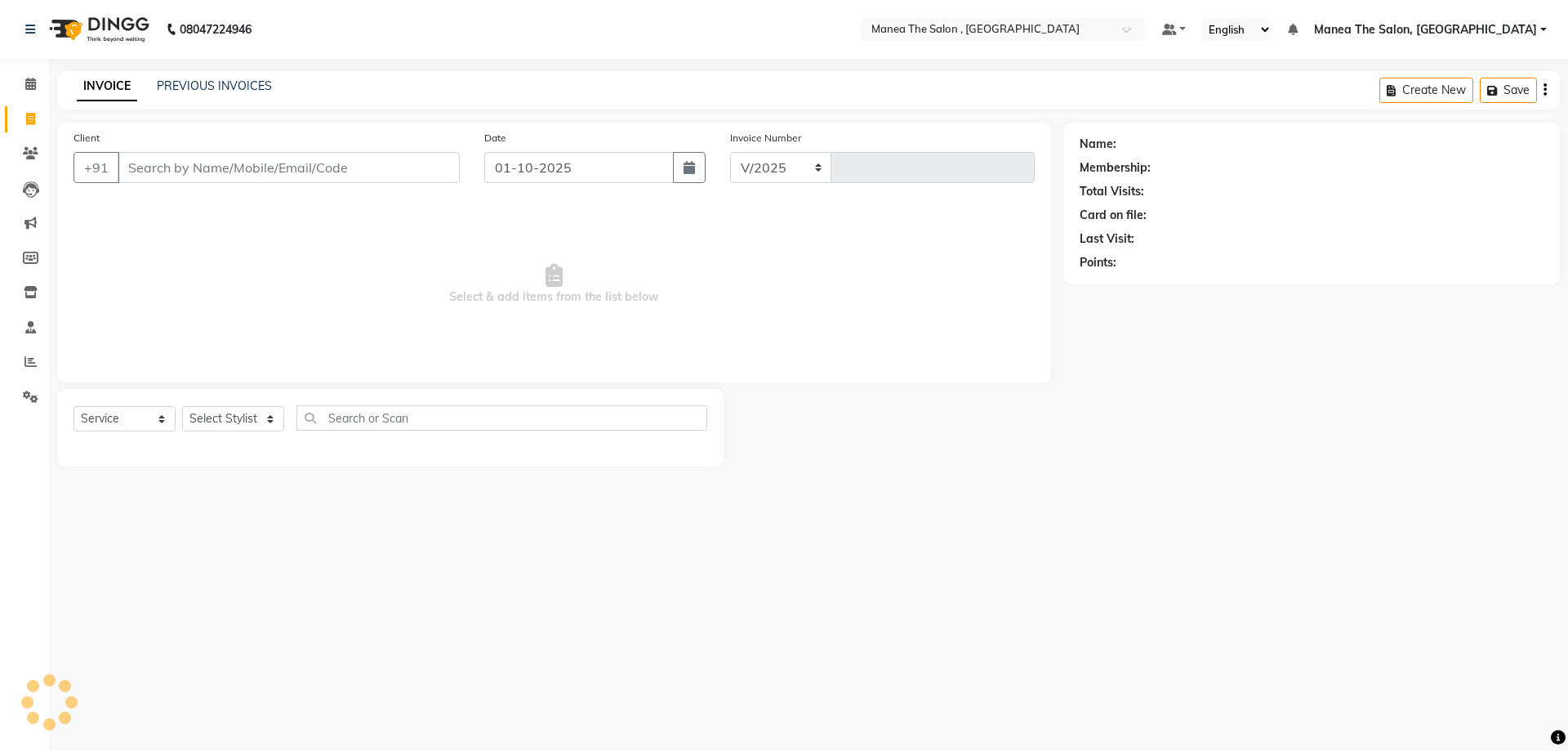
select select "7201"
type input "2793"
click at [230, 84] on link "PREVIOUS INVOICES" at bounding box center [214, 85] width 115 height 15
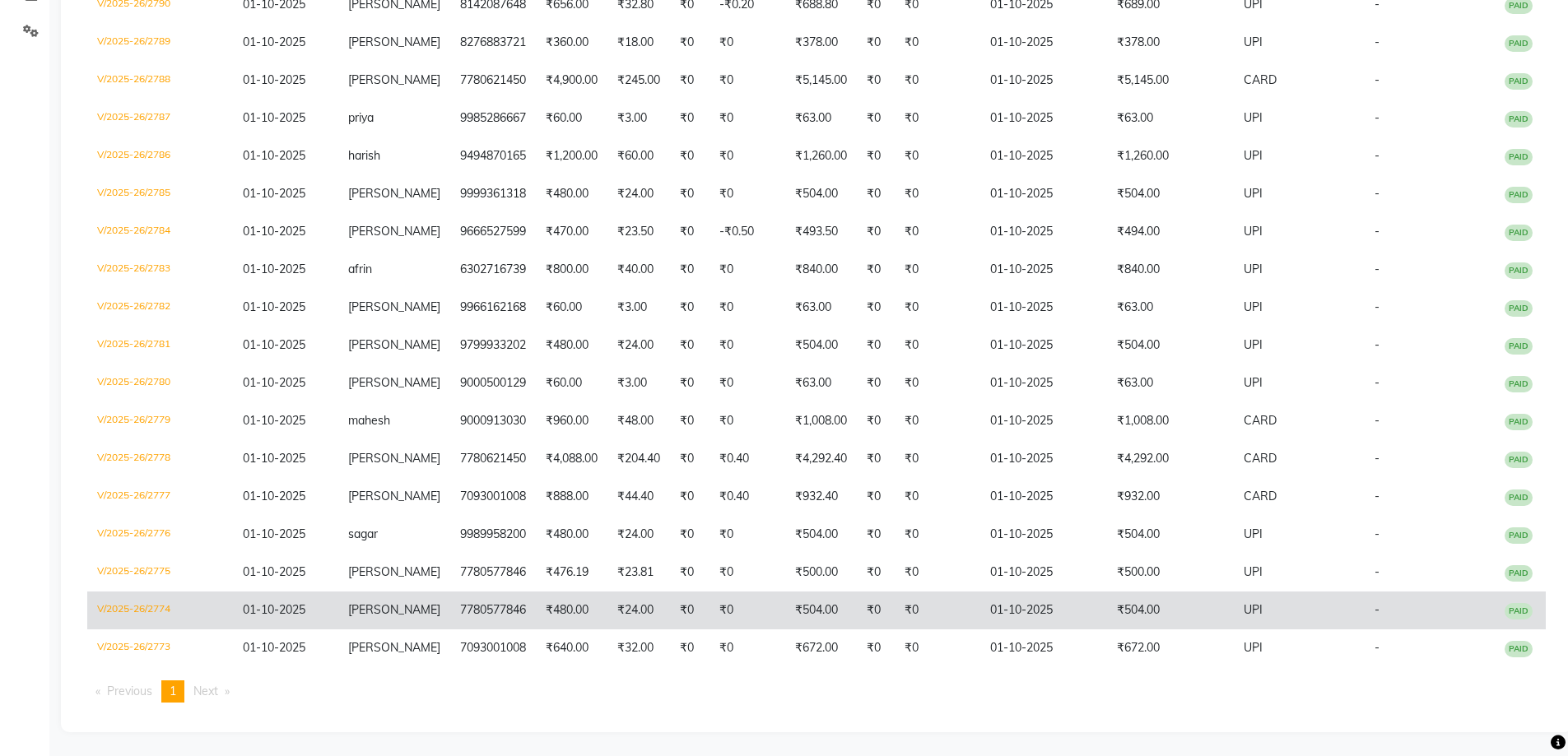
scroll to position [369, 0]
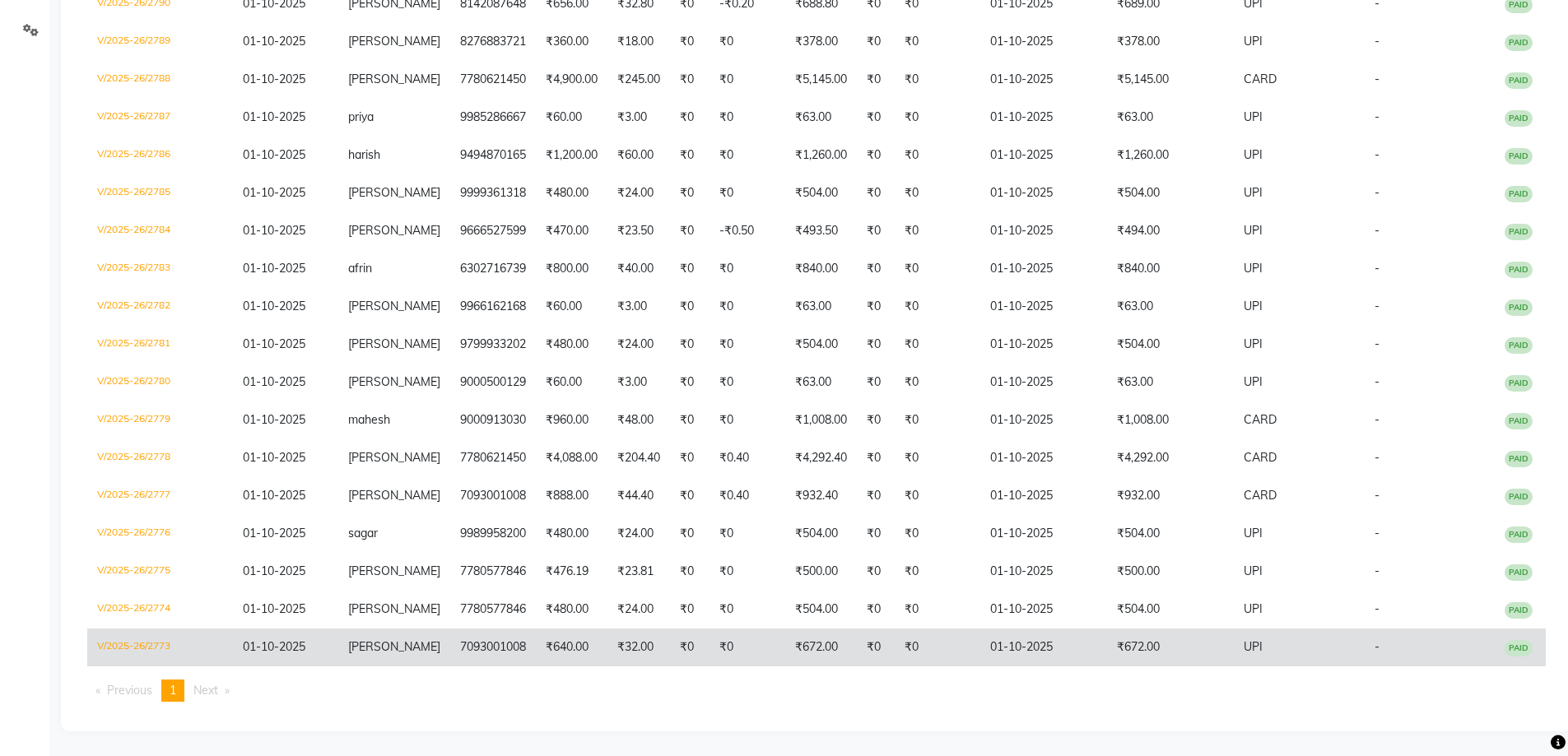
click at [630, 643] on td "₹32.00" at bounding box center [639, 647] width 63 height 38
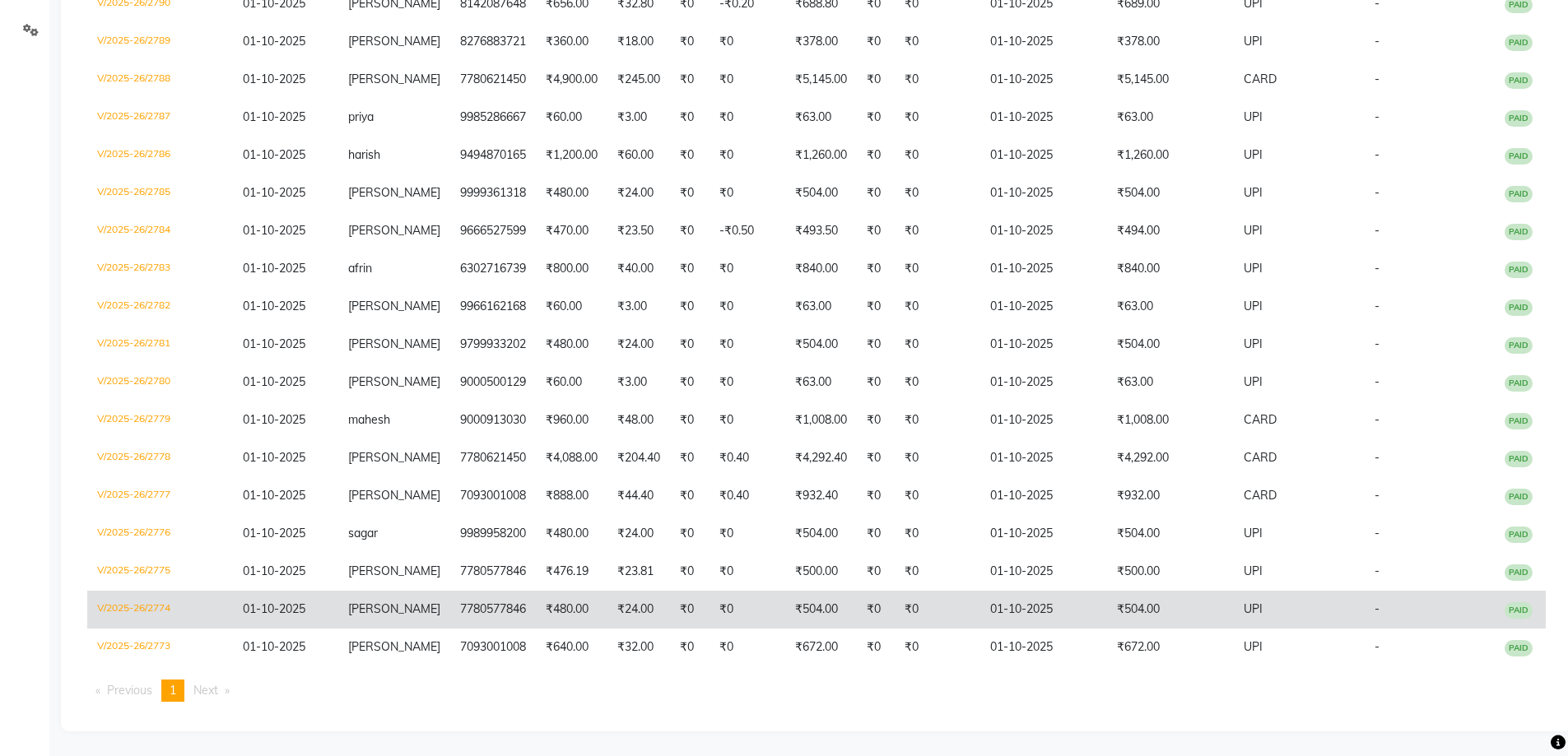
click at [384, 611] on span "mounika" at bounding box center [394, 608] width 92 height 15
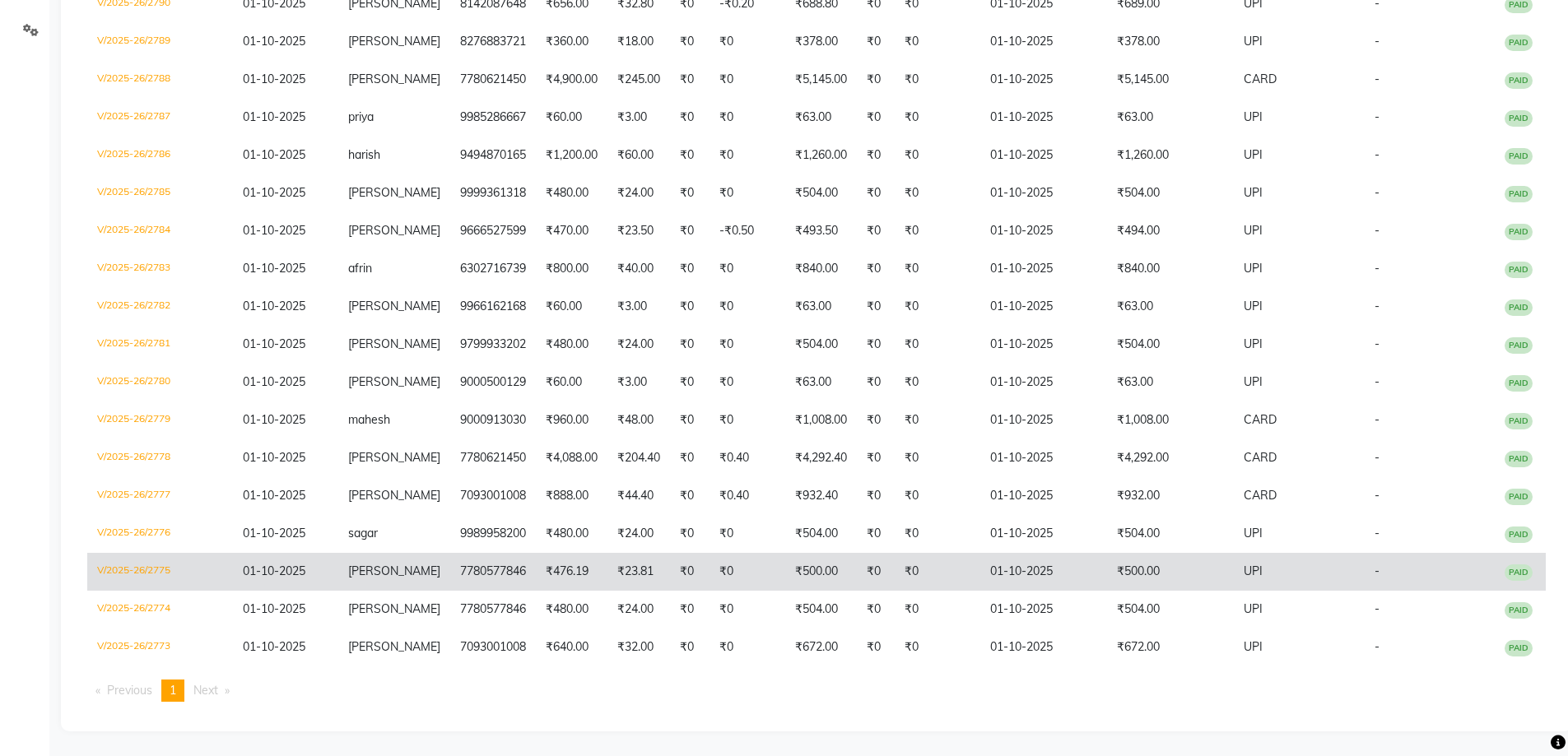
click at [836, 575] on td "₹500.00" at bounding box center [820, 571] width 71 height 38
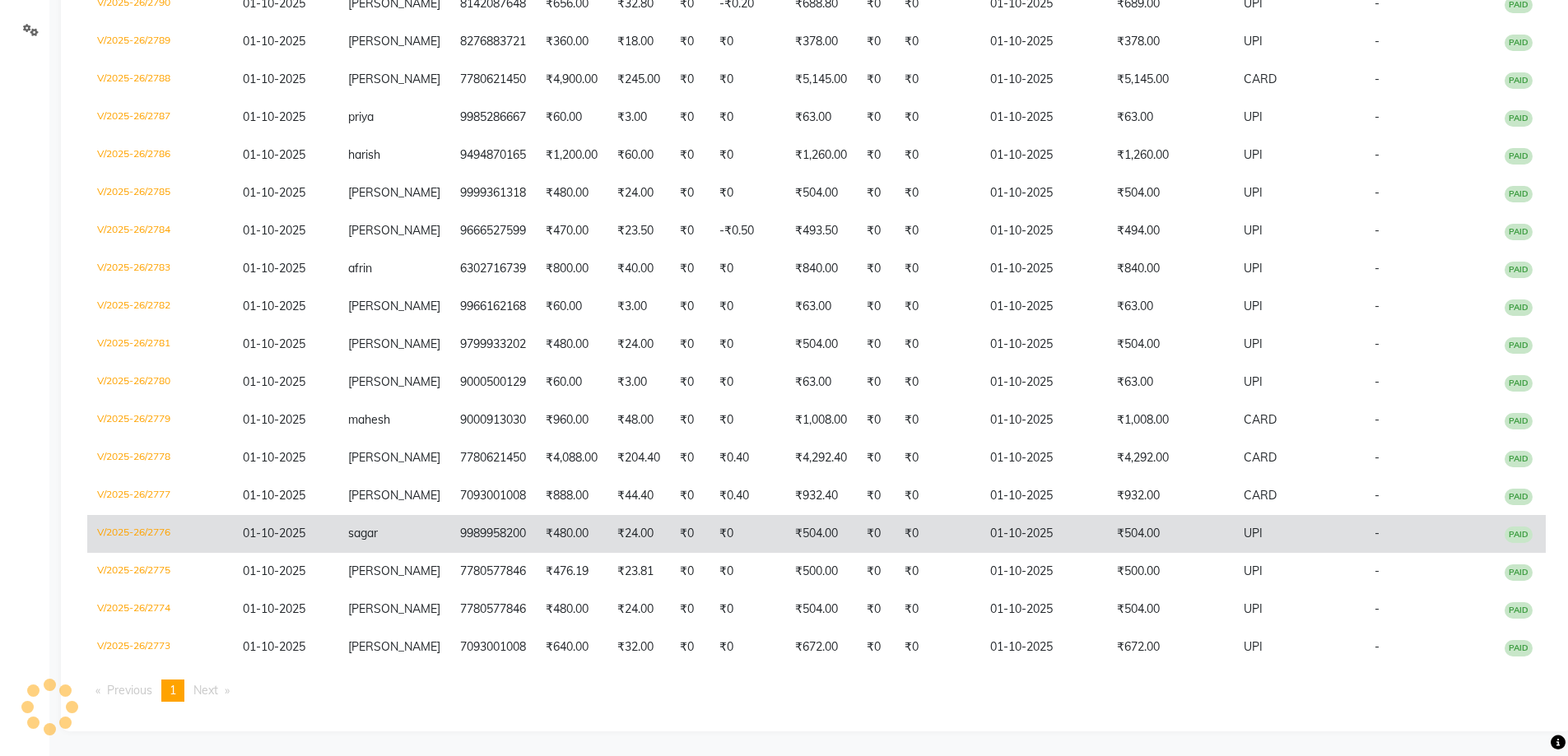
click at [492, 540] on td "9989958200" at bounding box center [493, 533] width 86 height 38
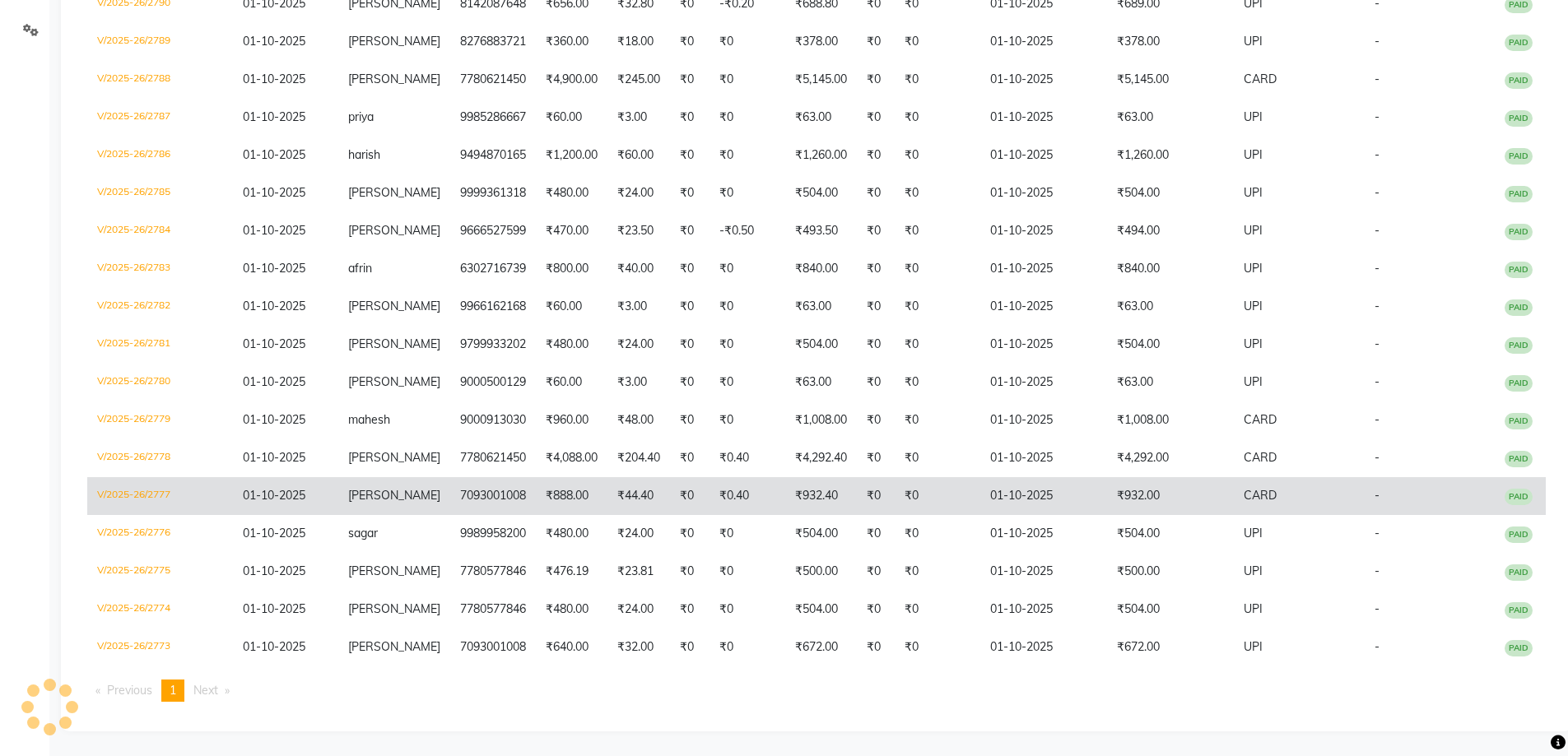
click at [450, 484] on td "7093001008" at bounding box center [493, 496] width 86 height 38
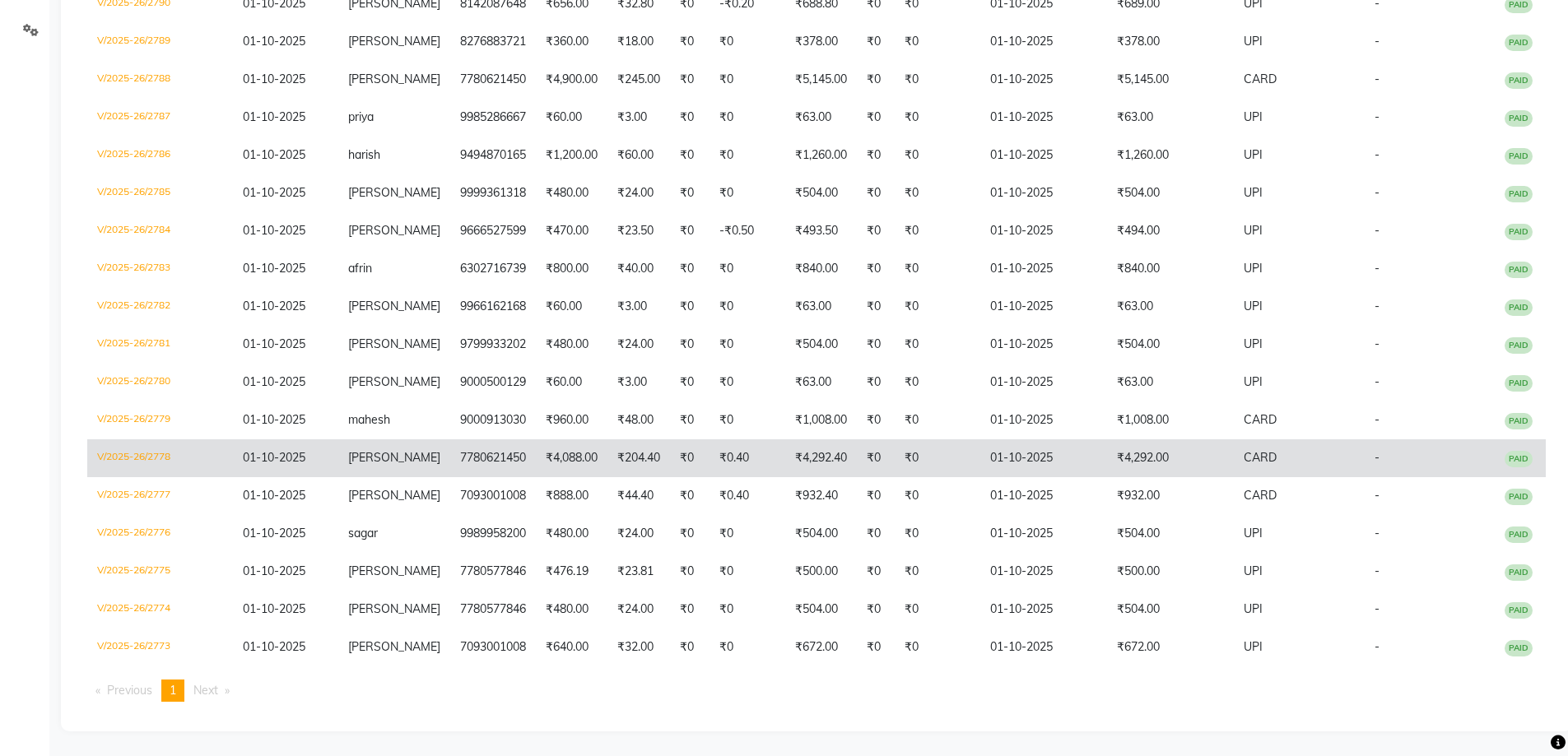
click at [935, 462] on td "₹0" at bounding box center [938, 458] width 86 height 38
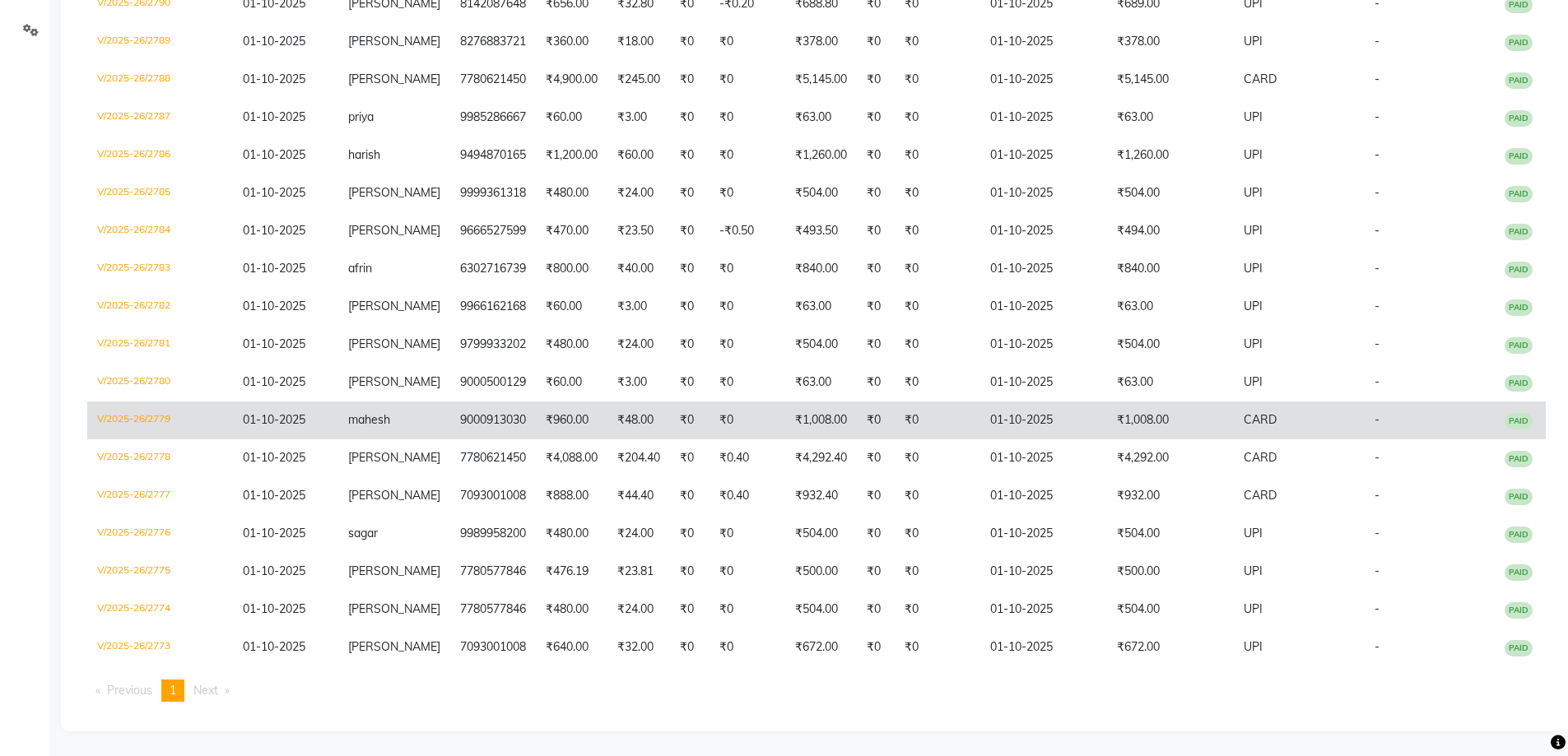
click at [994, 434] on td "01-10-2025" at bounding box center [1043, 420] width 126 height 38
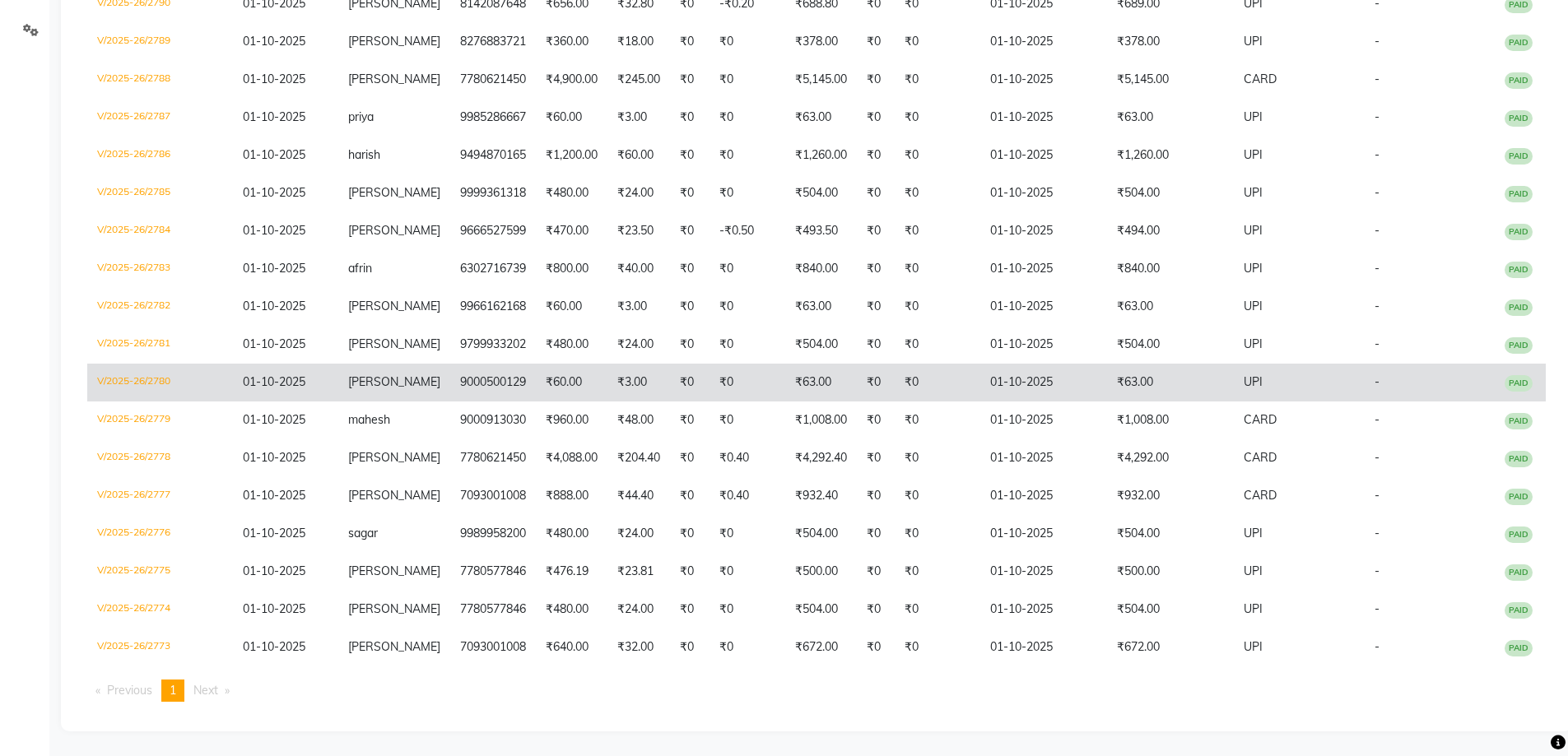
click at [985, 370] on td "01-10-2025" at bounding box center [1043, 382] width 126 height 38
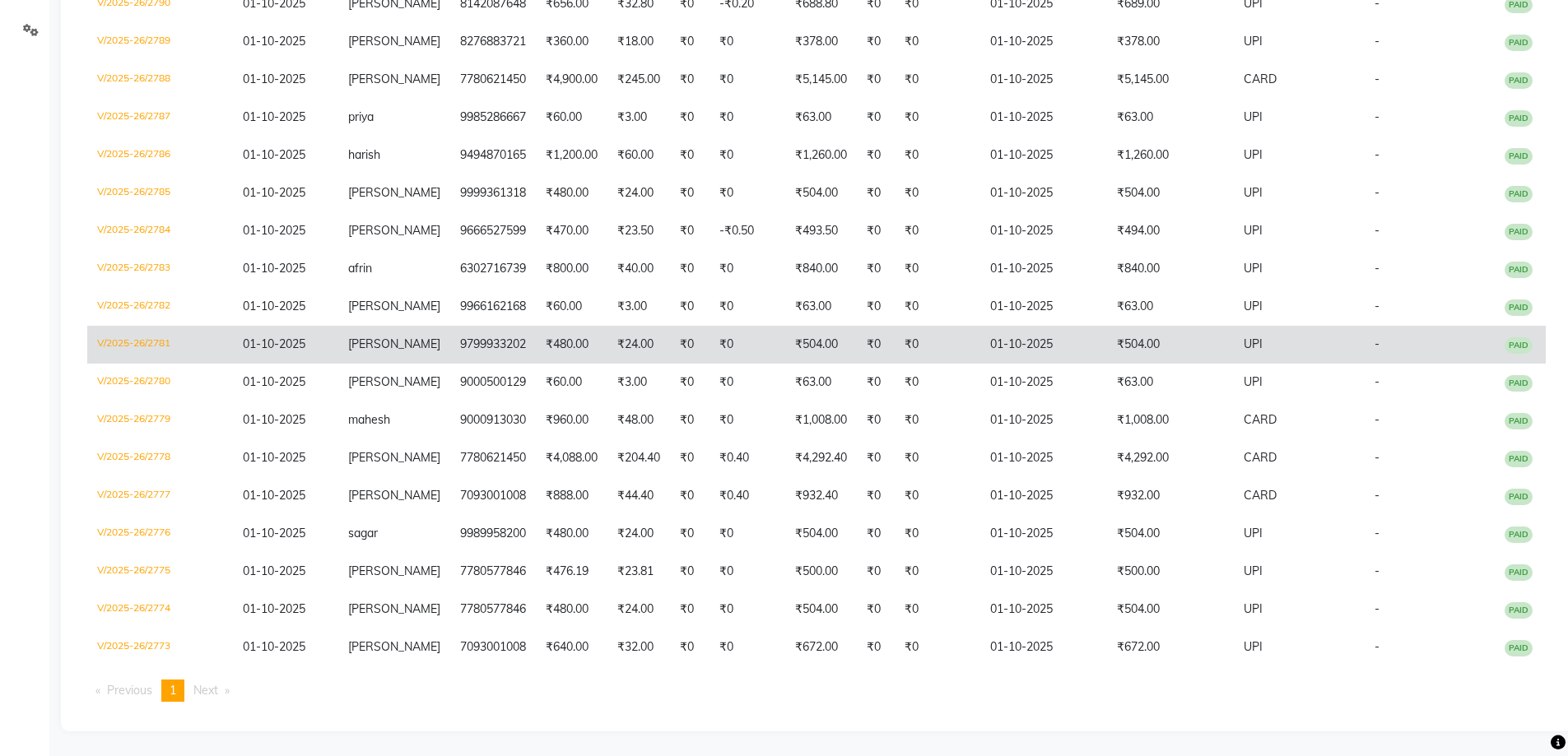
click at [1069, 346] on td "01-10-2025" at bounding box center [1043, 344] width 126 height 38
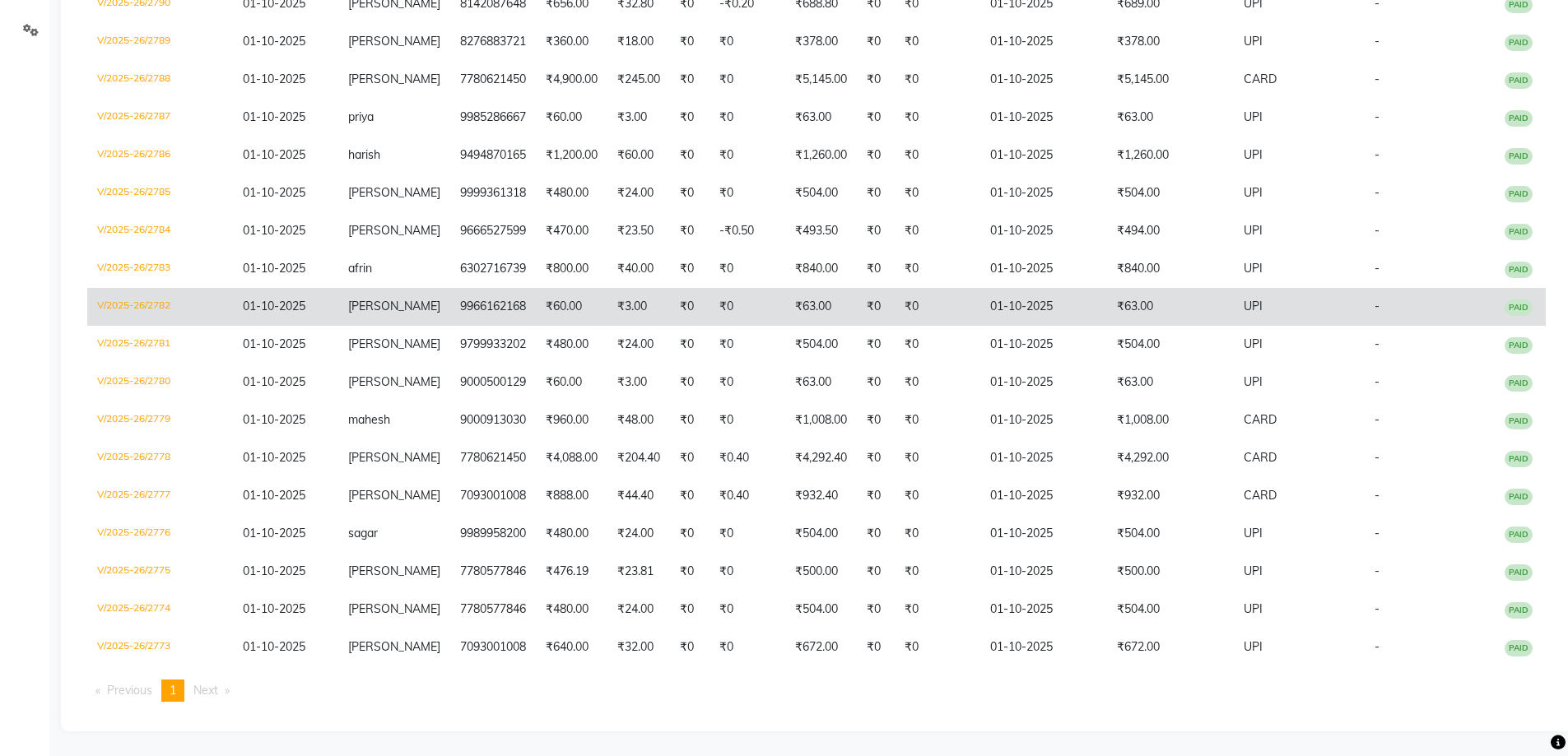
click at [1003, 307] on td "01-10-2025" at bounding box center [1043, 307] width 126 height 38
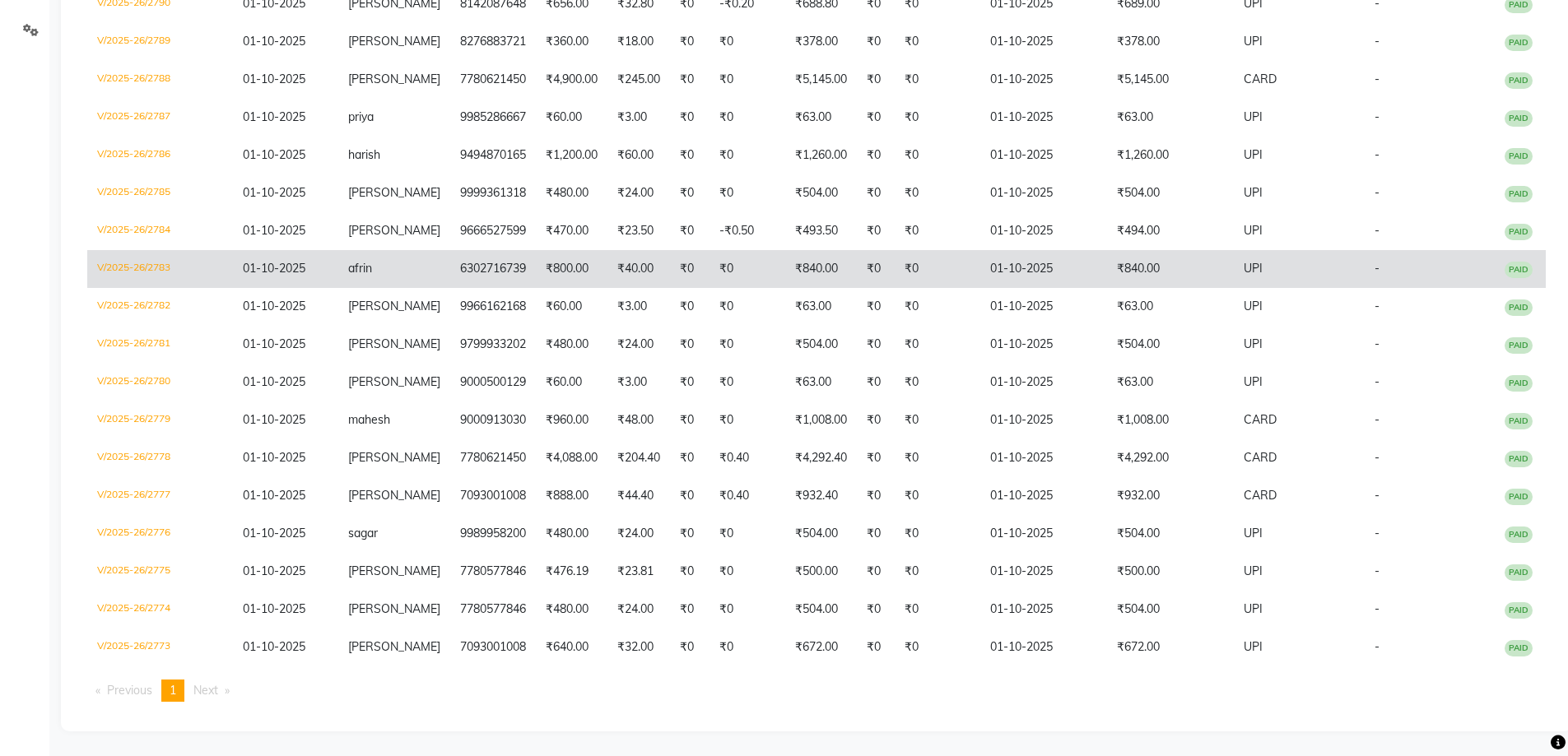
click at [937, 271] on td "₹0" at bounding box center [938, 269] width 86 height 38
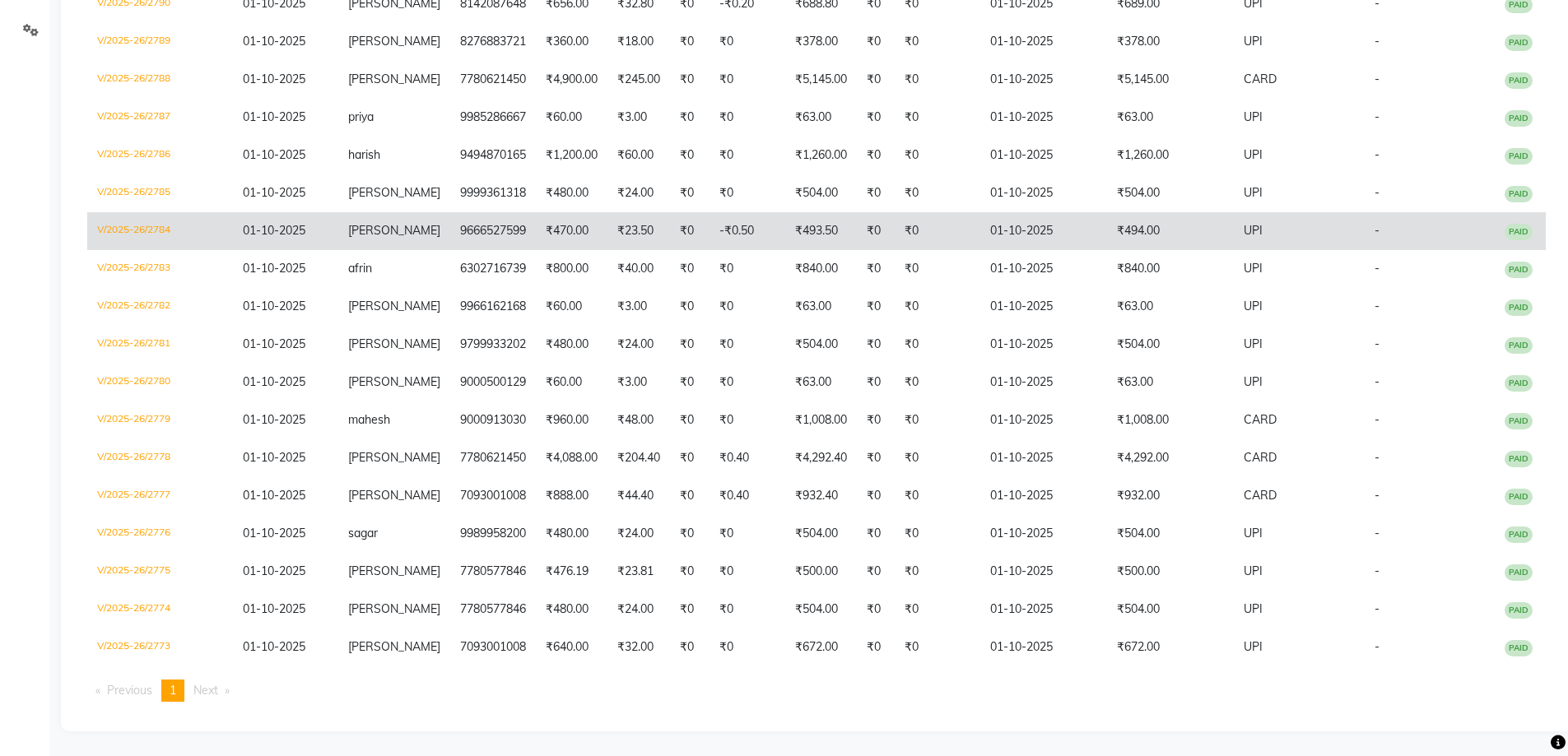
click at [918, 237] on td "₹0" at bounding box center [938, 231] width 86 height 38
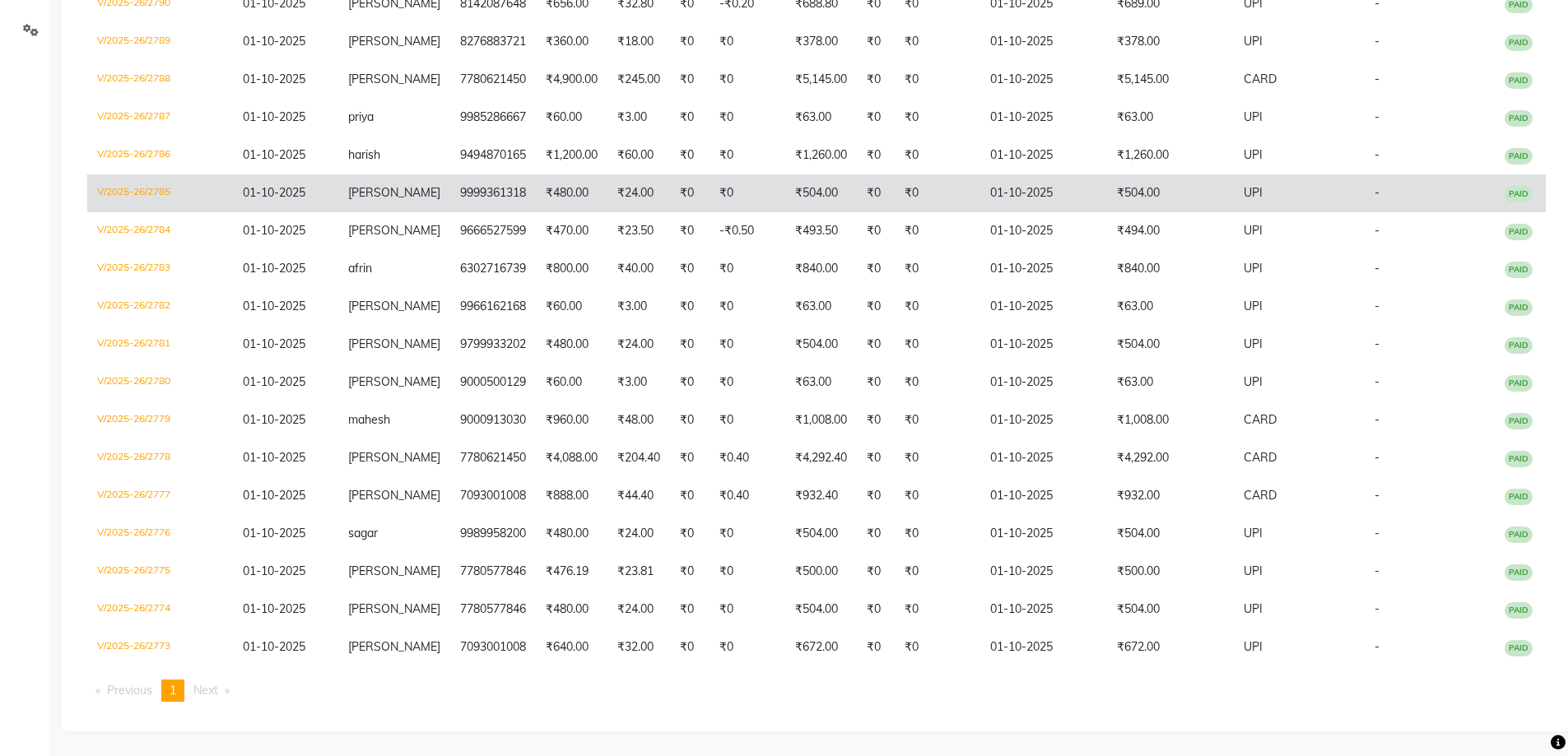
click at [992, 193] on td "01-10-2025" at bounding box center [1043, 193] width 126 height 38
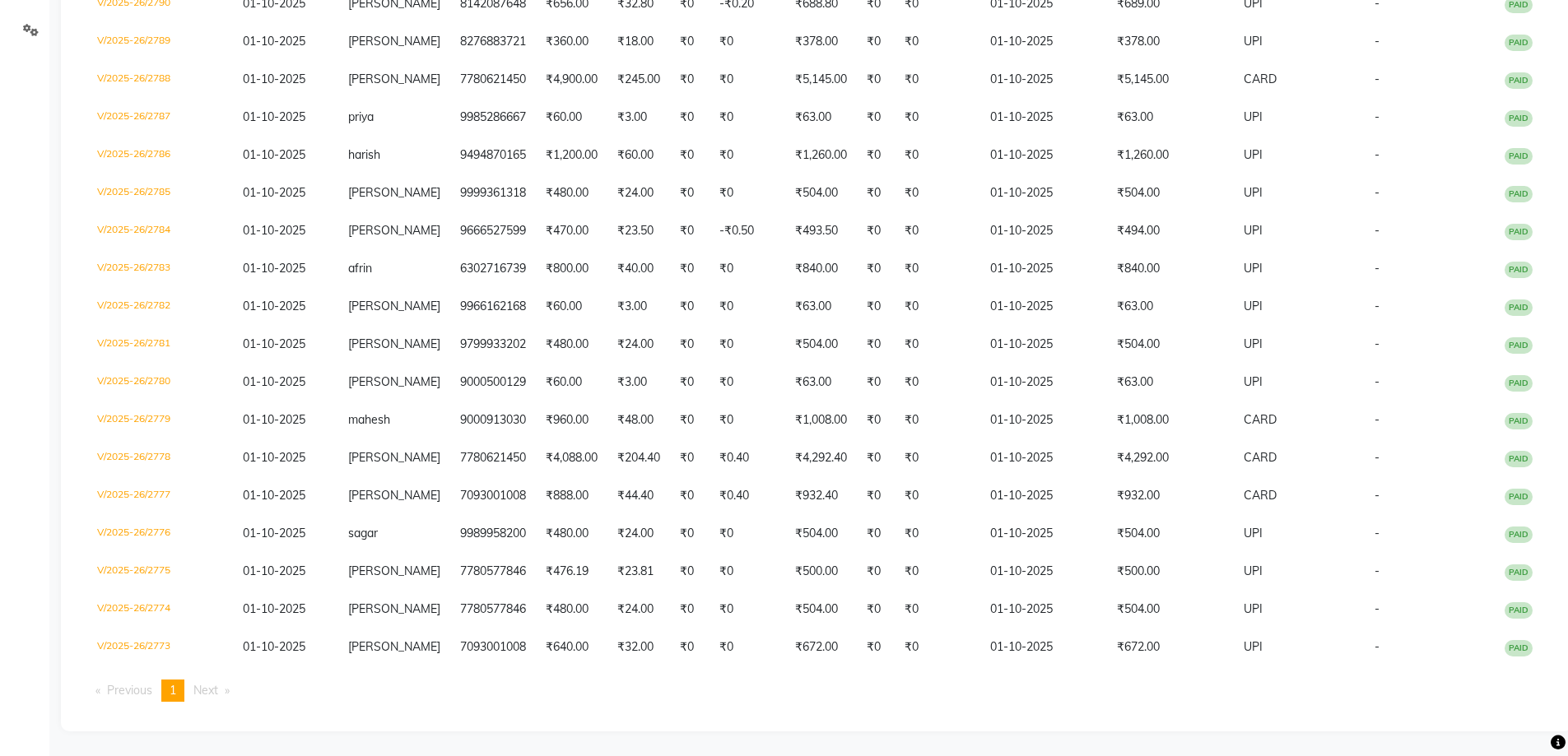
scroll to position [0, 0]
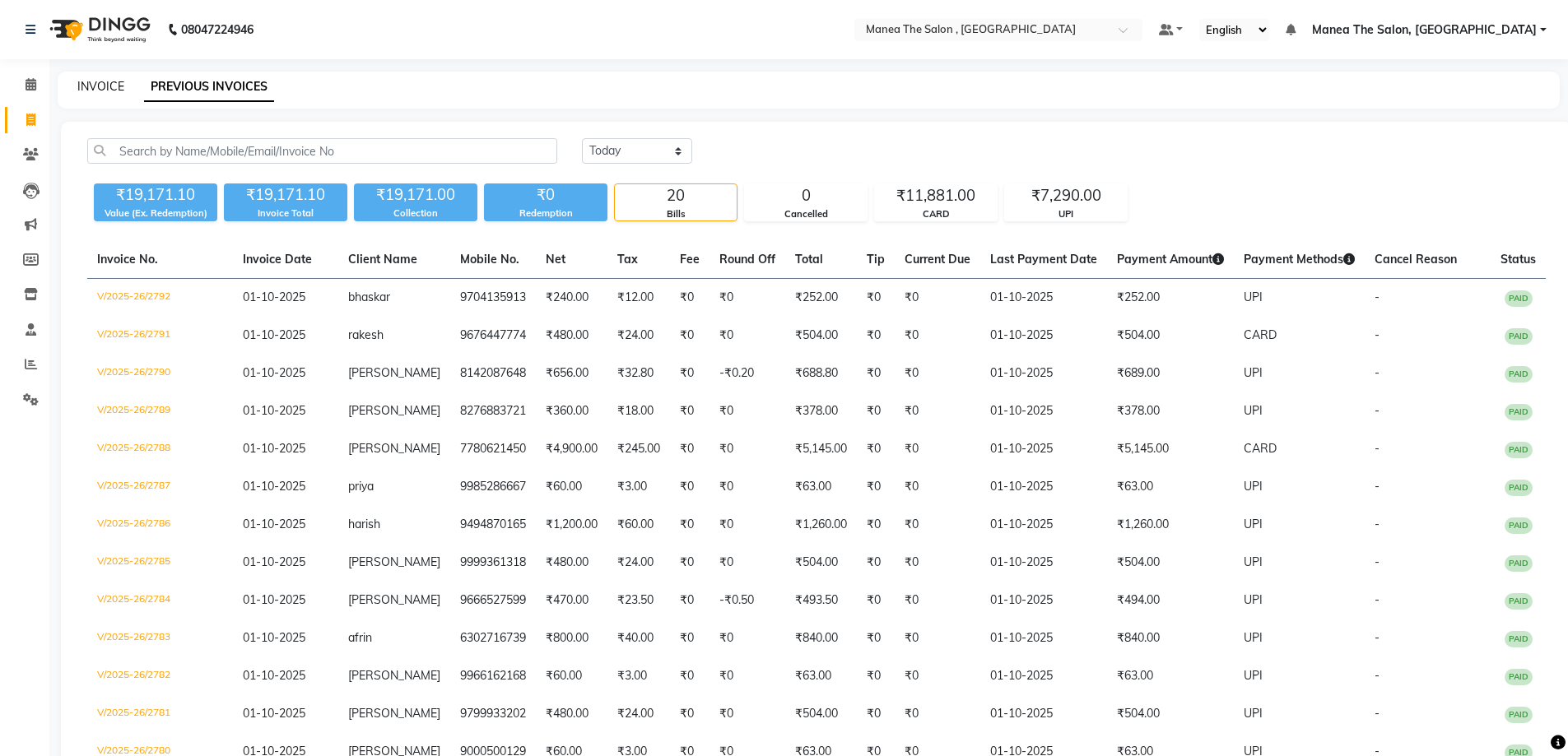
click at [108, 87] on link "INVOICE" at bounding box center [101, 86] width 47 height 15
select select "service"
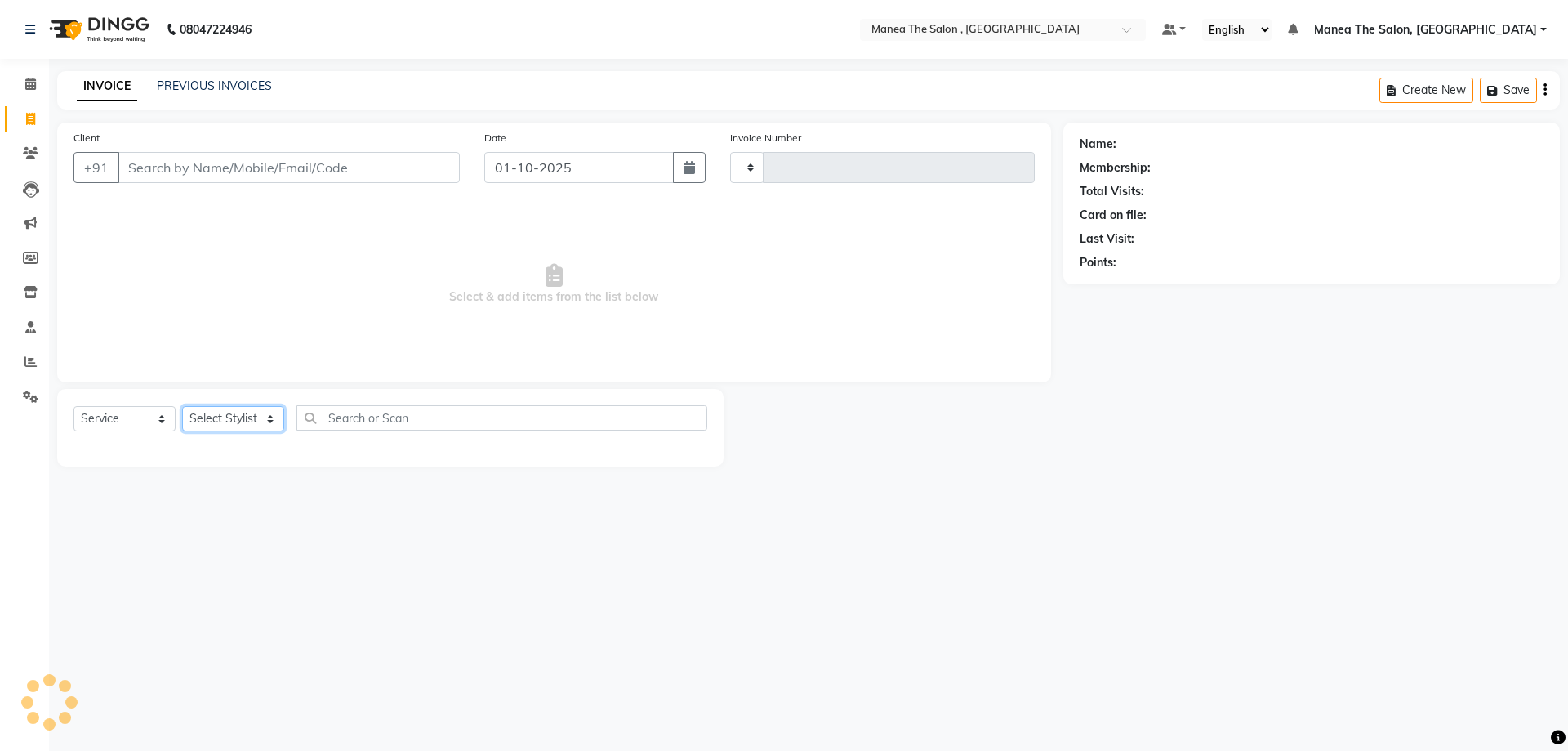
drag, startPoint x: 273, startPoint y: 426, endPoint x: 273, endPoint y: 411, distance: 15.0
click at [273, 426] on select "Select Stylist" at bounding box center [233, 419] width 102 height 26
click at [273, 411] on select "Select Stylist" at bounding box center [233, 419] width 102 height 26
select select "7201"
type input "2793"
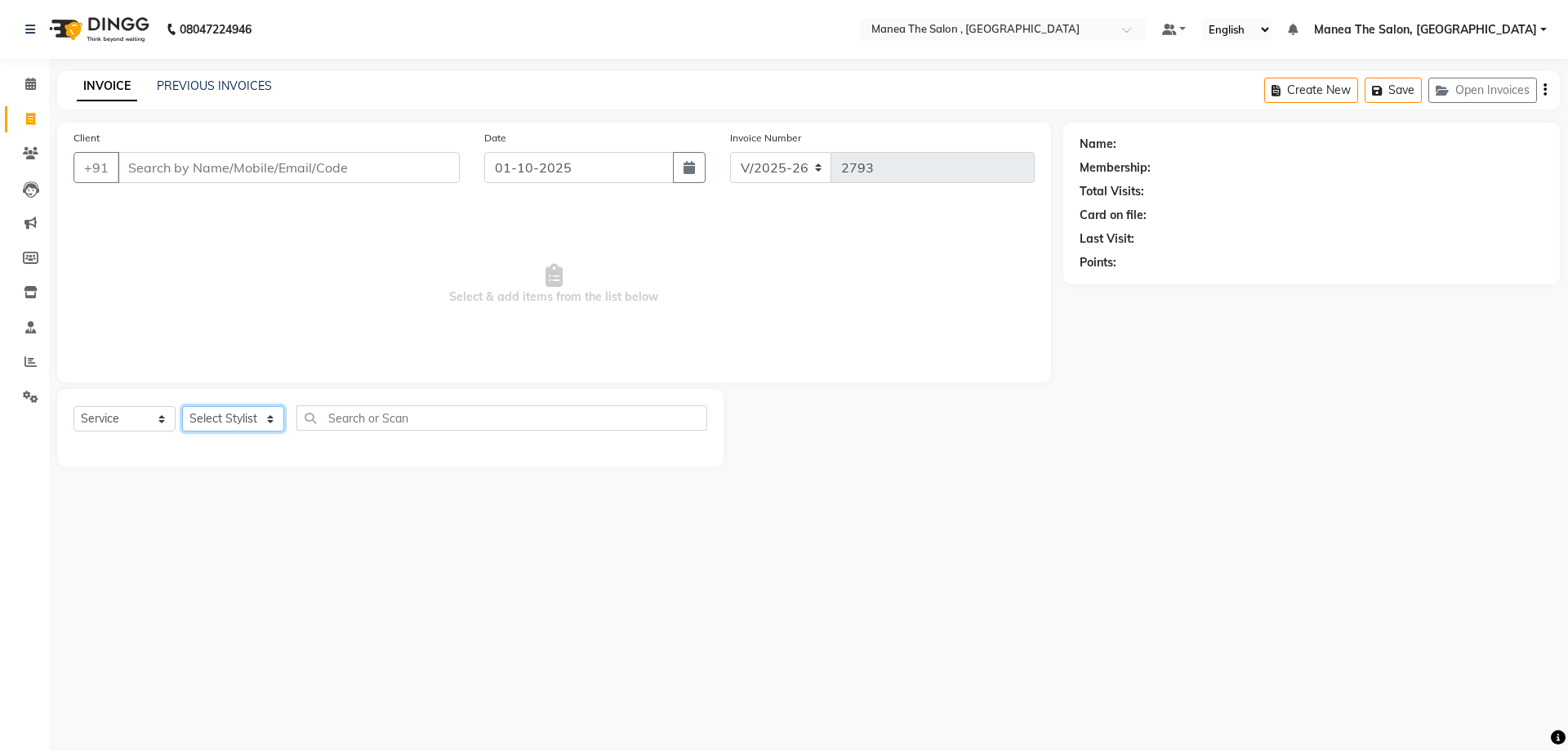
click at [230, 419] on select "Select Stylist AYAZ Manager NAVEEN NIKITHA prameela Raj tillu SALMAN Soujanya z…" at bounding box center [233, 419] width 102 height 26
select select "82447"
click at [182, 406] on select "Select Stylist AYAZ Manager NAVEEN NIKITHA prameela Raj tillu SALMAN Soujanya z…" at bounding box center [233, 419] width 102 height 26
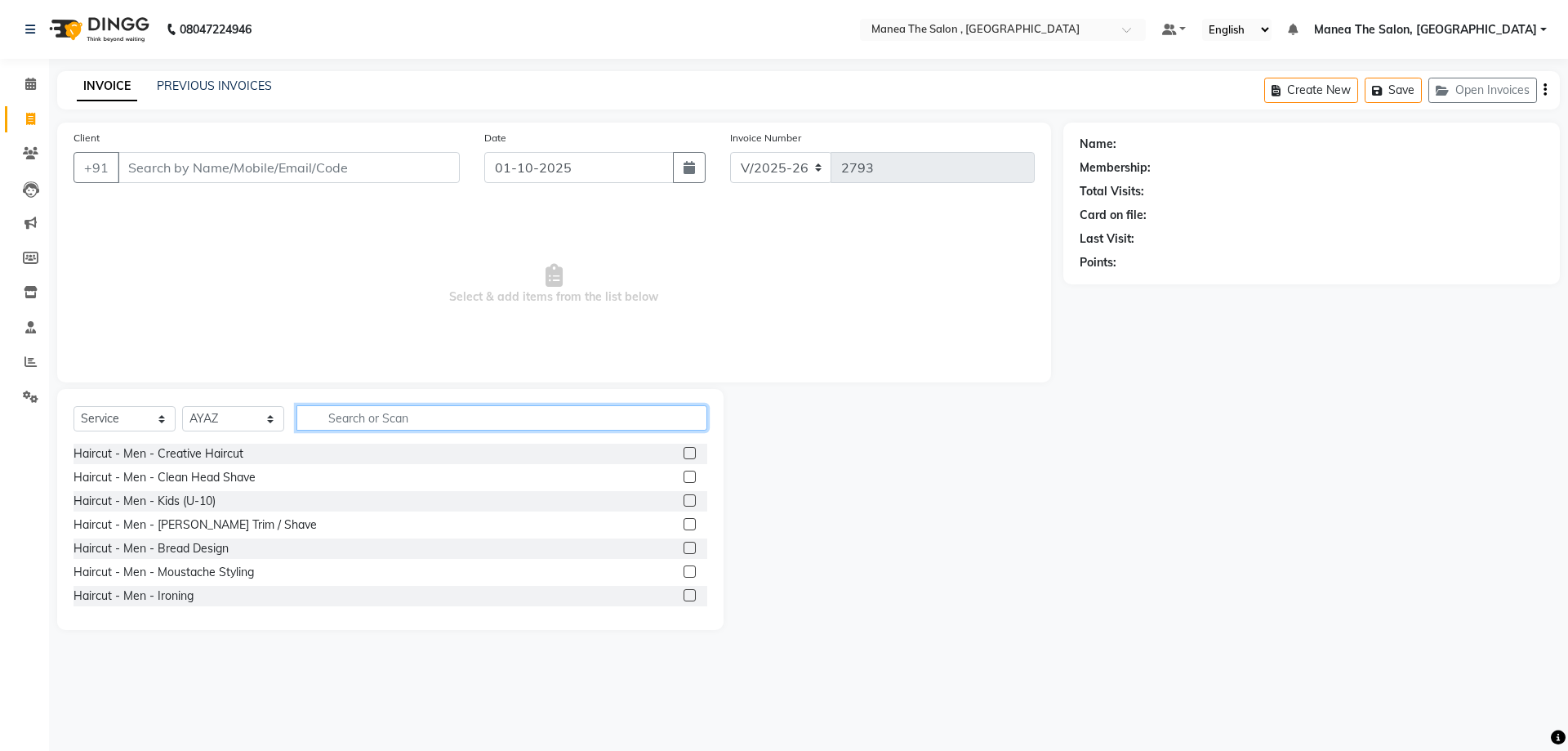
click at [327, 419] on input "text" at bounding box center [502, 418] width 411 height 26
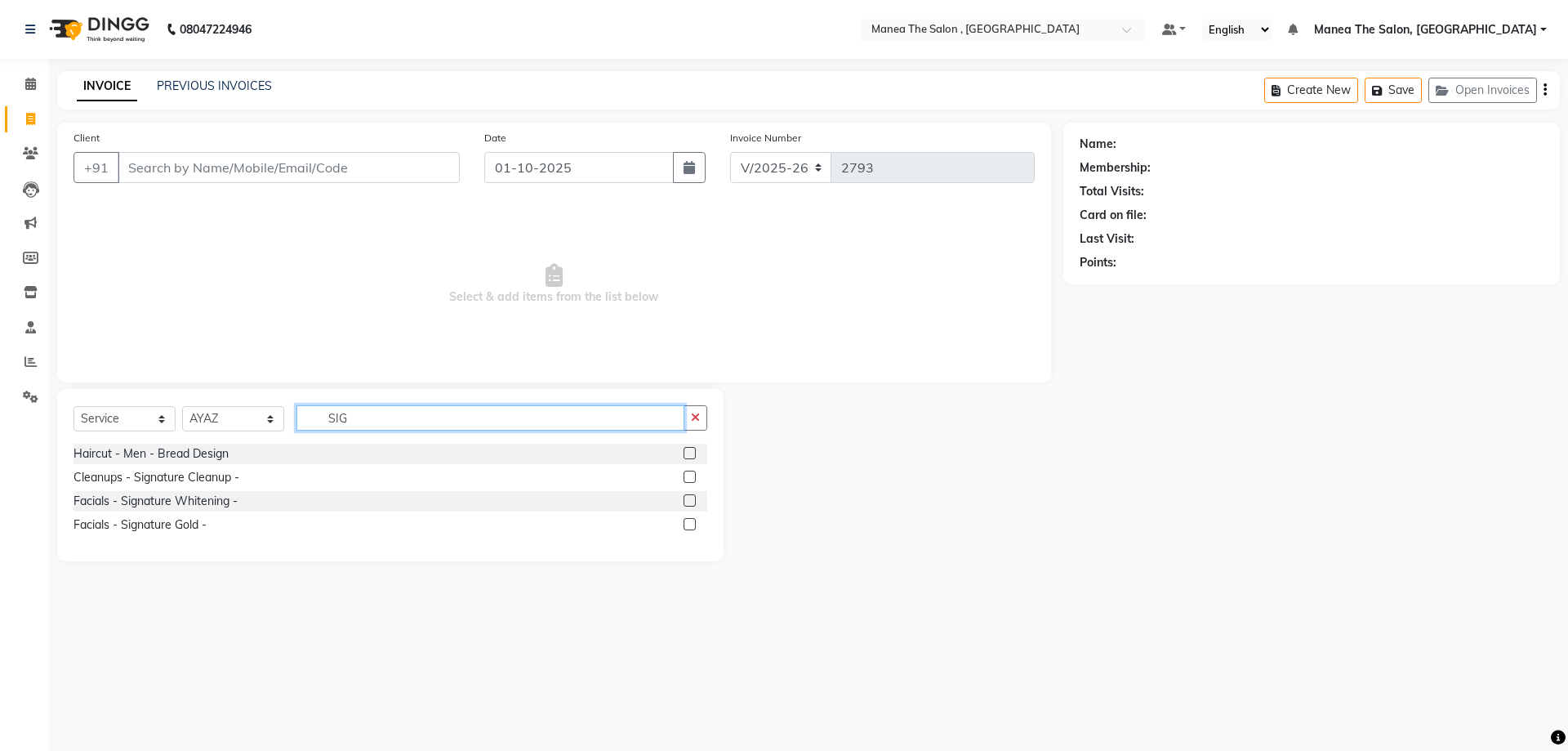
type input "SIG"
click at [690, 498] on label at bounding box center [689, 500] width 12 height 12
click at [690, 498] on input "checkbox" at bounding box center [688, 501] width 10 height 10
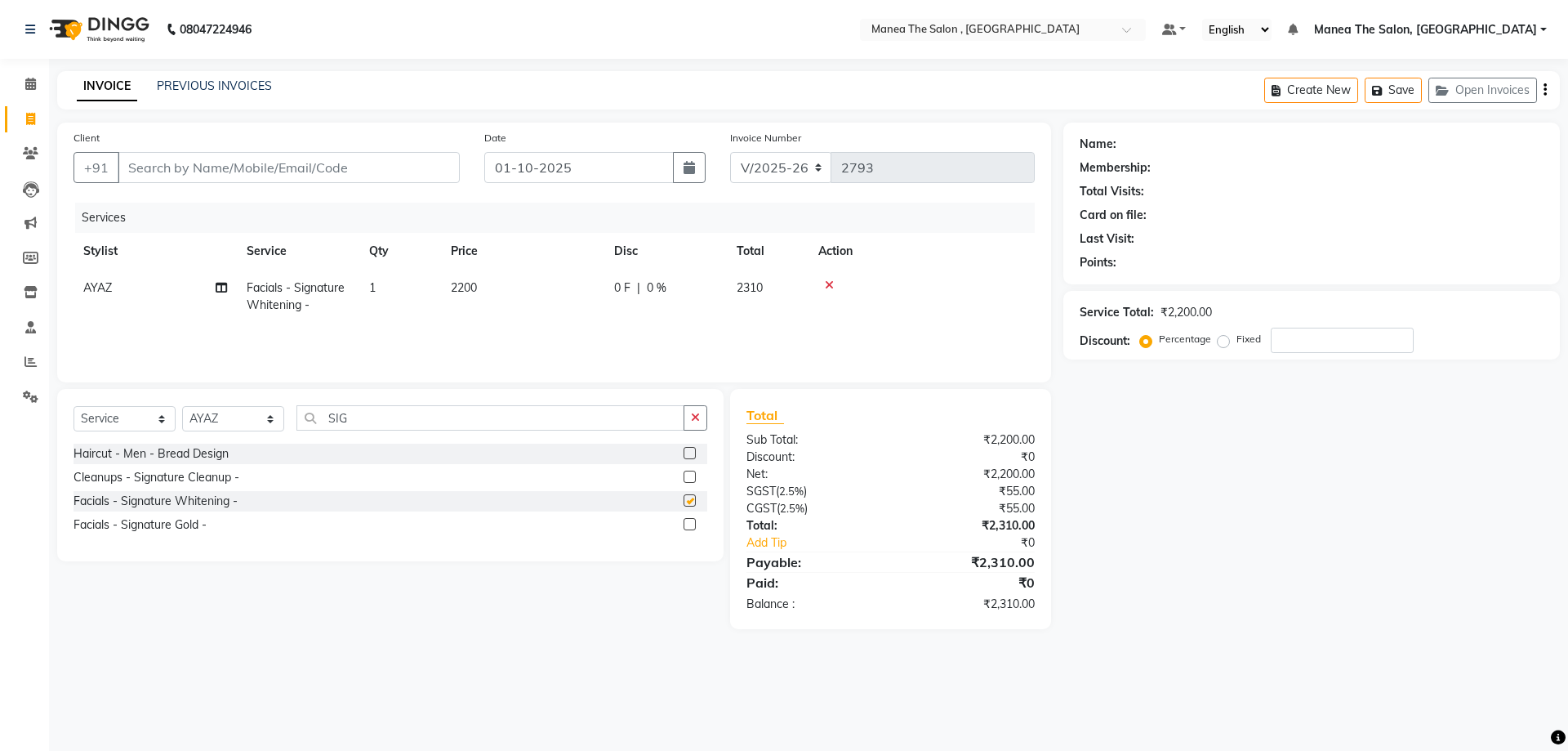
checkbox input "false"
click at [219, 424] on select "Select Stylist AYAZ Manager NAVEEN NIKITHA prameela Raj tillu SALMAN Soujanya z…" at bounding box center [233, 419] width 102 height 26
drag, startPoint x: 396, startPoint y: 419, endPoint x: 290, endPoint y: 420, distance: 106.0
click at [290, 420] on div "Select Service Product Membership Package Voucher Prepaid Gift Card Select Styl…" at bounding box center [390, 424] width 634 height 38
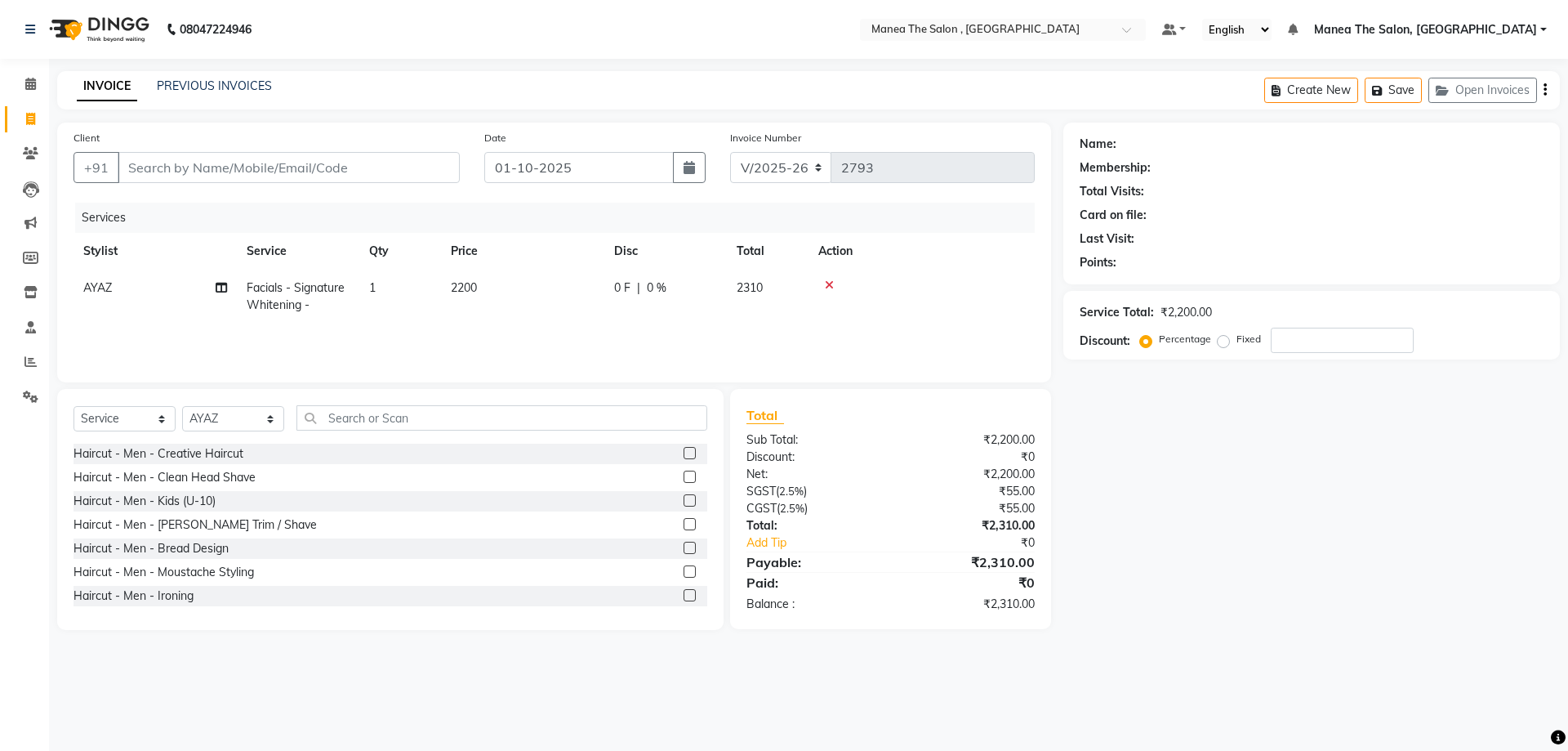
click at [683, 454] on label at bounding box center [689, 453] width 12 height 12
click at [683, 454] on input "checkbox" at bounding box center [688, 454] width 10 height 10
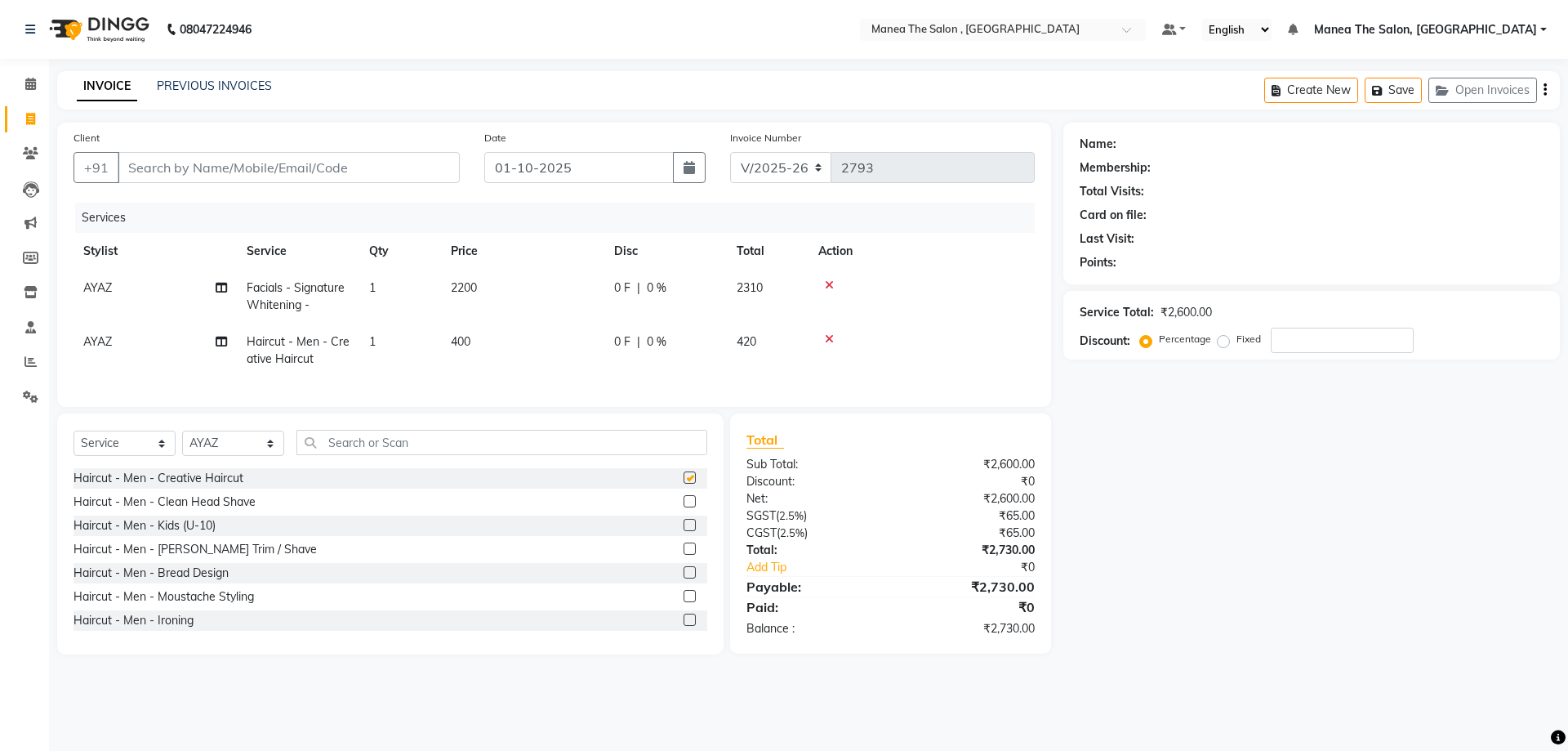
checkbox input "false"
click at [683, 555] on label at bounding box center [689, 549] width 12 height 12
click at [683, 555] on input "checkbox" at bounding box center [688, 550] width 10 height 10
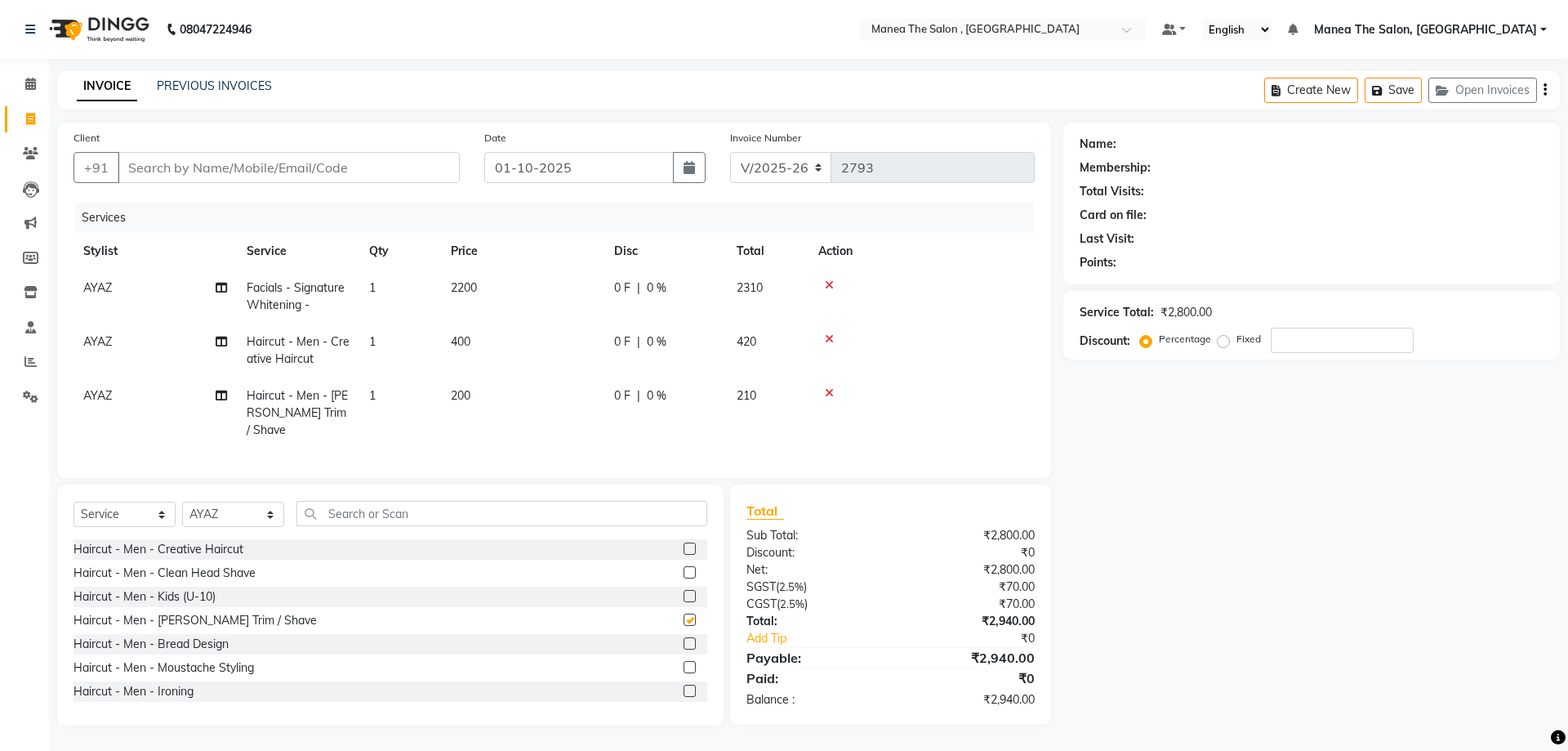
checkbox input "false"
click at [238, 169] on input "Client" at bounding box center [288, 167] width 342 height 31
type input "9"
type input "0"
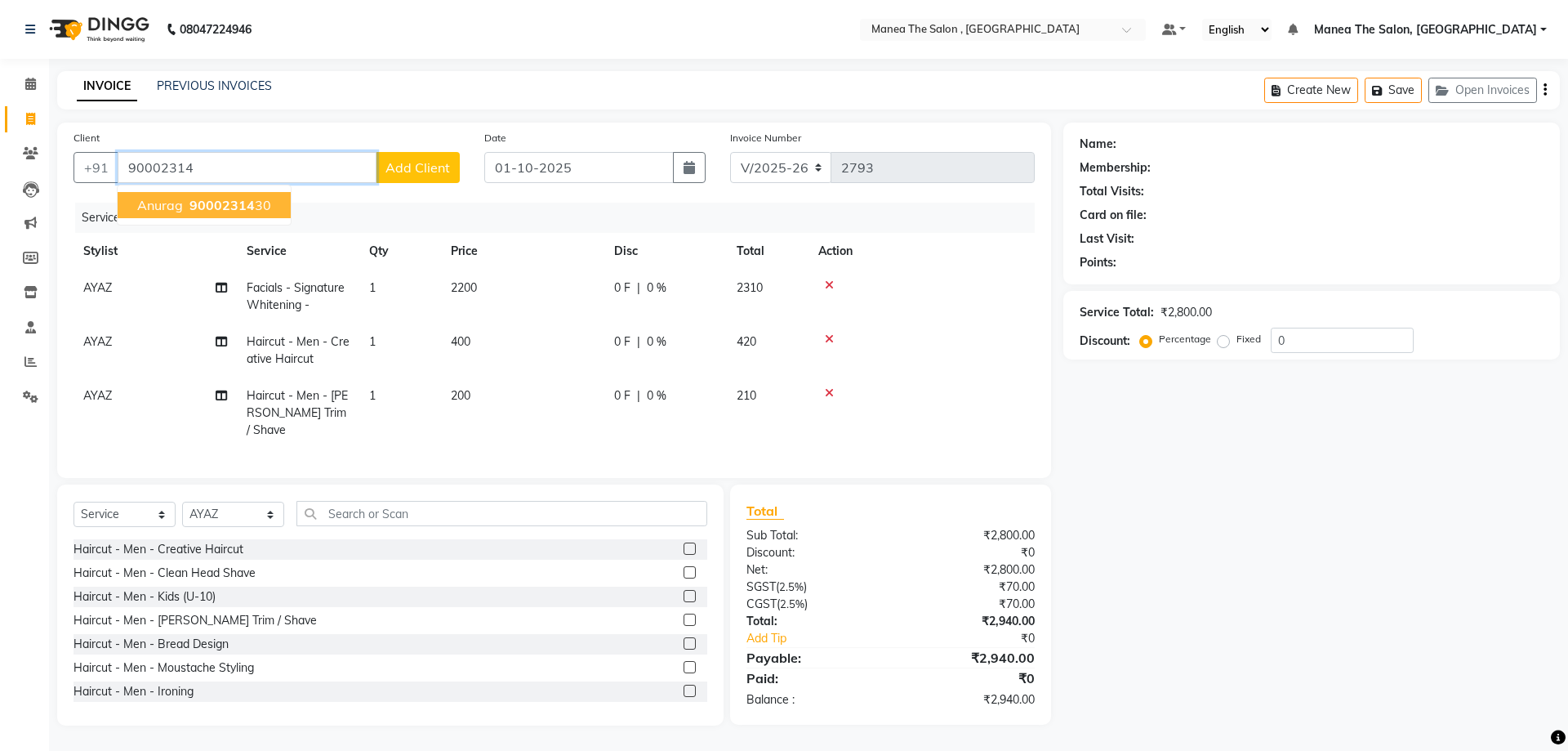
click at [248, 207] on span "90002314" at bounding box center [222, 205] width 66 height 16
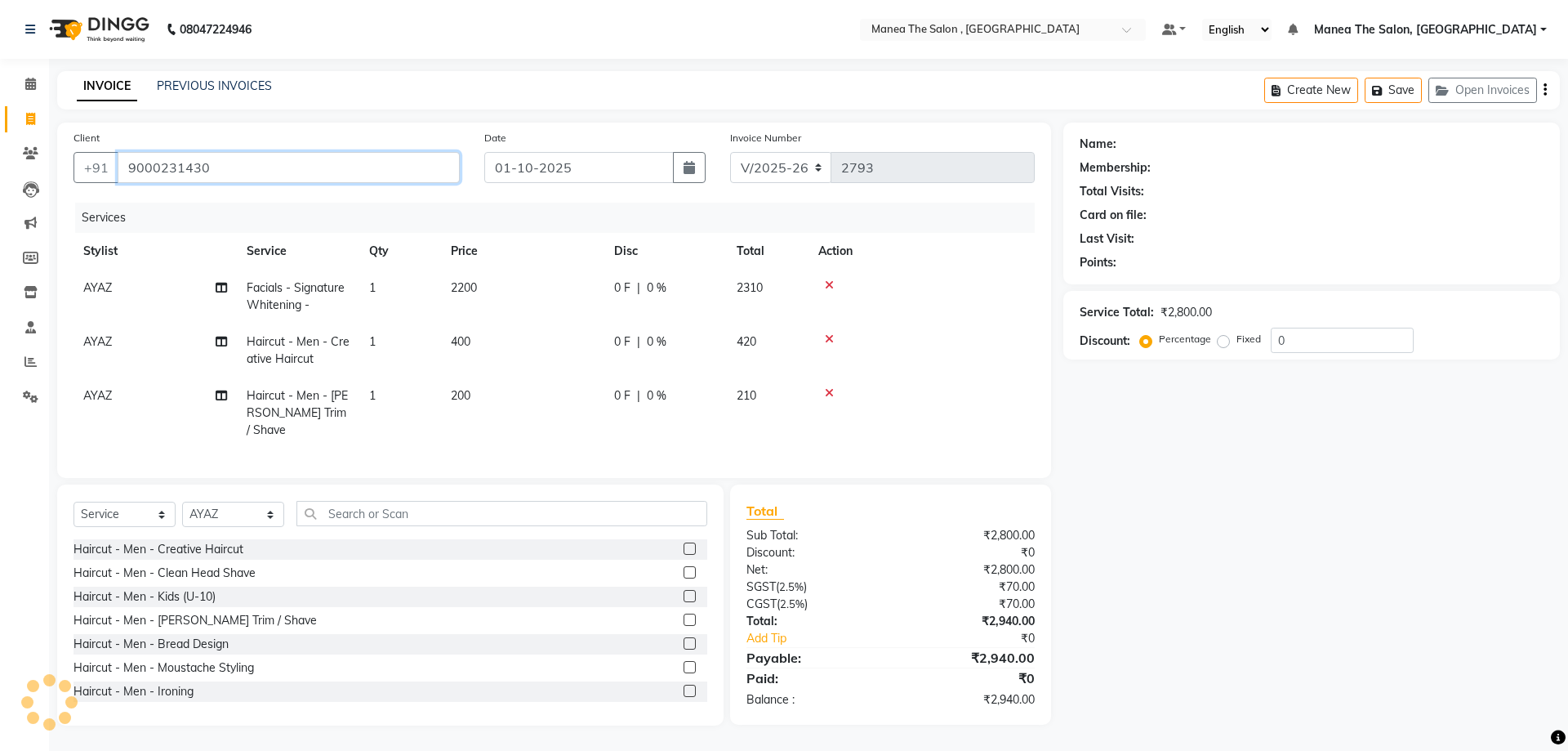
type input "9000231430"
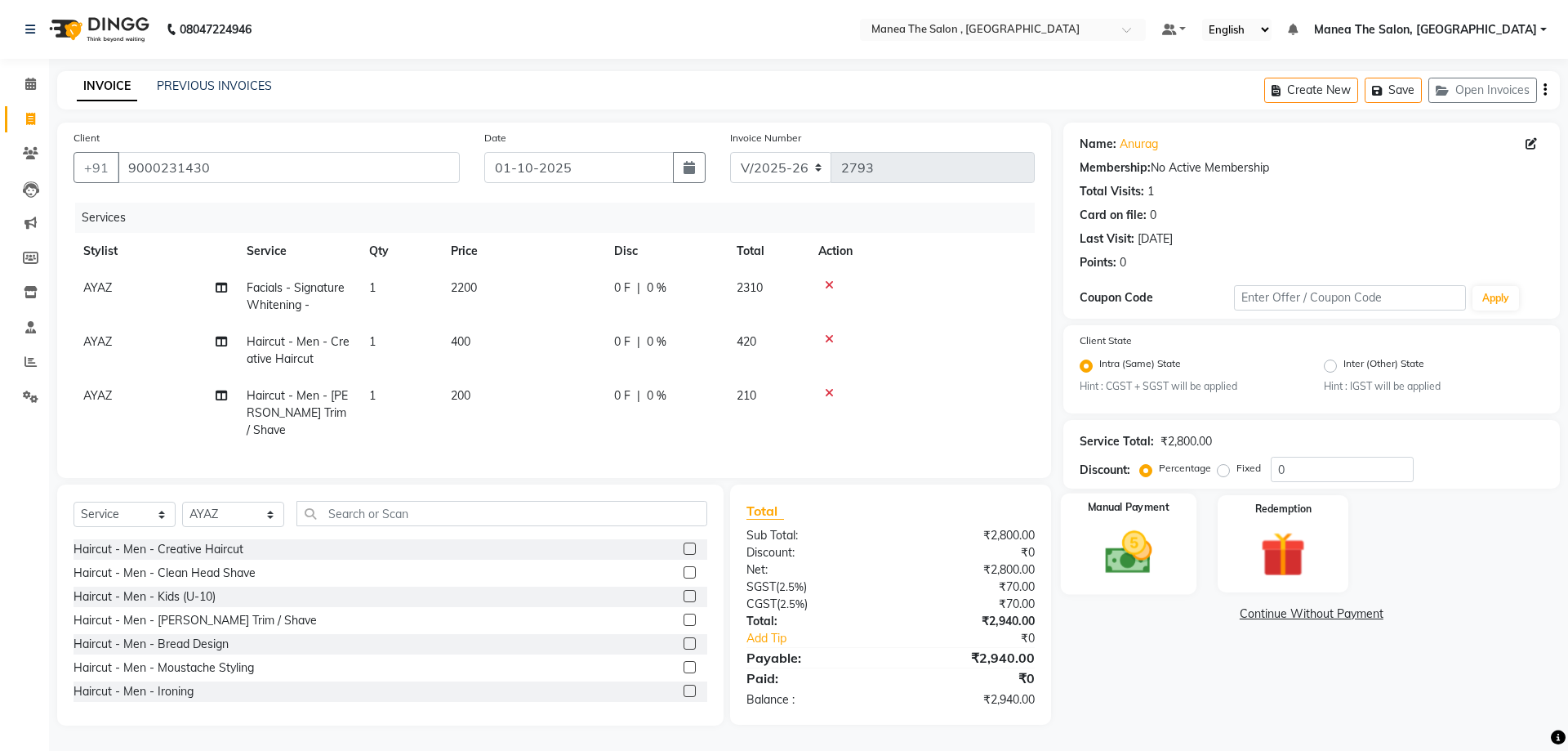
click at [1128, 546] on img at bounding box center [1128, 553] width 76 height 54
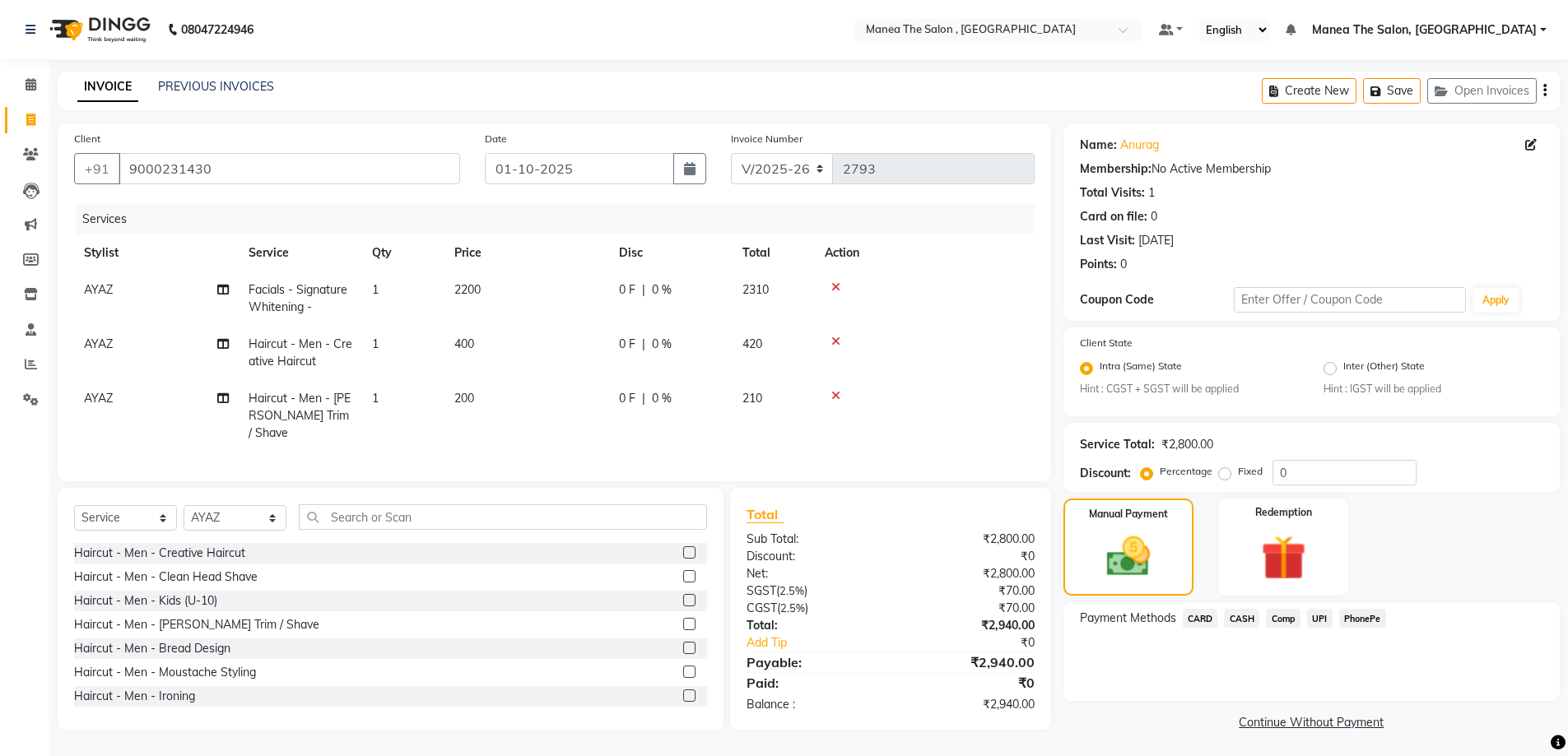
scroll to position [3, 0]
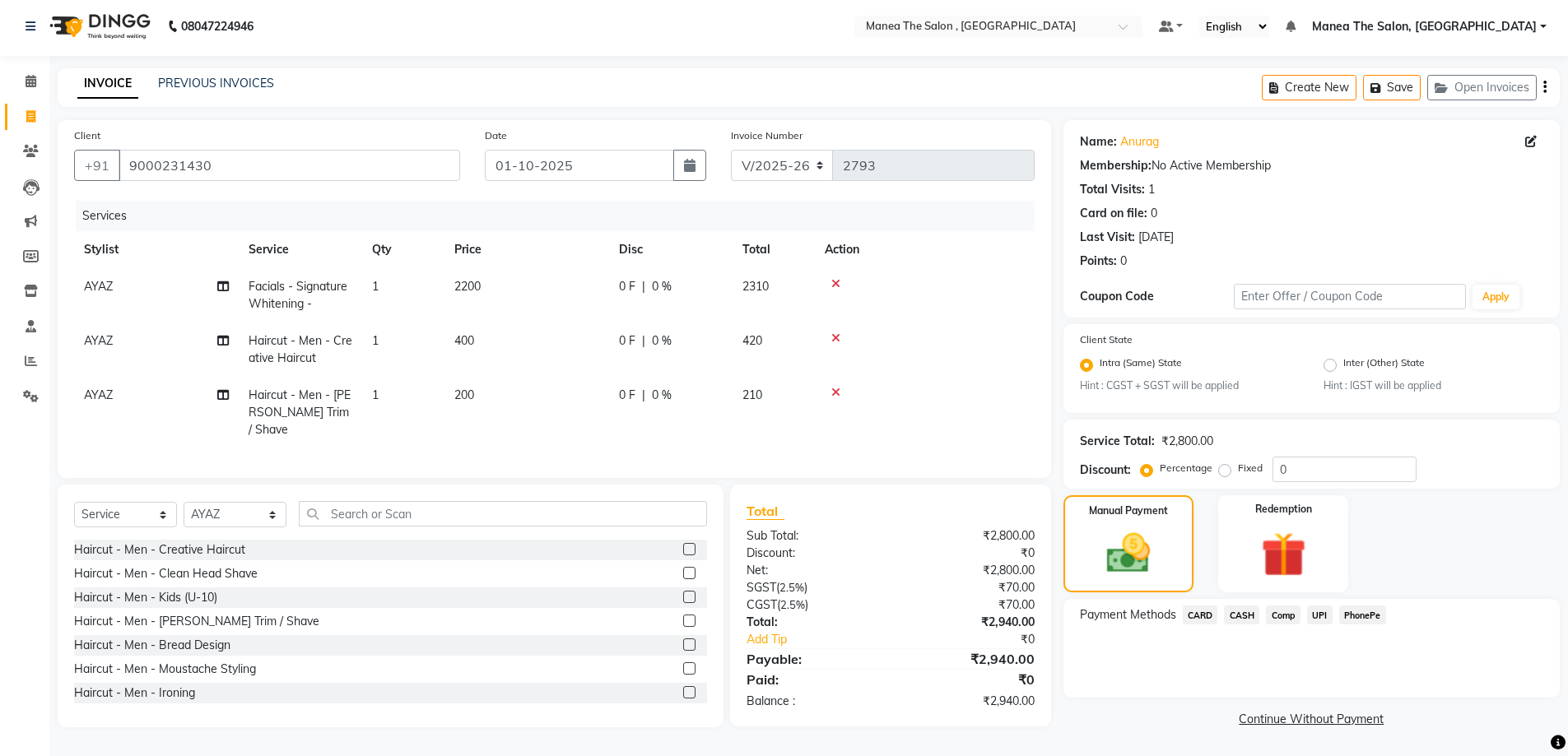
click at [1319, 611] on span "UPI" at bounding box center [1320, 615] width 26 height 19
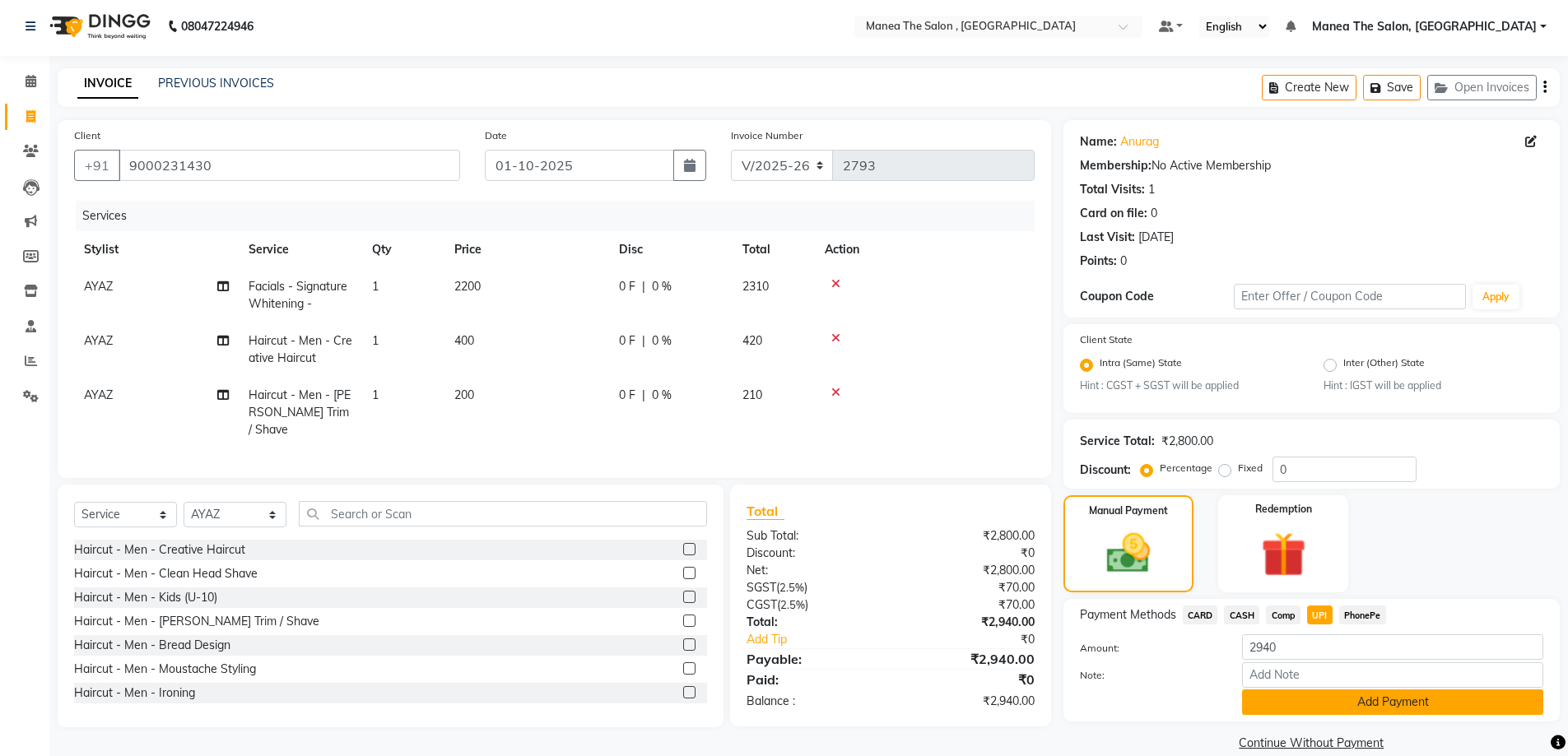
click at [1311, 713] on button "Add Payment" at bounding box center [1393, 702] width 301 height 26
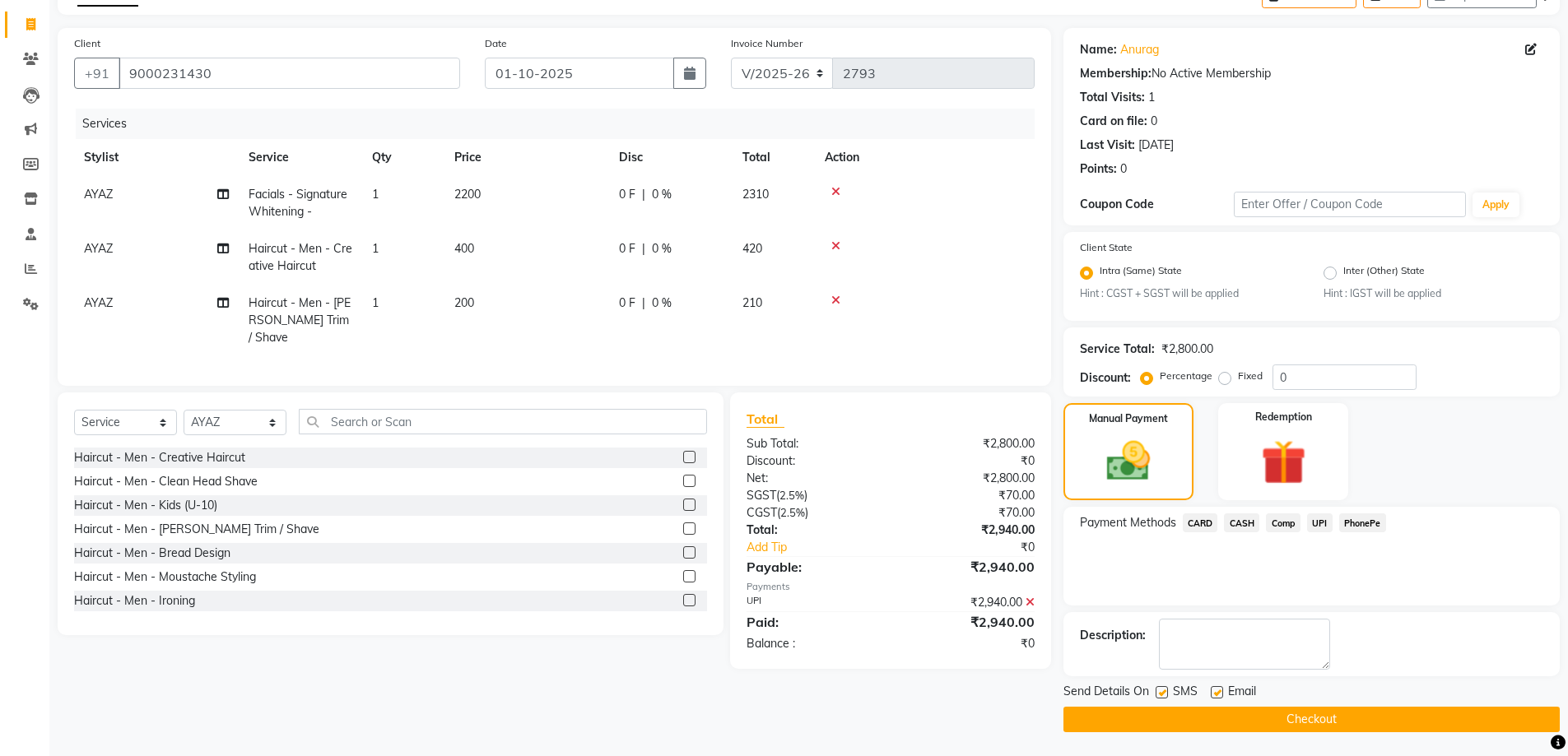
scroll to position [96, 0]
click at [1301, 716] on button "Checkout" at bounding box center [1311, 718] width 496 height 26
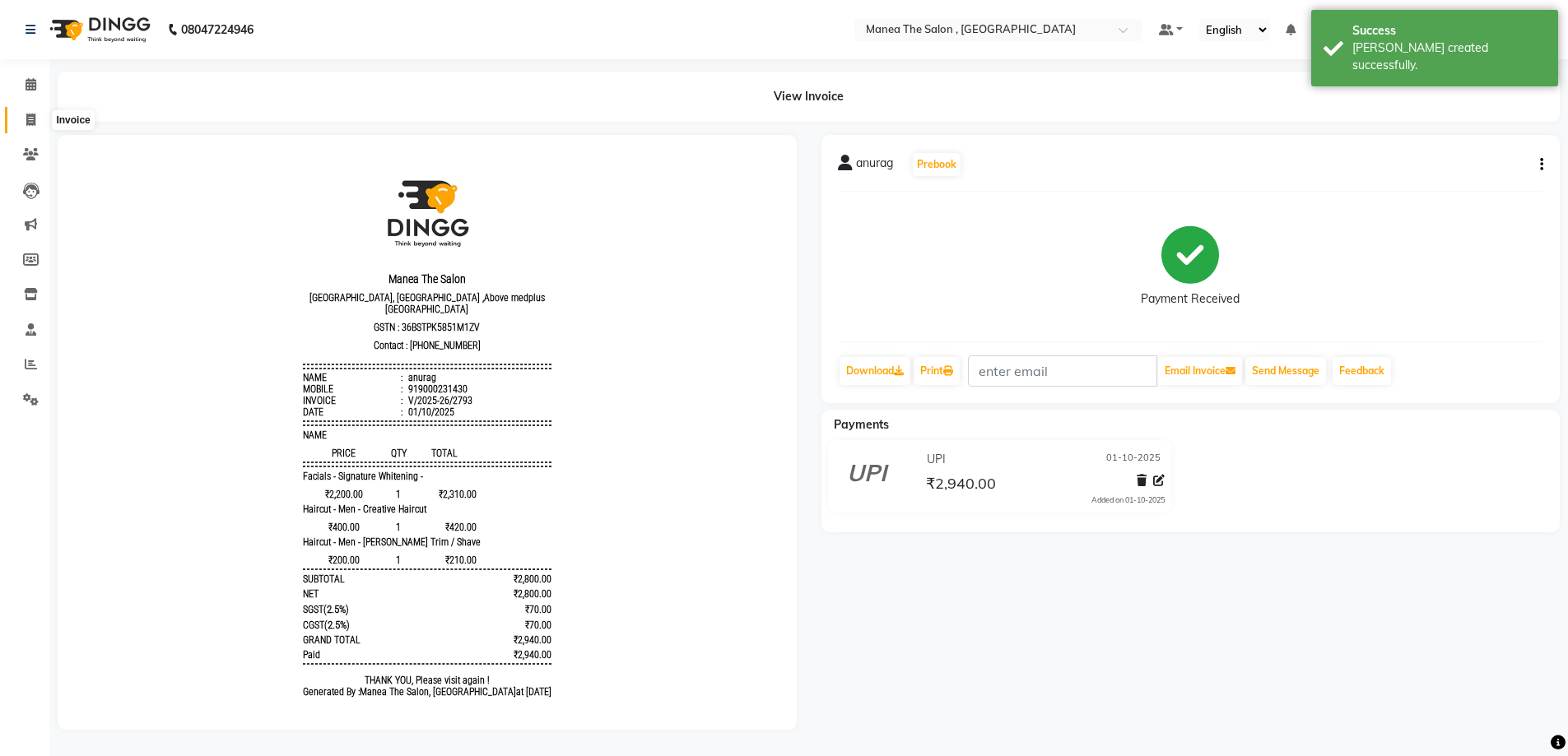
click at [31, 115] on icon at bounding box center [31, 119] width 9 height 12
select select "service"
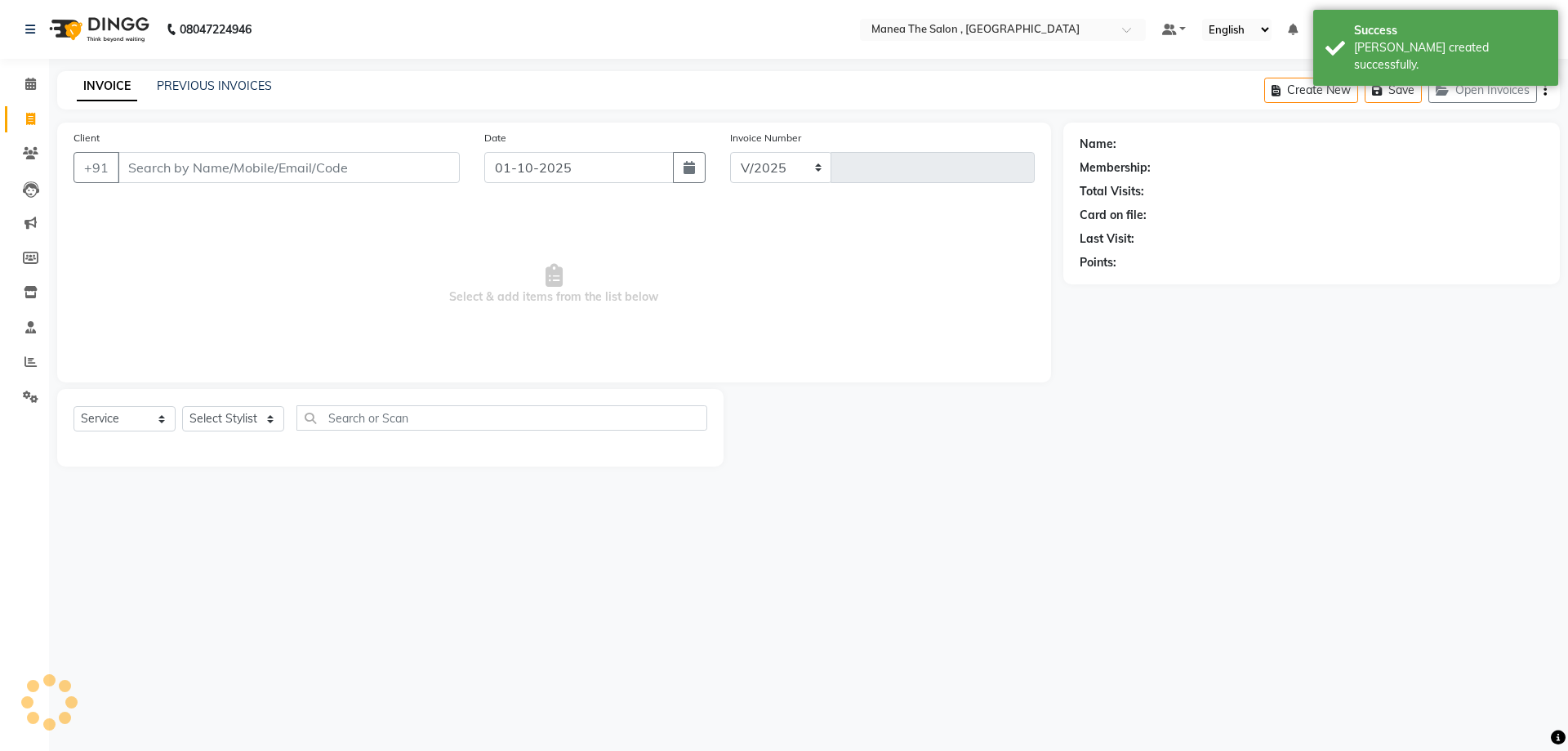
select select "7201"
type input "2794"
click at [201, 86] on link "PREVIOUS INVOICES" at bounding box center [214, 85] width 115 height 15
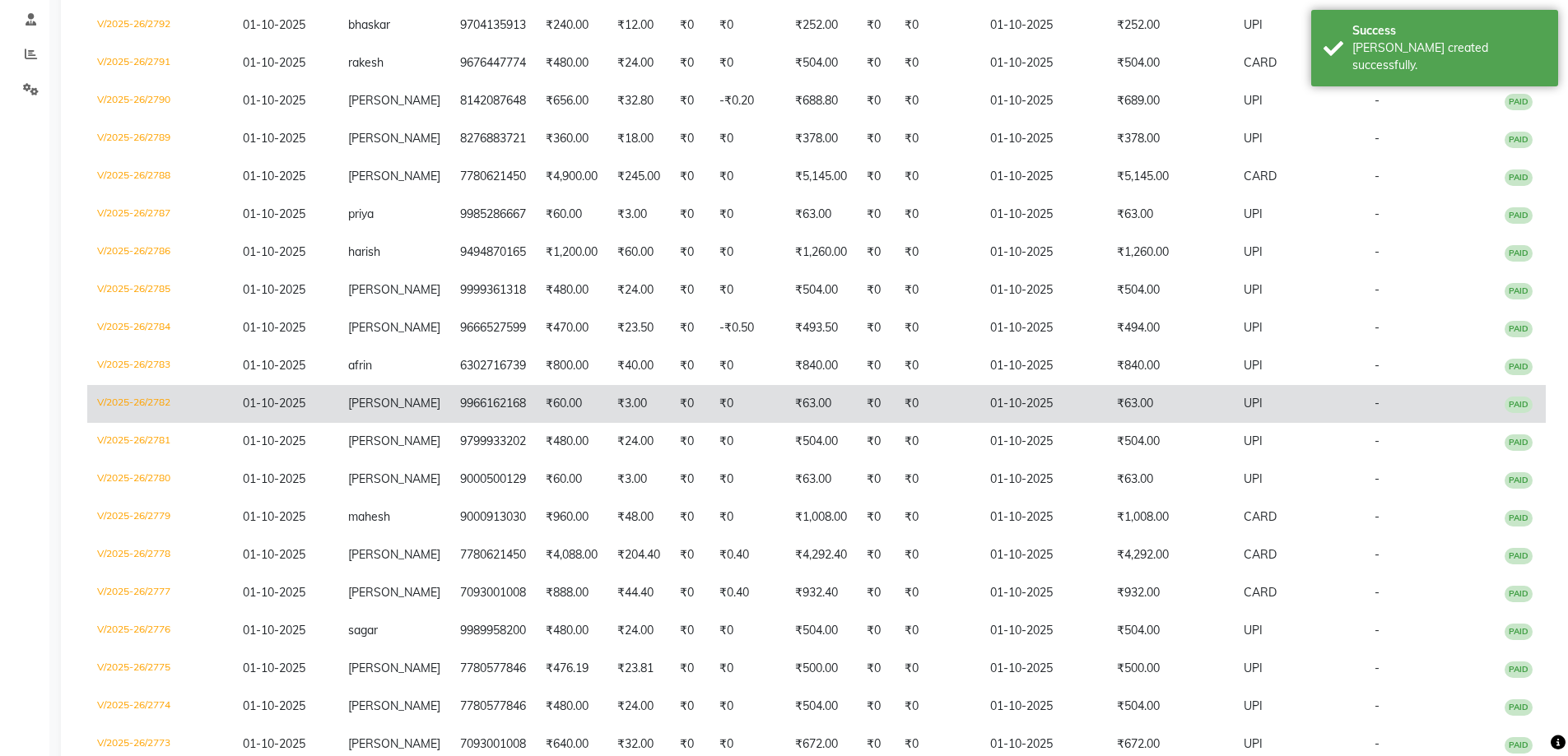
scroll to position [407, 0]
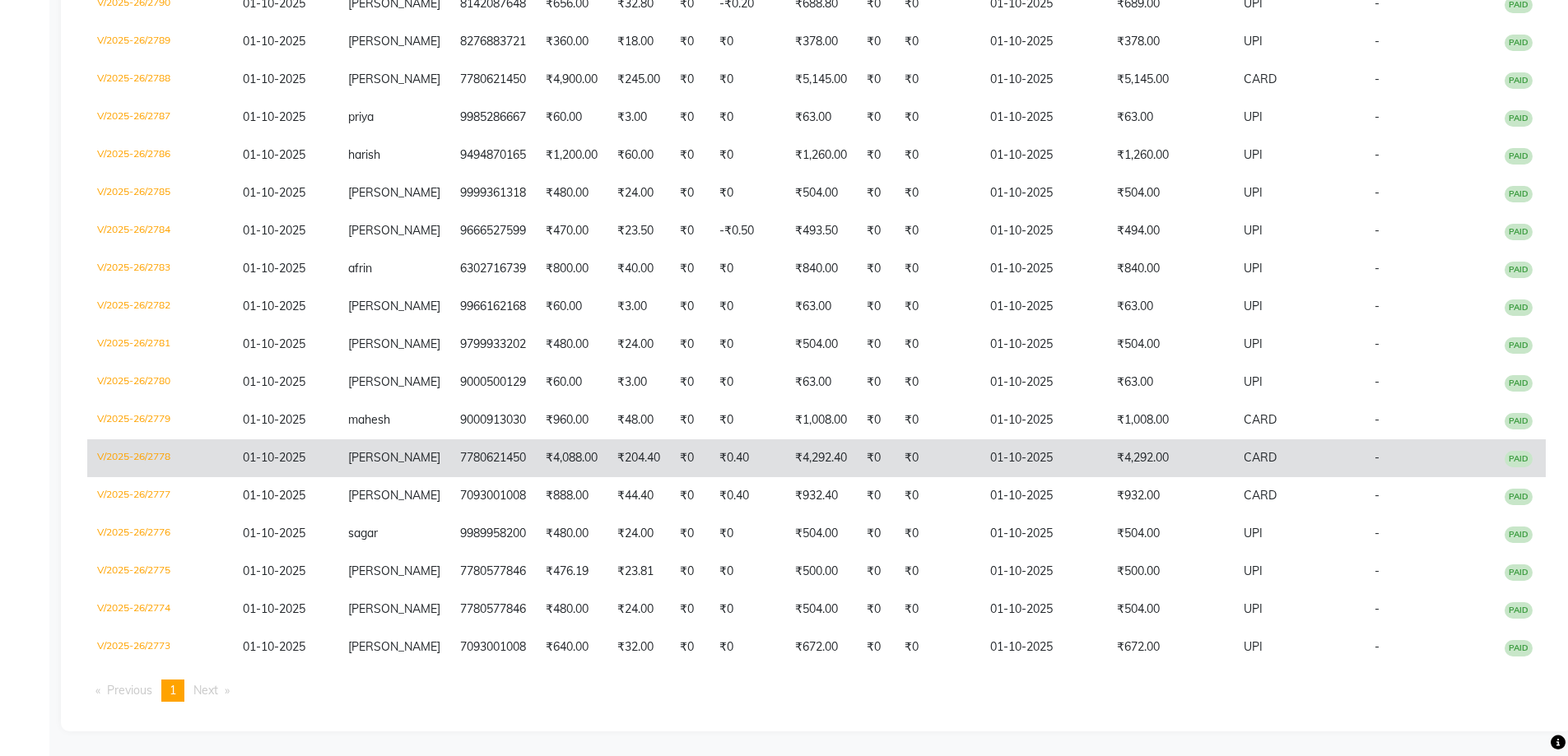
click at [980, 456] on td "01-10-2025" at bounding box center [1043, 458] width 126 height 38
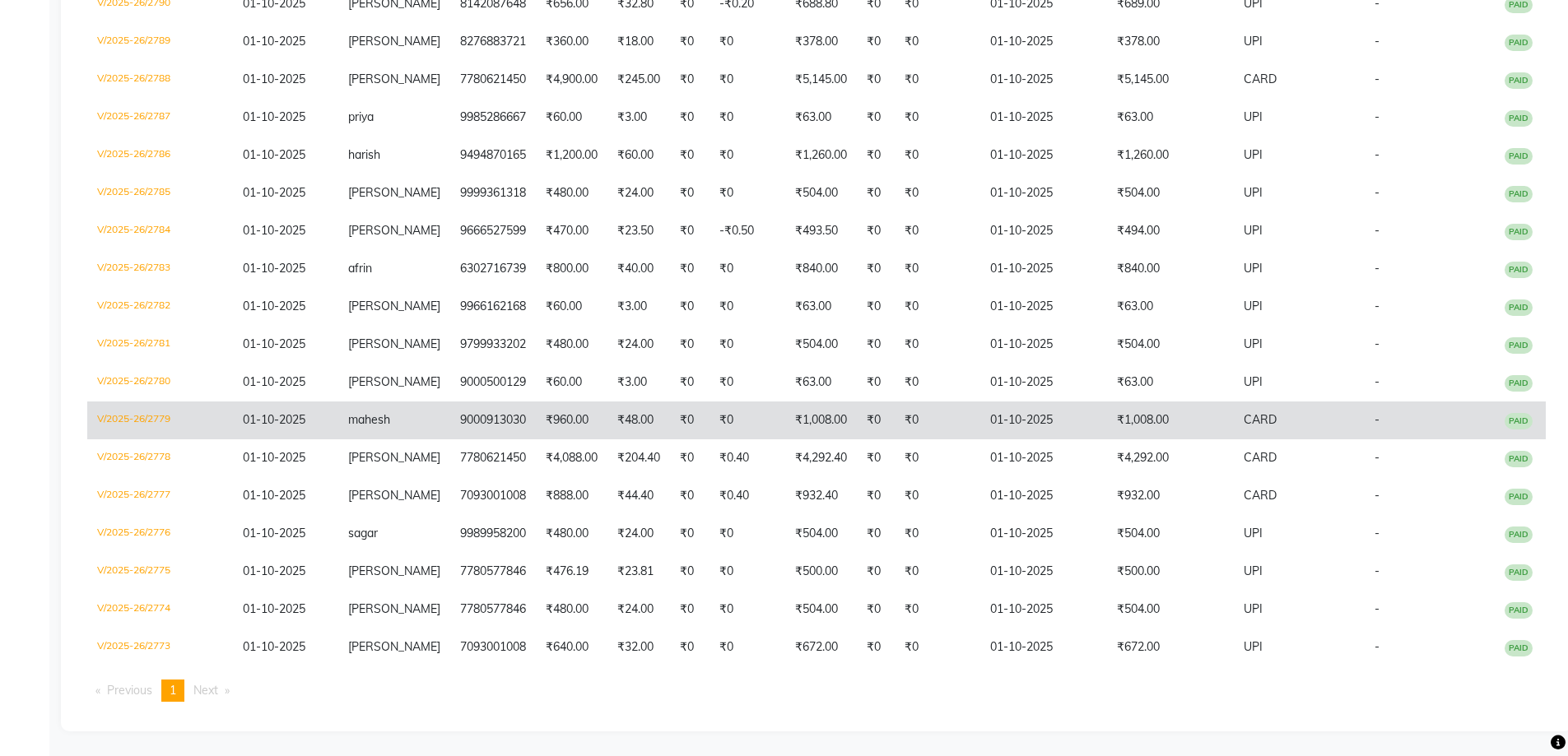
click at [991, 419] on td "01-10-2025" at bounding box center [1043, 420] width 126 height 38
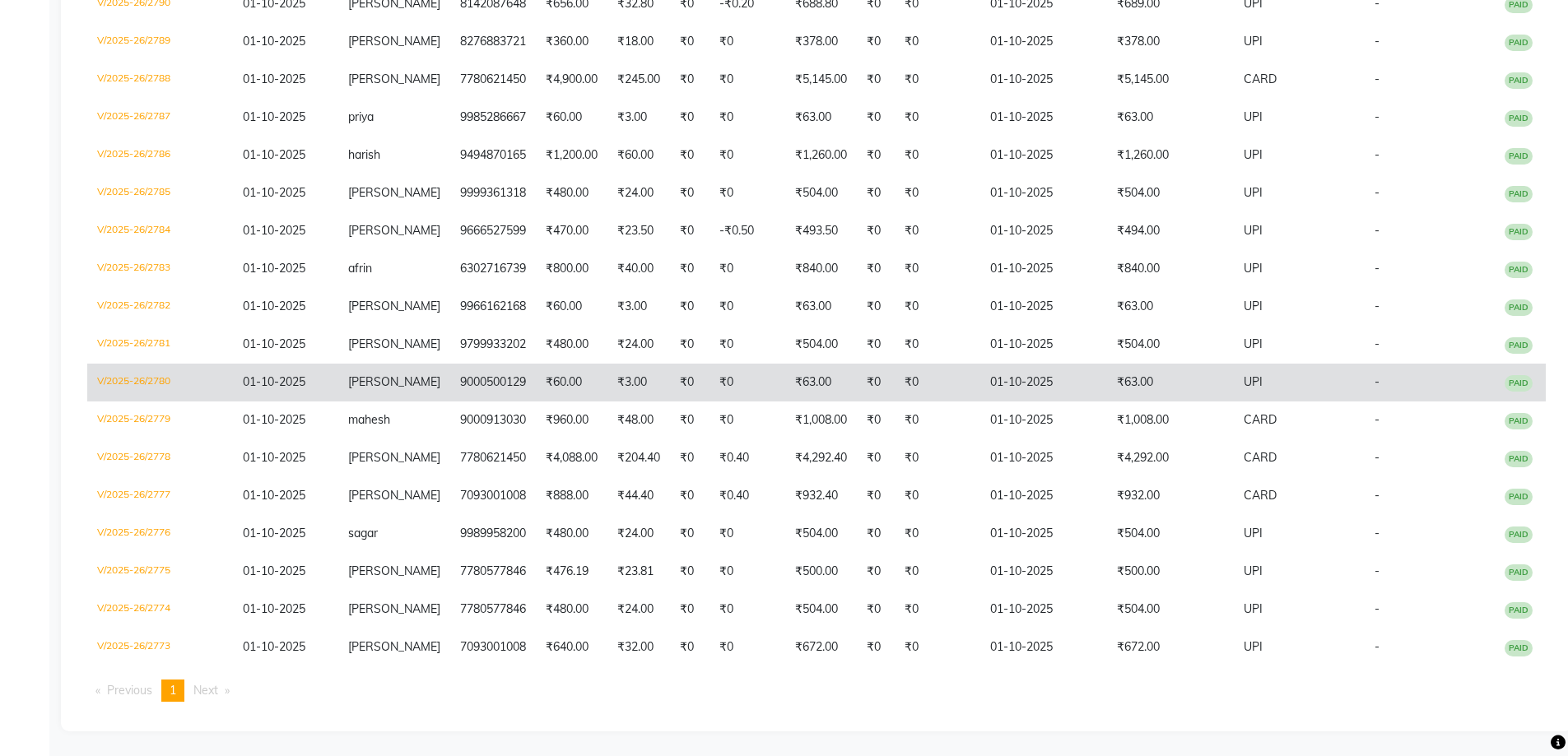
click at [1260, 386] on td "UPI" at bounding box center [1299, 382] width 131 height 38
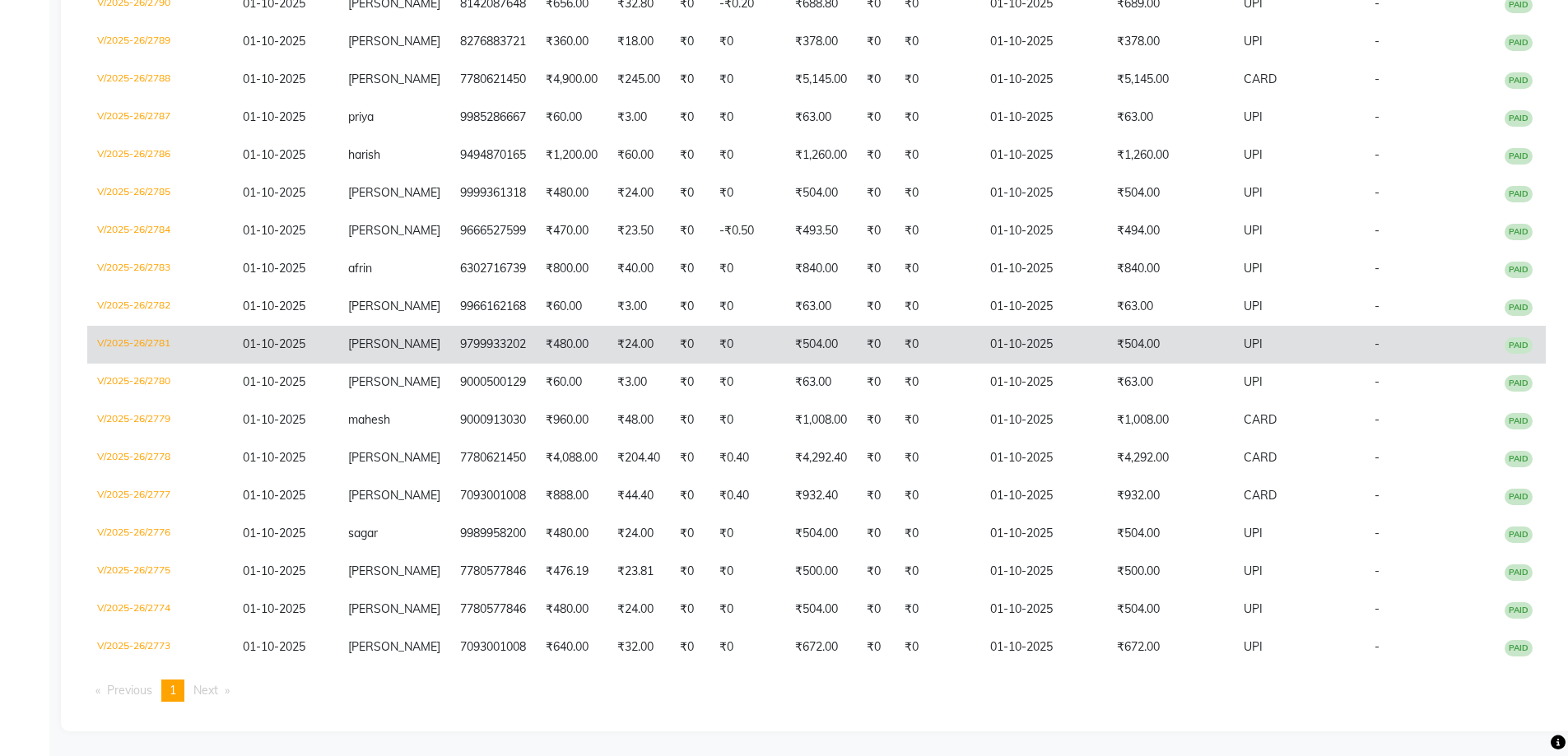
click at [550, 335] on td "₹480.00" at bounding box center [571, 344] width 71 height 38
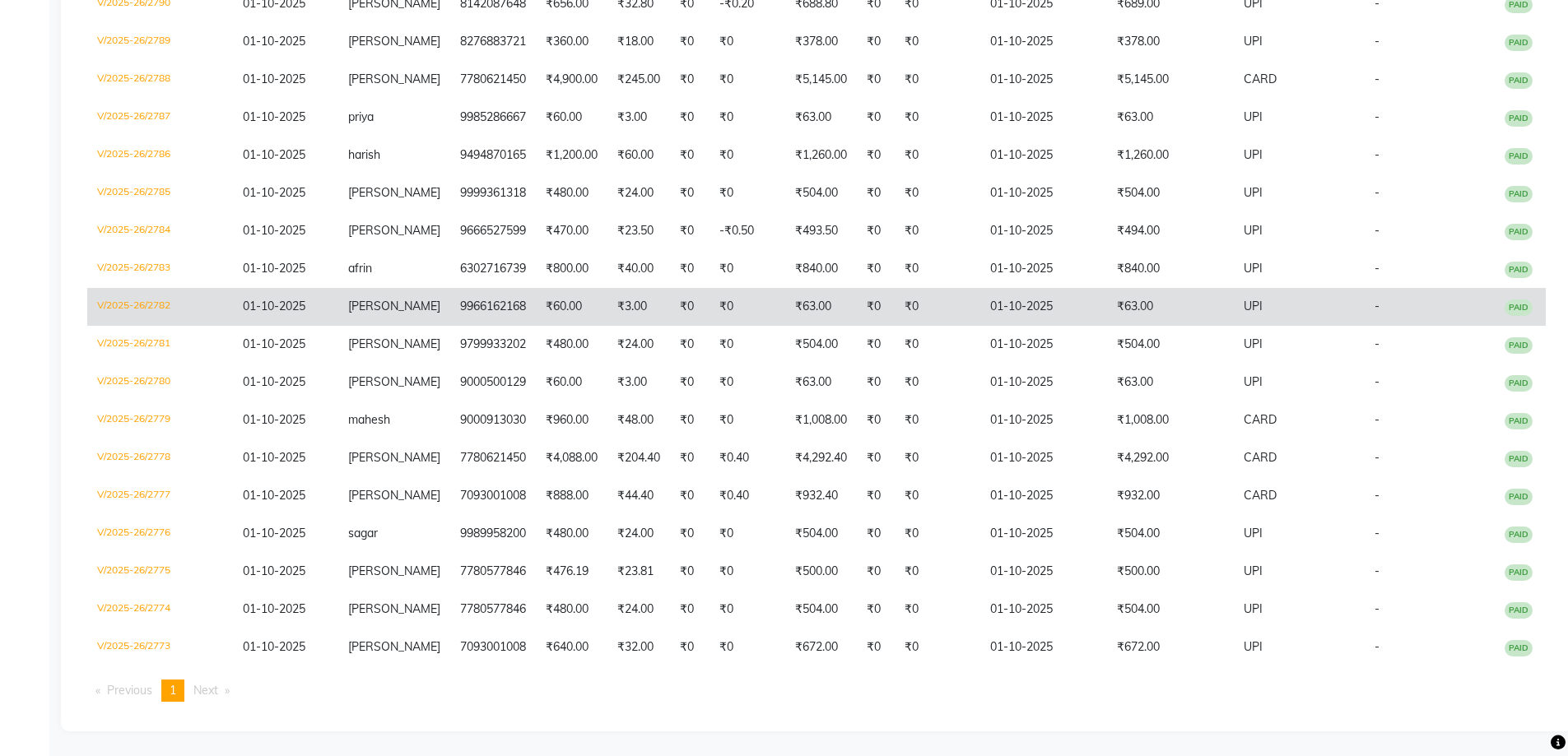
click at [1107, 315] on td "₹63.00" at bounding box center [1170, 307] width 126 height 38
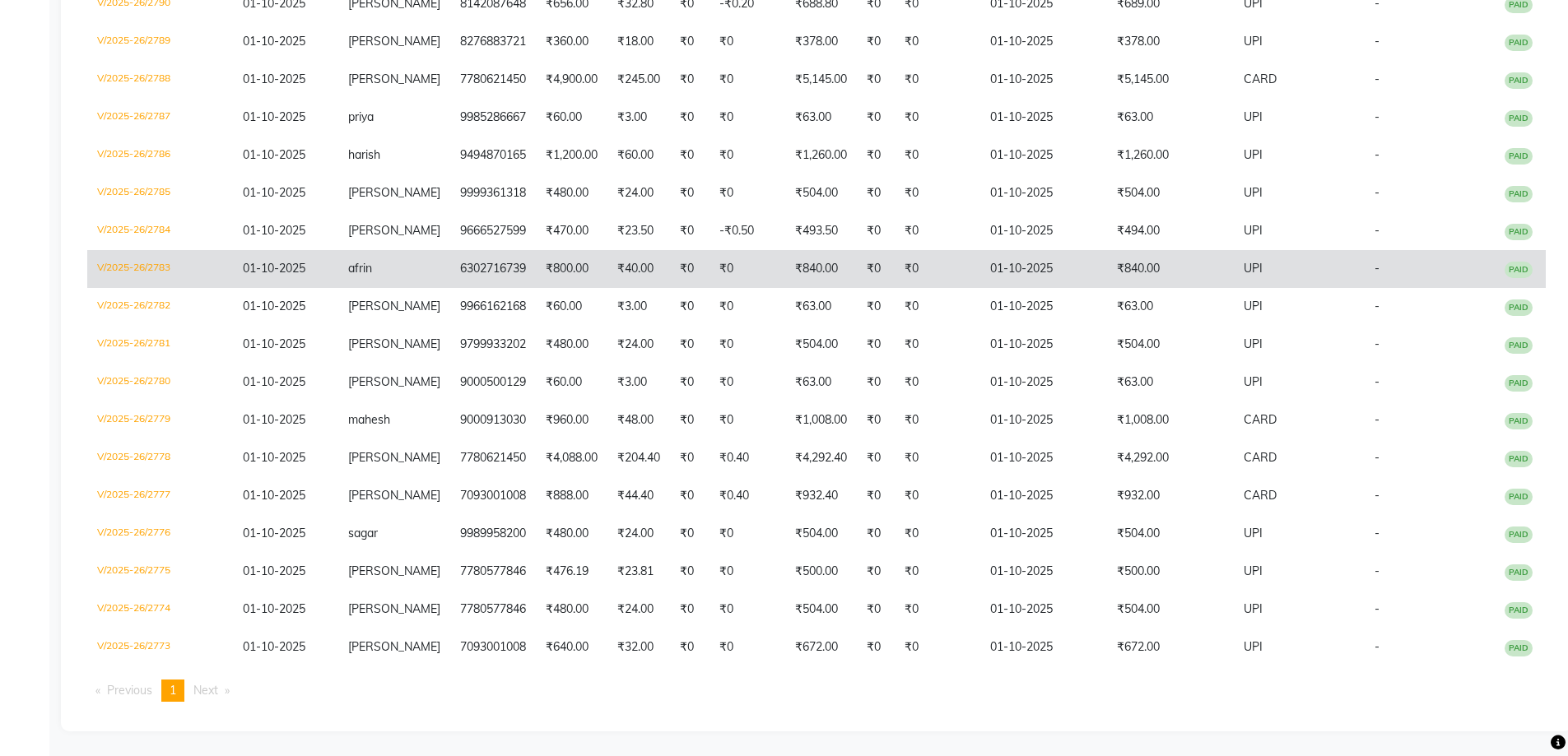
click at [787, 279] on td "₹840.00" at bounding box center [820, 269] width 71 height 38
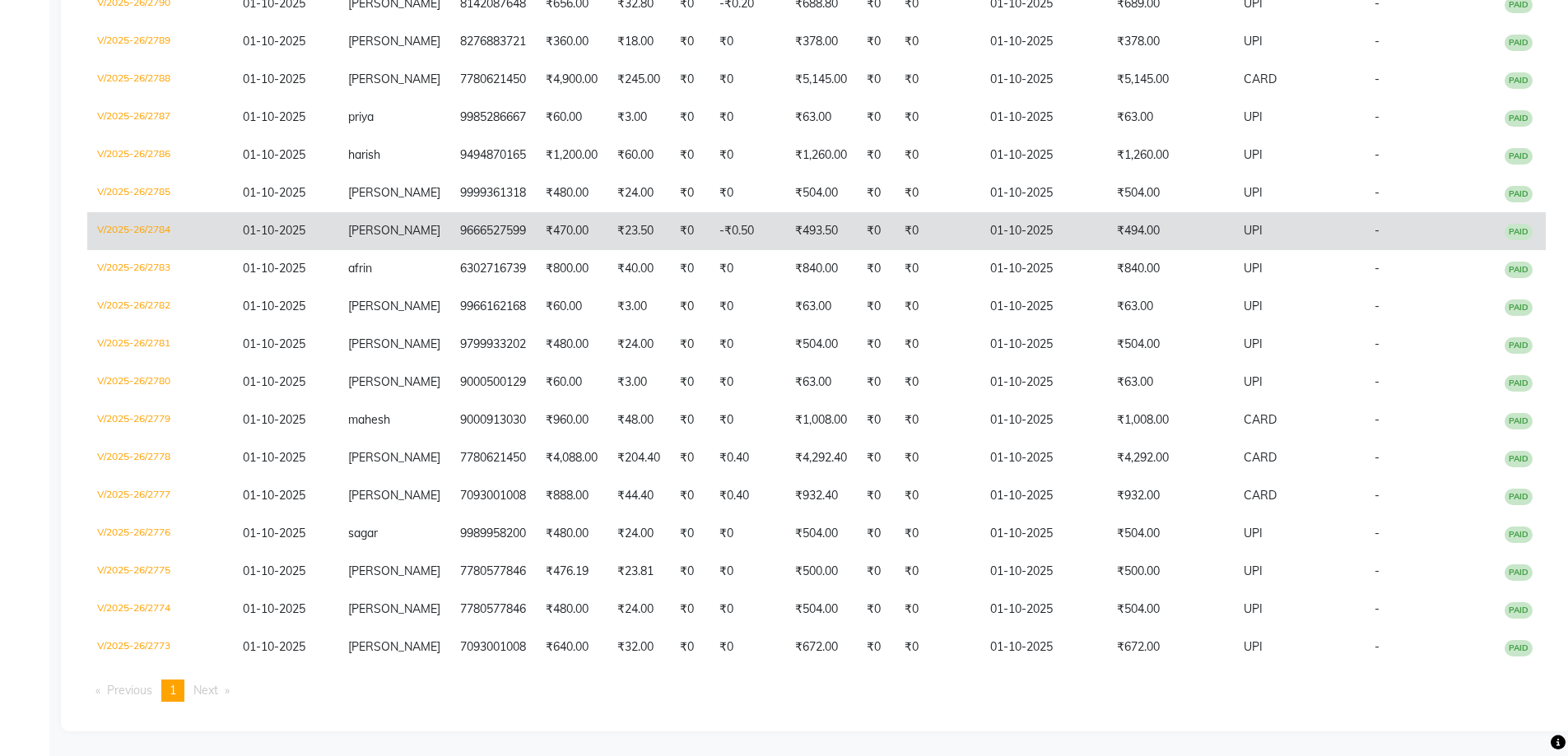
click at [562, 235] on td "₹470.00" at bounding box center [571, 231] width 71 height 38
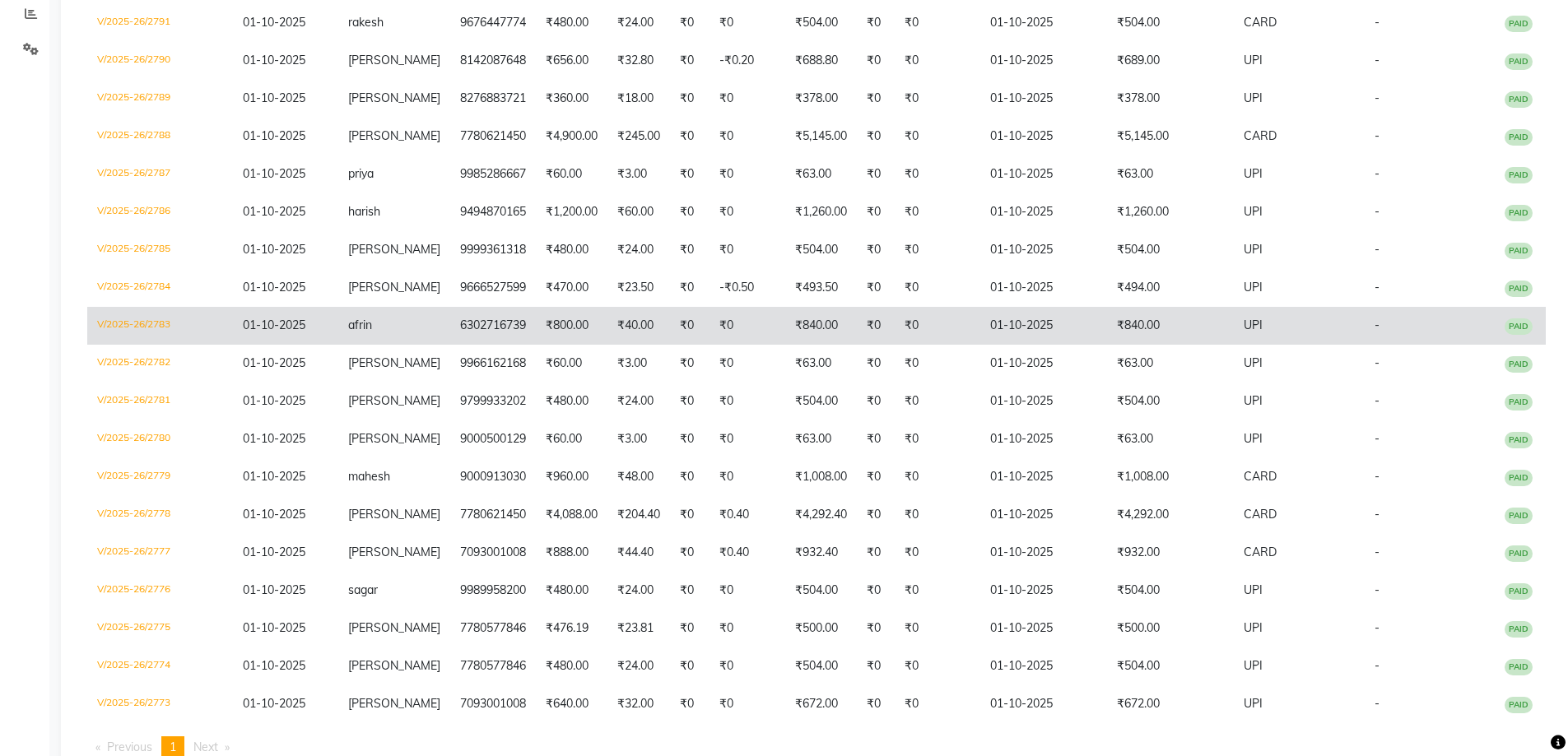
scroll to position [325, 0]
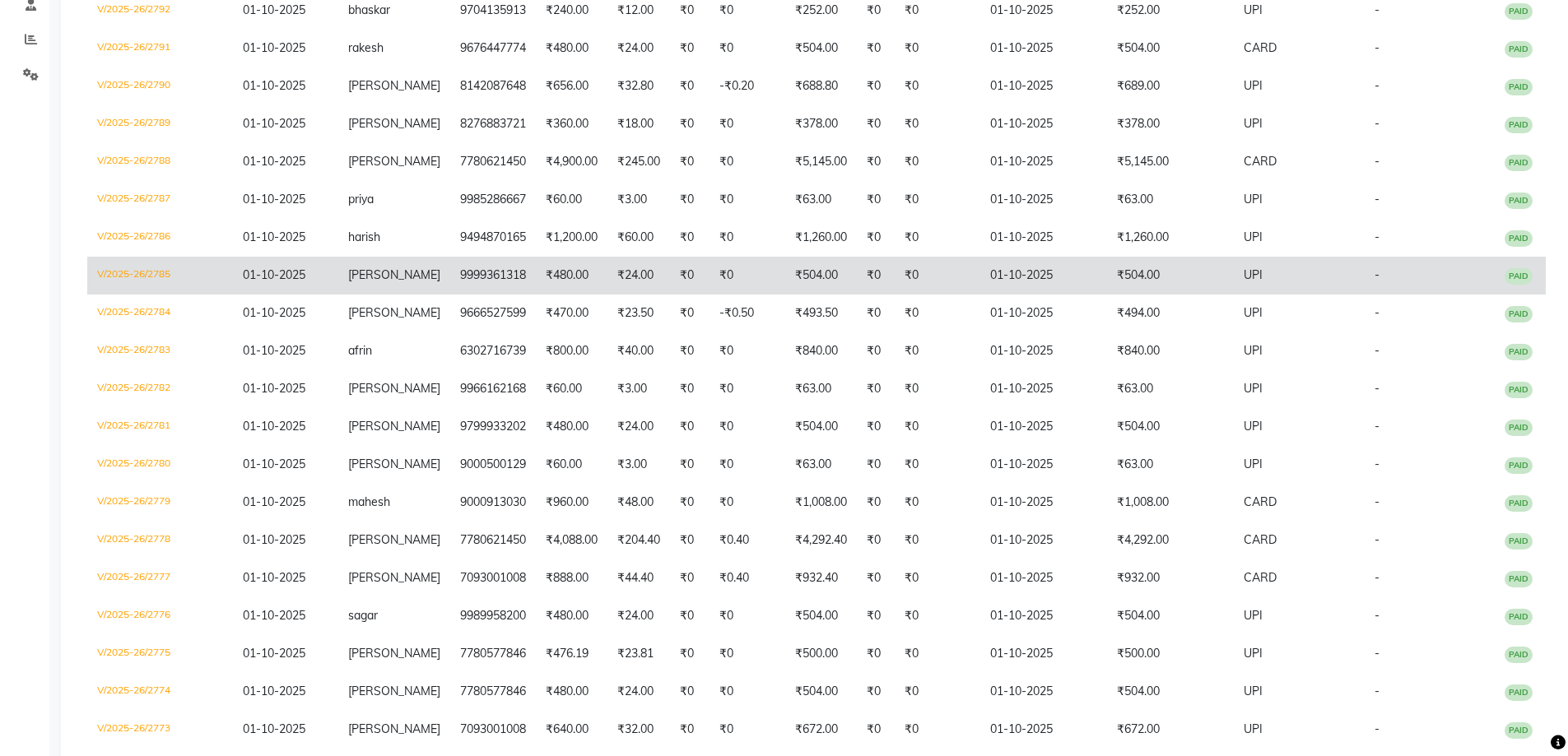
click at [1173, 277] on td "₹504.00" at bounding box center [1170, 276] width 126 height 38
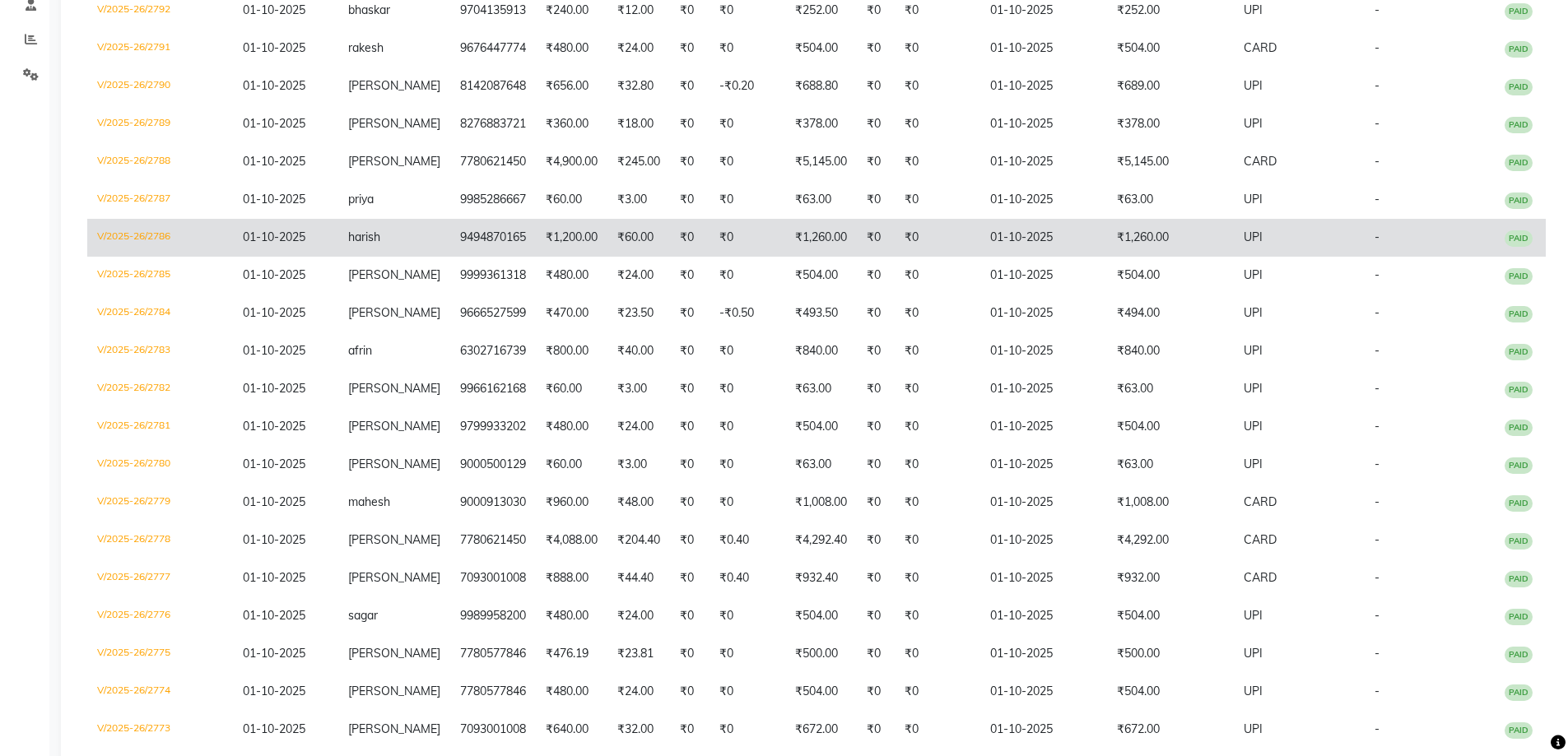
click at [895, 233] on td "₹0" at bounding box center [938, 238] width 86 height 38
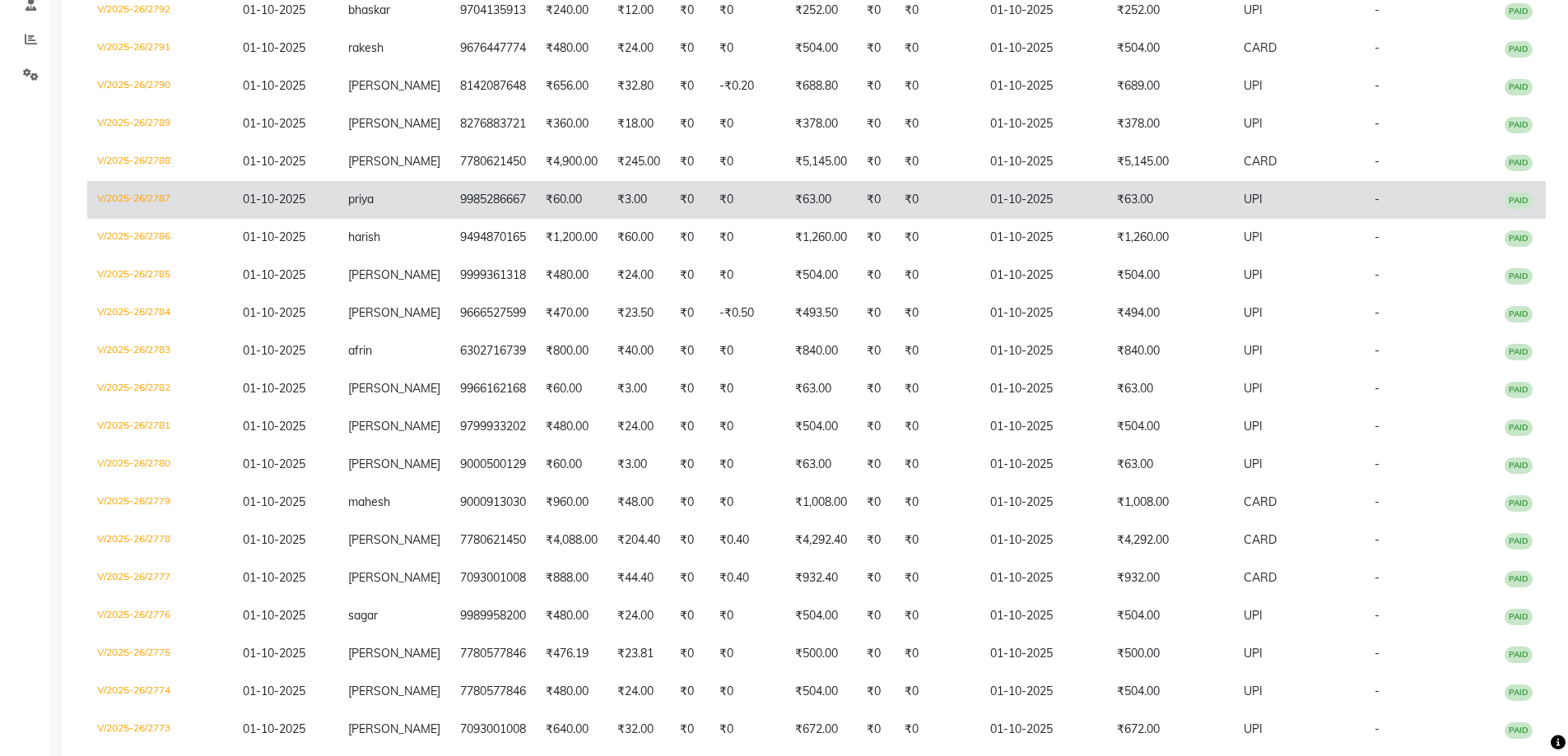
click at [840, 197] on td "₹63.00" at bounding box center [820, 200] width 71 height 38
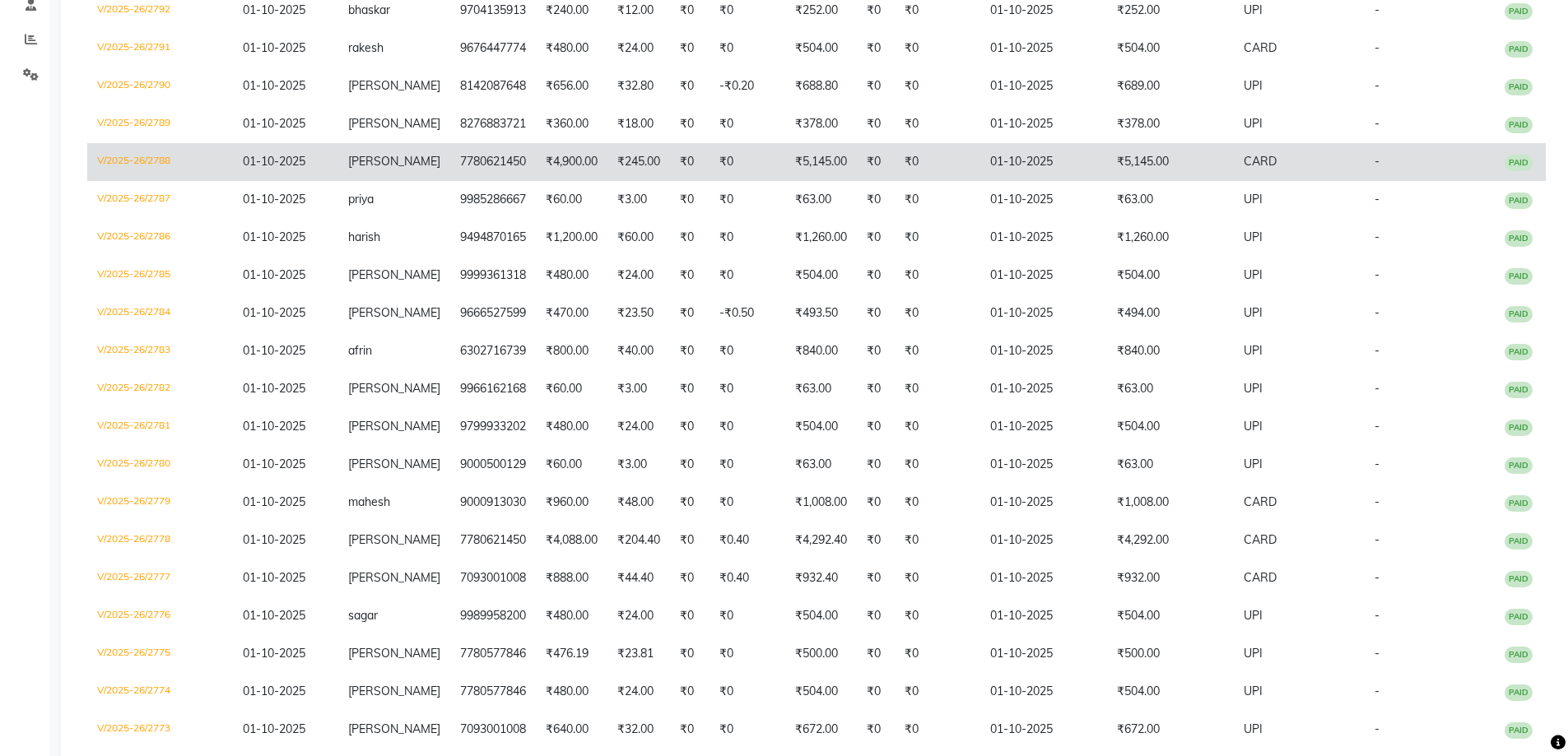
click at [1021, 171] on td "01-10-2025" at bounding box center [1043, 162] width 126 height 38
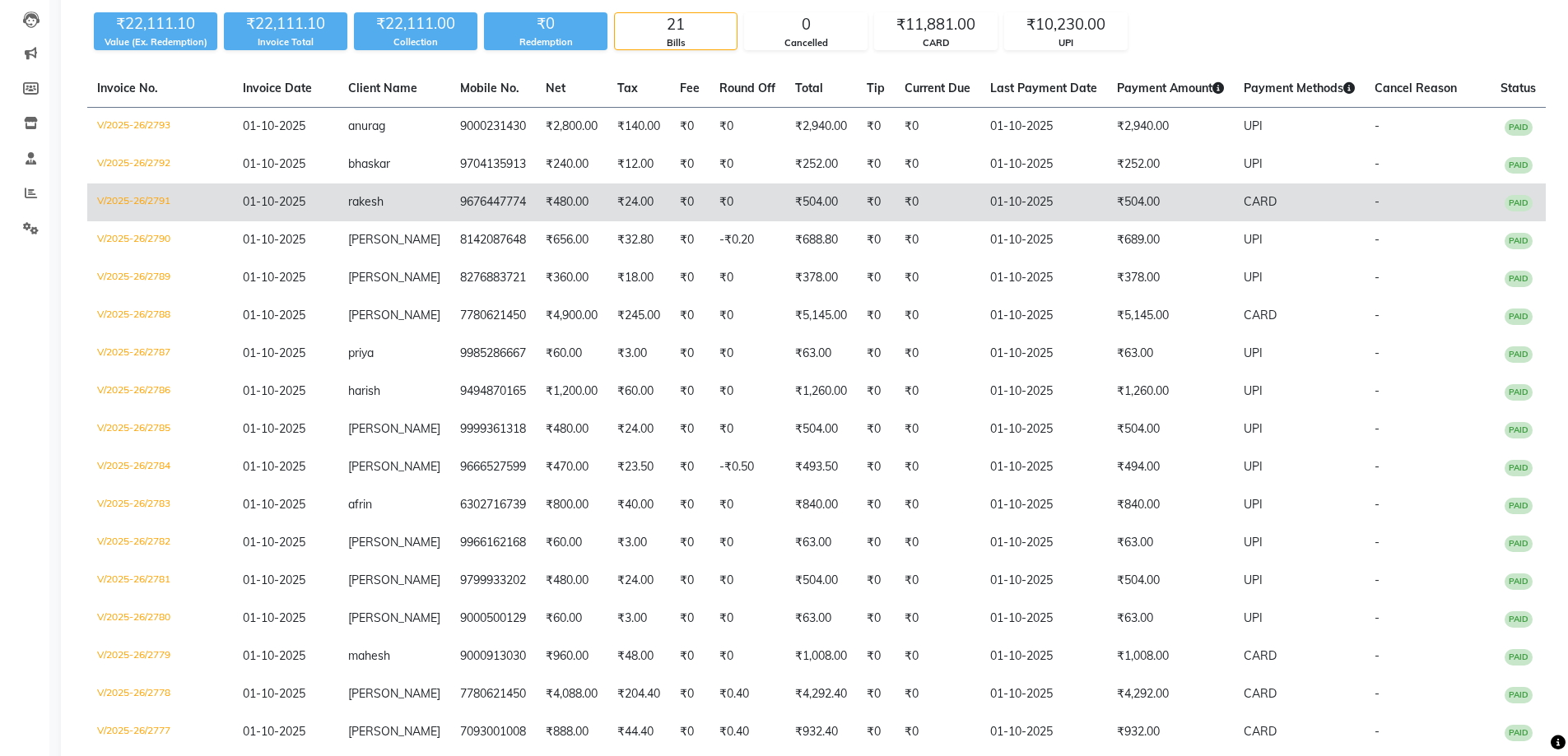
scroll to position [161, 0]
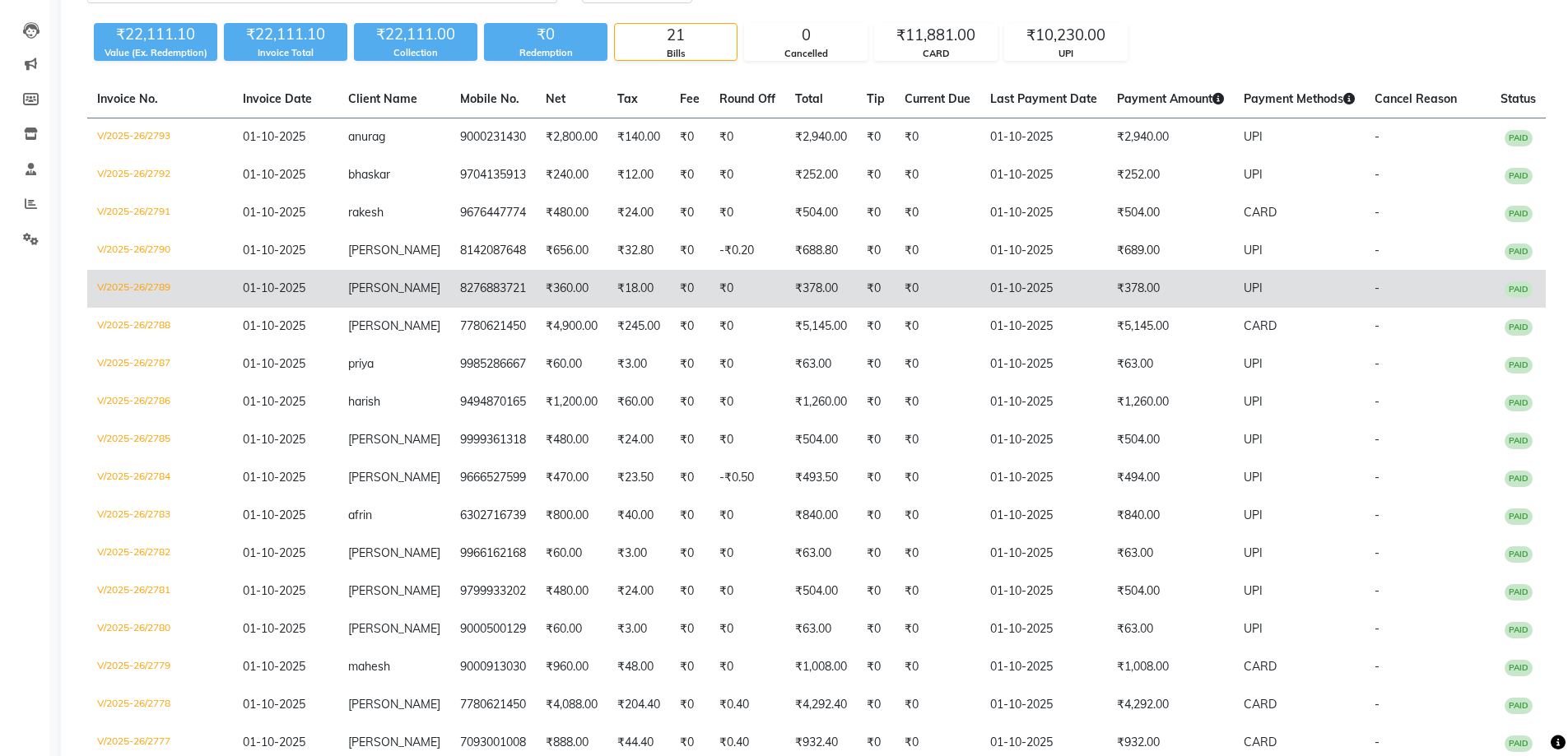
click at [798, 280] on td "₹378.00" at bounding box center [820, 289] width 71 height 38
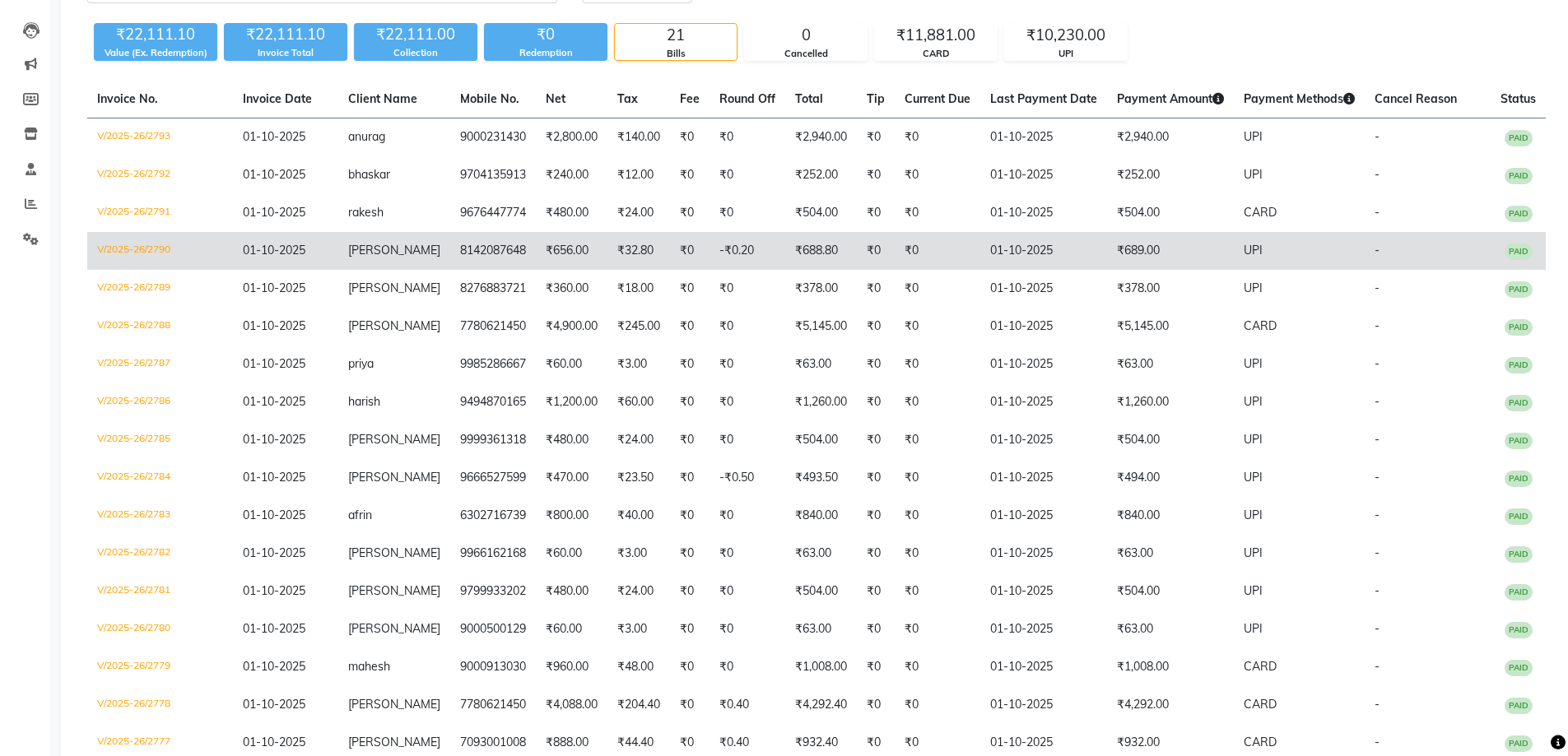
click at [900, 244] on td "₹0" at bounding box center [938, 251] width 86 height 38
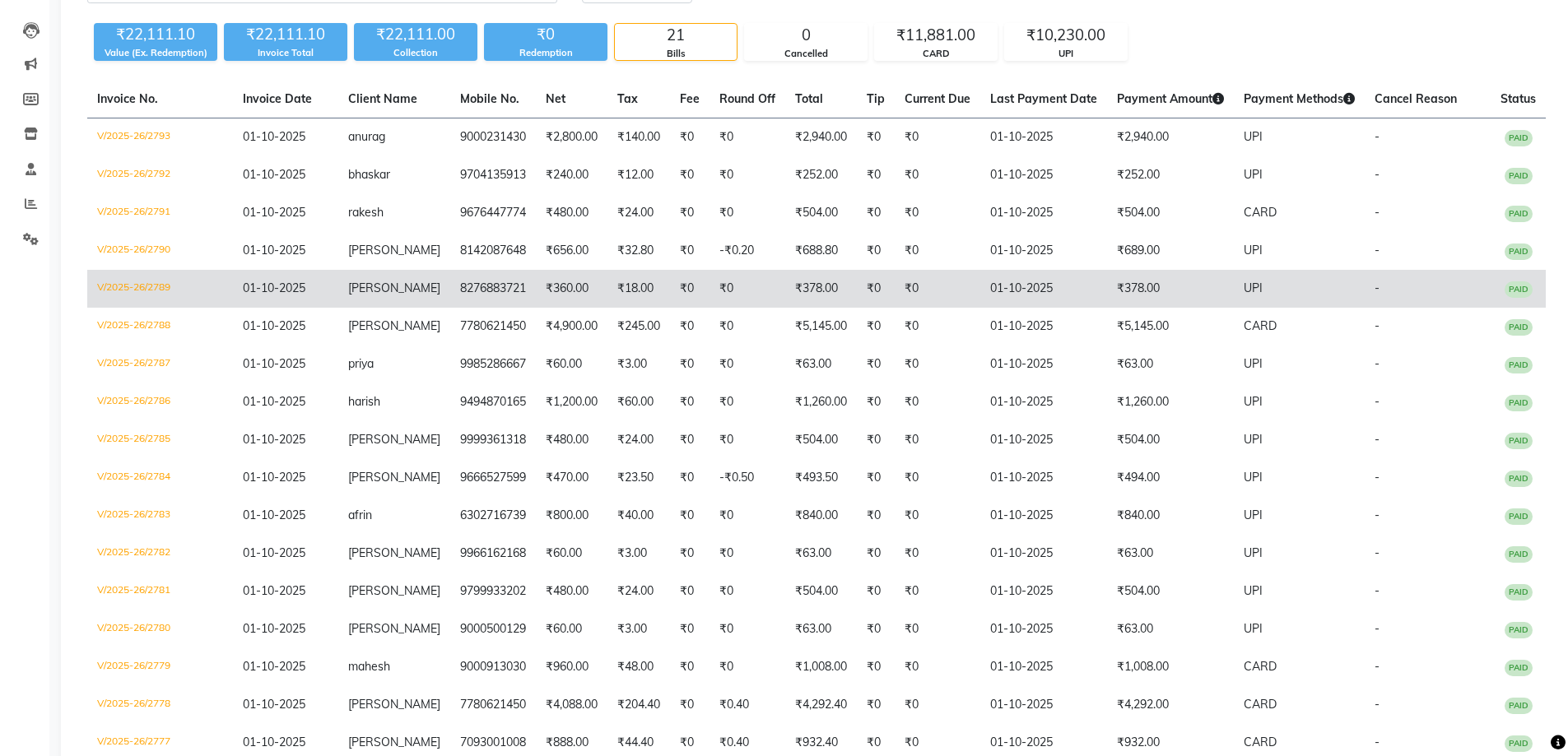
click at [1142, 289] on td "₹378.00" at bounding box center [1170, 289] width 126 height 38
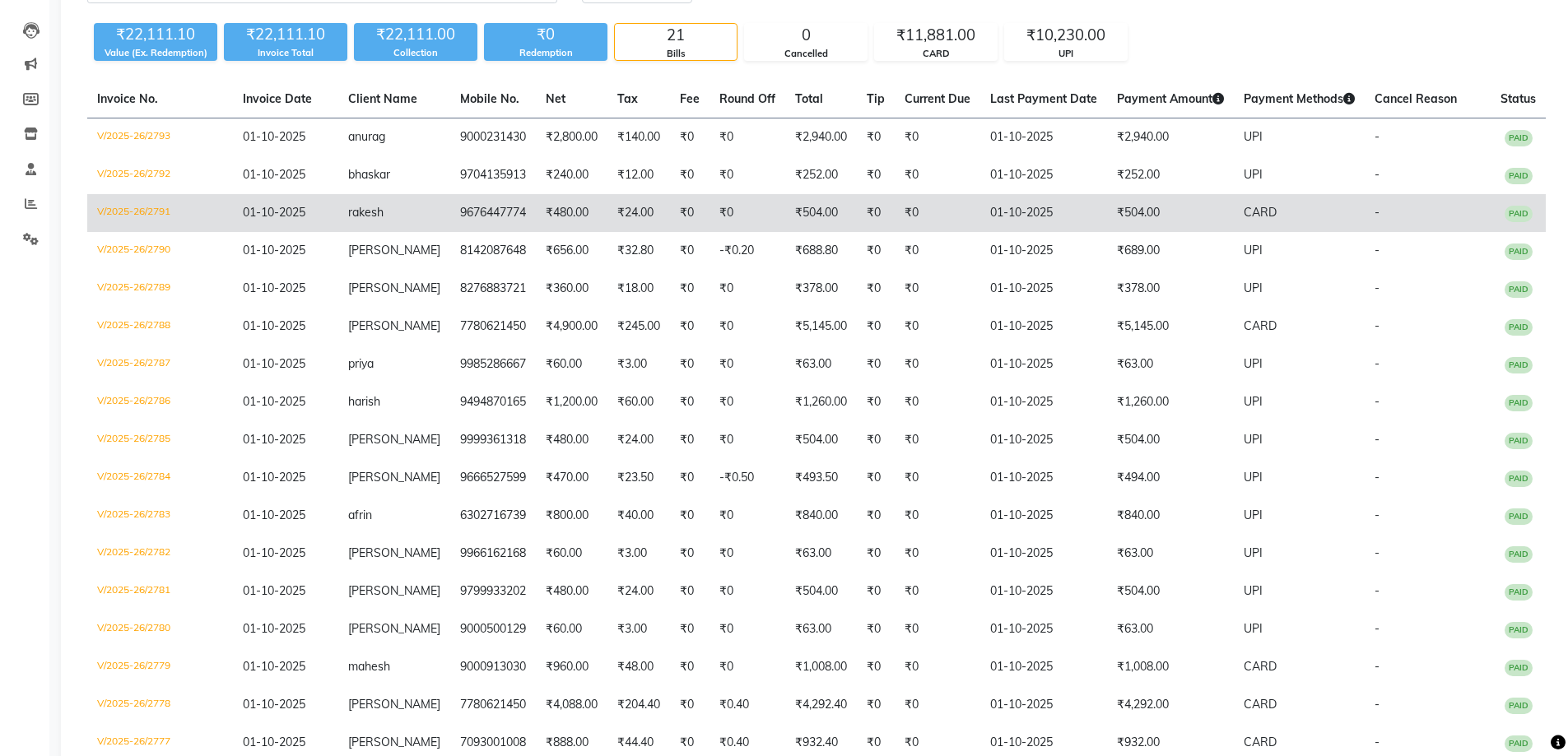
click at [1129, 204] on td "₹504.00" at bounding box center [1170, 213] width 126 height 38
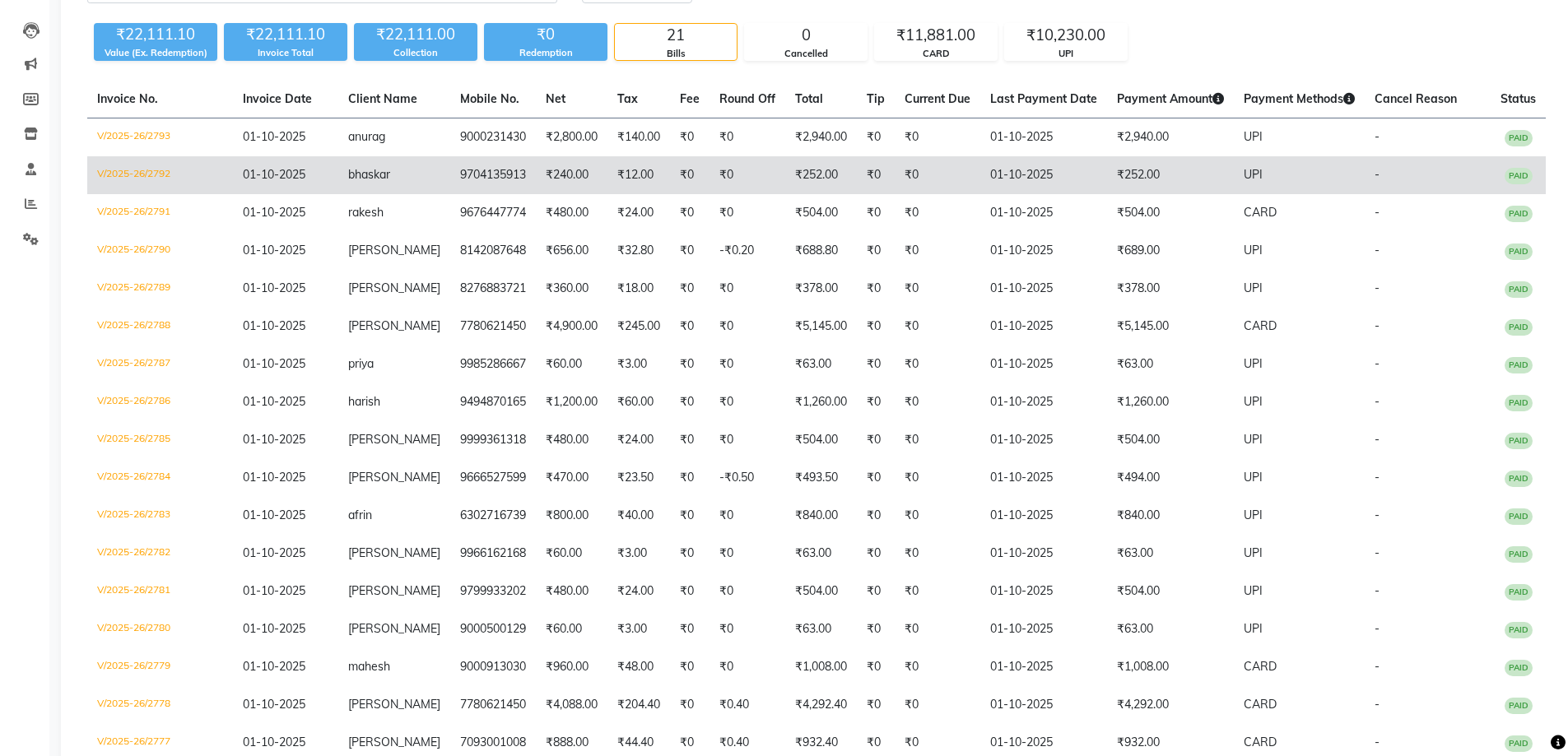
click at [1167, 174] on td "₹252.00" at bounding box center [1170, 175] width 126 height 38
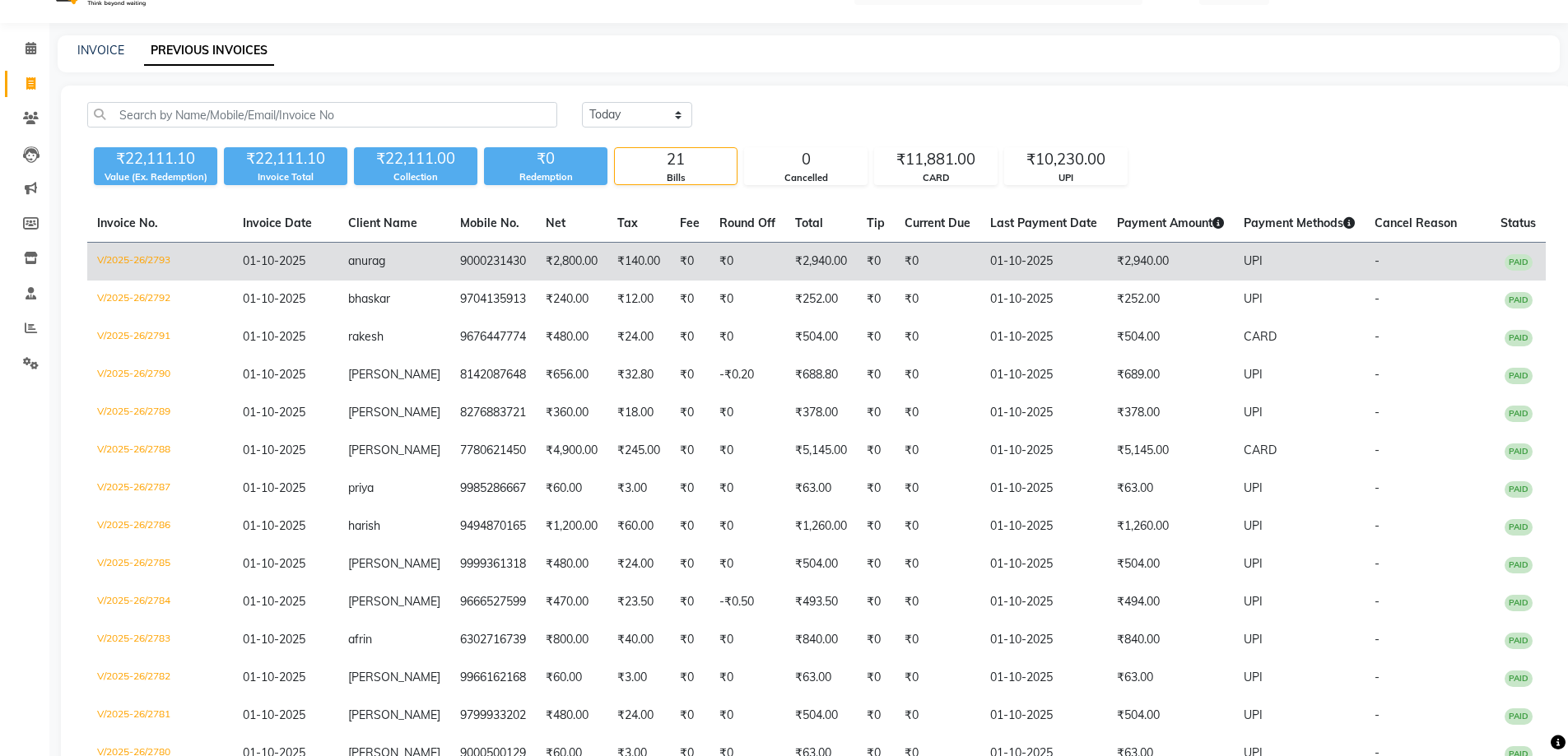
scroll to position [0, 0]
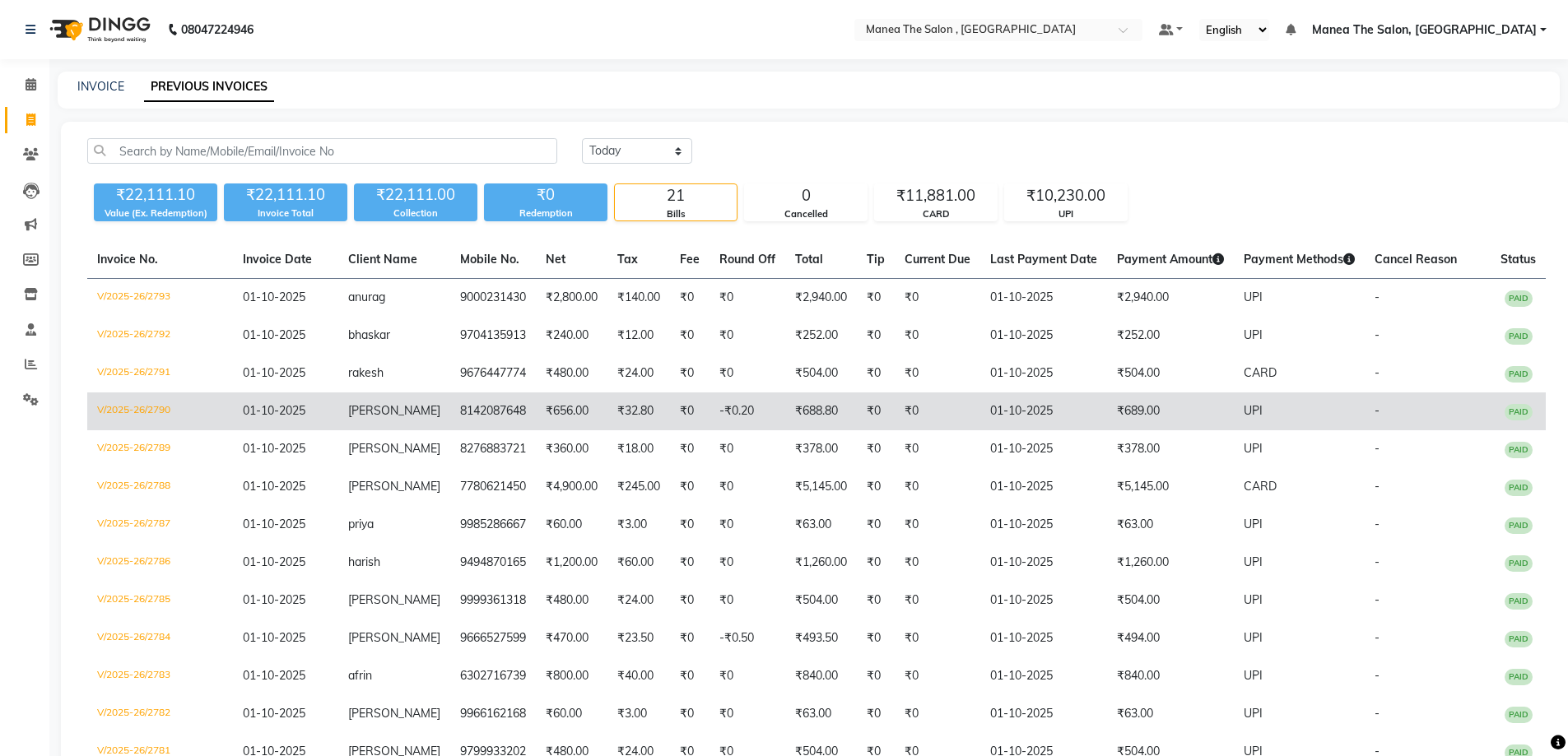
click at [835, 399] on td "₹688.80" at bounding box center [820, 412] width 71 height 38
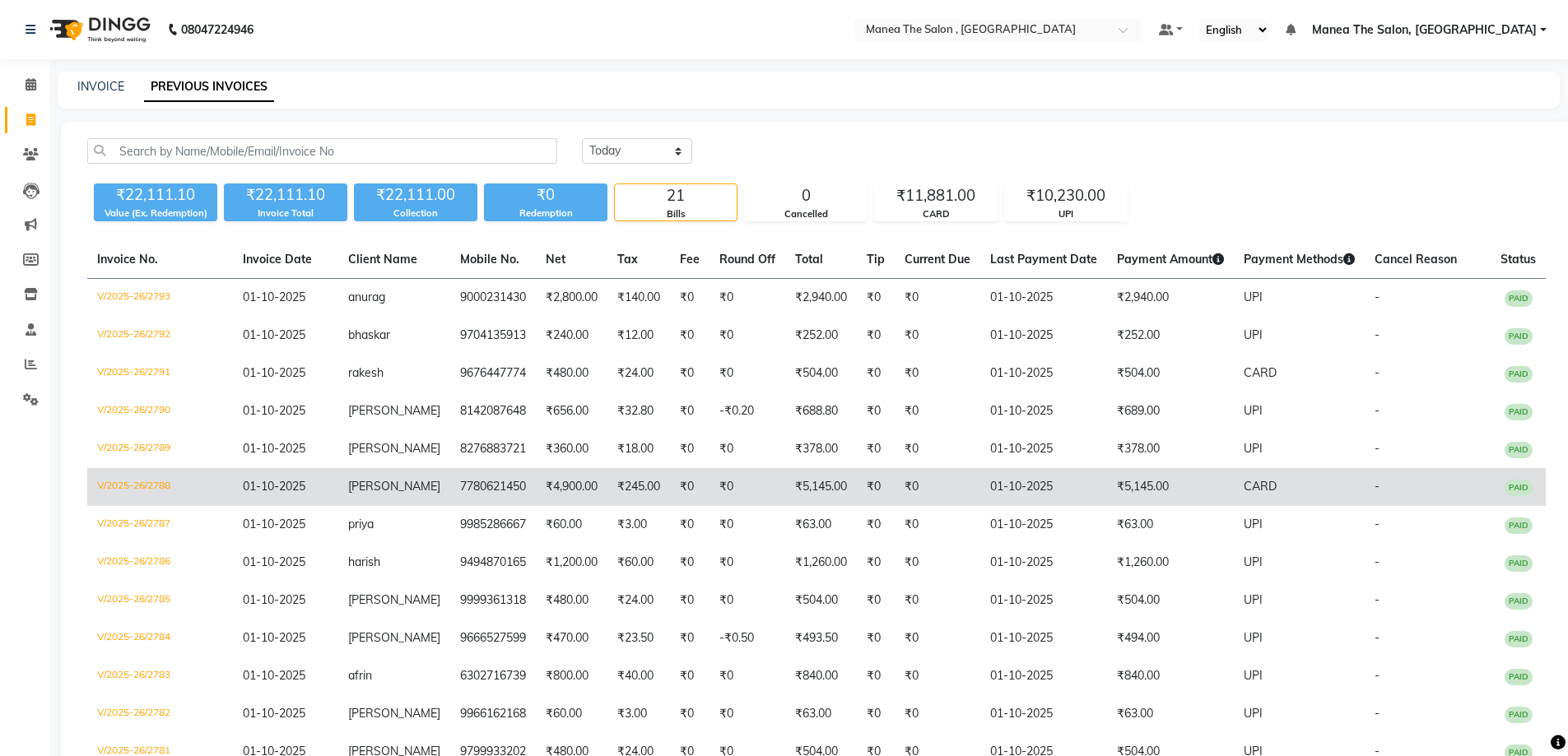
click at [495, 488] on td "7780621450" at bounding box center [493, 487] width 86 height 38
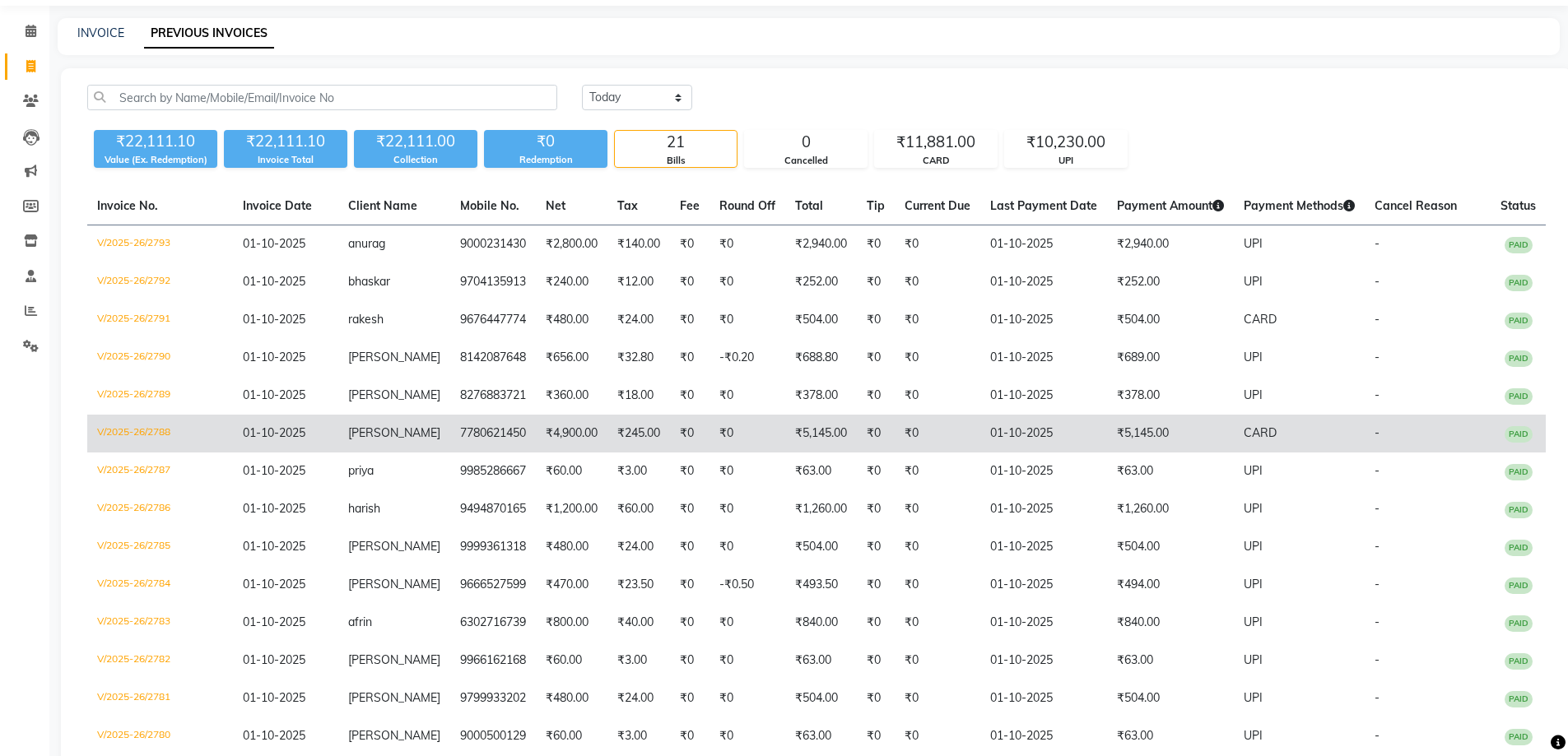
scroll to position [82, 0]
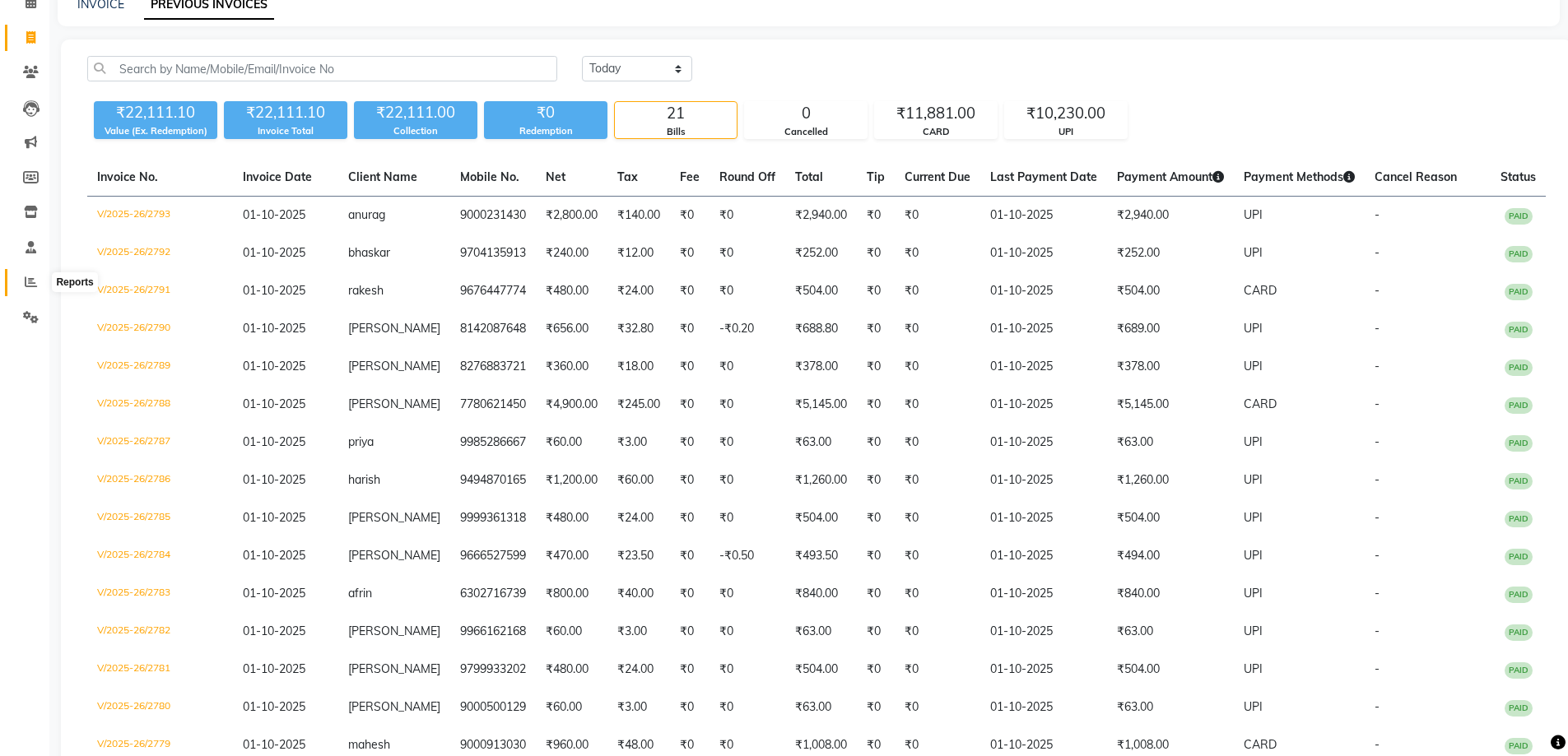
click at [26, 280] on icon at bounding box center [31, 282] width 12 height 12
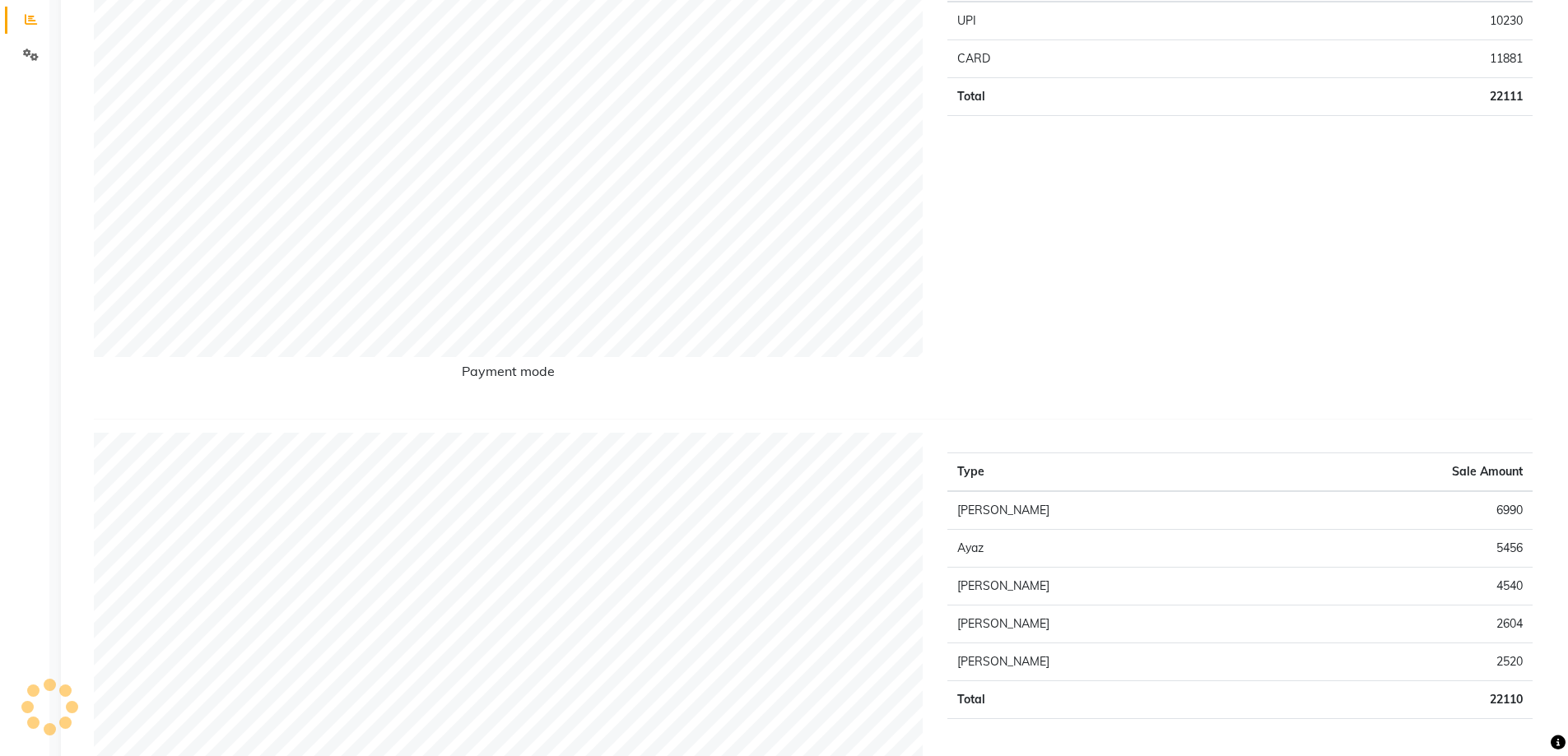
scroll to position [412, 0]
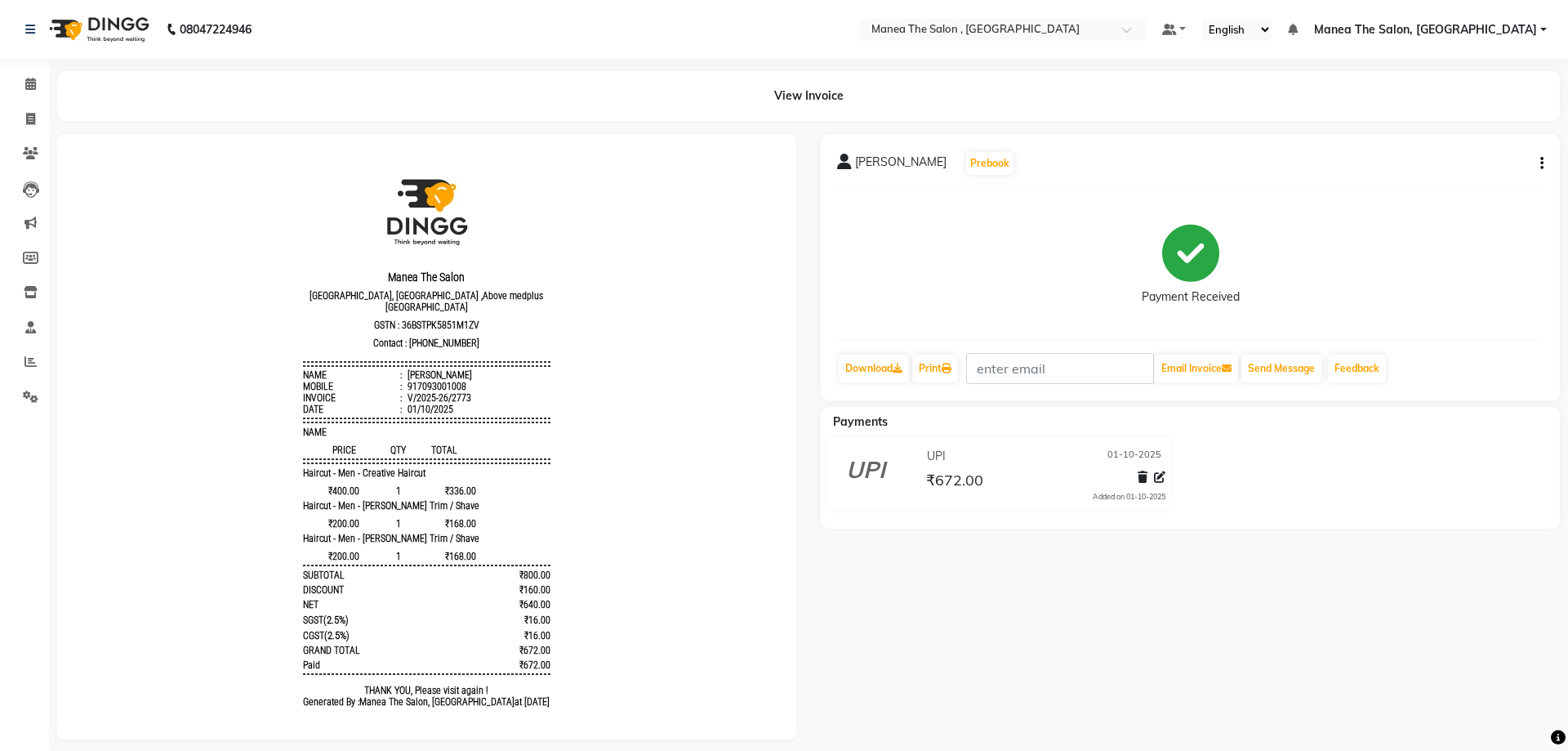
click at [1542, 166] on div "mohana Prebook Payment Received Download Print Email Invoice Send Message Feedb…" at bounding box center [1190, 267] width 739 height 266
click at [1529, 164] on icon "button" at bounding box center [1530, 163] width 3 height 1
click at [1458, 164] on div "Edit Item Staff" at bounding box center [1448, 164] width 112 height 20
select select
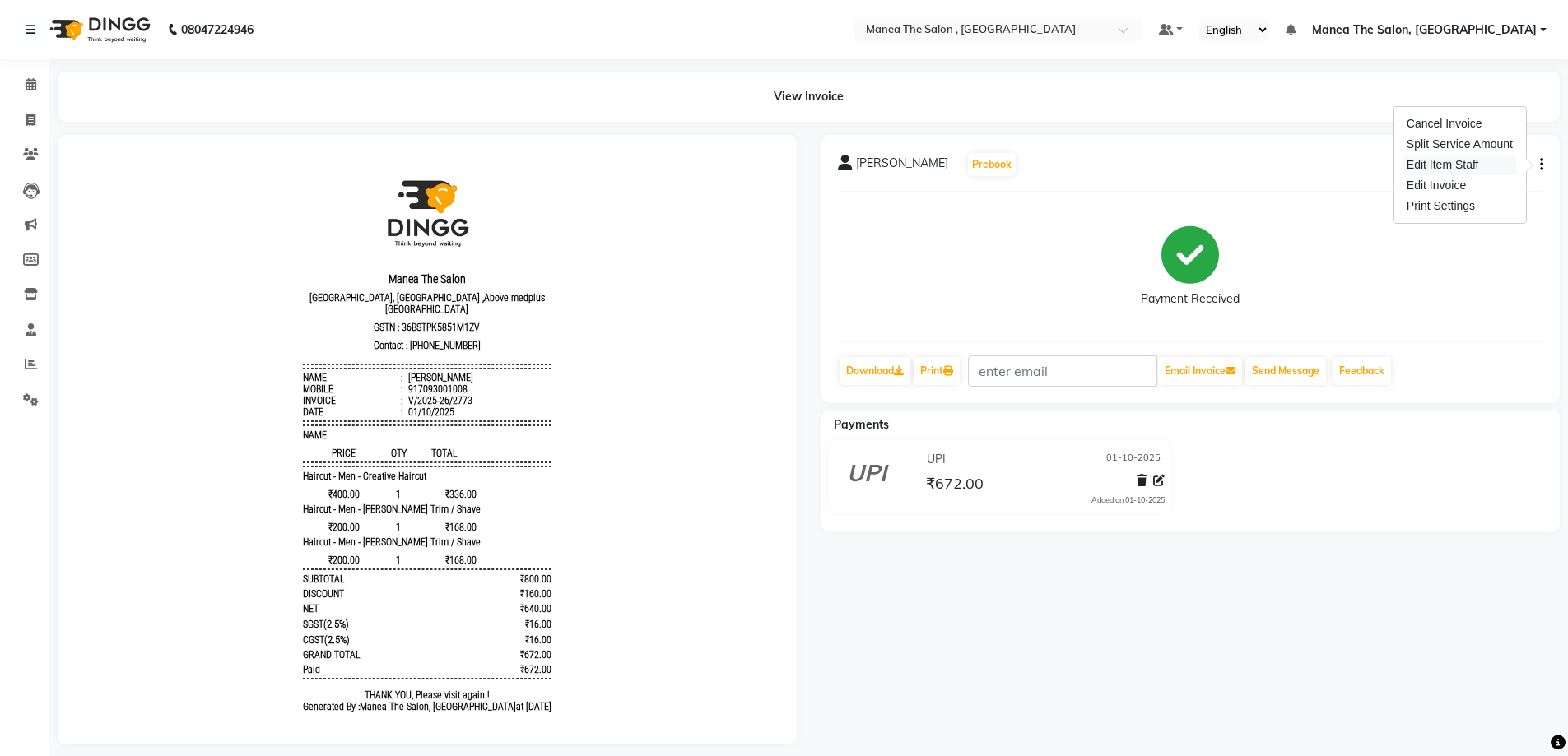
select select
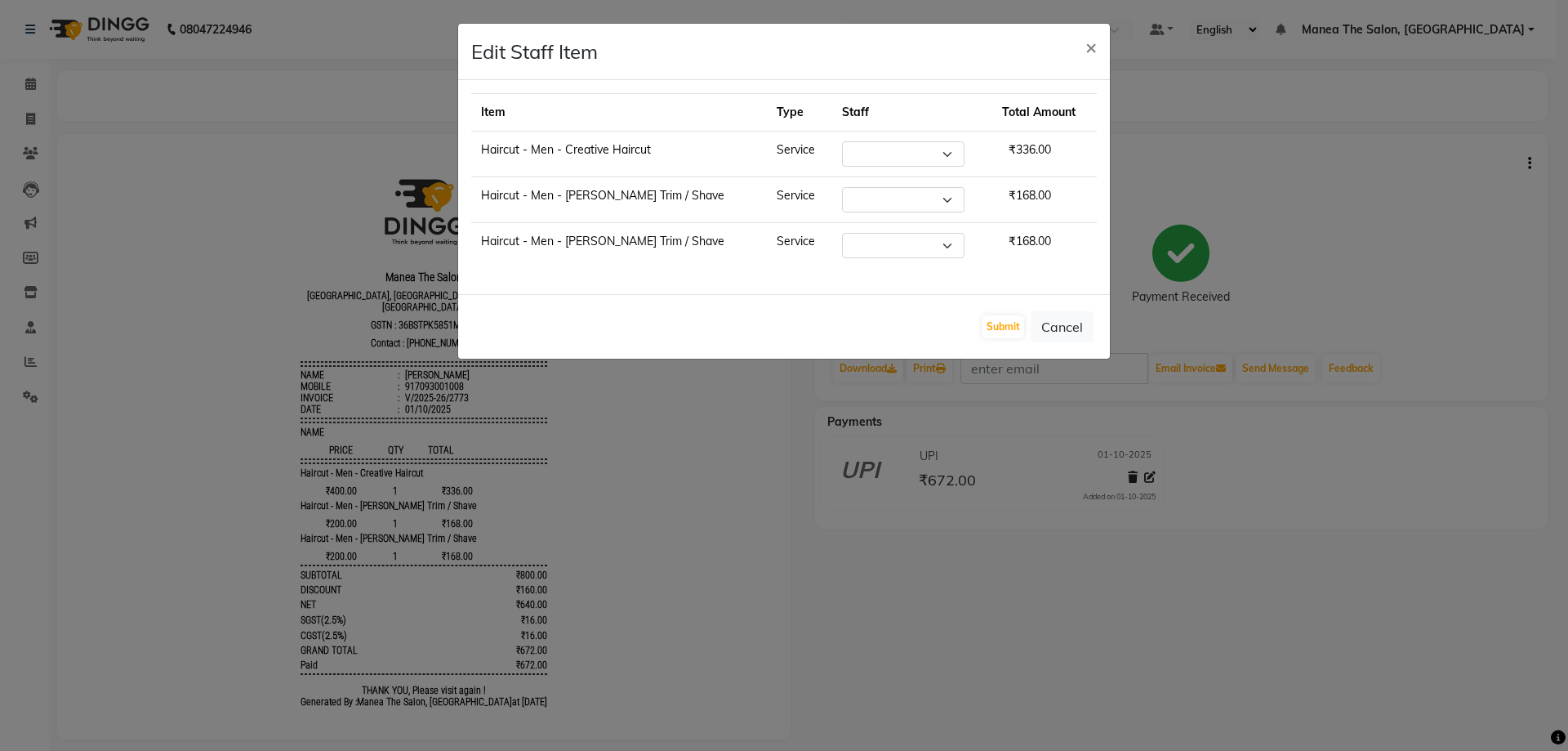
select select "78150"
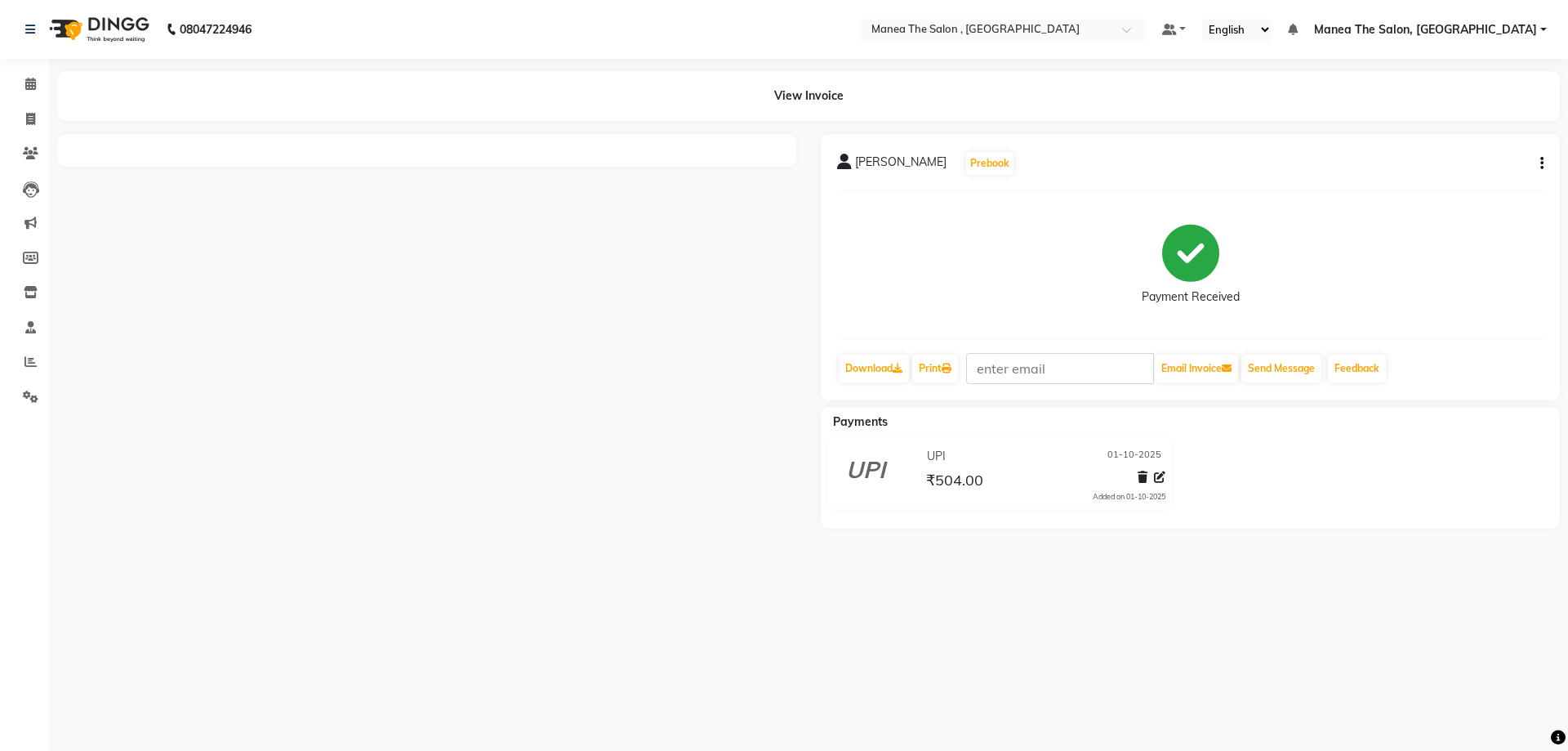
click at [1541, 163] on icon "button" at bounding box center [1542, 163] width 3 height 1
click at [1480, 160] on div "Edit Item Staff" at bounding box center [1461, 164] width 112 height 20
select select
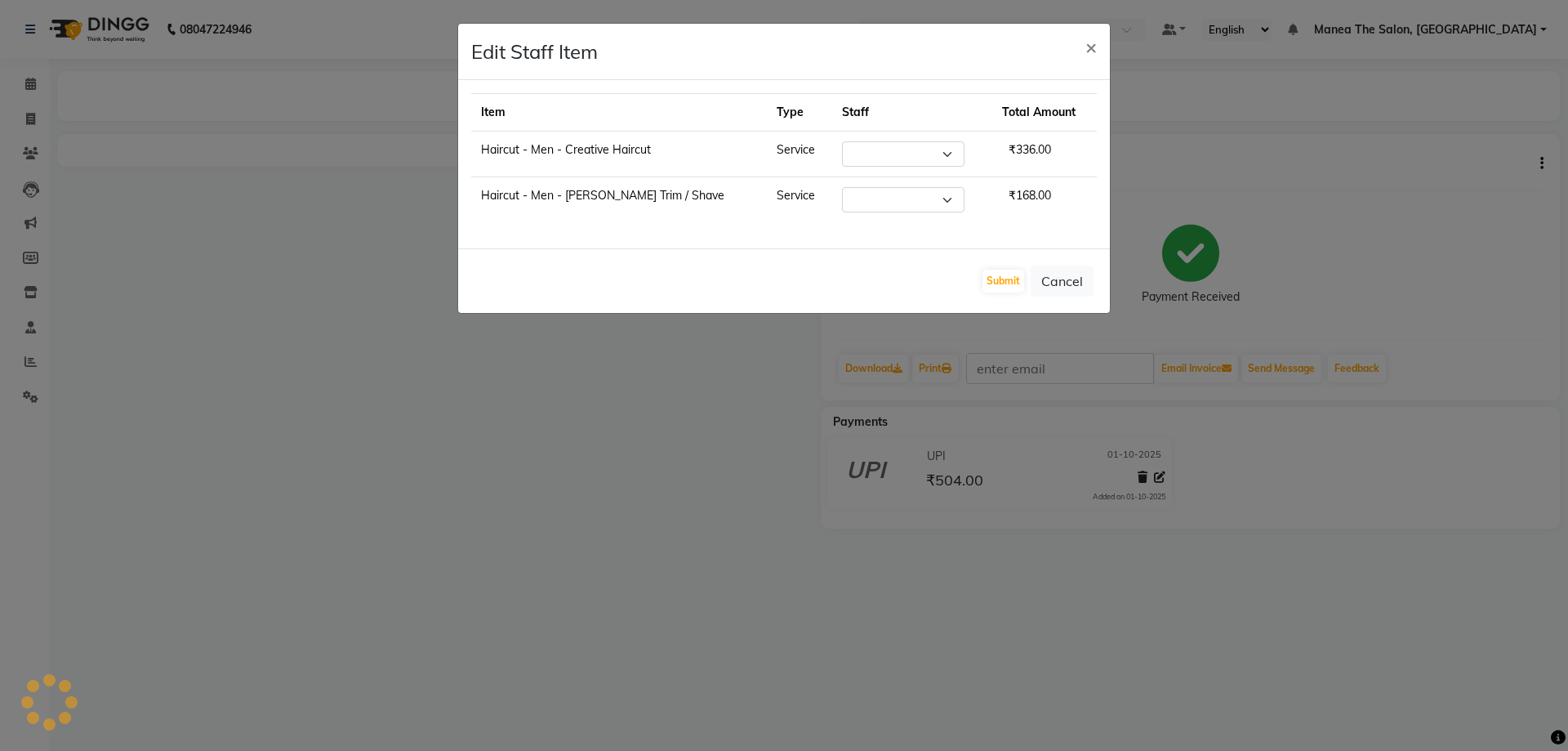
select select "82447"
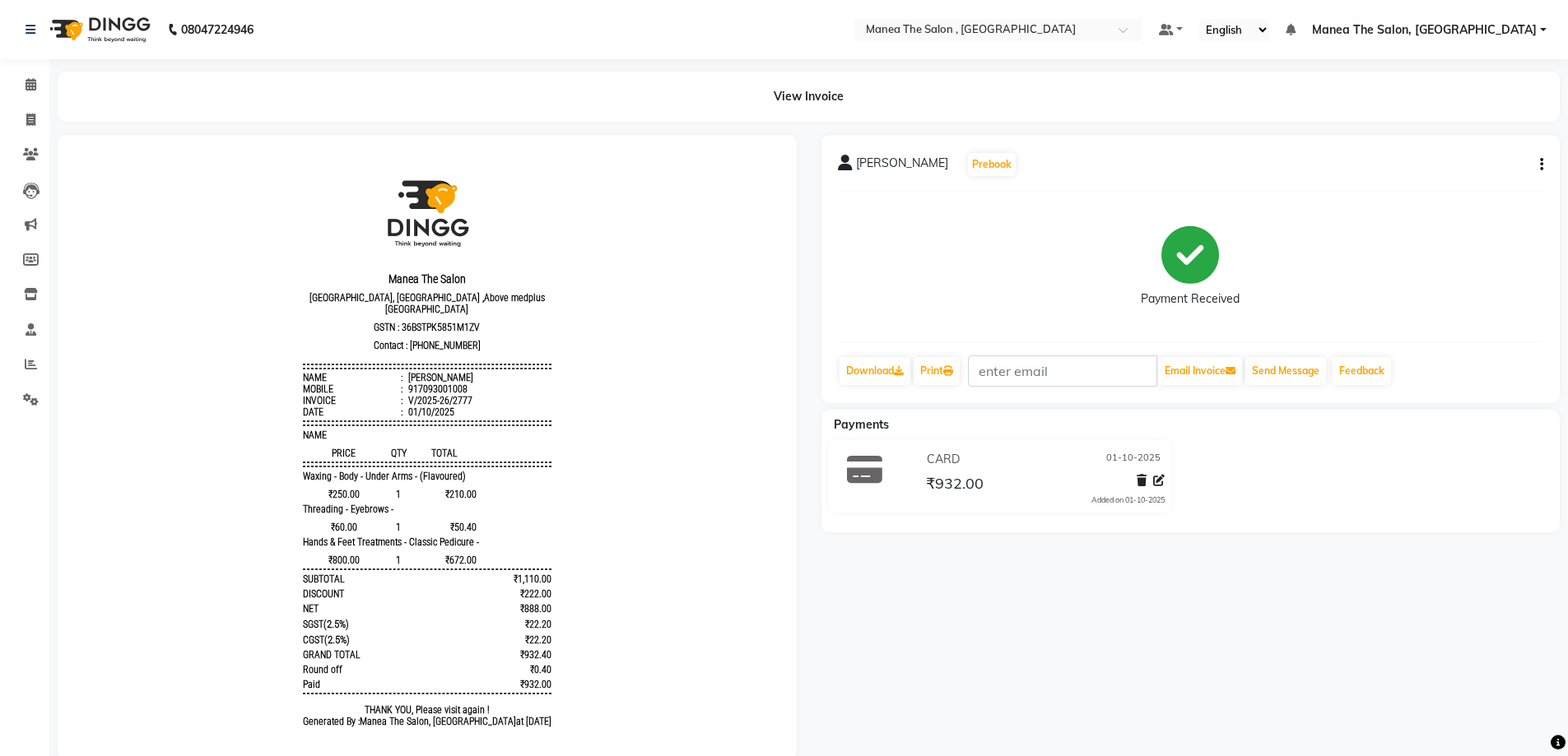
click at [1544, 163] on div "mohana Prebook Payment Received Download Print Email Invoice Send Message Feedb…" at bounding box center [1191, 269] width 739 height 268
click at [1540, 164] on icon "button" at bounding box center [1541, 164] width 3 height 1
click at [1480, 164] on div "Edit Item Staff" at bounding box center [1459, 165] width 113 height 21
select select
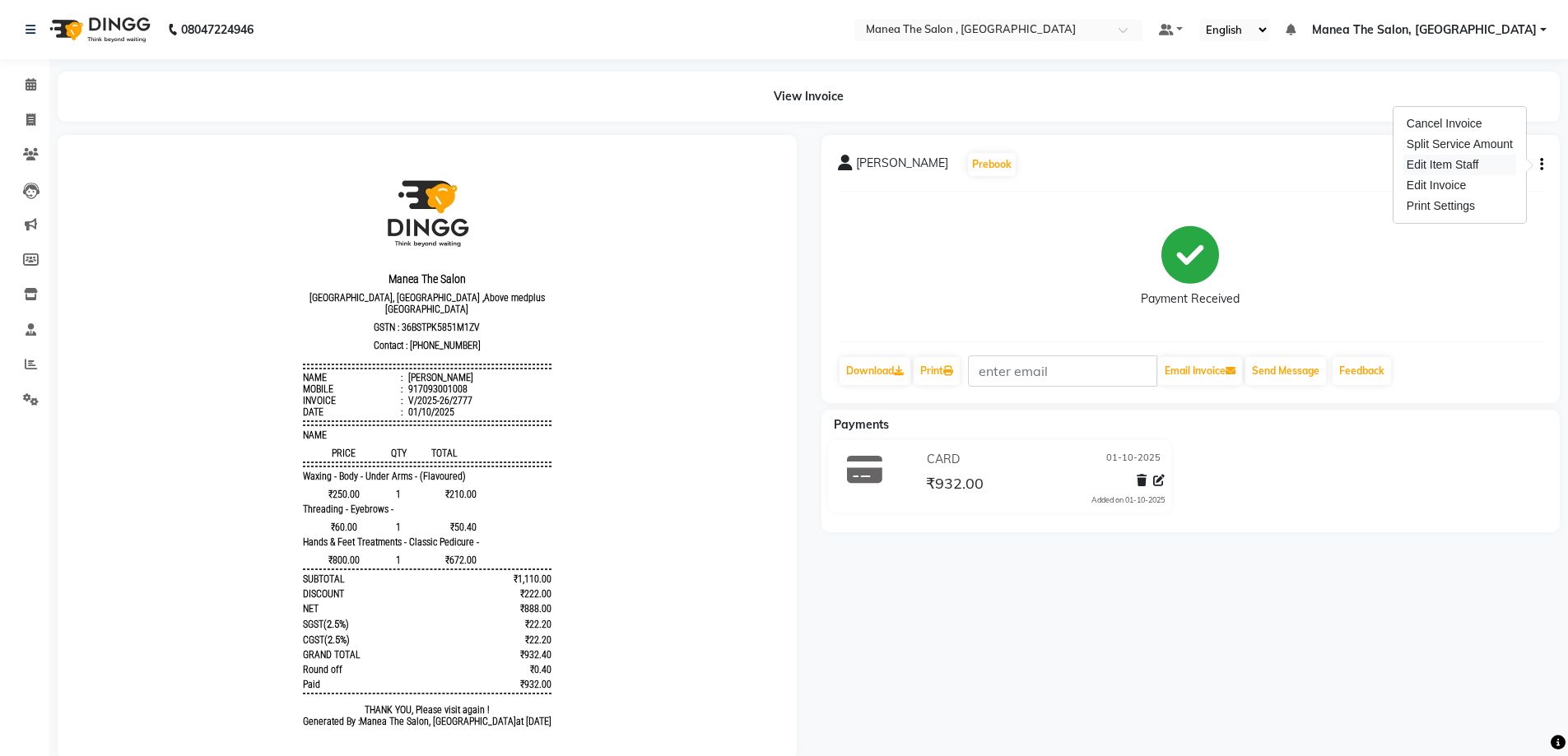
select select
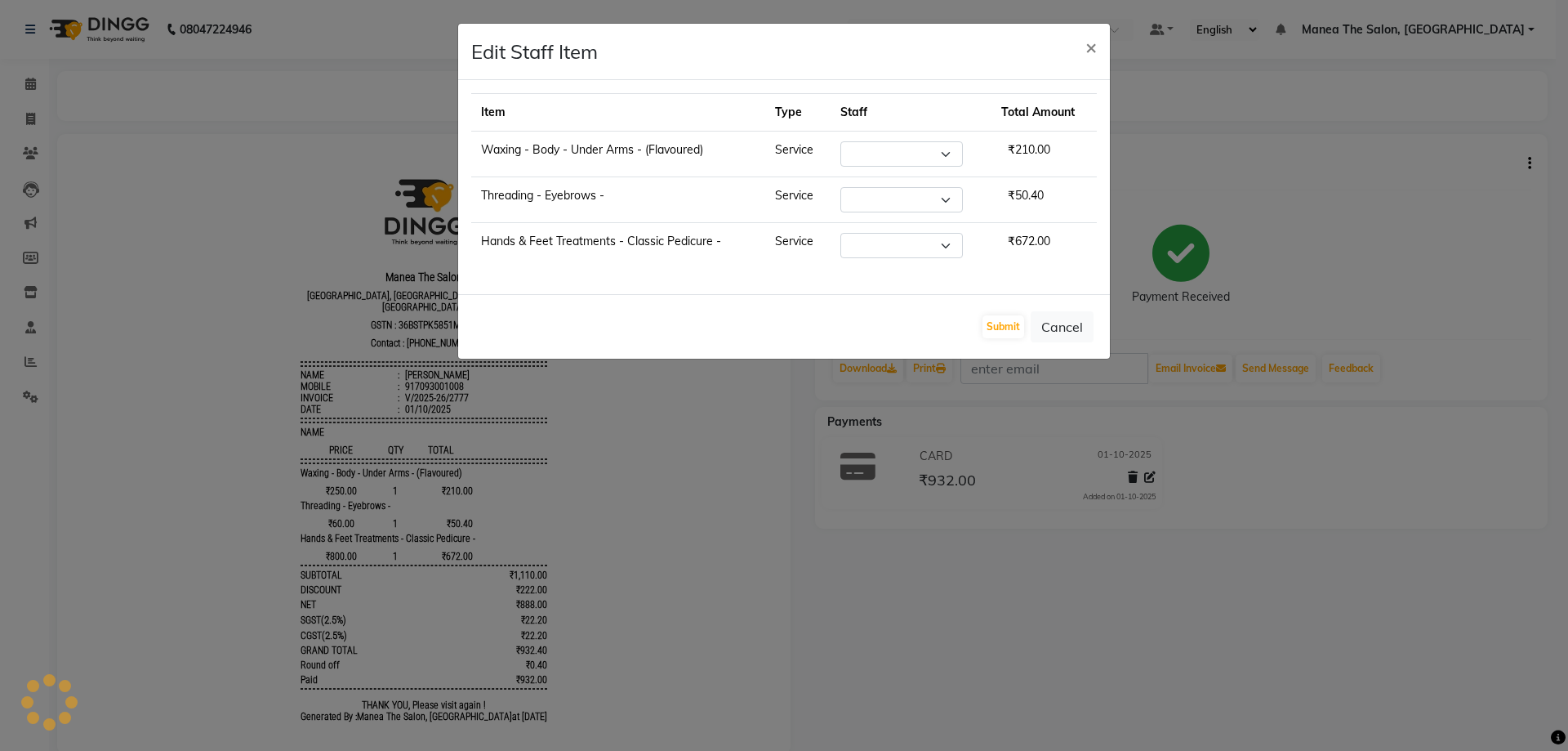
select select "70825"
select select "90979"
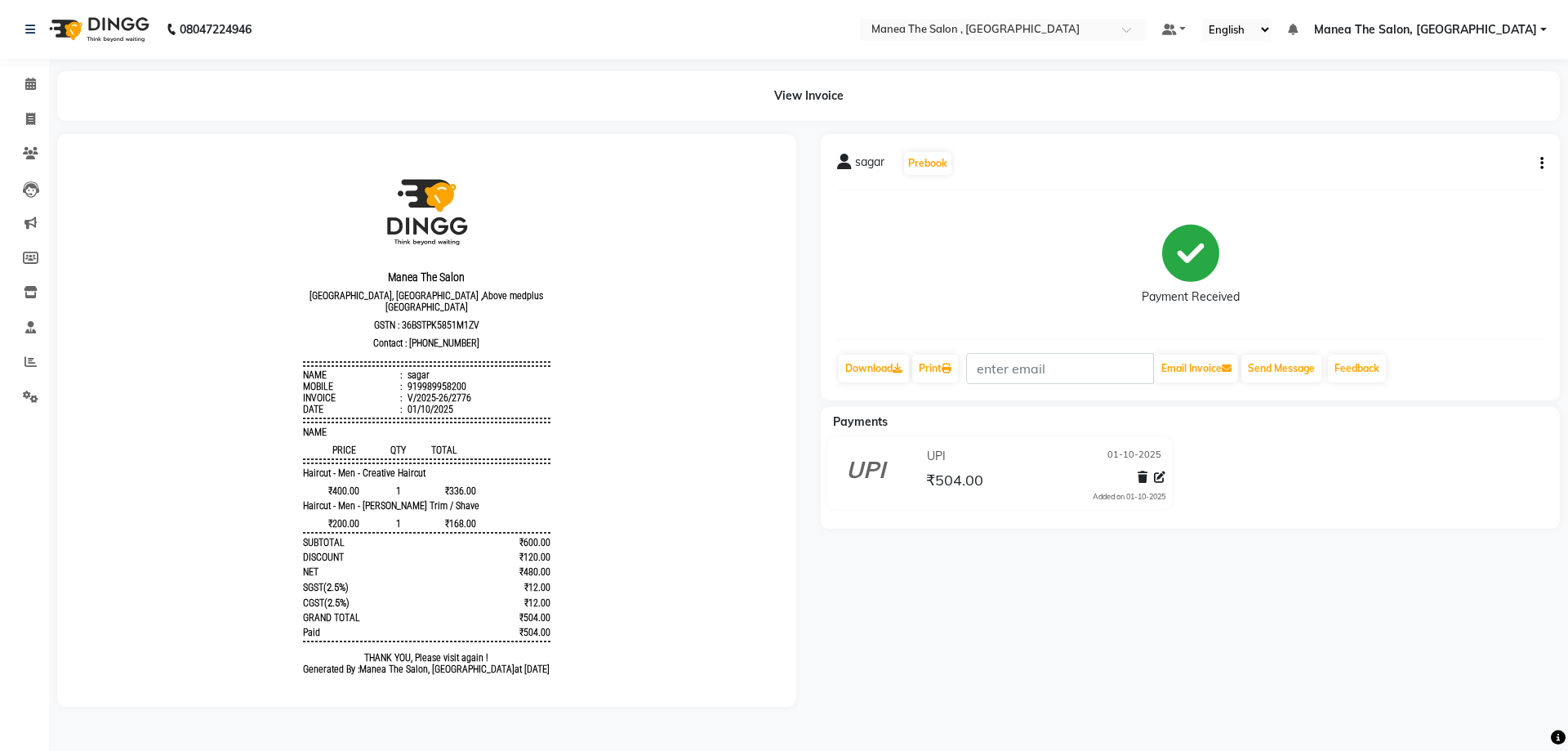
click at [1535, 163] on button "button" at bounding box center [1538, 164] width 9 height 17
click at [1470, 164] on div "Edit Item Staff" at bounding box center [1461, 164] width 112 height 20
select select
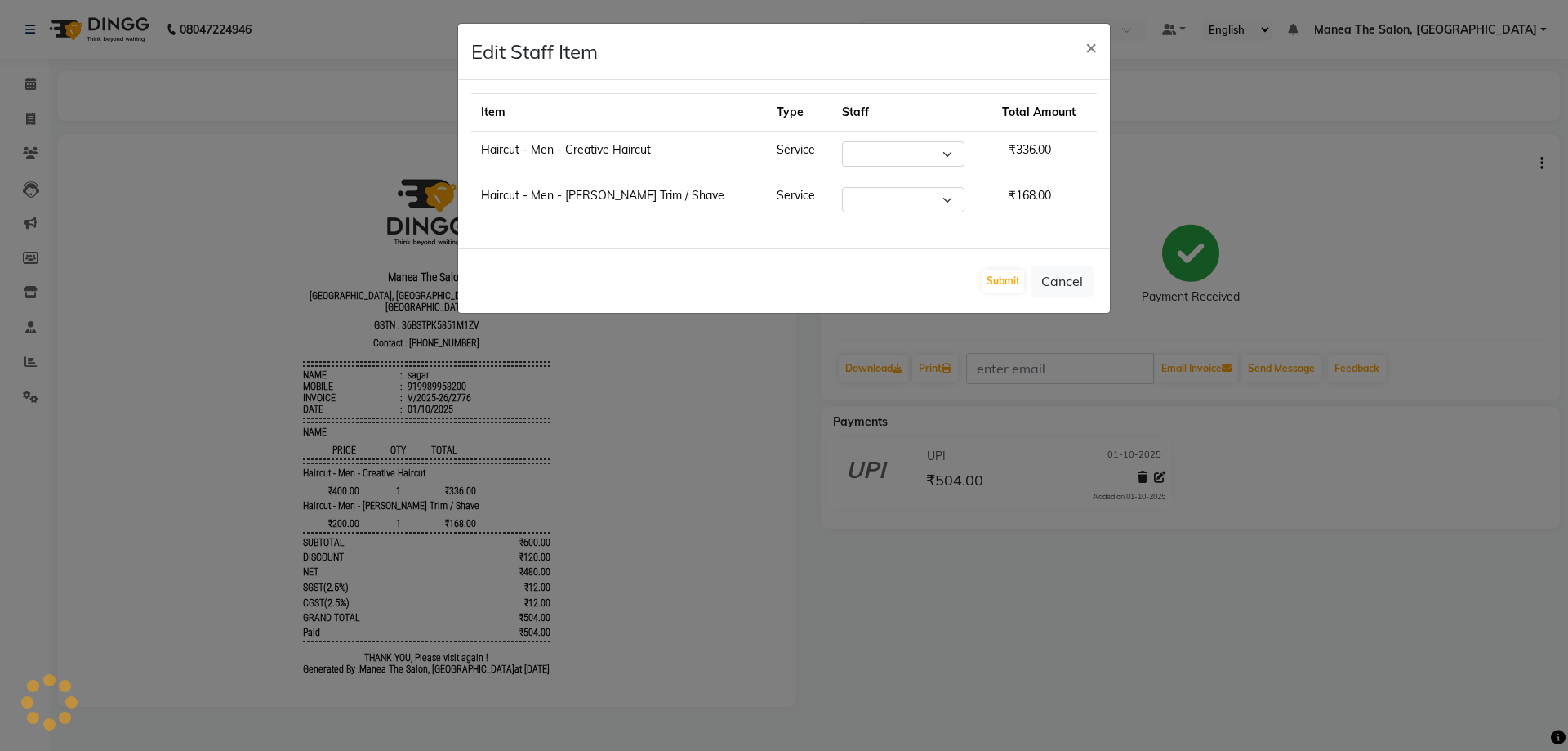
select select "78150"
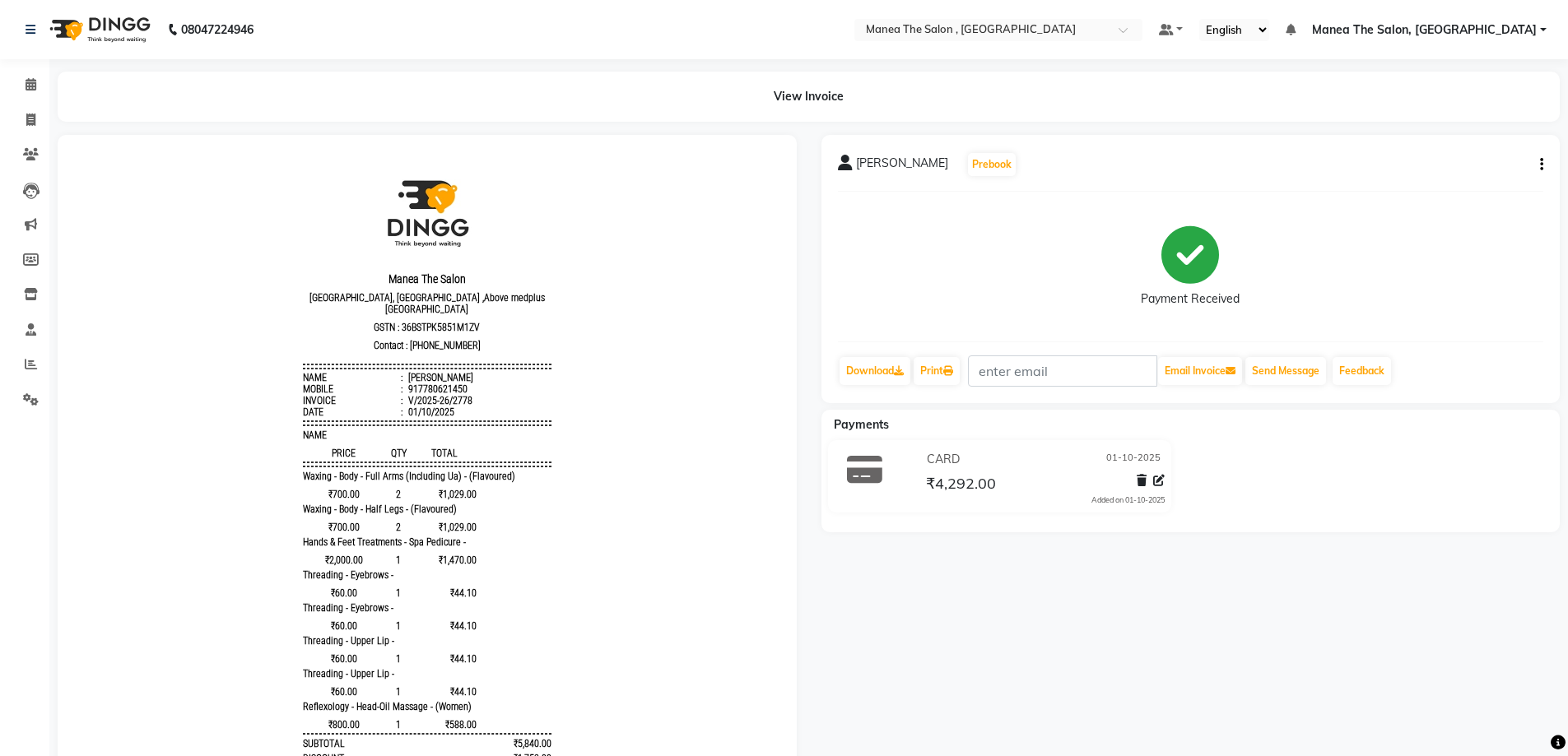
click at [1536, 164] on button "button" at bounding box center [1538, 165] width 9 height 17
click at [1462, 164] on div "Edit Item Staff" at bounding box center [1459, 165] width 113 height 21
select select
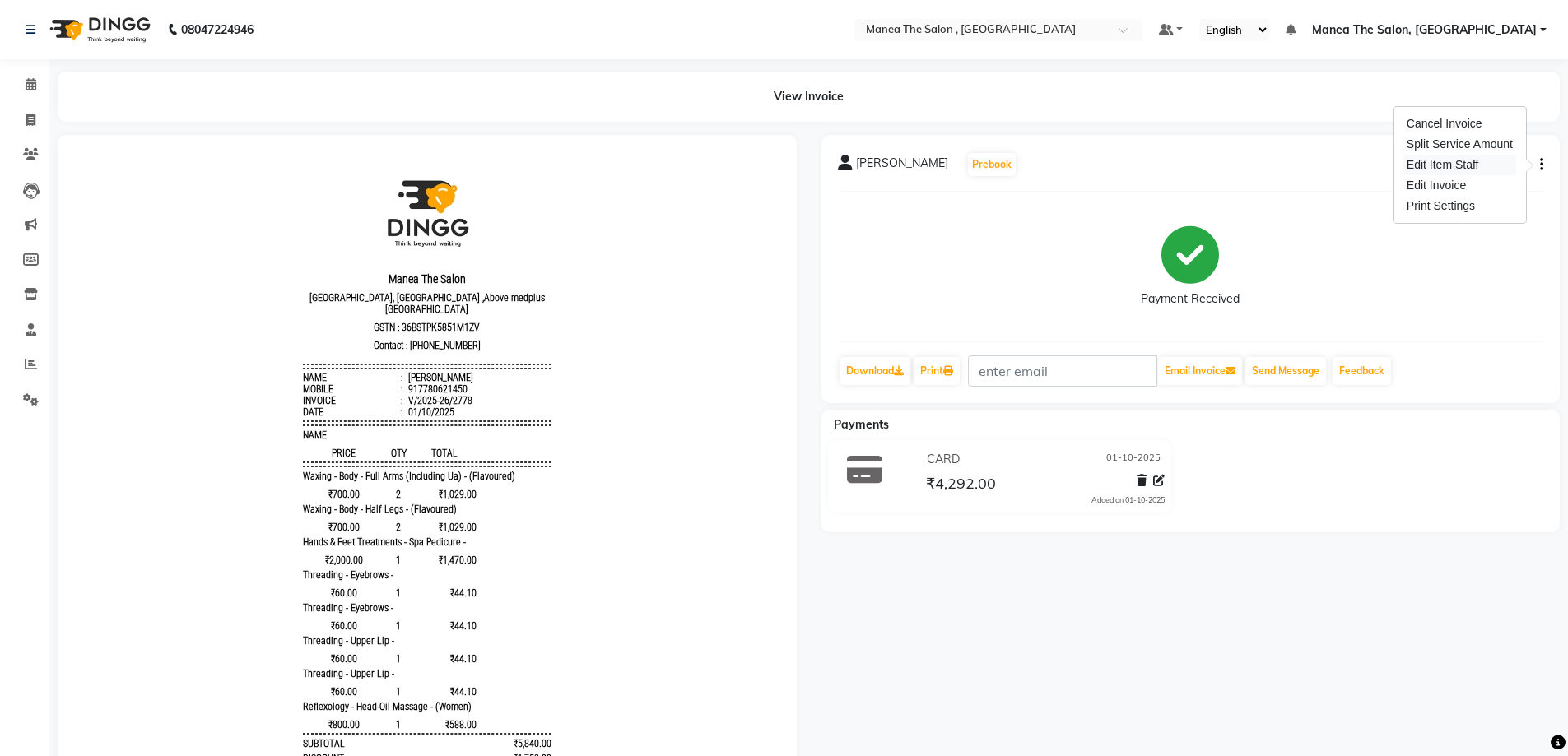
select select
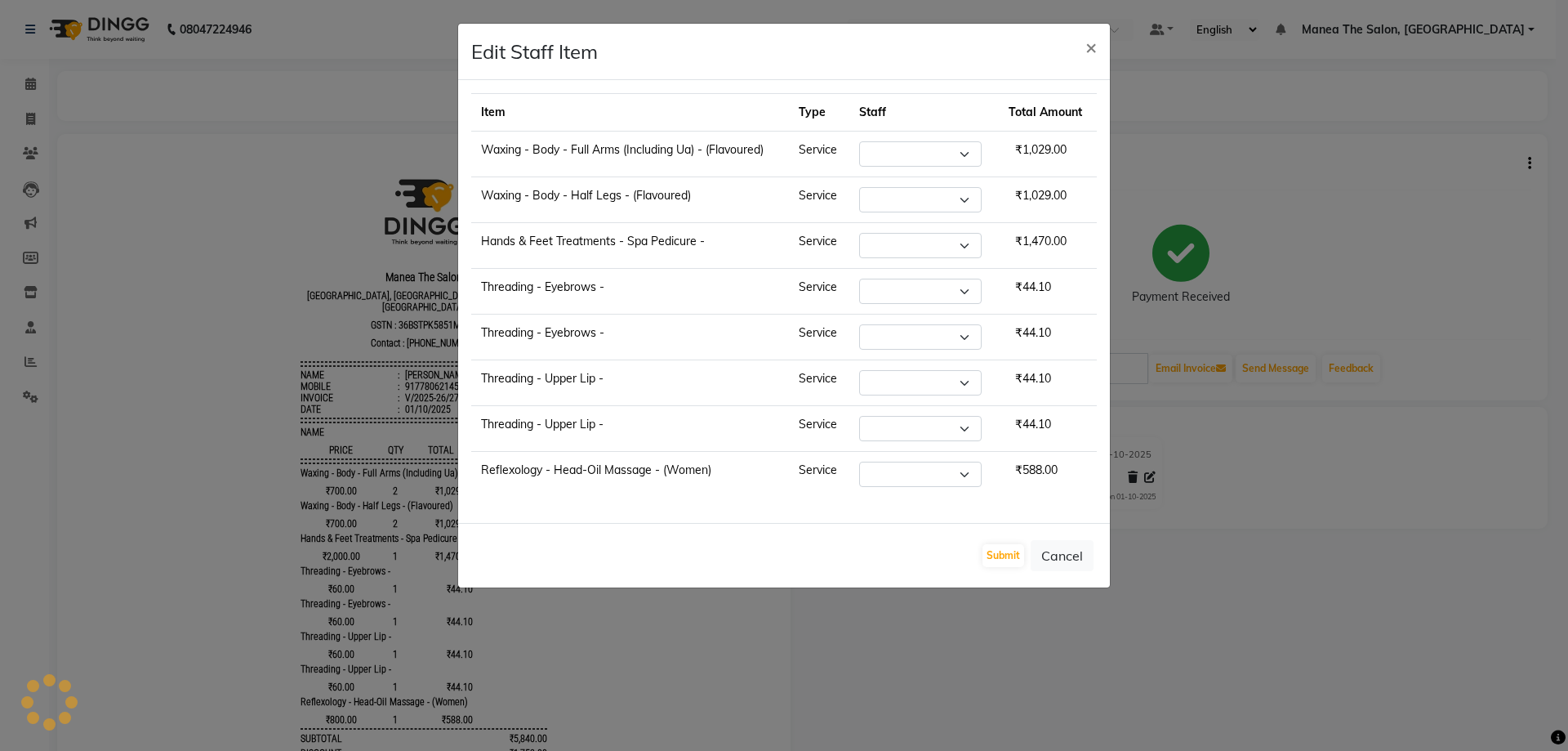
select select "70825"
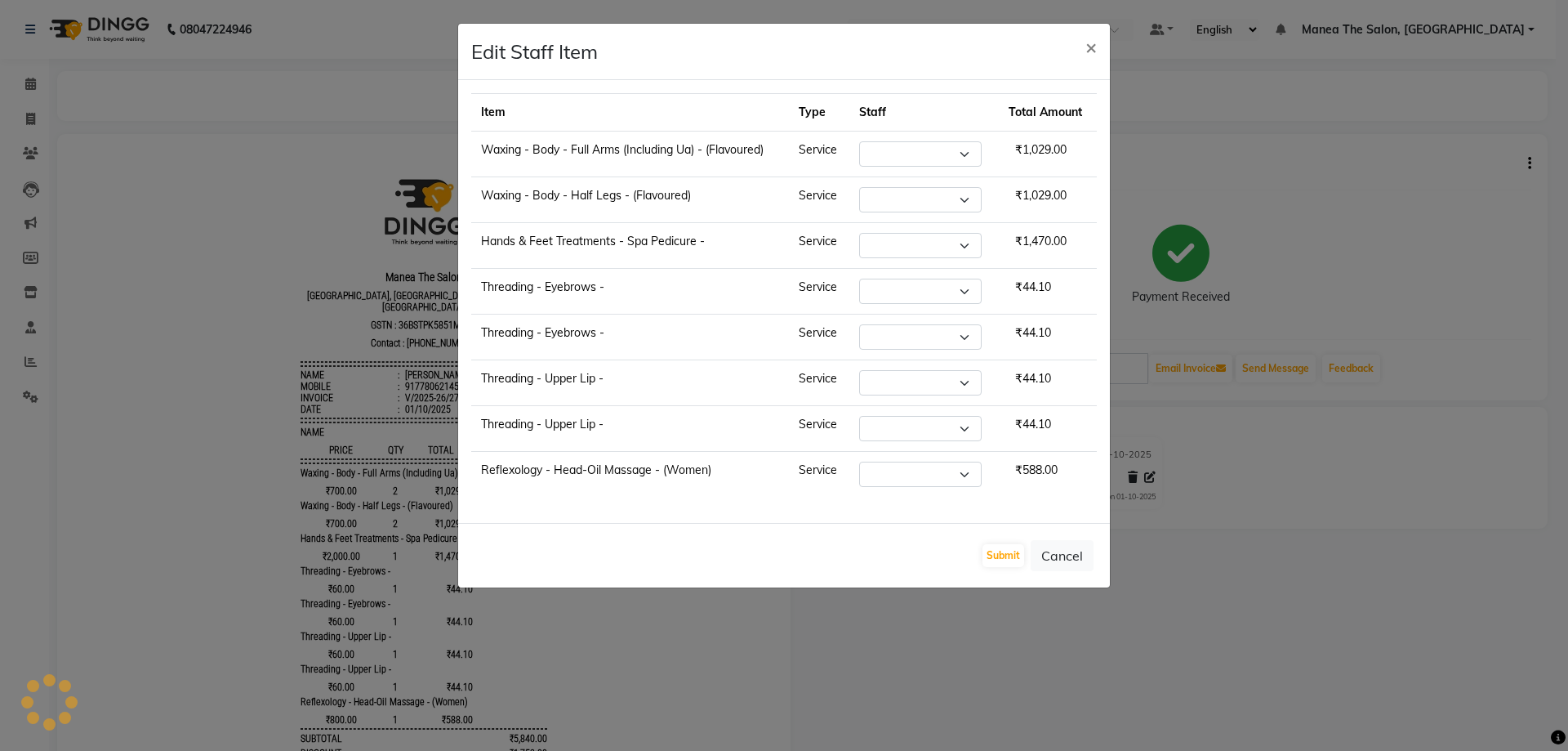
select select "70825"
select select "78150"
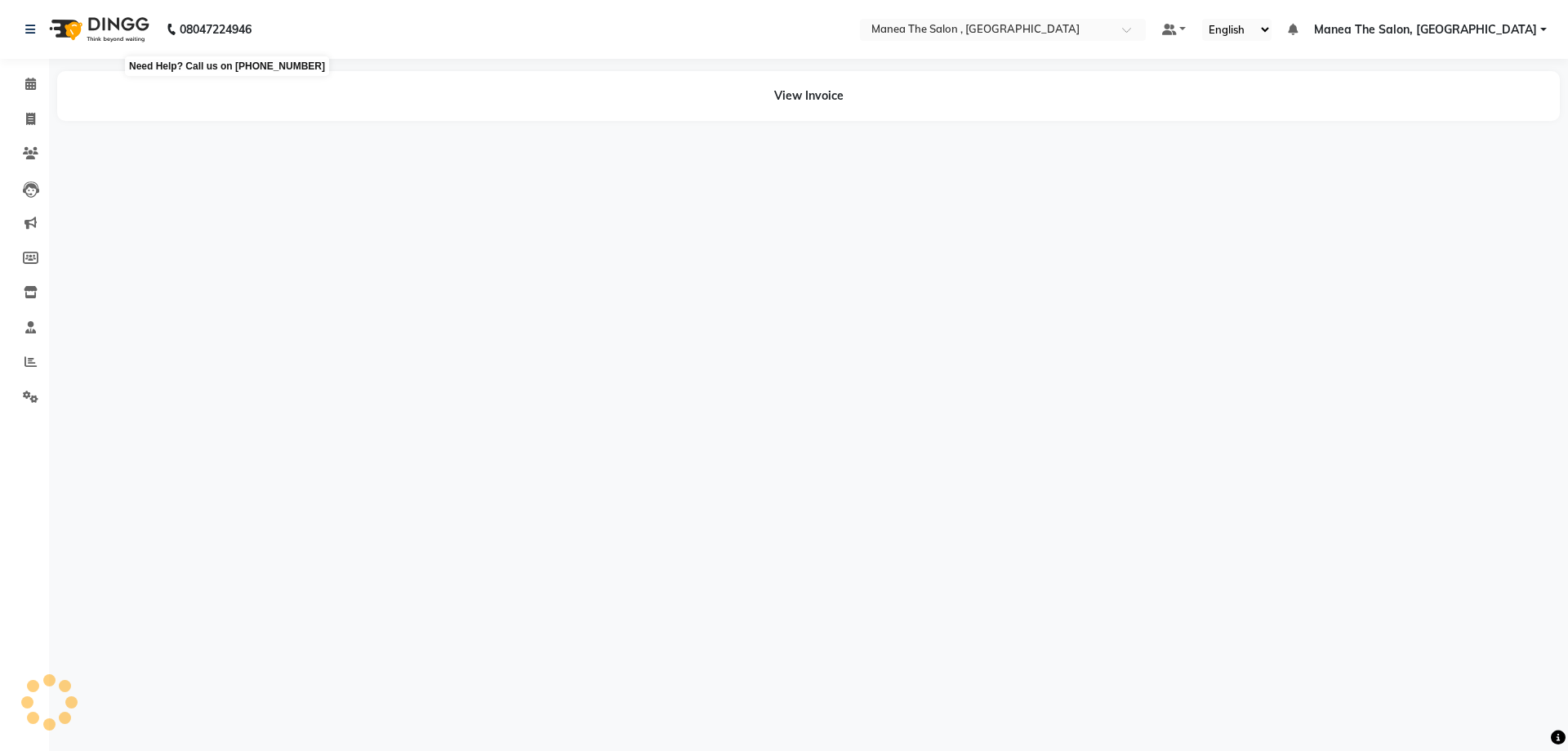
select select "en"
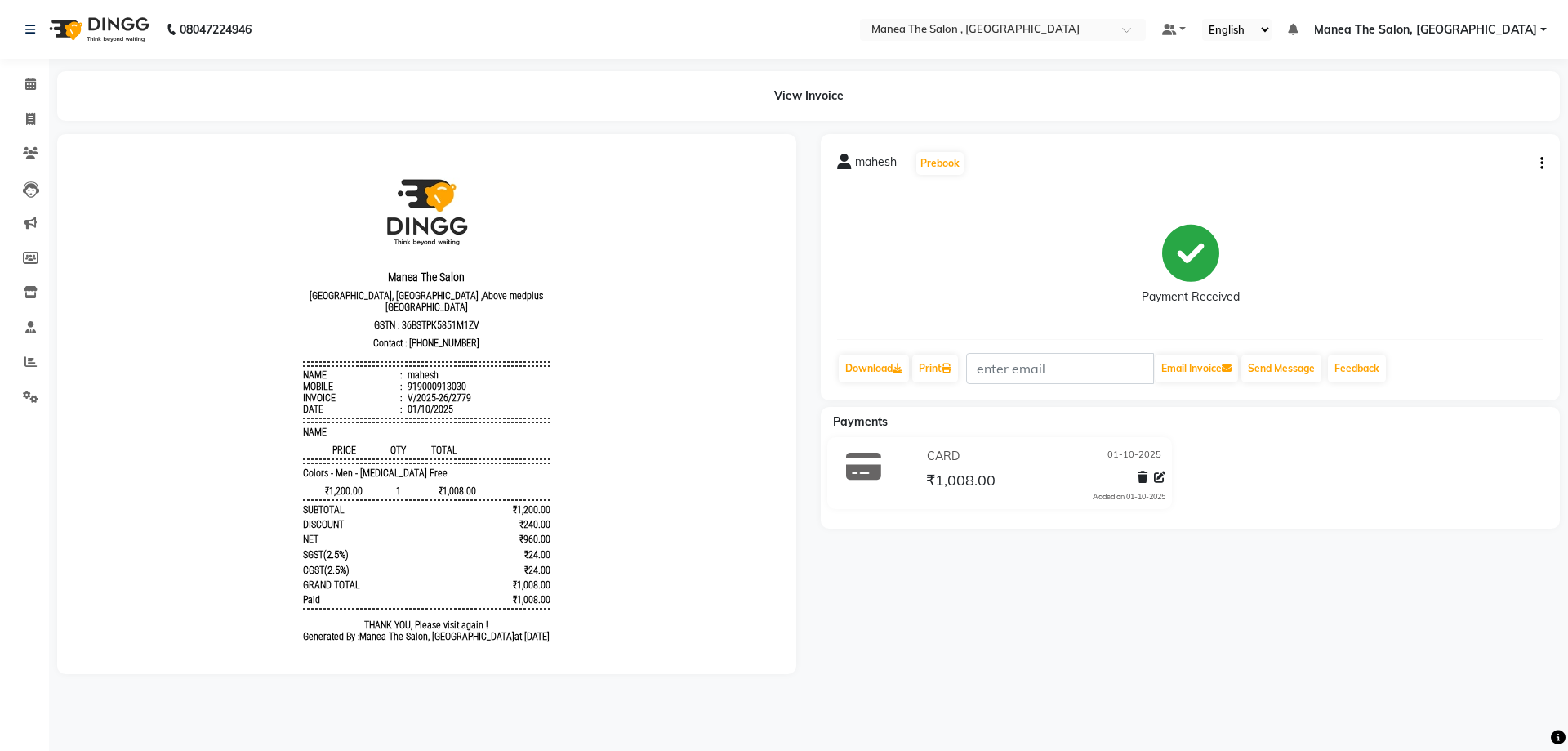
click at [1540, 166] on button "button" at bounding box center [1538, 164] width 9 height 17
click at [1443, 164] on div "Edit Item Staff" at bounding box center [1461, 164] width 112 height 20
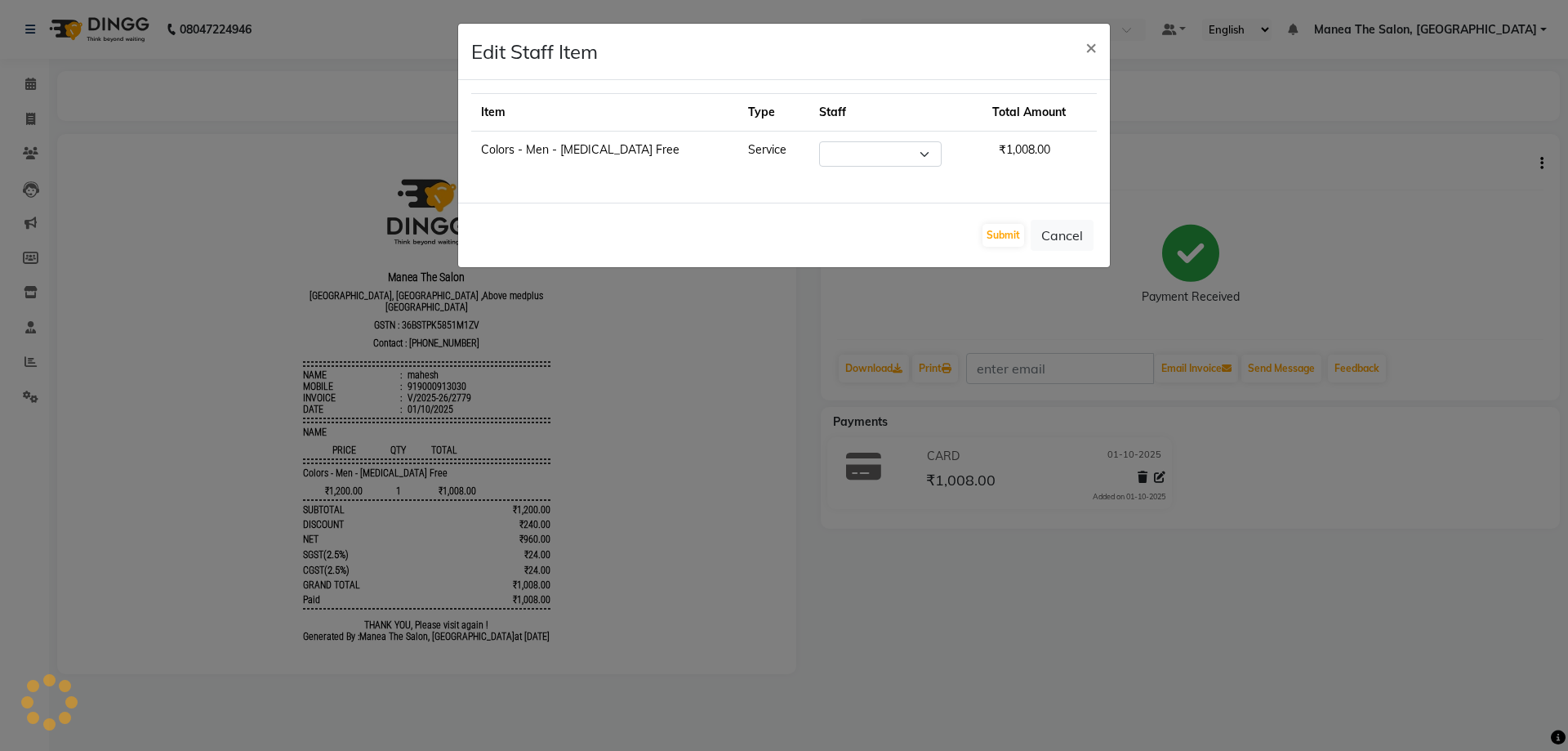
select select "82447"
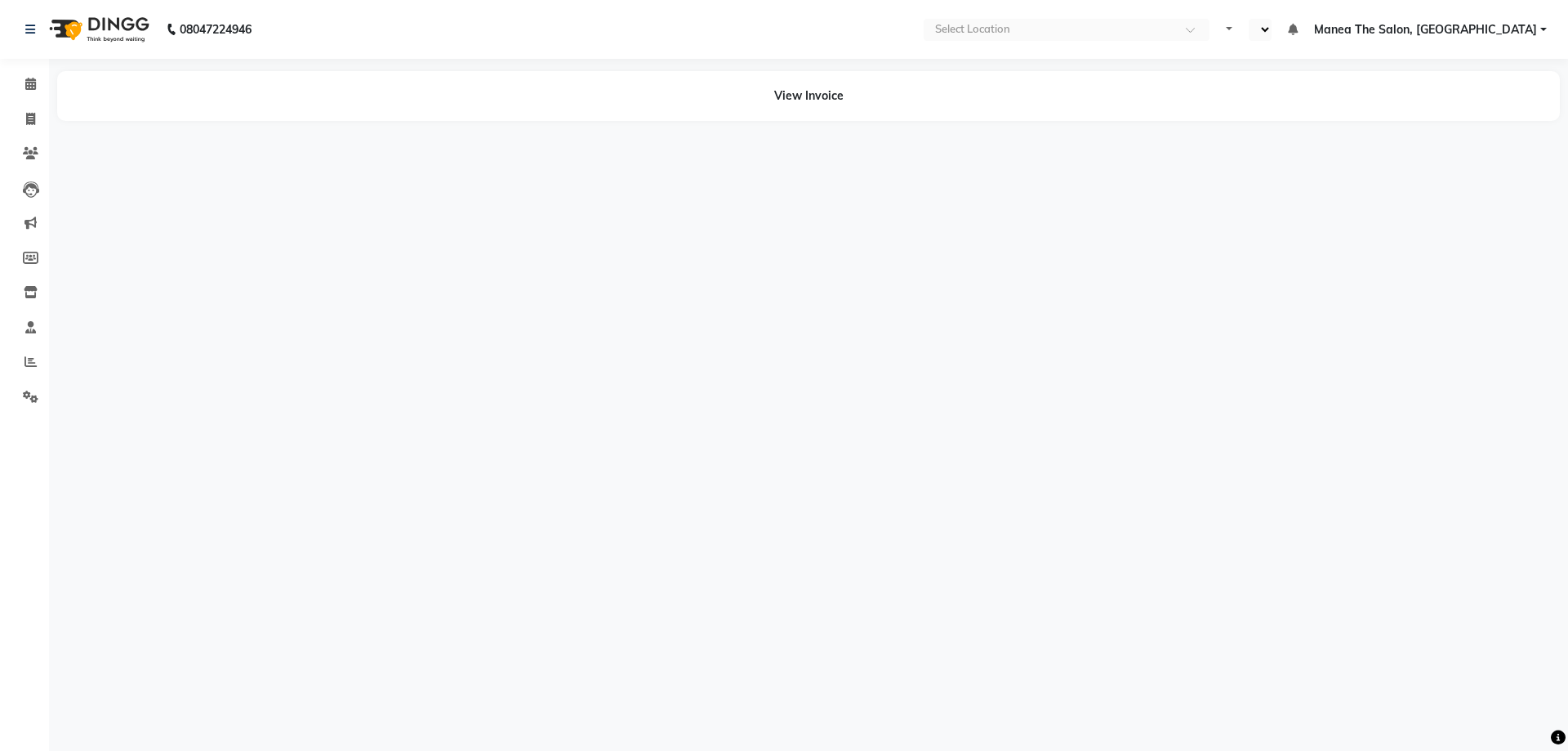
select select "en"
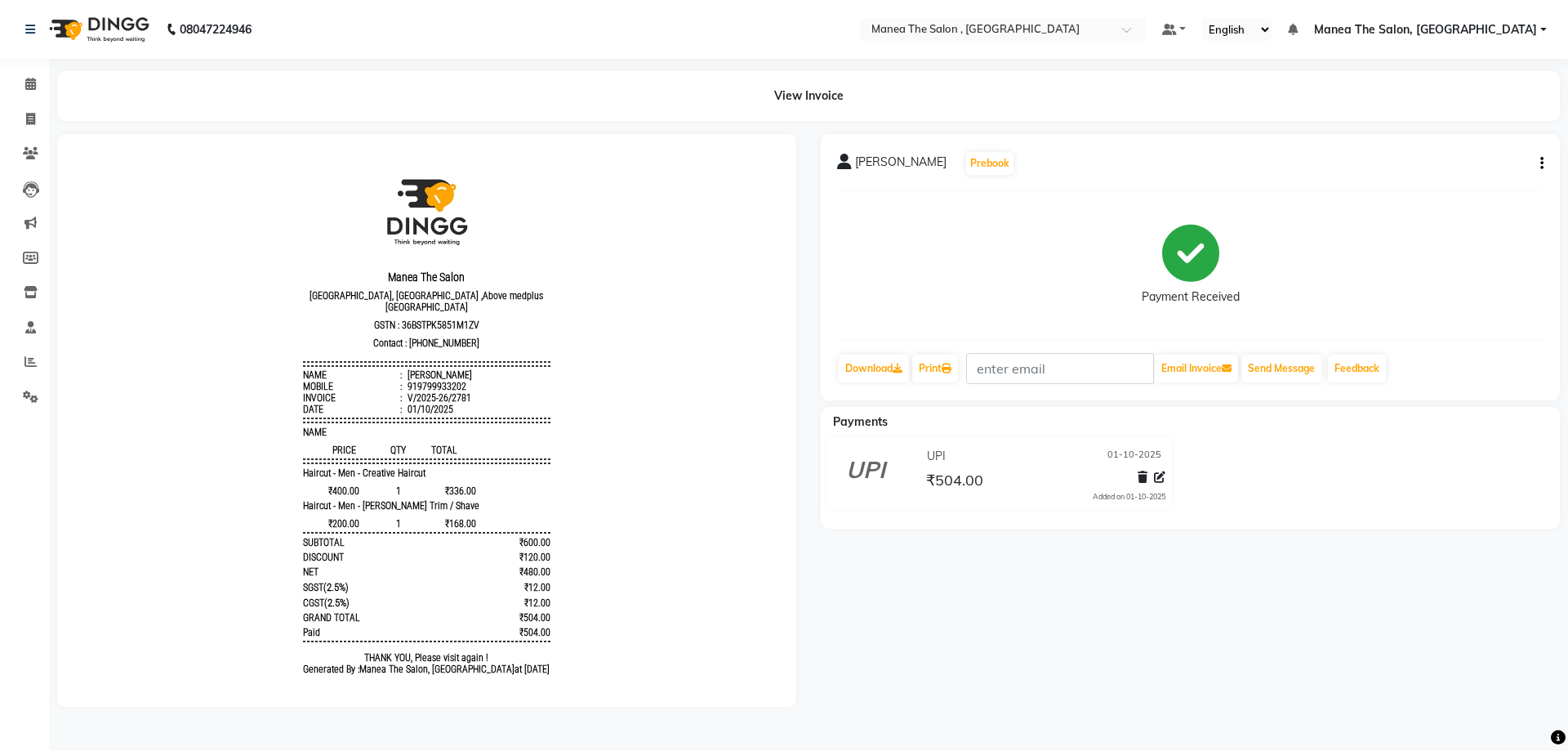
click at [1542, 164] on icon "button" at bounding box center [1542, 163] width 3 height 1
click at [1465, 166] on div "Edit Item Staff" at bounding box center [1461, 164] width 112 height 20
select select
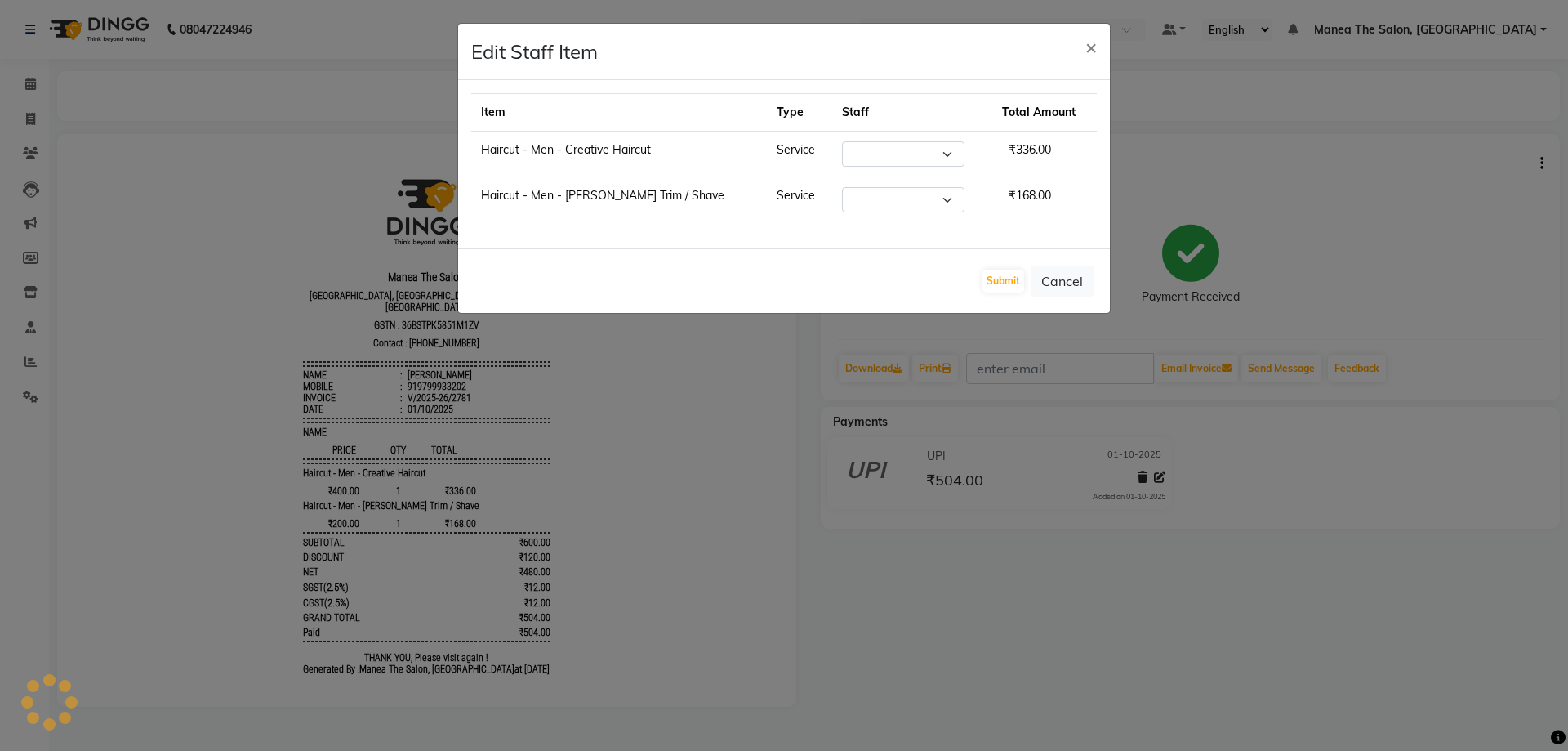
select select "93250"
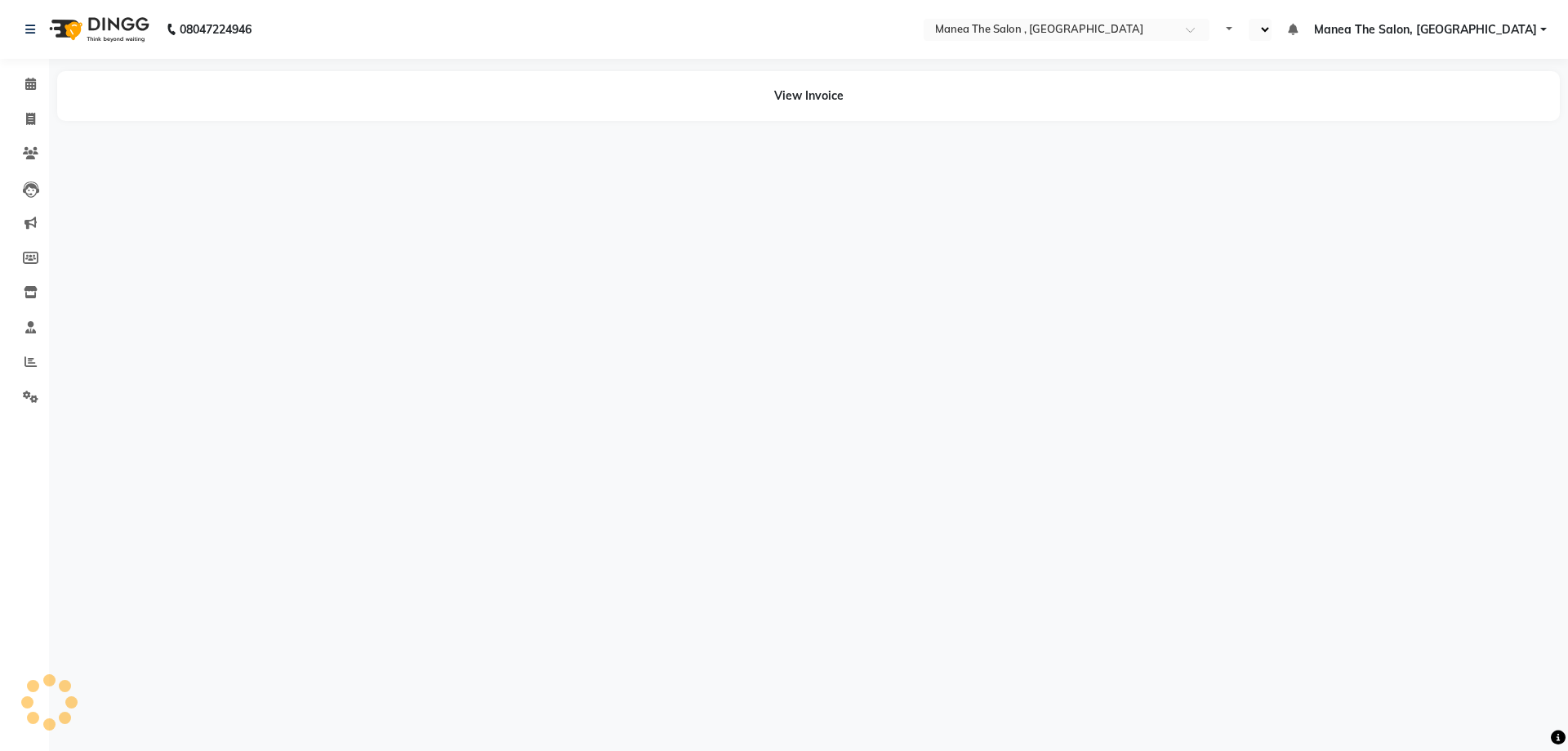
select select "en"
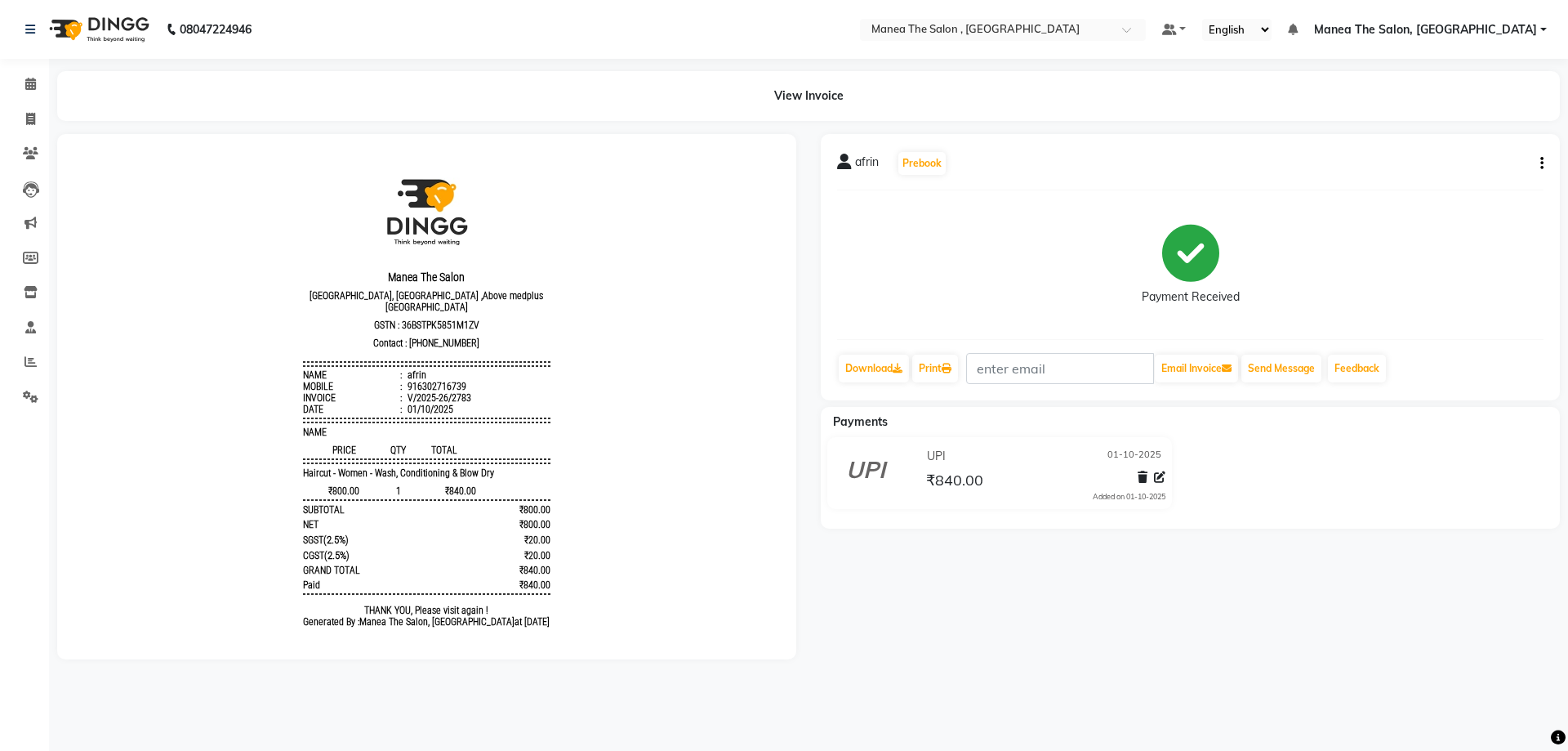
click at [1542, 163] on icon "button" at bounding box center [1542, 163] width 3 height 1
click at [1457, 164] on div "Edit Item Staff" at bounding box center [1461, 164] width 112 height 20
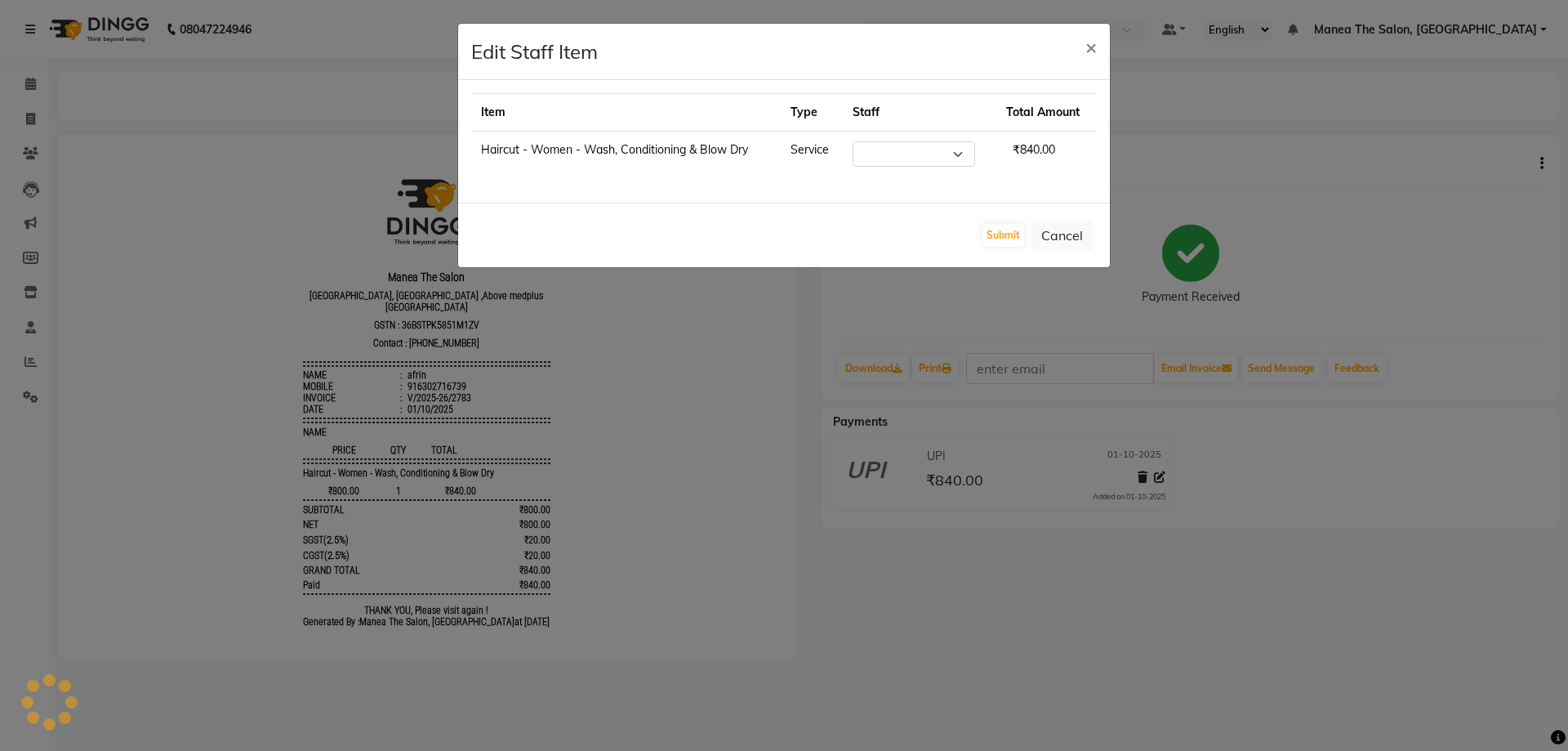
select select "78150"
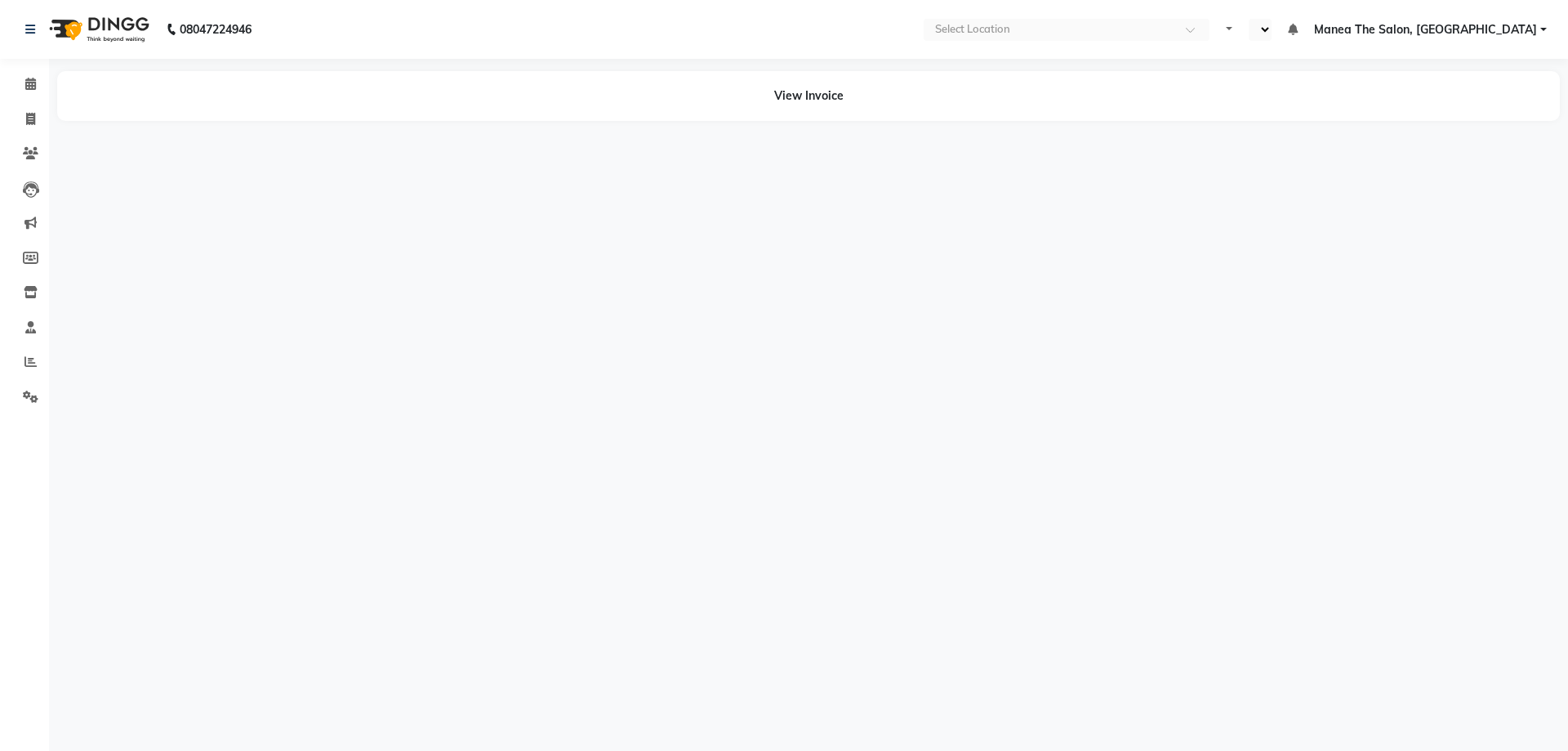
select select "en"
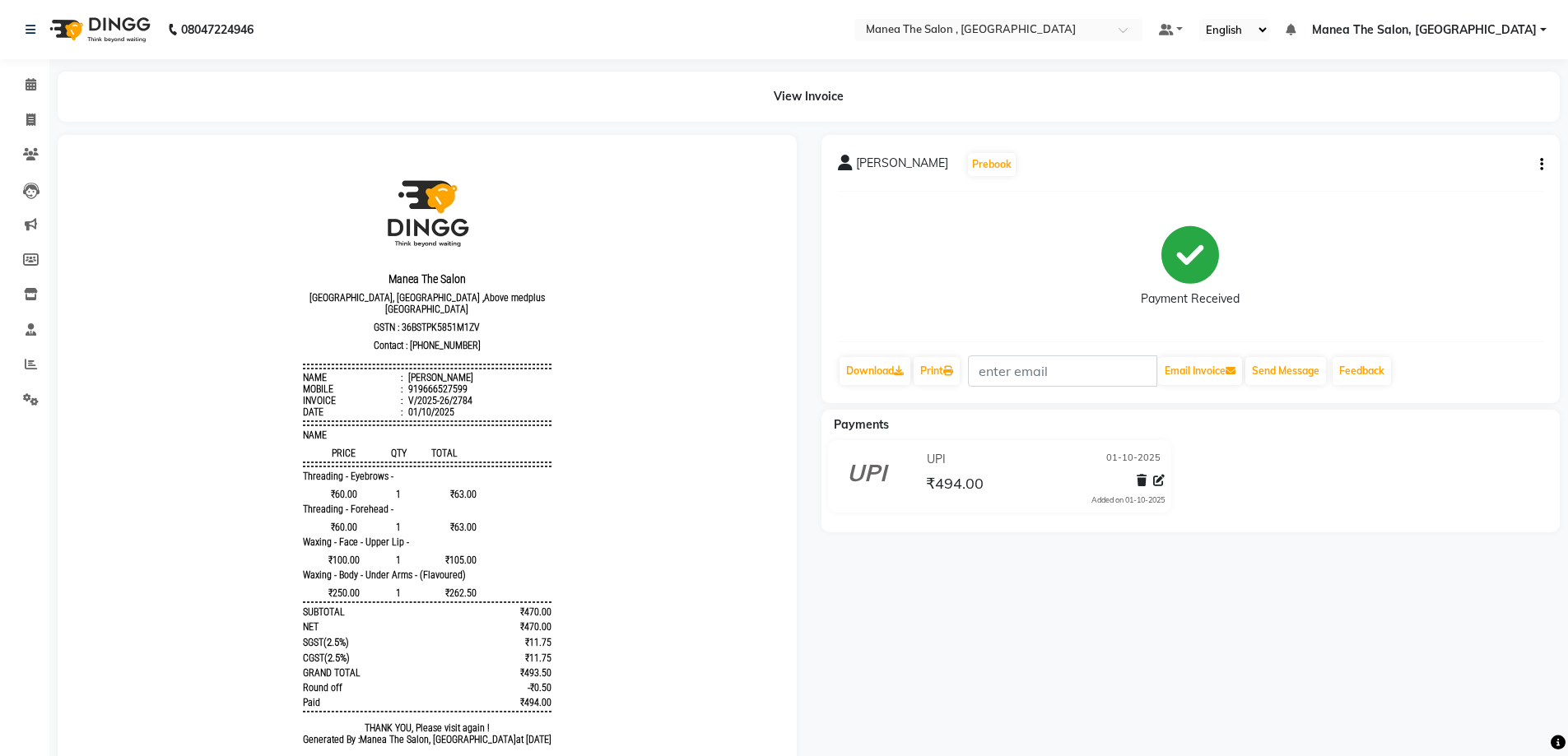
click at [1543, 162] on div "sandya Prebook Payment Received Download Print Email Invoice Send Message Feedb…" at bounding box center [1191, 269] width 739 height 268
click at [1540, 165] on icon "button" at bounding box center [1541, 164] width 3 height 1
click at [1461, 165] on div "Edit Item Staff" at bounding box center [1459, 165] width 113 height 21
select select
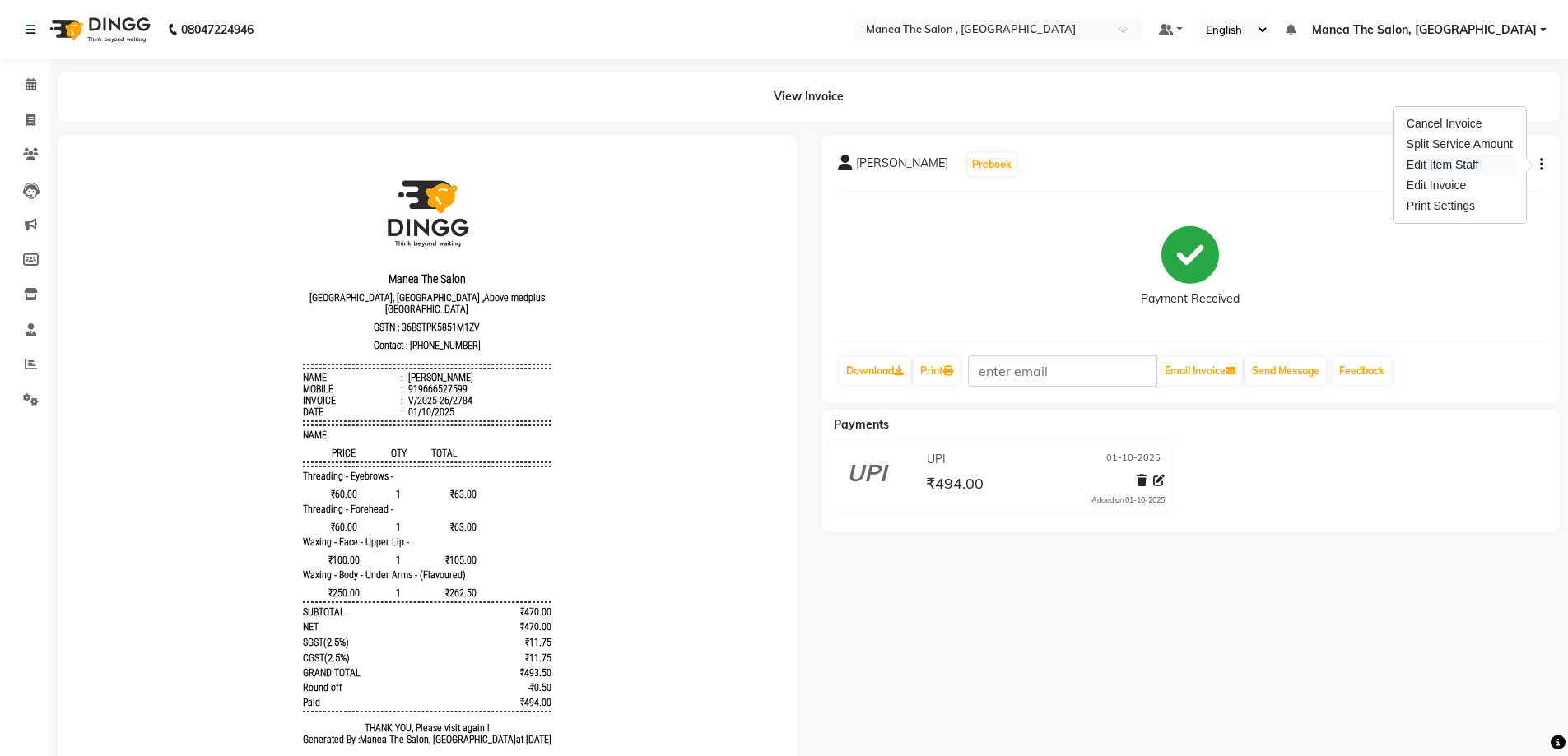
select select
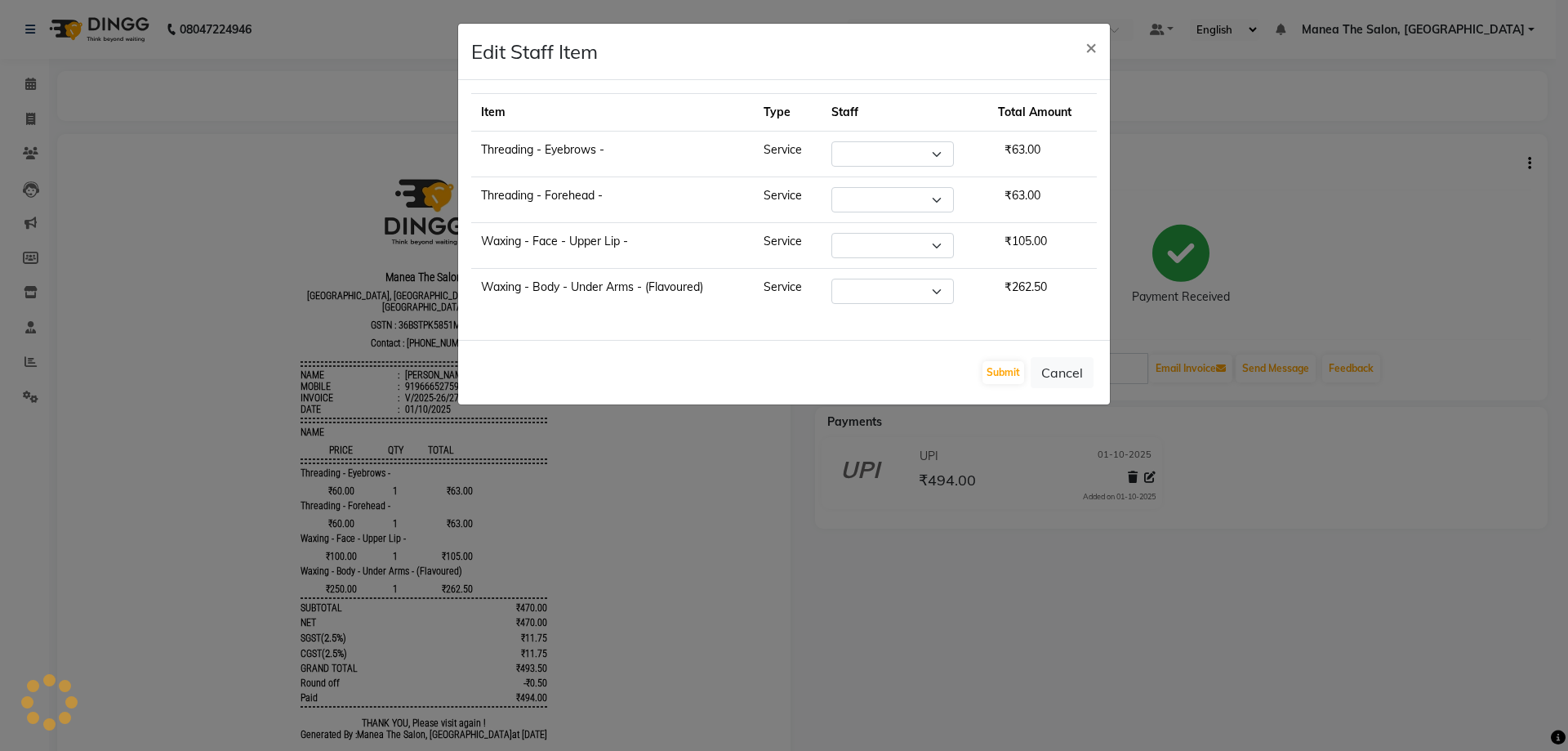
select select "90979"
click at [1093, 44] on span "×" at bounding box center [1090, 46] width 11 height 25
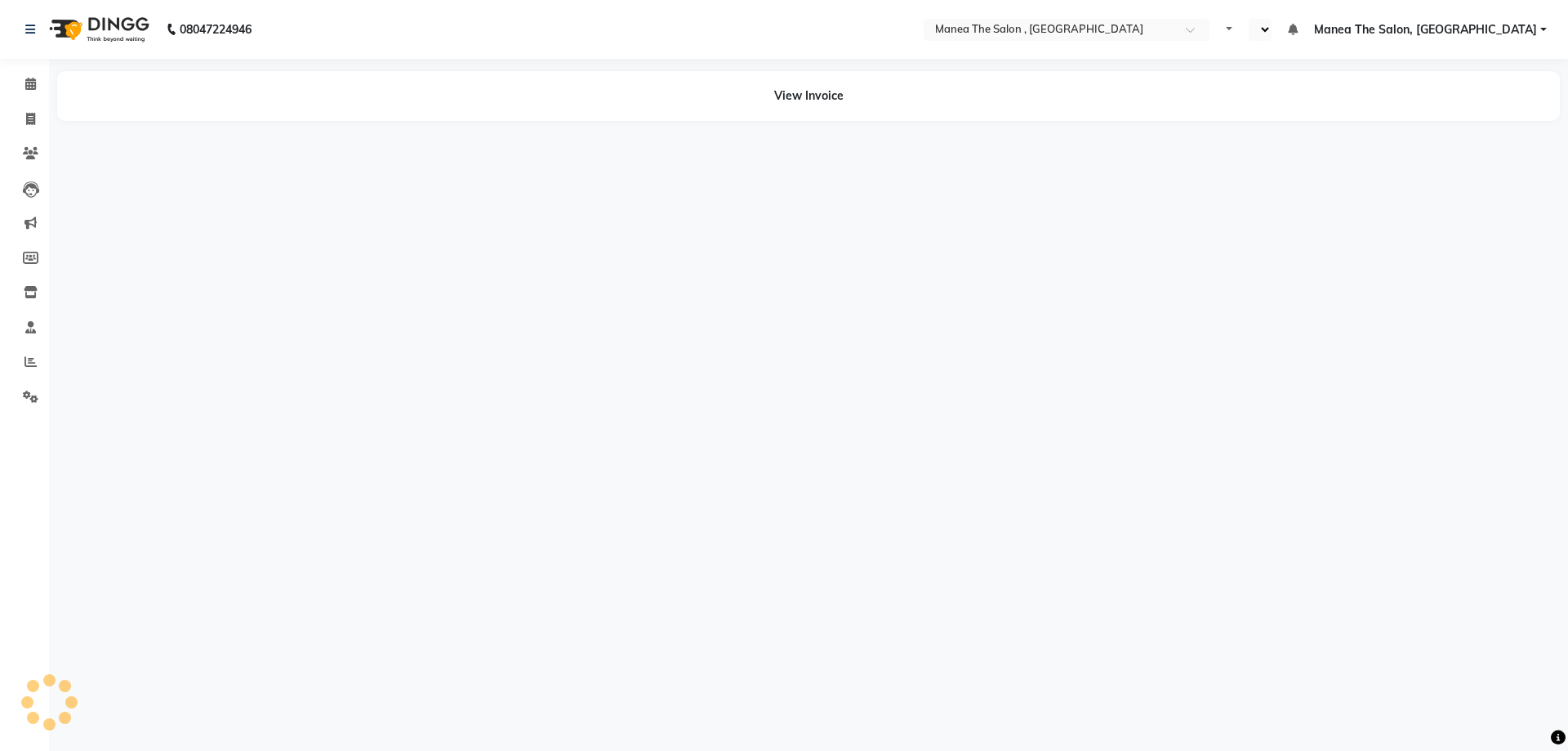
select select "en"
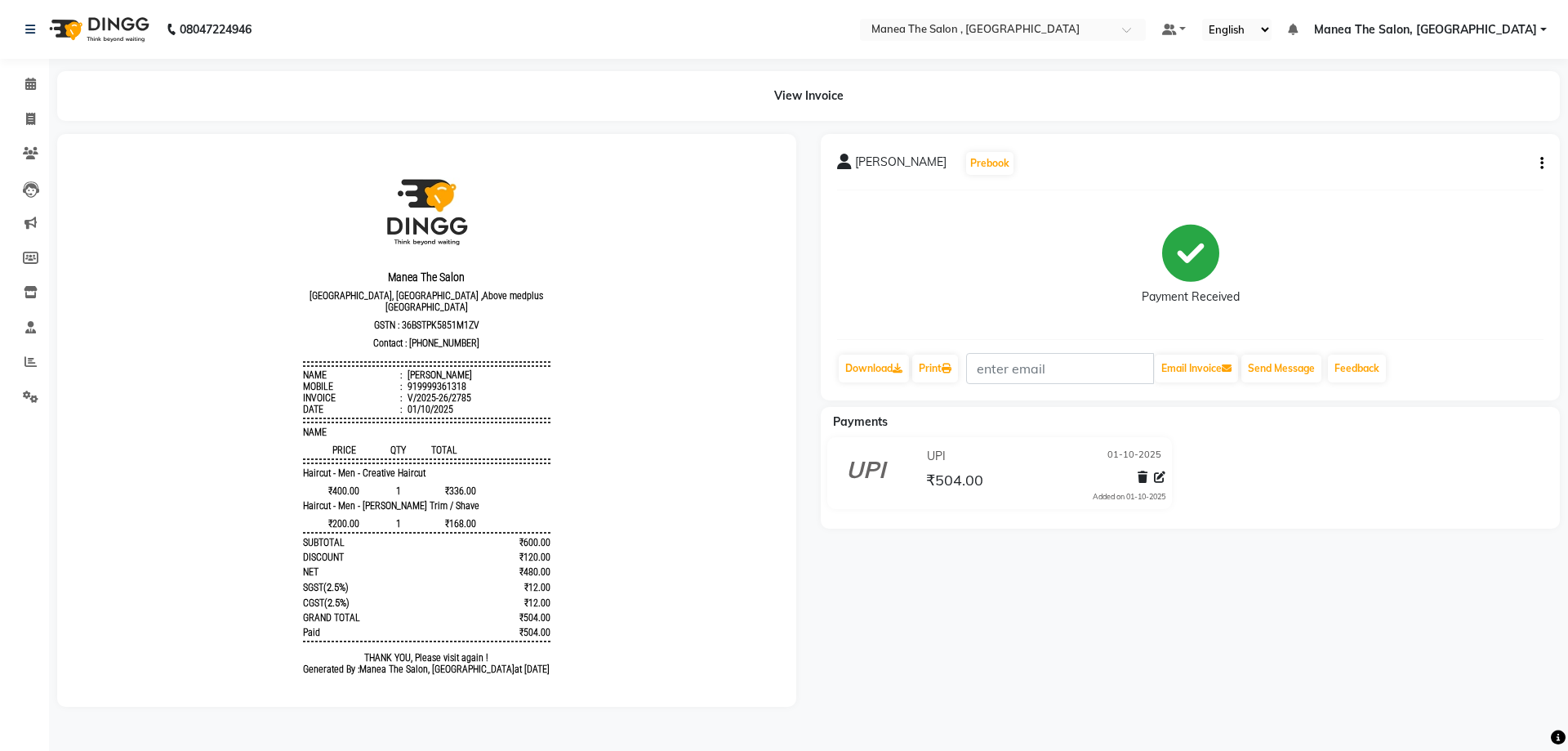
click at [1541, 163] on icon "button" at bounding box center [1542, 163] width 3 height 1
click at [1456, 163] on div "Edit Item Staff" at bounding box center [1461, 164] width 112 height 20
select select "82447"
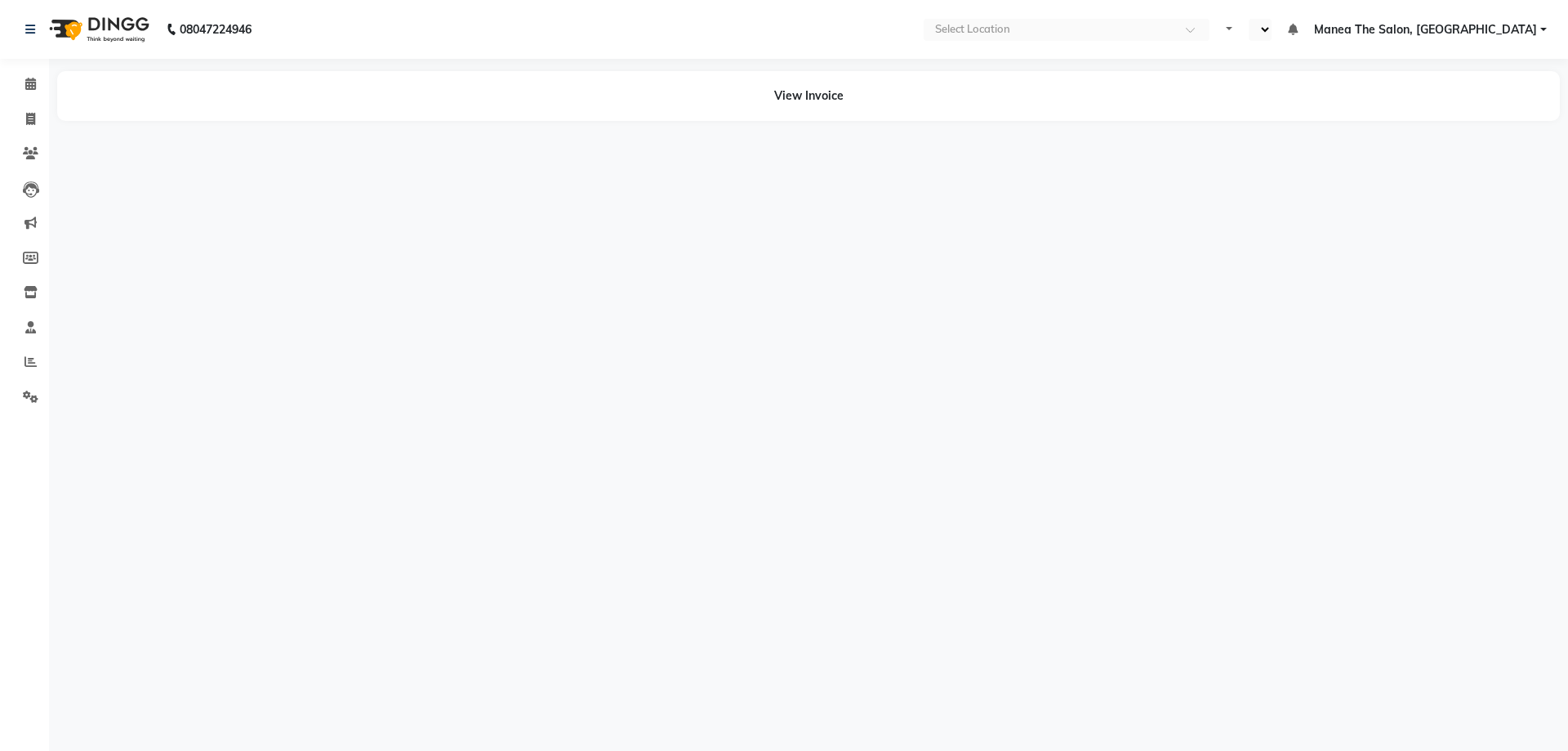
select select "en"
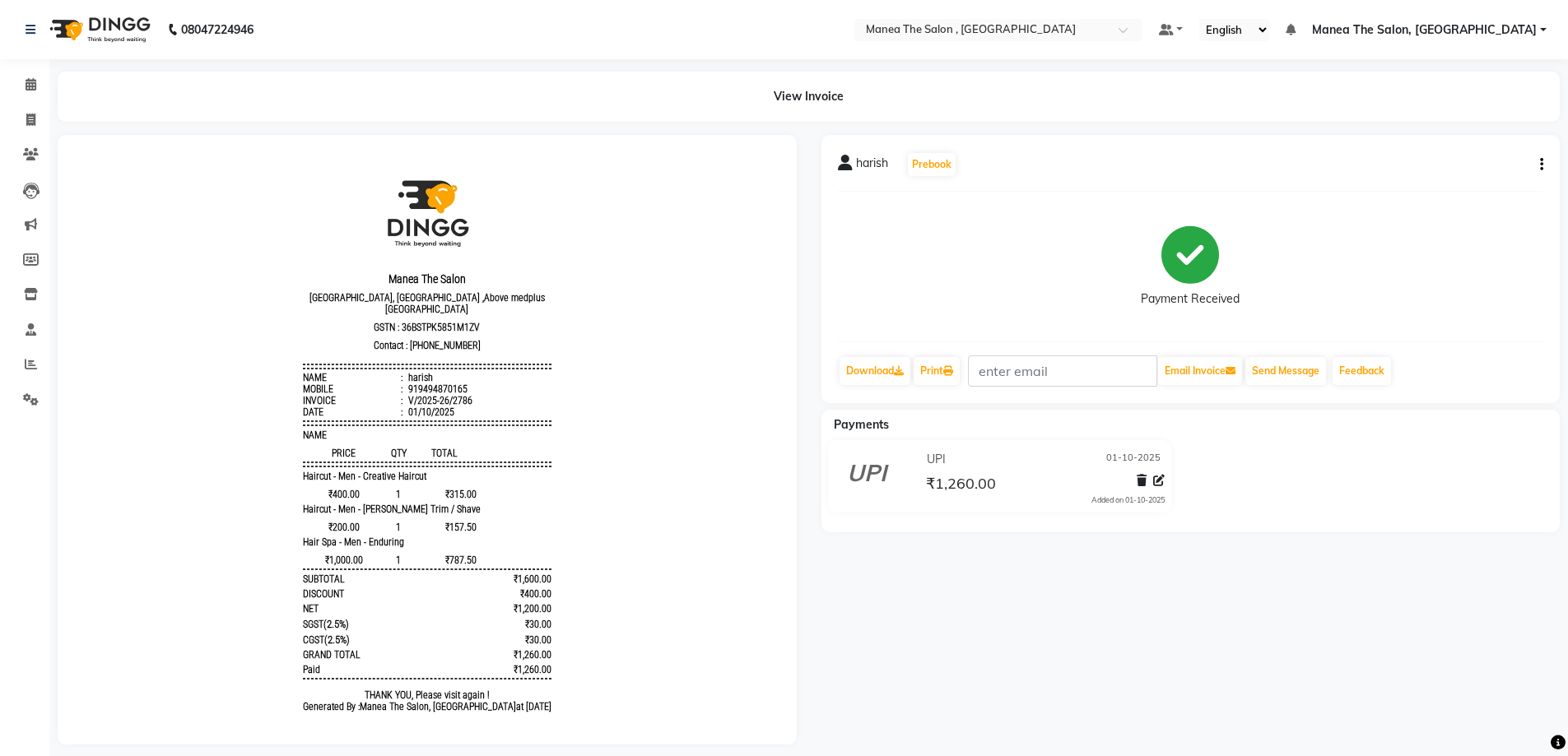
click at [1538, 168] on button "button" at bounding box center [1538, 165] width 9 height 17
click at [1454, 169] on div "Edit Item Staff" at bounding box center [1459, 165] width 113 height 21
select select
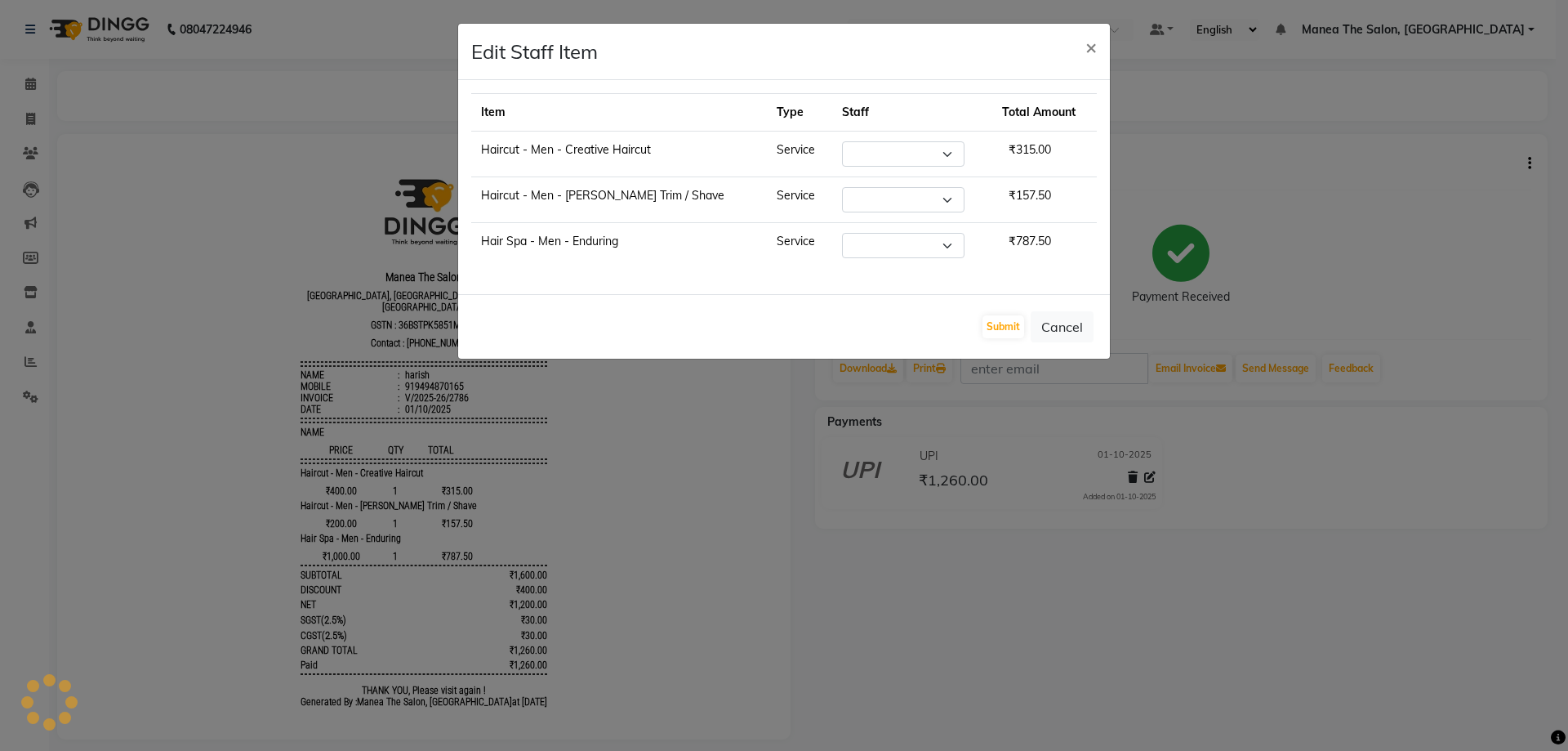
select select "93250"
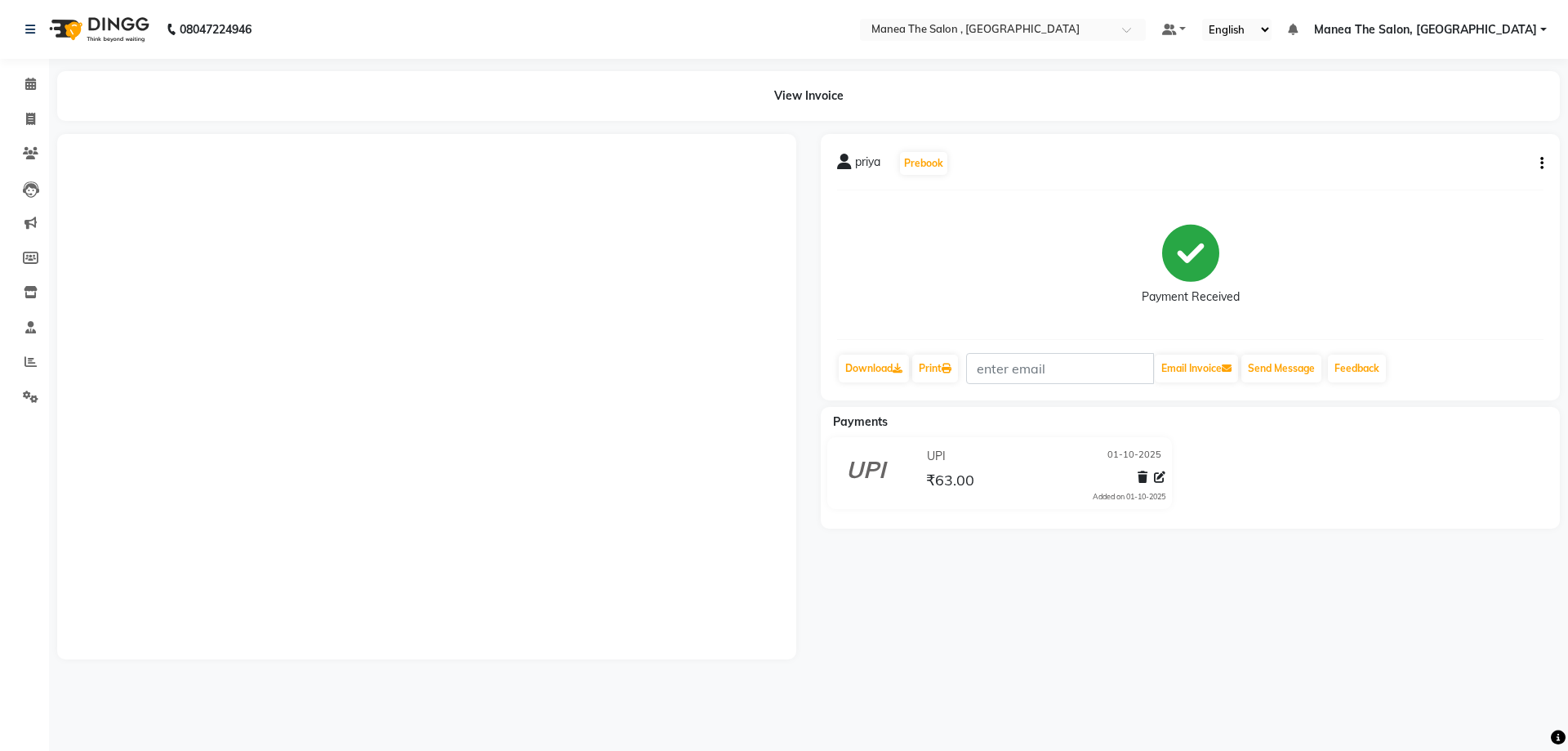
click at [1541, 163] on icon "button" at bounding box center [1542, 163] width 3 height 1
click at [1467, 168] on div "Edit Item Staff" at bounding box center [1461, 164] width 112 height 20
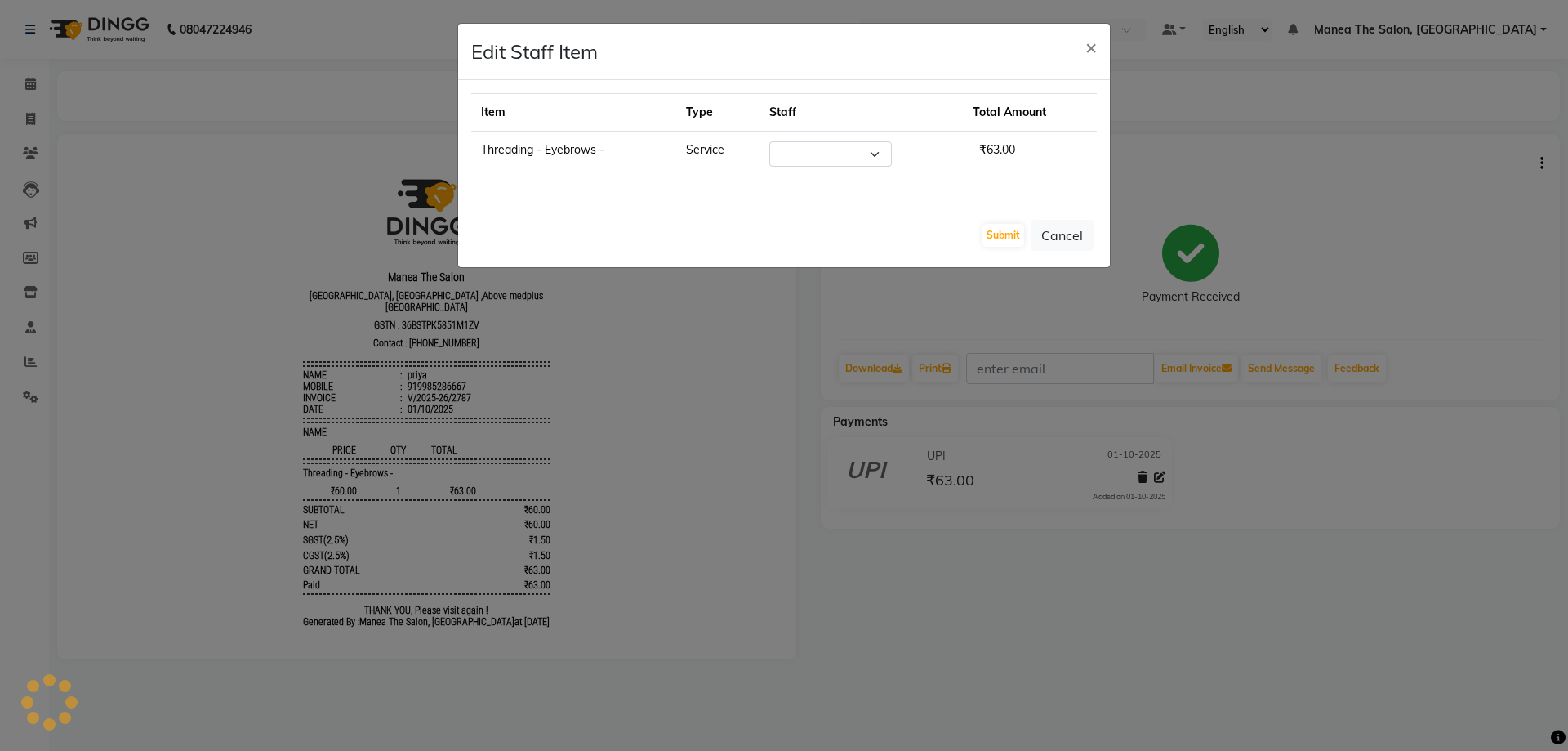
select select "70825"
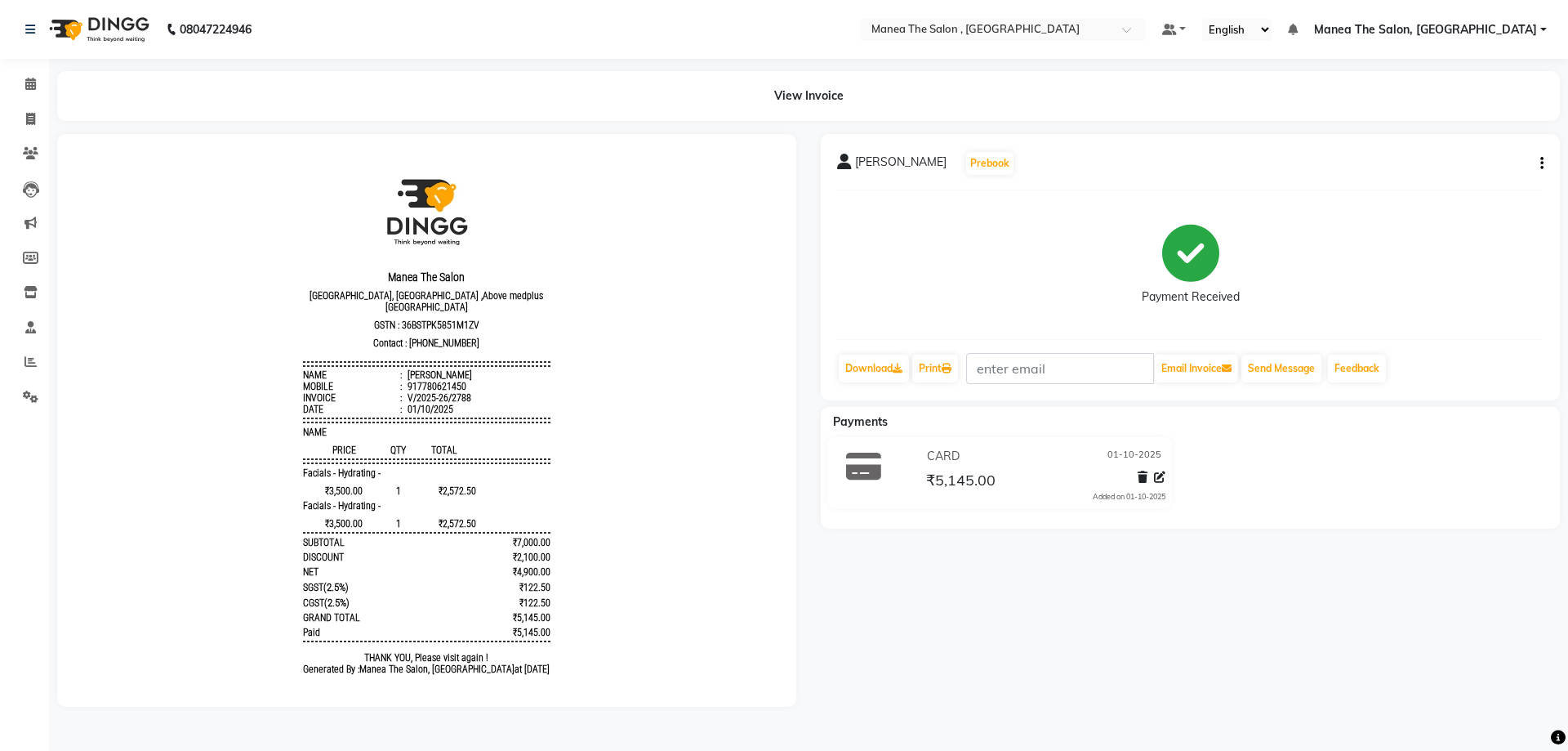
click at [1542, 163] on icon "button" at bounding box center [1542, 163] width 3 height 1
click at [1444, 167] on div "Edit Item Staff" at bounding box center [1461, 164] width 112 height 20
select select
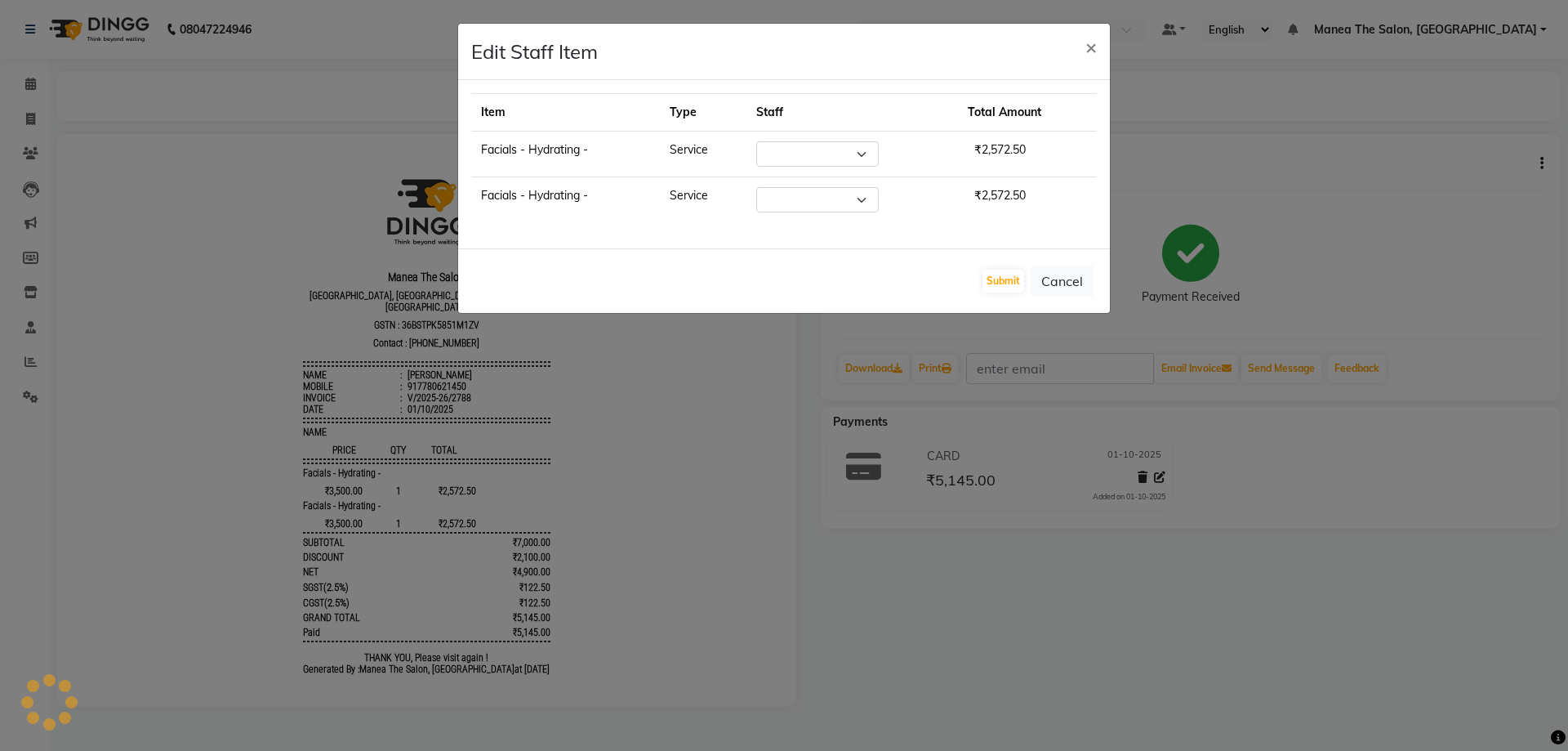
select select "70825"
select select "90979"
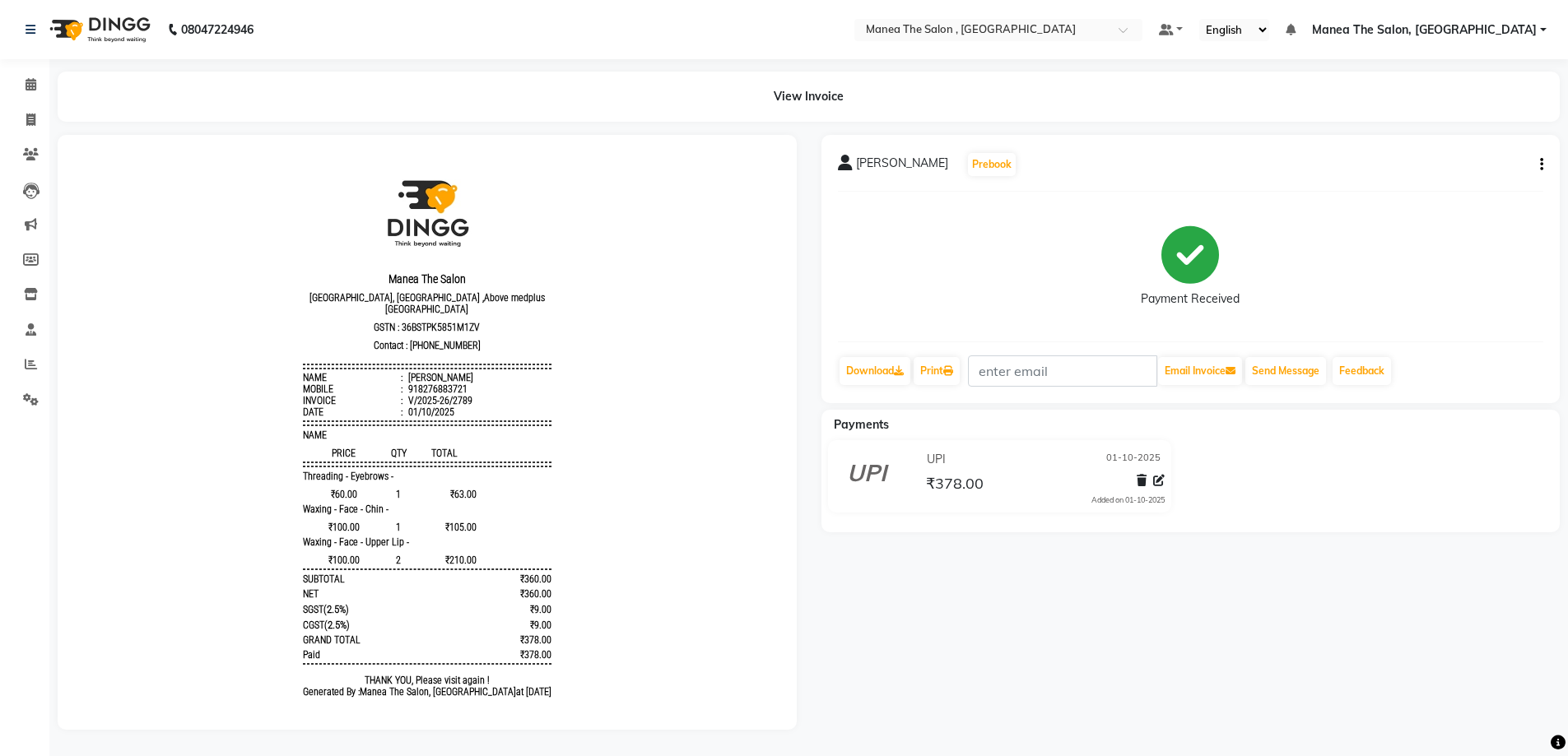
click at [1540, 167] on button "button" at bounding box center [1538, 165] width 9 height 17
click at [1491, 191] on div "Edit Invoice" at bounding box center [1459, 186] width 113 height 21
select select "service"
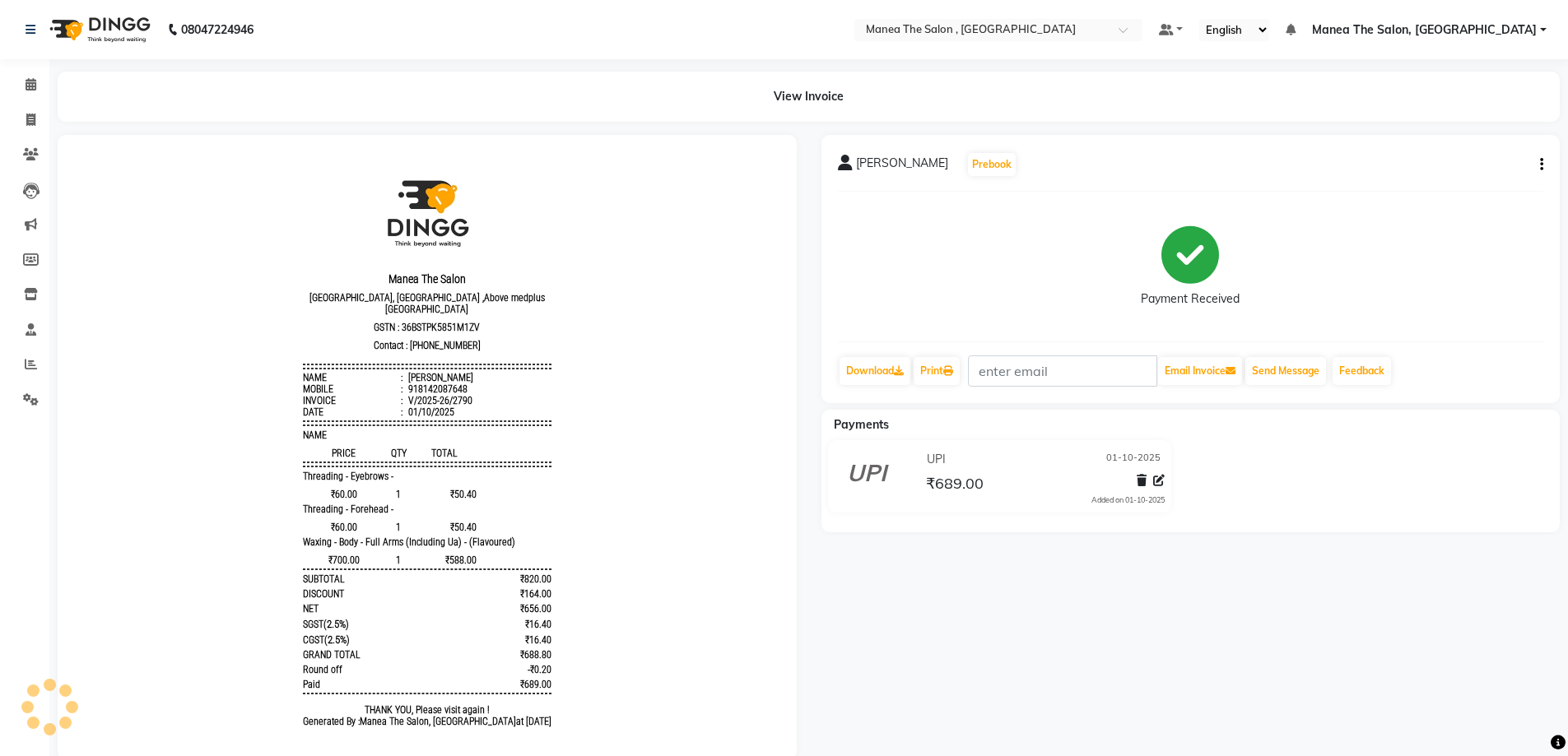
click at [1542, 164] on icon "button" at bounding box center [1541, 164] width 3 height 1
click at [1472, 165] on div "Edit Item Staff" at bounding box center [1459, 165] width 113 height 21
select select
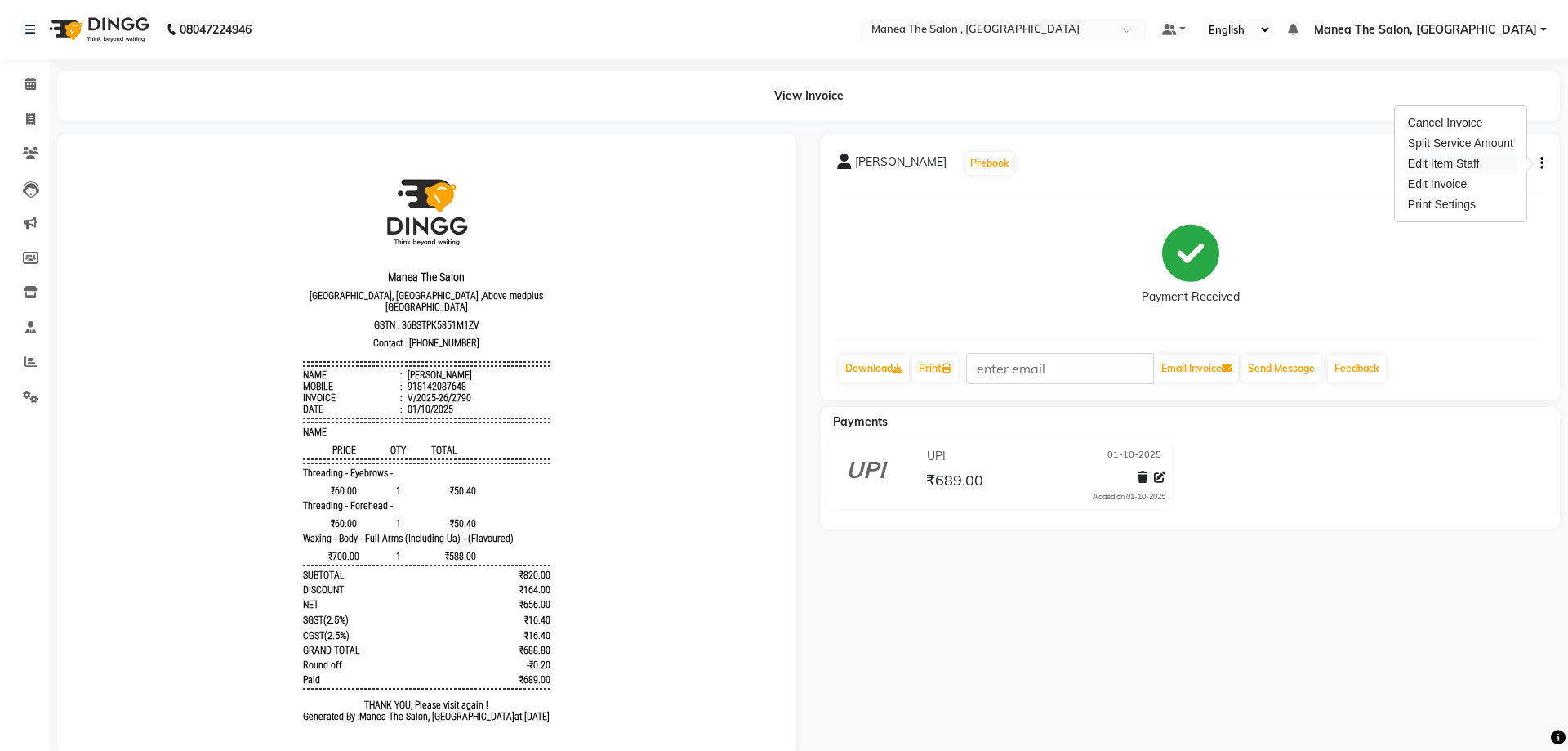
select select
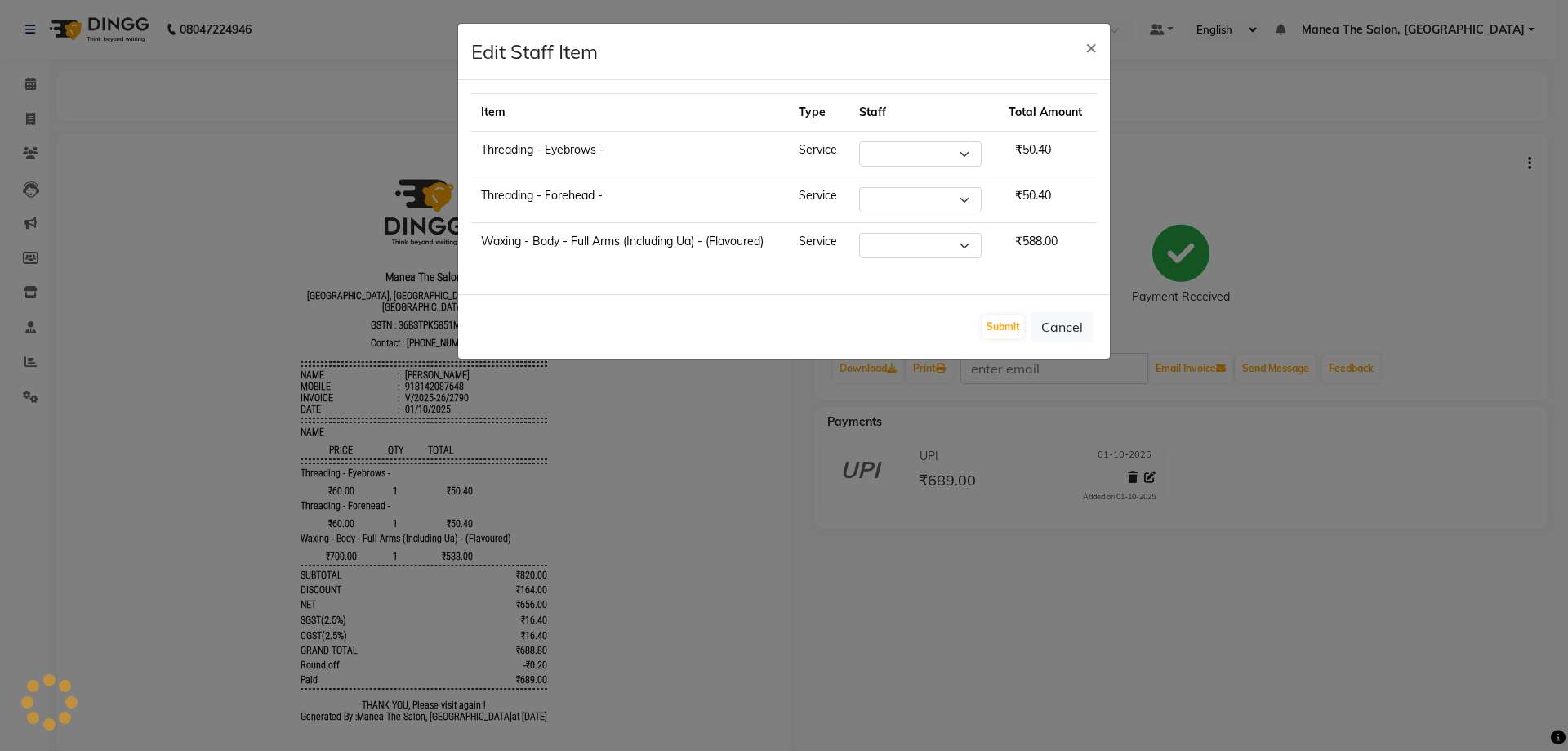
select select "90979"
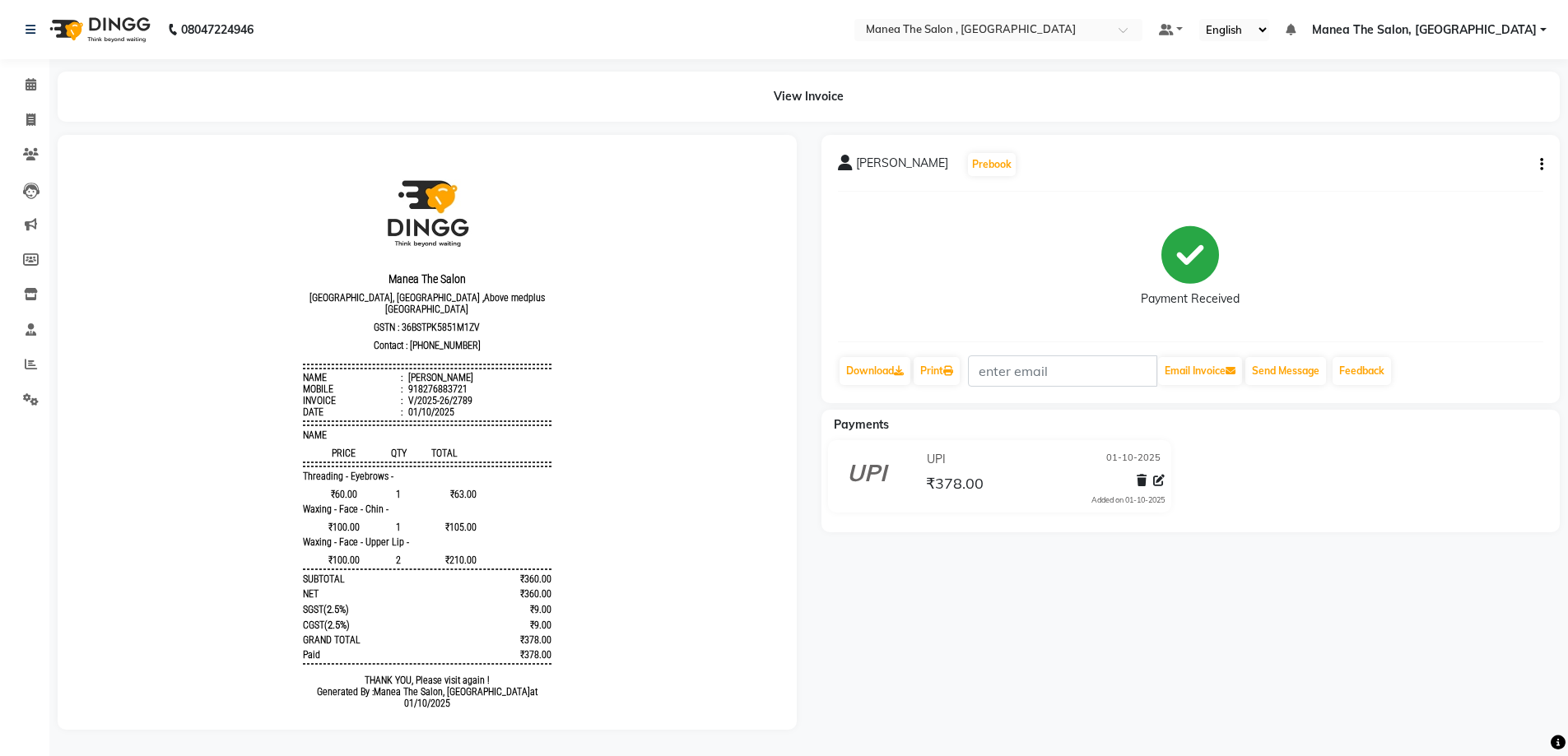
click at [1542, 164] on icon "button" at bounding box center [1541, 164] width 3 height 1
click at [1466, 164] on div "Edit Item Staff" at bounding box center [1459, 165] width 113 height 21
select select
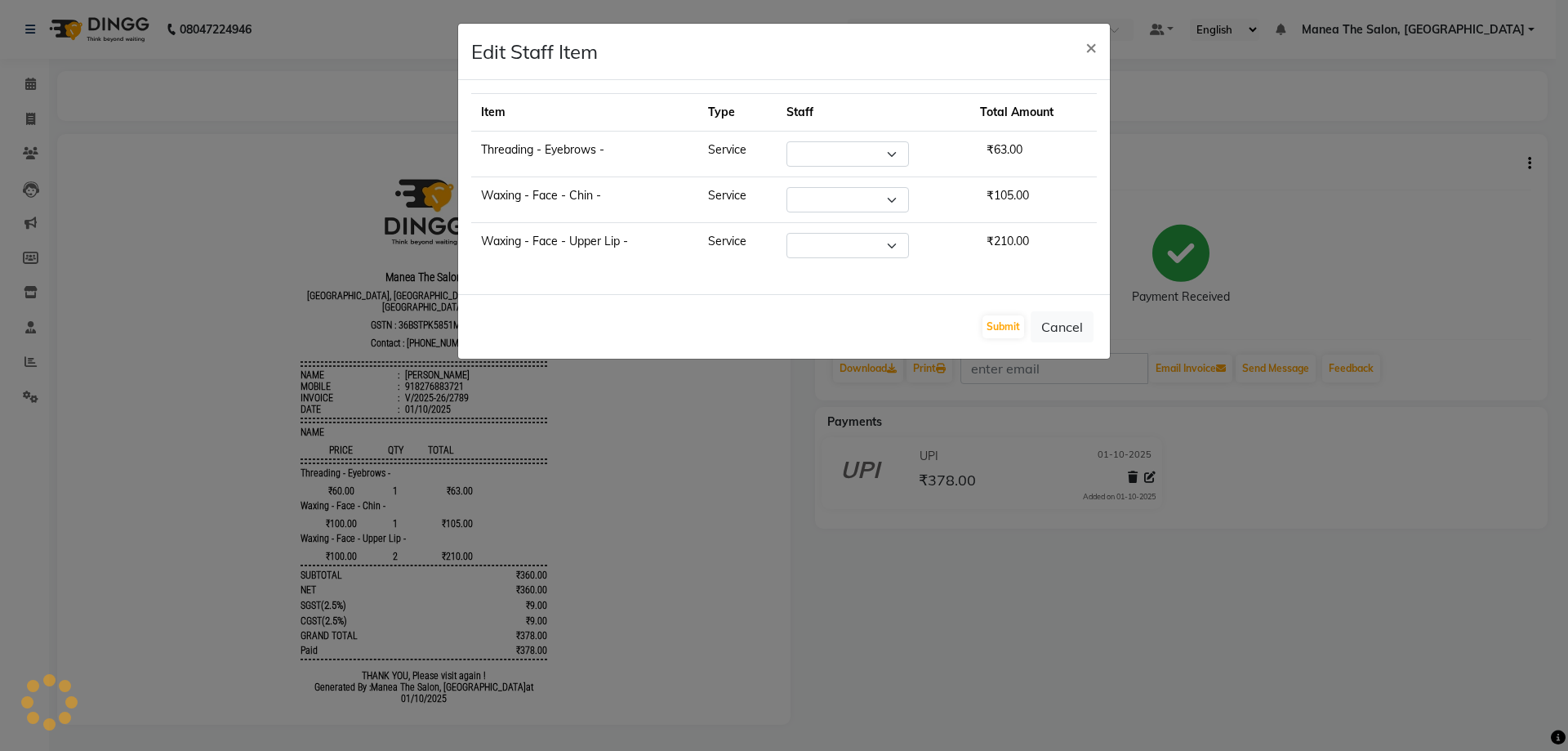
select select "70825"
